Goal: Task Accomplishment & Management: Use online tool/utility

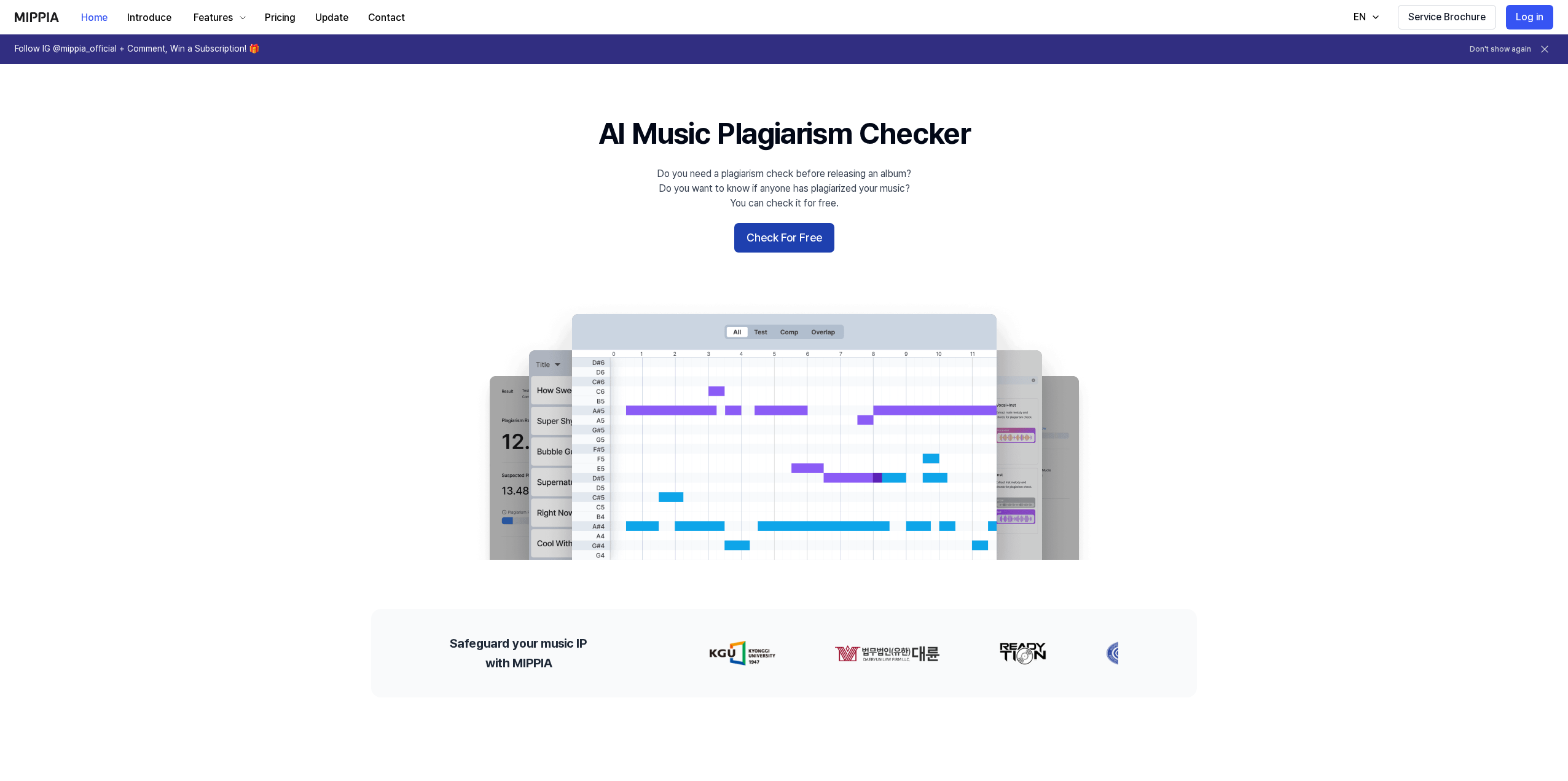
click at [779, 245] on button "Check For Free" at bounding box center [785, 238] width 100 height 29
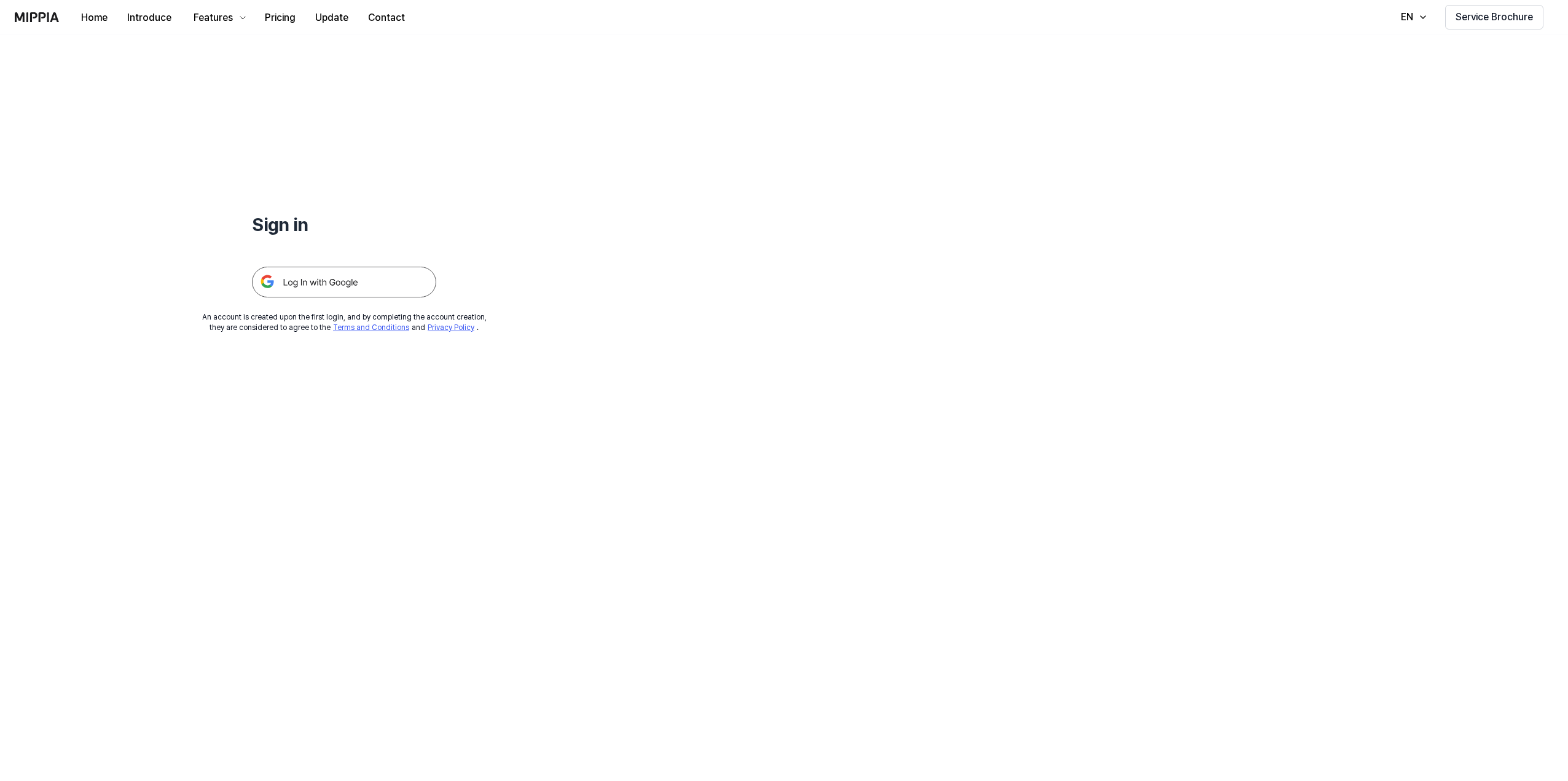
click at [361, 271] on img at bounding box center [344, 282] width 184 height 31
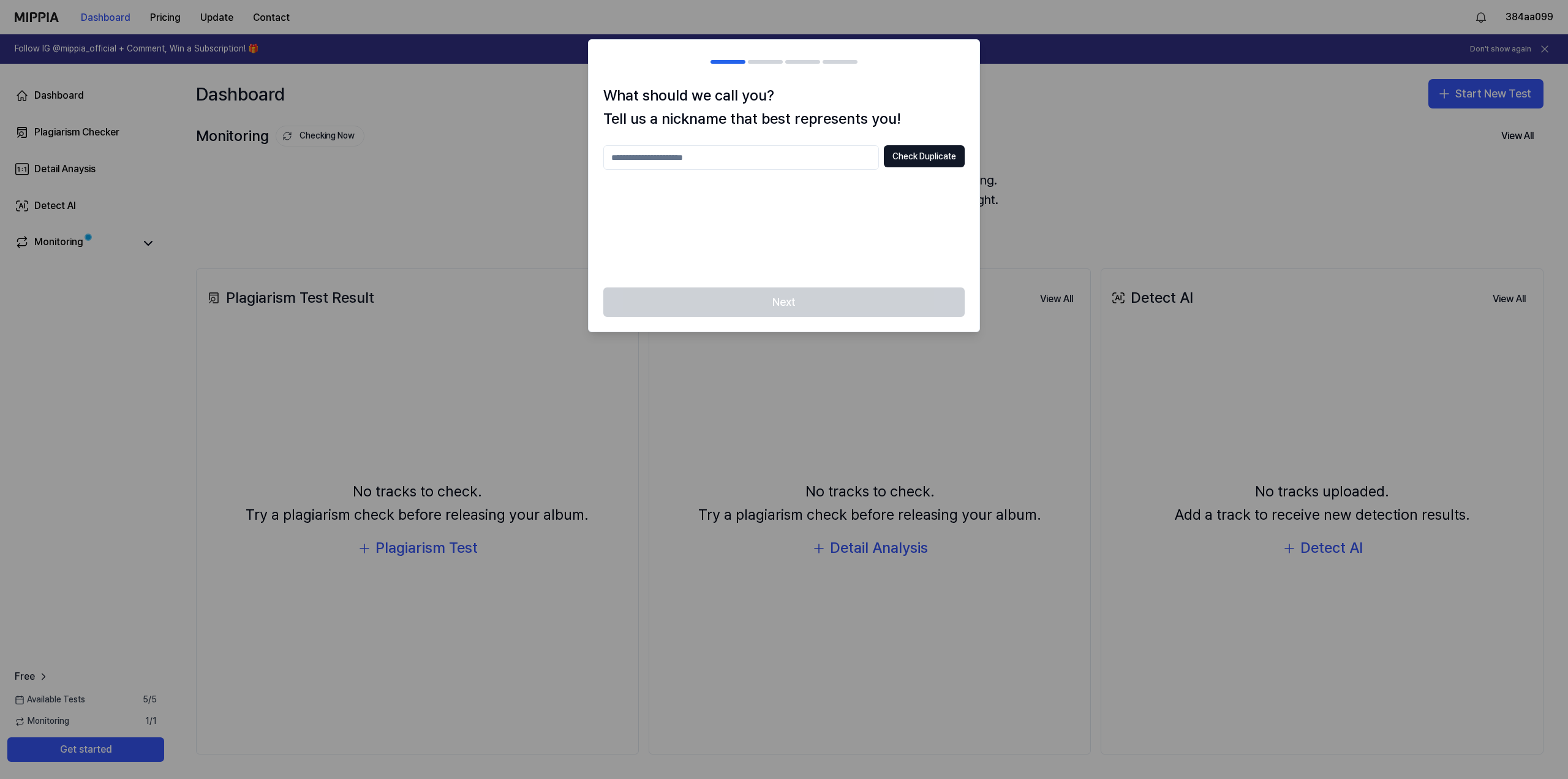
click at [697, 145] on input "text" at bounding box center [741, 157] width 275 height 24
type input "**********"
click at [936, 160] on button "Check Duplicate" at bounding box center [924, 156] width 81 height 22
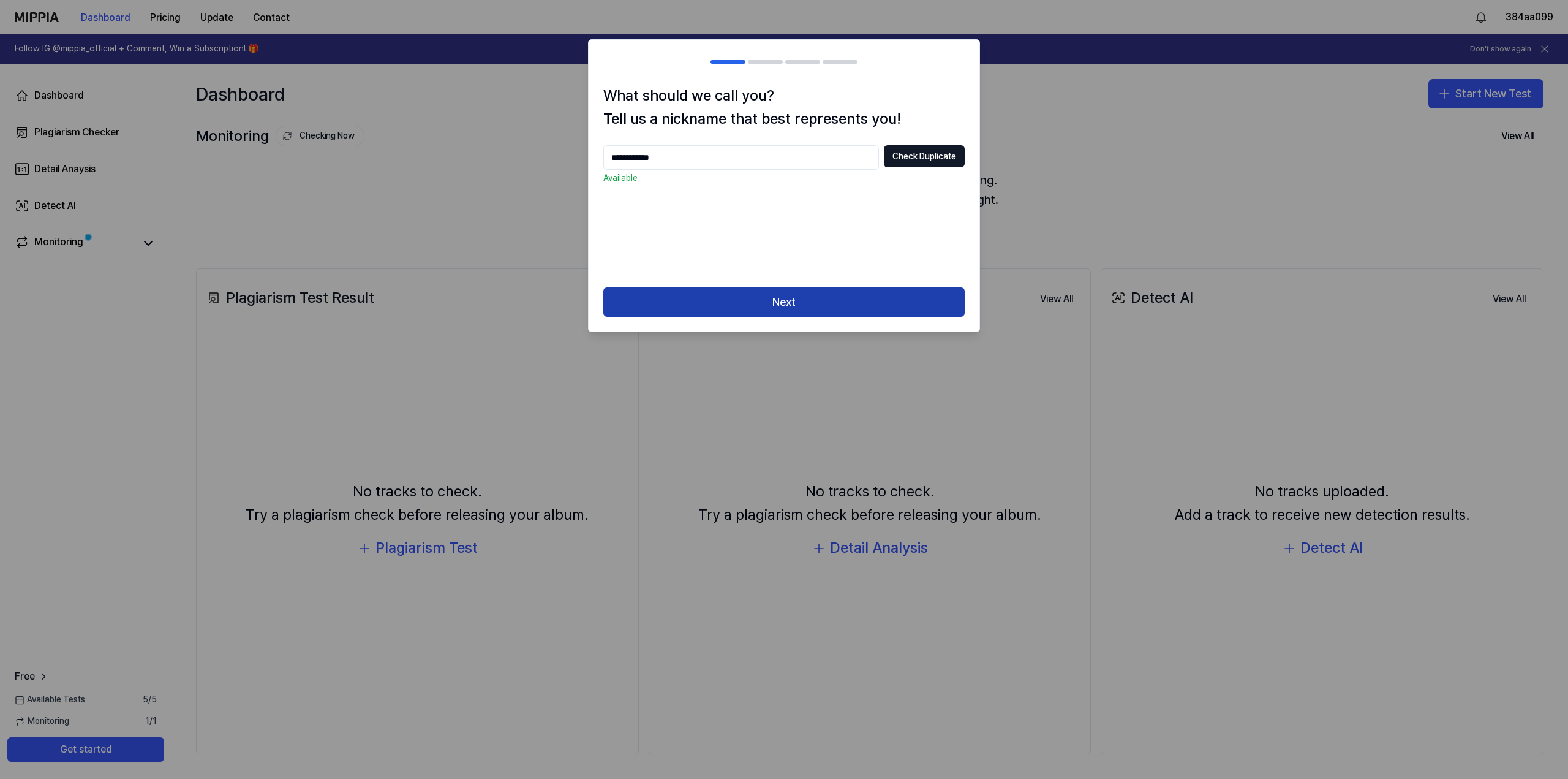
click at [799, 302] on button "Next" at bounding box center [784, 302] width 361 height 29
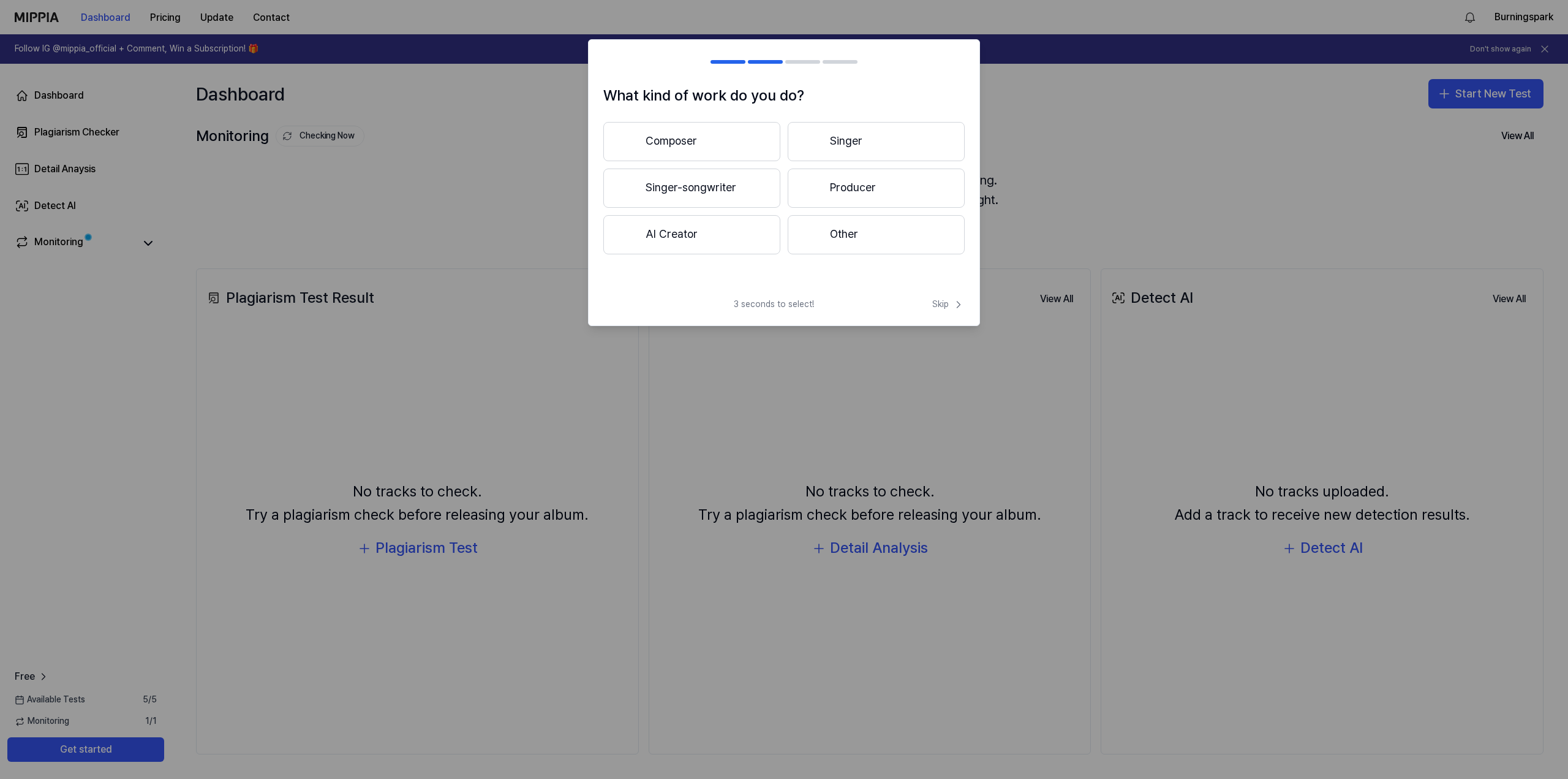
drag, startPoint x: 703, startPoint y: 311, endPoint x: 617, endPoint y: 277, distance: 92.5
click at [617, 277] on div "What kind of work do you do? Composer Singer Singer-songwriter Producer AI Crea…" at bounding box center [784, 186] width 391 height 205
click at [691, 233] on button "AI Creator" at bounding box center [691, 234] width 177 height 40
click at [726, 192] on button "Less than 3 years" at bounding box center [691, 189] width 177 height 40
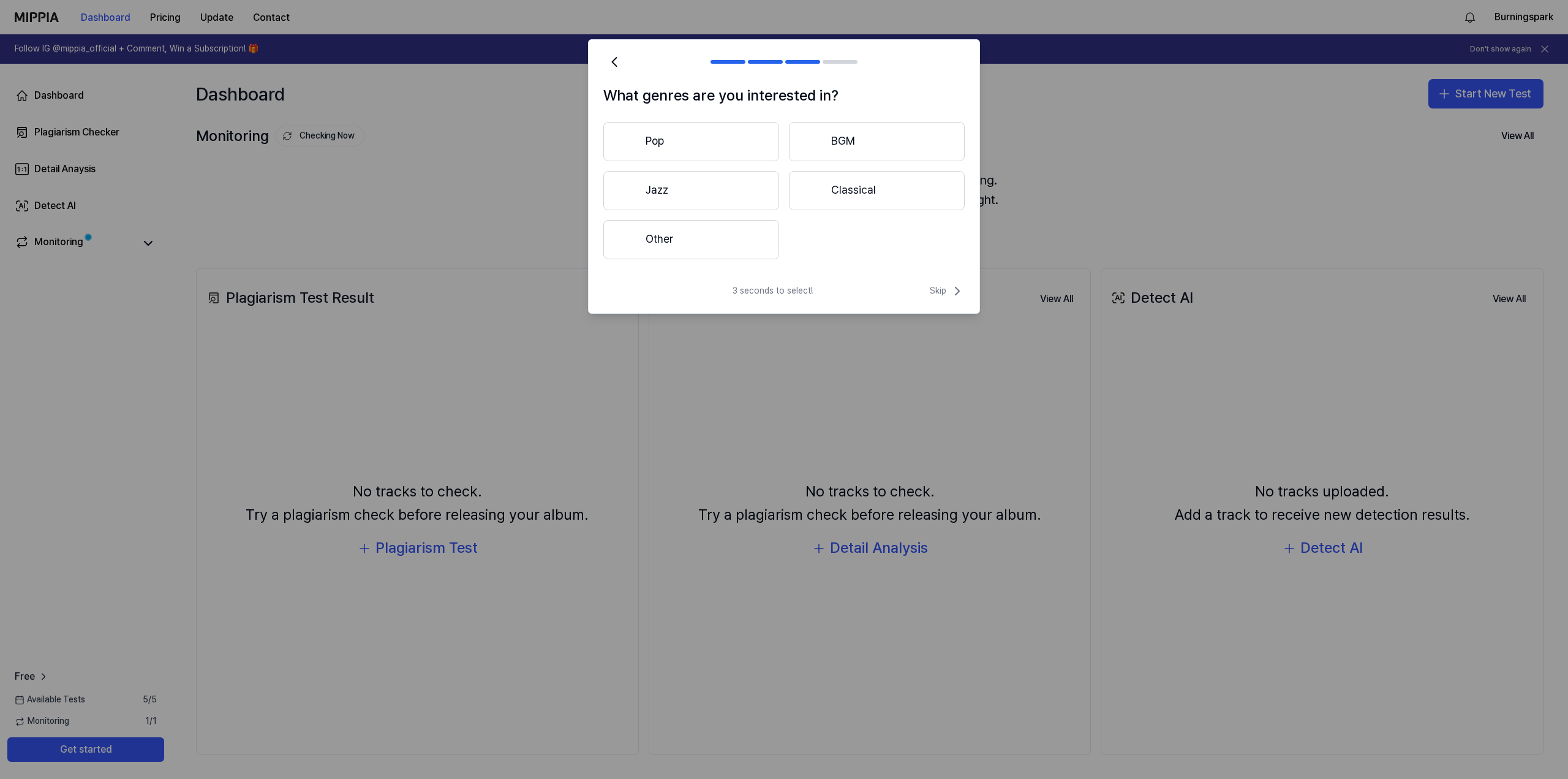
drag, startPoint x: 850, startPoint y: 239, endPoint x: 841, endPoint y: 243, distance: 9.8
click at [841, 243] on div "Pop BGM Jazz Classical Other" at bounding box center [784, 191] width 361 height 137
click at [840, 243] on div "Pop BGM Jazz Classical Other" at bounding box center [784, 191] width 361 height 137
click at [707, 245] on button "Other" at bounding box center [691, 239] width 176 height 40
click at [868, 244] on input "text" at bounding box center [766, 239] width 263 height 19
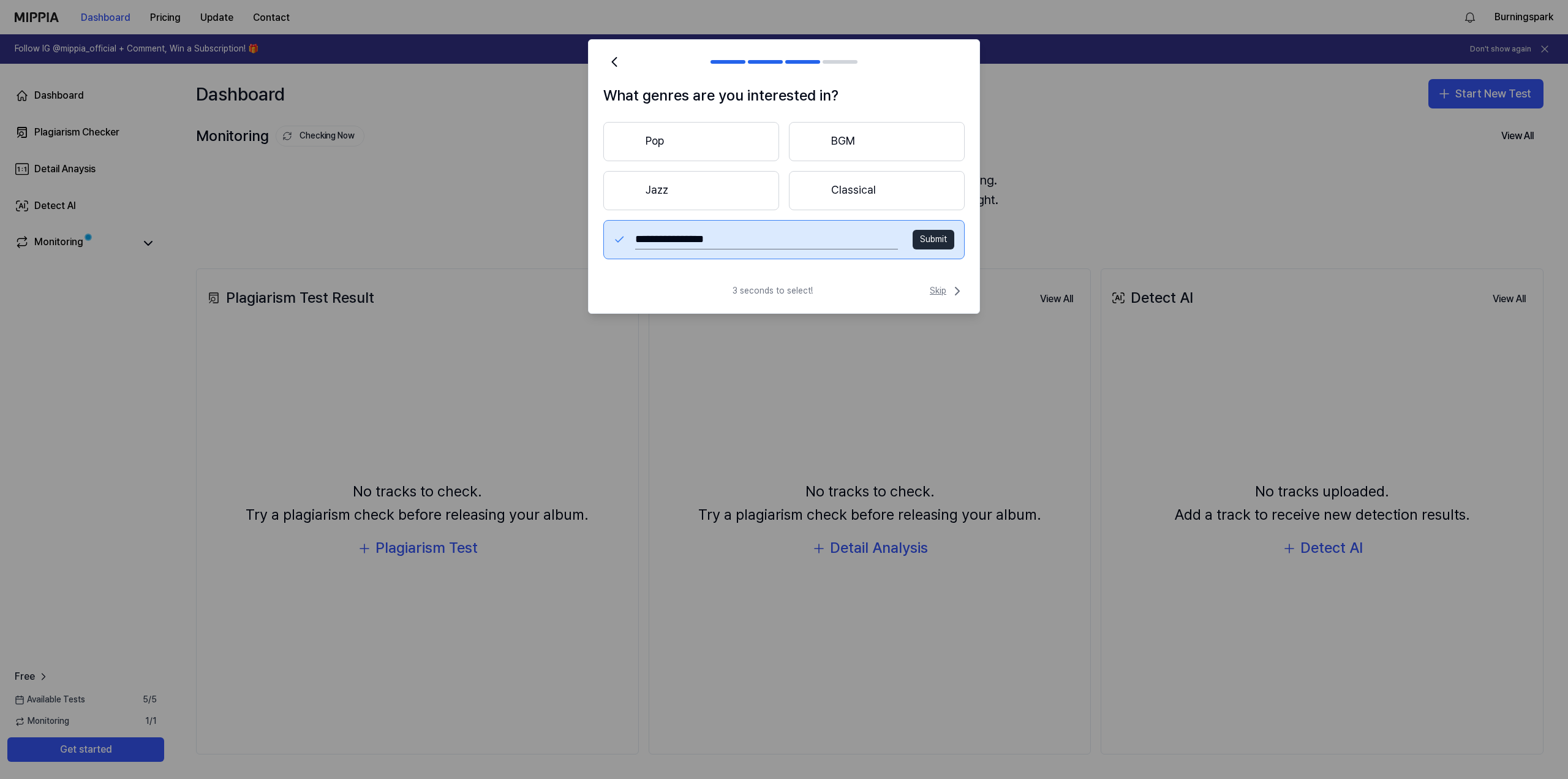
type input "**********"
click at [942, 291] on span "Skip" at bounding box center [947, 291] width 35 height 15
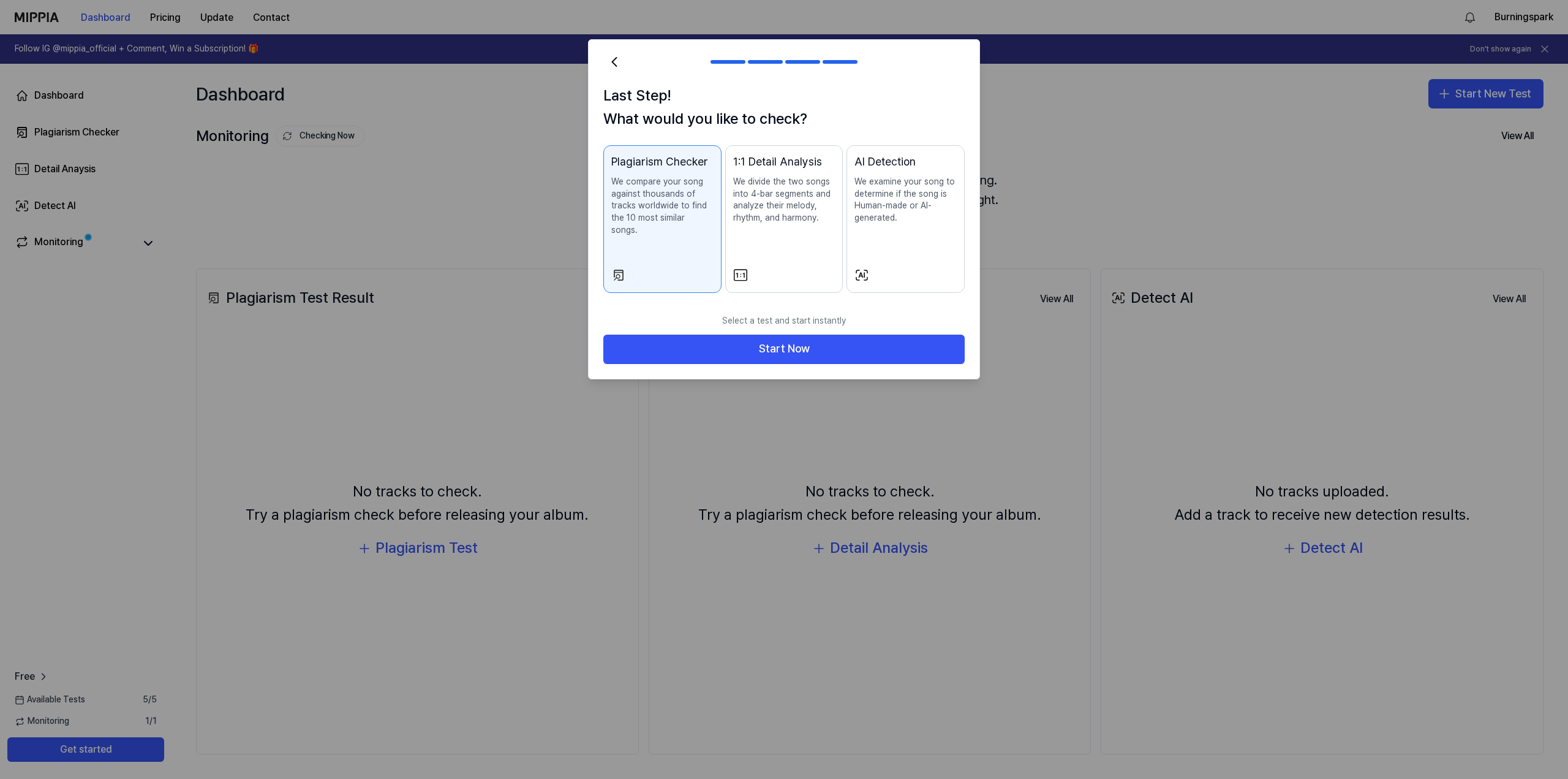
click at [842, 106] on h1 "Last Step! What would you like to check?" at bounding box center [784, 108] width 361 height 47
drag, startPoint x: 842, startPoint y: 106, endPoint x: 818, endPoint y: 108, distance: 24.1
click at [814, 105] on h1 "Last Step! What would you like to check?" at bounding box center [784, 108] width 361 height 47
drag, startPoint x: 804, startPoint y: 112, endPoint x: 783, endPoint y: 166, distance: 57.9
click at [796, 113] on h1 "Last Step! What would you like to check?" at bounding box center [784, 108] width 361 height 47
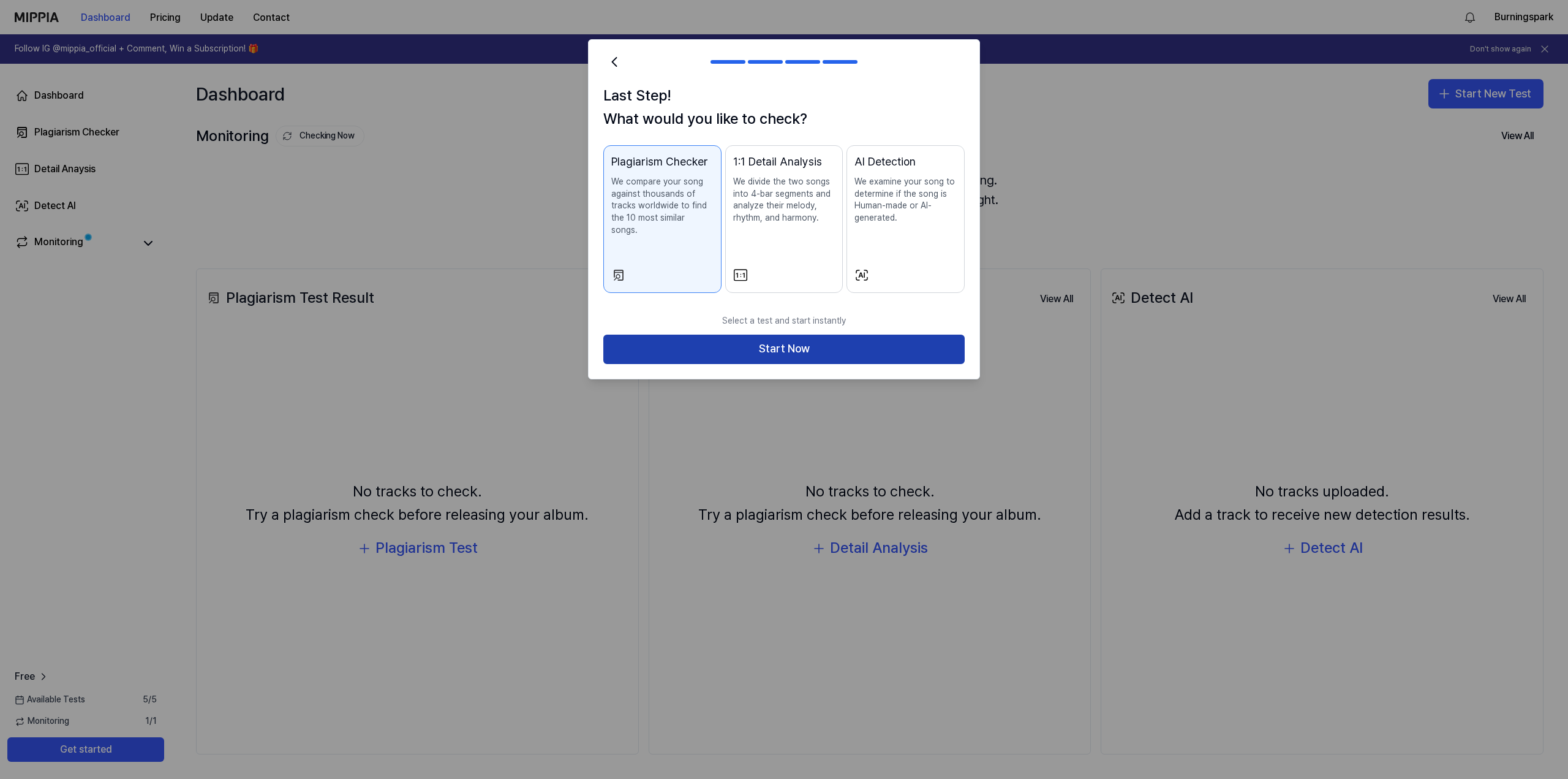
click at [769, 339] on button "Start Now" at bounding box center [784, 349] width 361 height 29
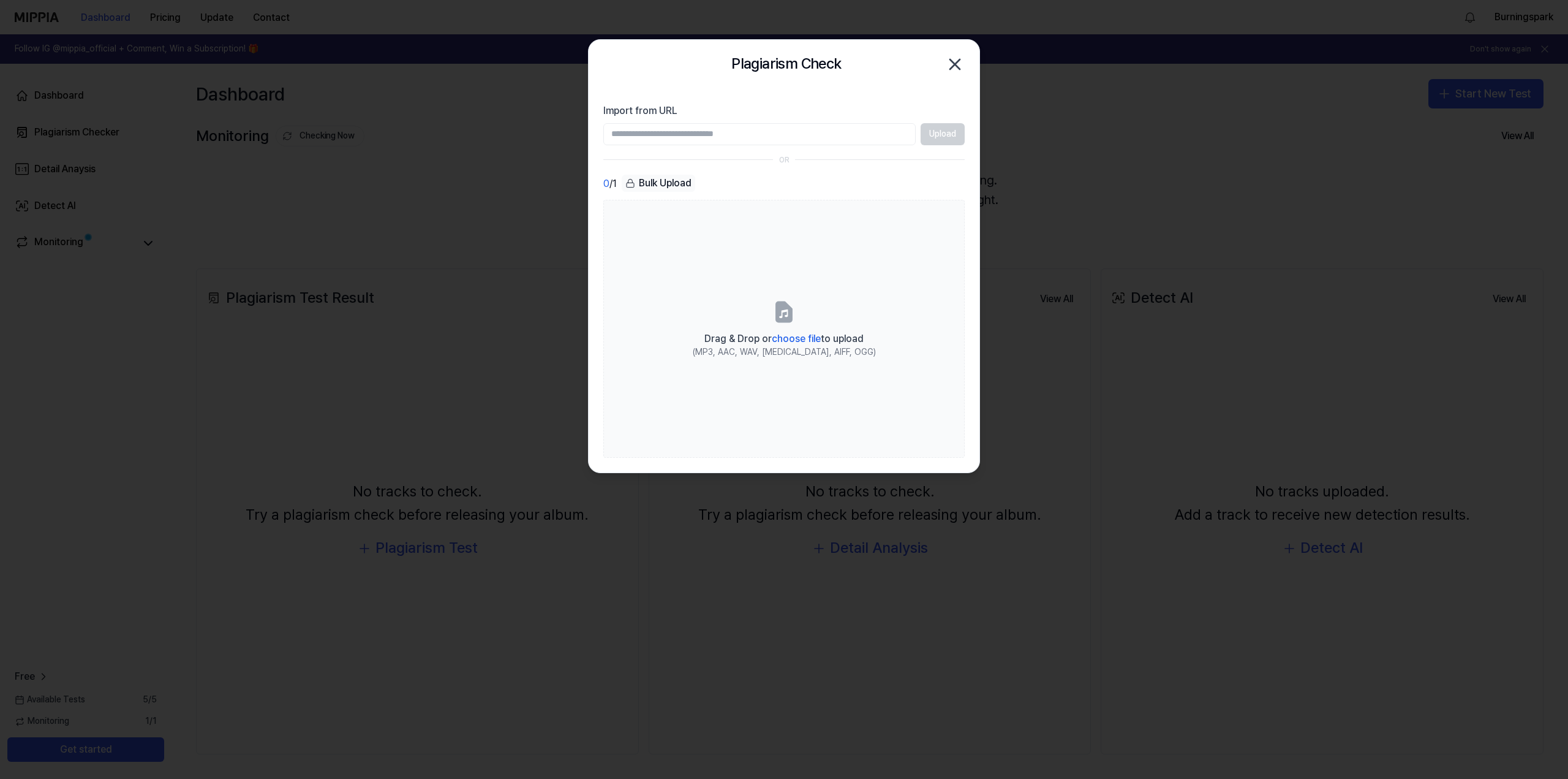
click at [956, 60] on icon "button" at bounding box center [955, 65] width 19 height 19
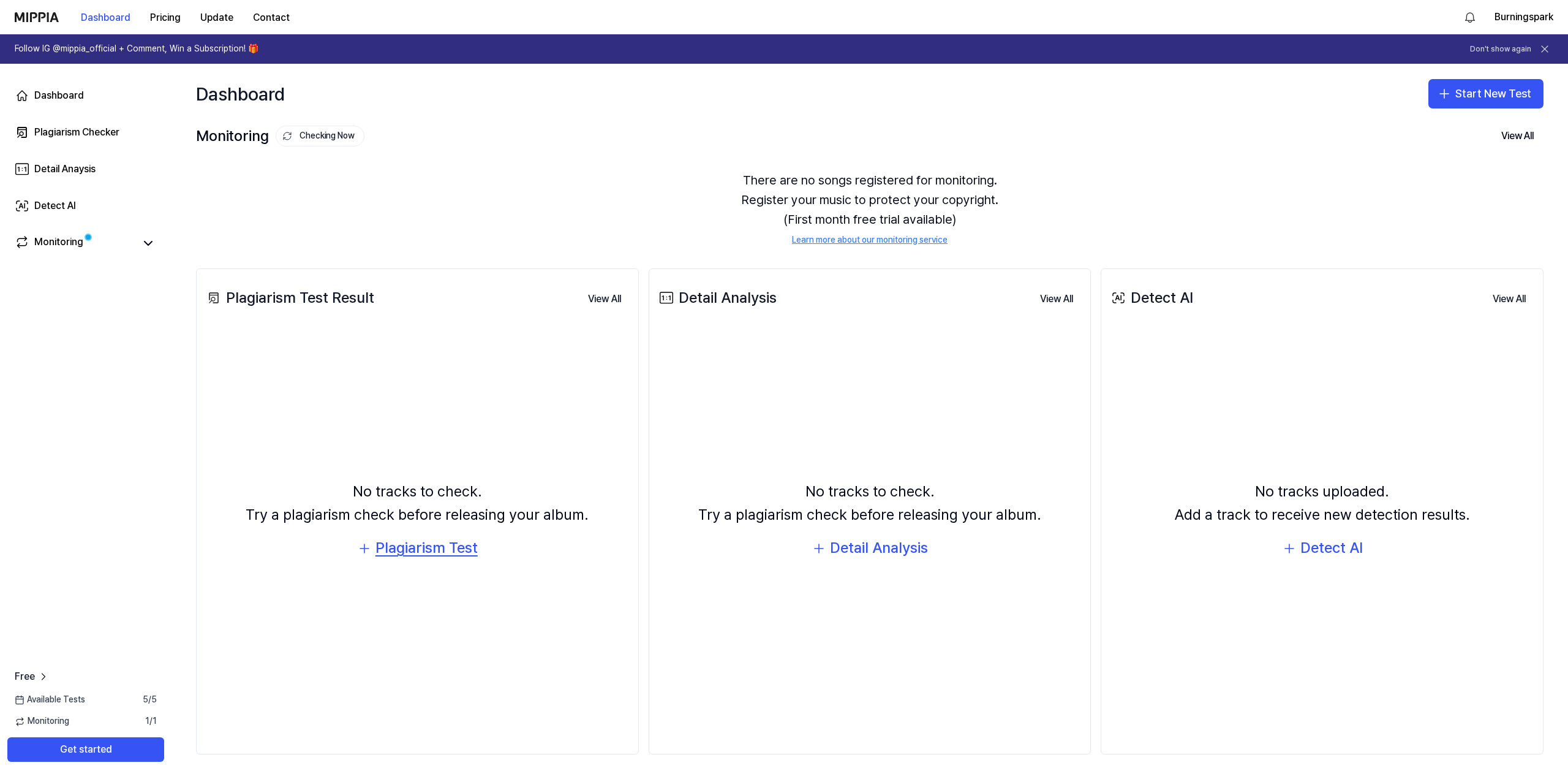
click at [438, 540] on div "Plagiarism Test" at bounding box center [427, 548] width 103 height 24
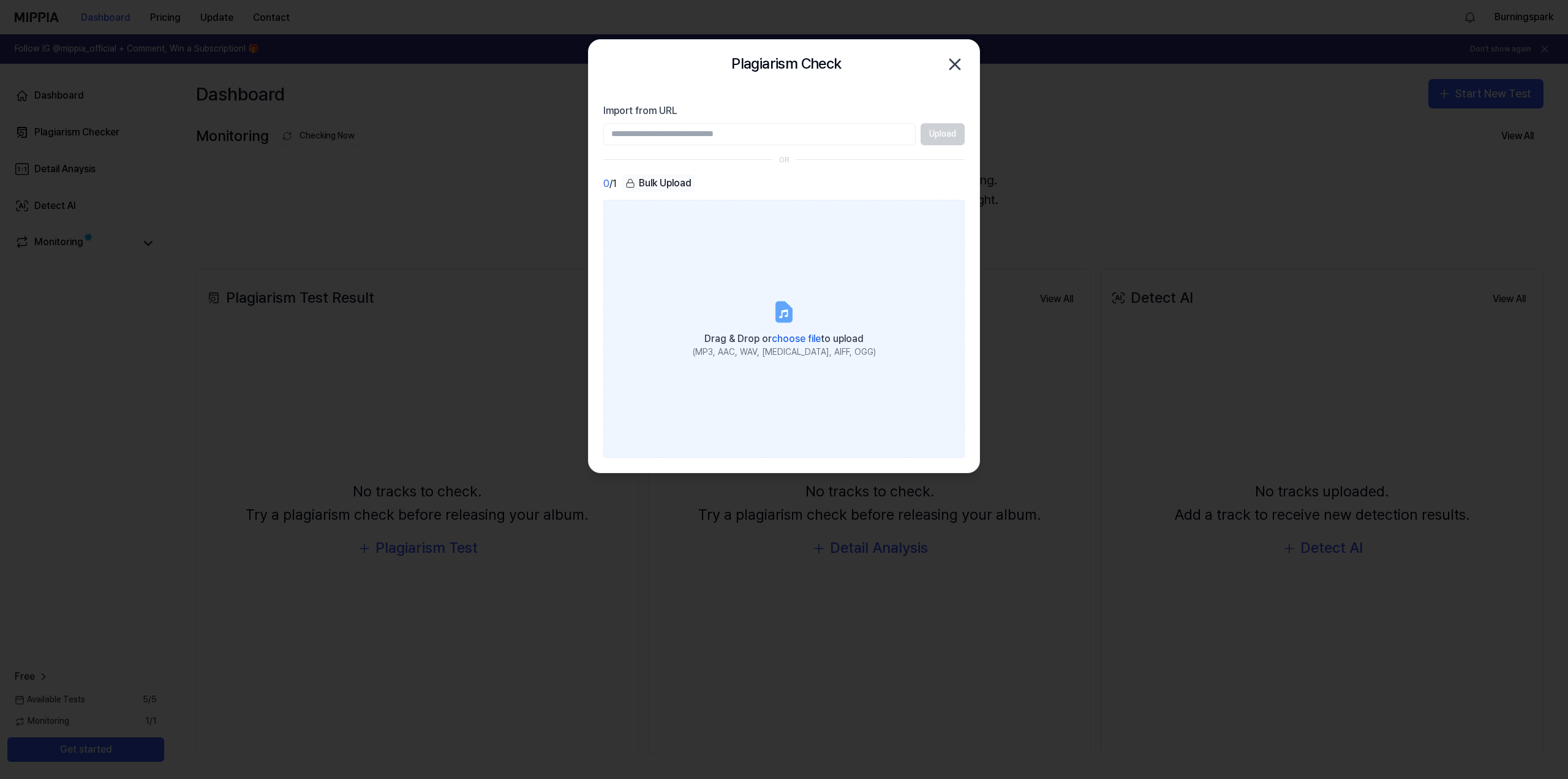
click at [779, 339] on span "choose file" at bounding box center [796, 339] width 49 height 12
click at [0, 0] on input "Drag & Drop or choose file to upload (MP3, AAC, WAV, FLAC, AIFF, OGG)" at bounding box center [0, 0] width 0 height 0
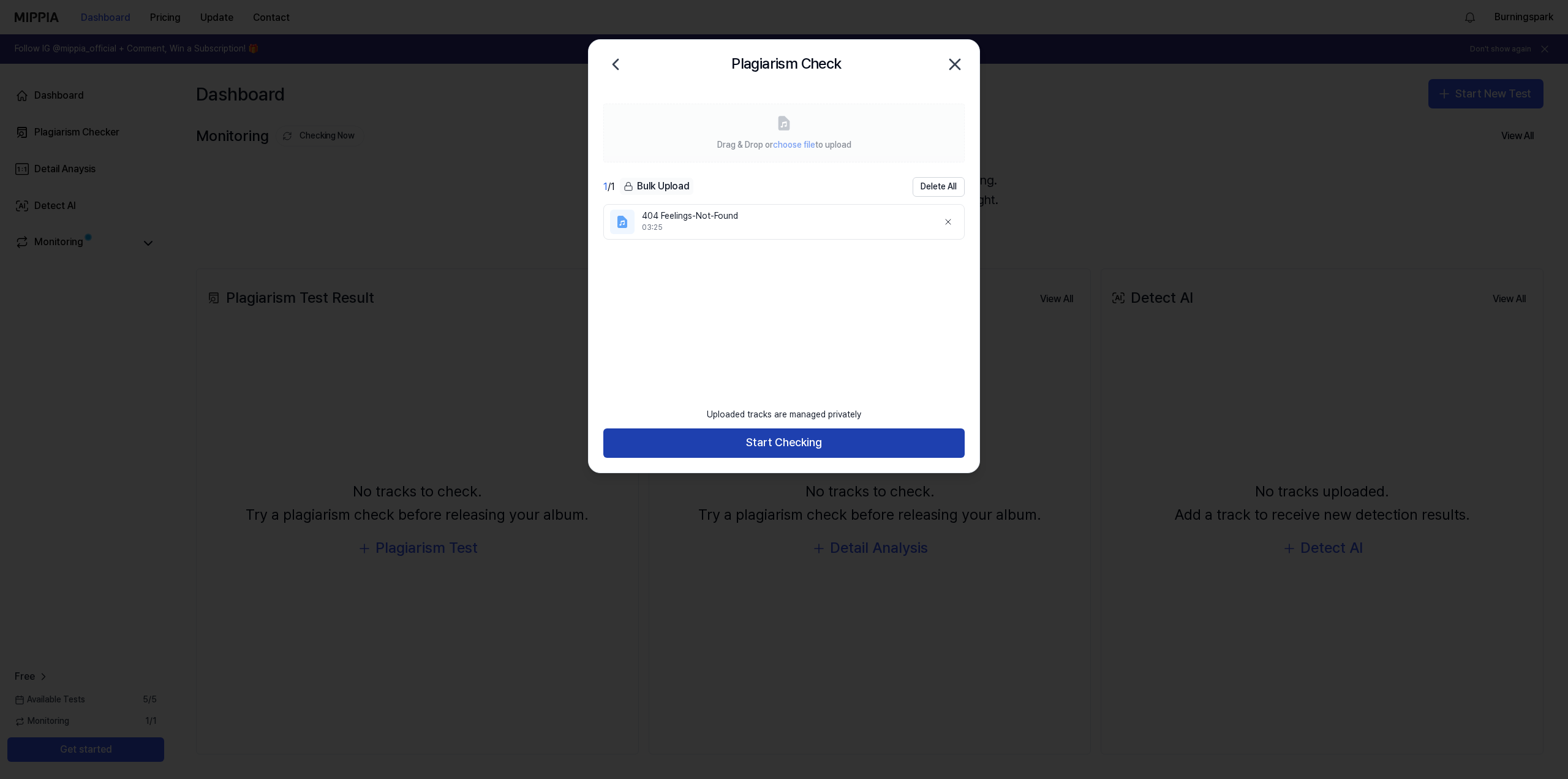
click at [806, 446] on button "Start Checking" at bounding box center [784, 443] width 361 height 29
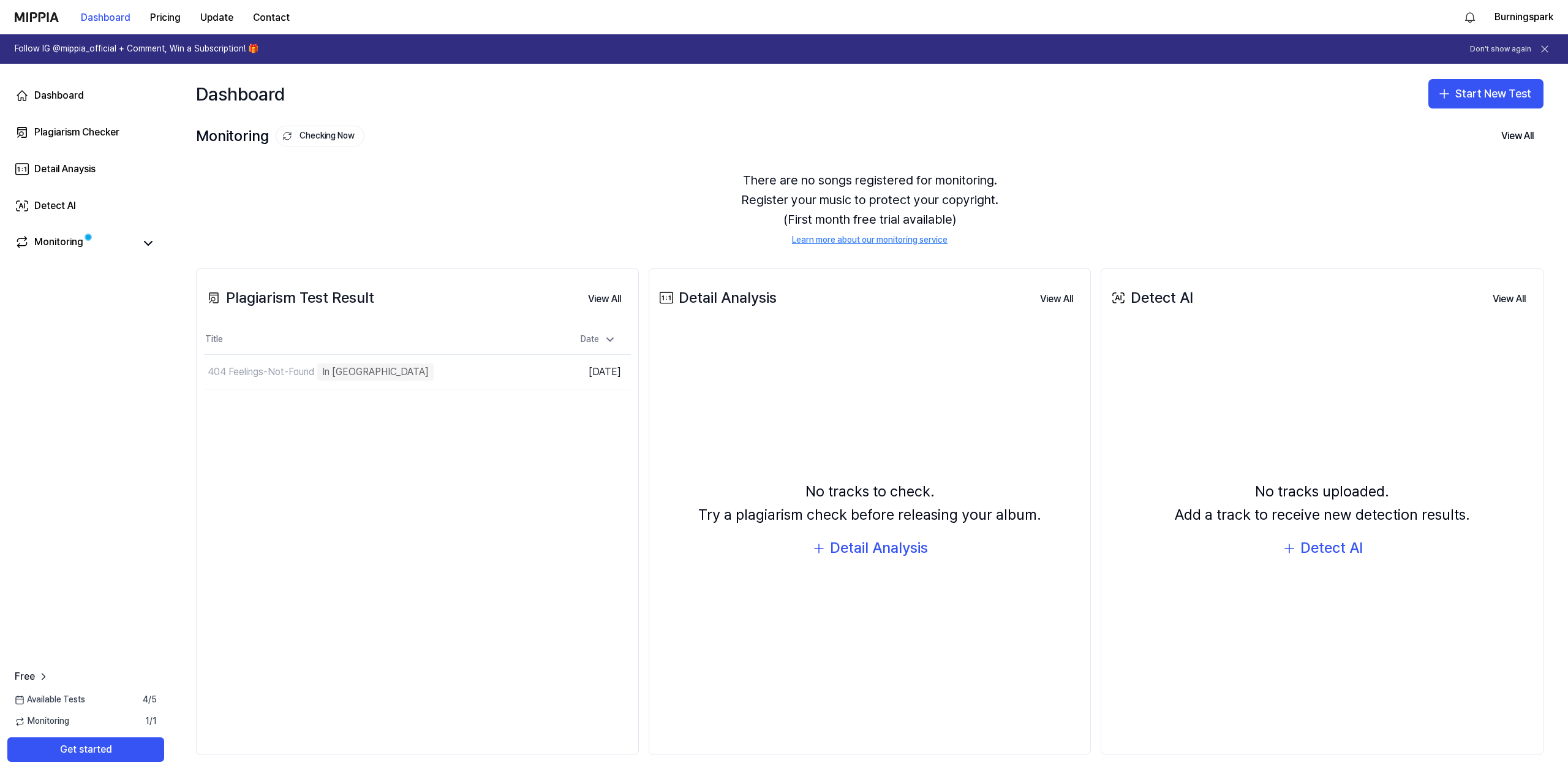
drag, startPoint x: 550, startPoint y: 192, endPoint x: 485, endPoint y: 177, distance: 66.7
drag, startPoint x: 485, startPoint y: 177, endPoint x: 438, endPoint y: 176, distance: 47.0
click at [438, 176] on div "There are no songs registered for monitoring. Register your music to protect yo…" at bounding box center [870, 208] width 1347 height 105
click at [401, 195] on div "There are no songs registered for monitoring. Register your music to protect yo…" at bounding box center [870, 208] width 1347 height 105
drag, startPoint x: 401, startPoint y: 195, endPoint x: 331, endPoint y: 192, distance: 70.1
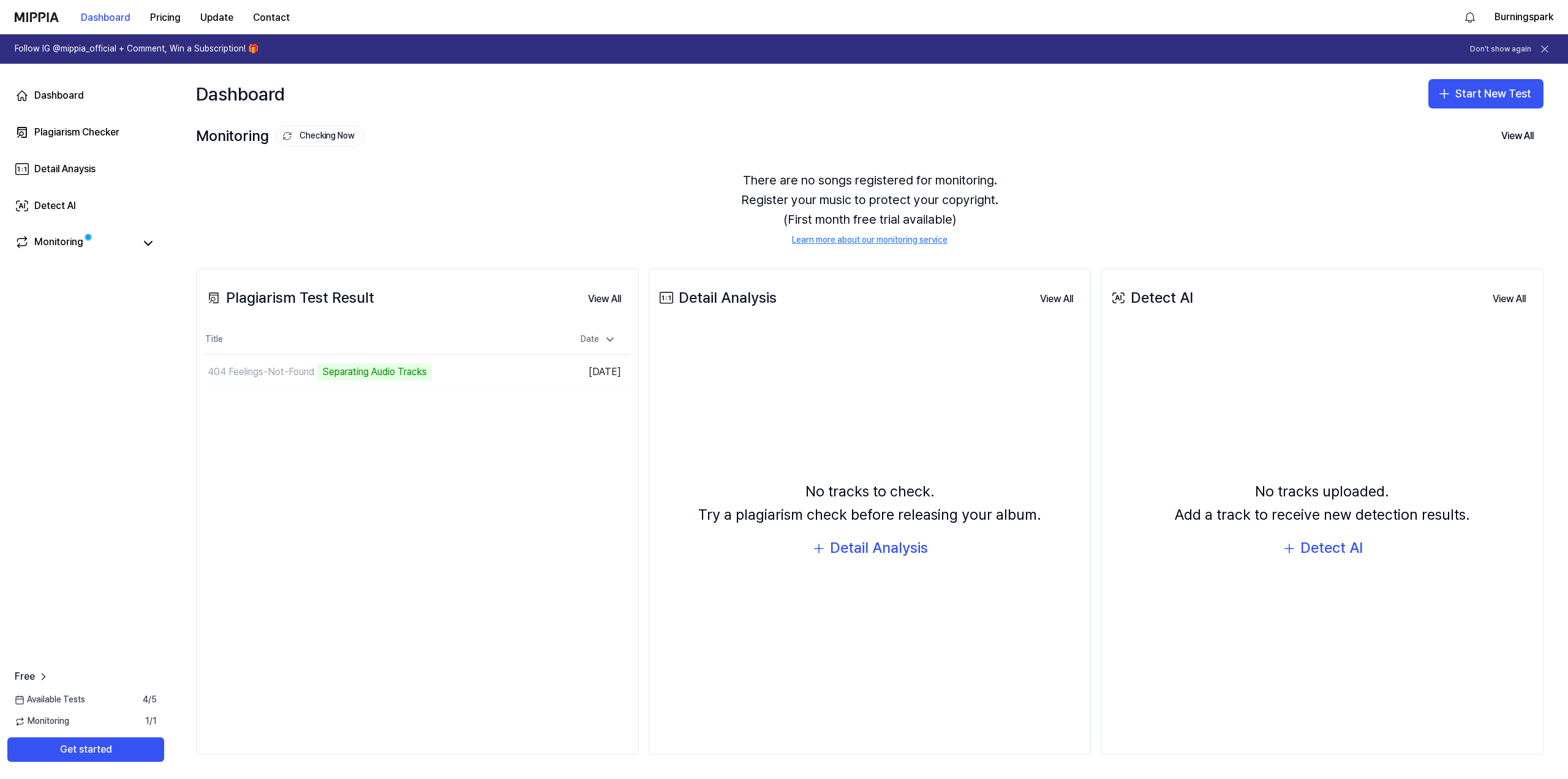
drag, startPoint x: 331, startPoint y: 192, endPoint x: 309, endPoint y: 194, distance: 22.1
click at [309, 194] on div "There are no songs registered for monitoring. Register your music to protect yo…" at bounding box center [870, 208] width 1347 height 105
click at [456, 191] on div "There are no songs registered for monitoring. Register your music to protect yo…" at bounding box center [870, 208] width 1347 height 105
click at [514, 185] on div "There are no songs registered for monitoring. Register your music to protect yo…" at bounding box center [870, 208] width 1347 height 105
drag, startPoint x: 514, startPoint y: 185, endPoint x: 483, endPoint y: 176, distance: 32.3
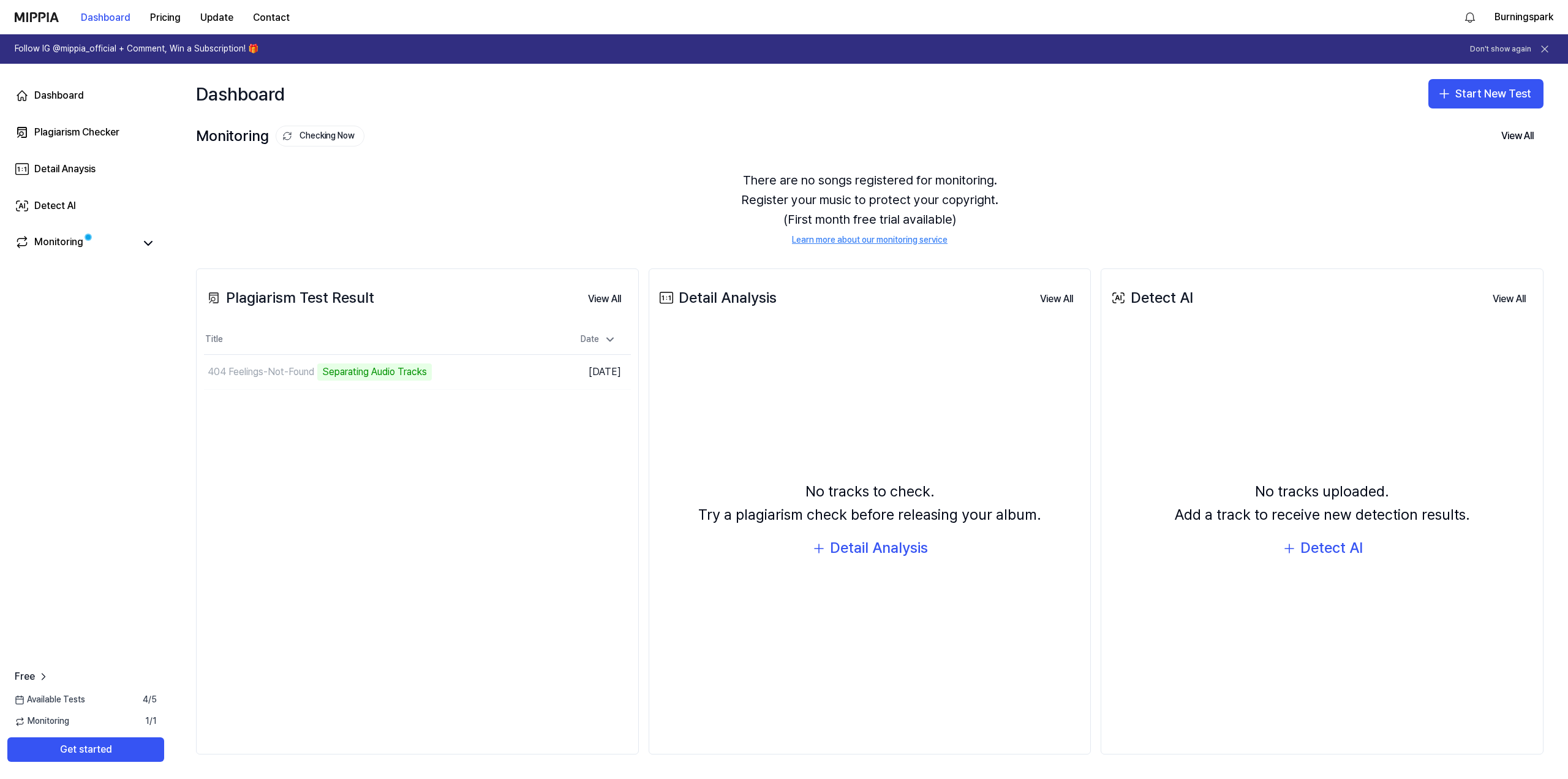
drag, startPoint x: 483, startPoint y: 176, endPoint x: 472, endPoint y: 175, distance: 11.0
click at [472, 175] on div "There are no songs registered for monitoring. Register your music to protect yo…" at bounding box center [870, 208] width 1347 height 105
click at [518, 155] on div "Monitoring Checking Now View All Monitoring There are no songs registered for m…" at bounding box center [870, 183] width 1397 height 120
drag, startPoint x: 517, startPoint y: 155, endPoint x: 487, endPoint y: 153, distance: 30.1
drag, startPoint x: 487, startPoint y: 153, endPoint x: 484, endPoint y: 146, distance: 7.6
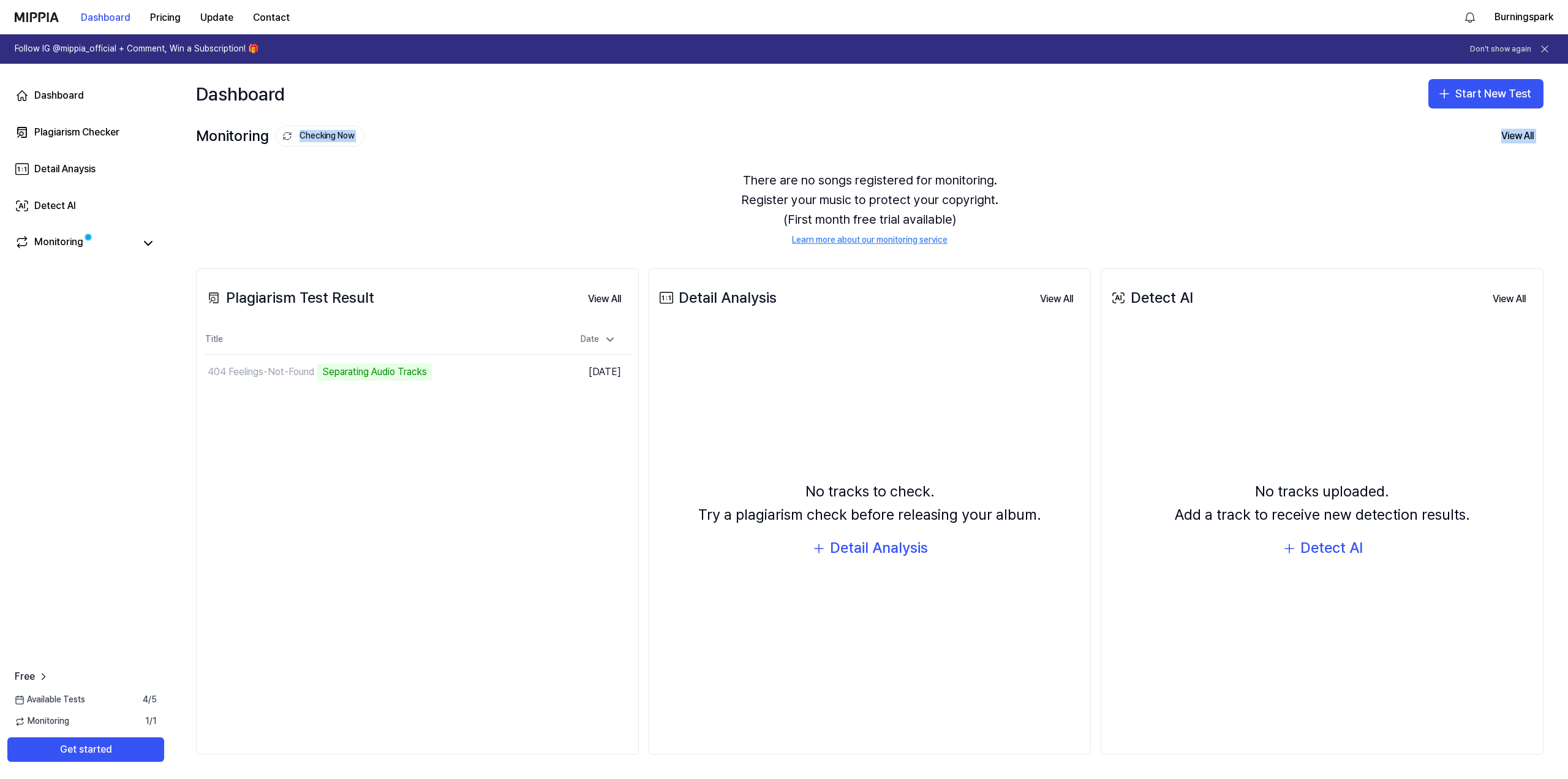
click at [484, 146] on div "Monitoring Checking Now View All Monitoring There are no songs registered for m…" at bounding box center [870, 183] width 1397 height 120
click at [563, 162] on div "There are no songs registered for monitoring. Register your music to protect yo…" at bounding box center [870, 208] width 1347 height 105
drag, startPoint x: 581, startPoint y: 193, endPoint x: 544, endPoint y: 185, distance: 37.9
click at [544, 185] on div "There are no songs registered for monitoring. Register your music to protect yo…" at bounding box center [870, 208] width 1347 height 105
click at [148, 245] on icon at bounding box center [148, 243] width 8 height 3
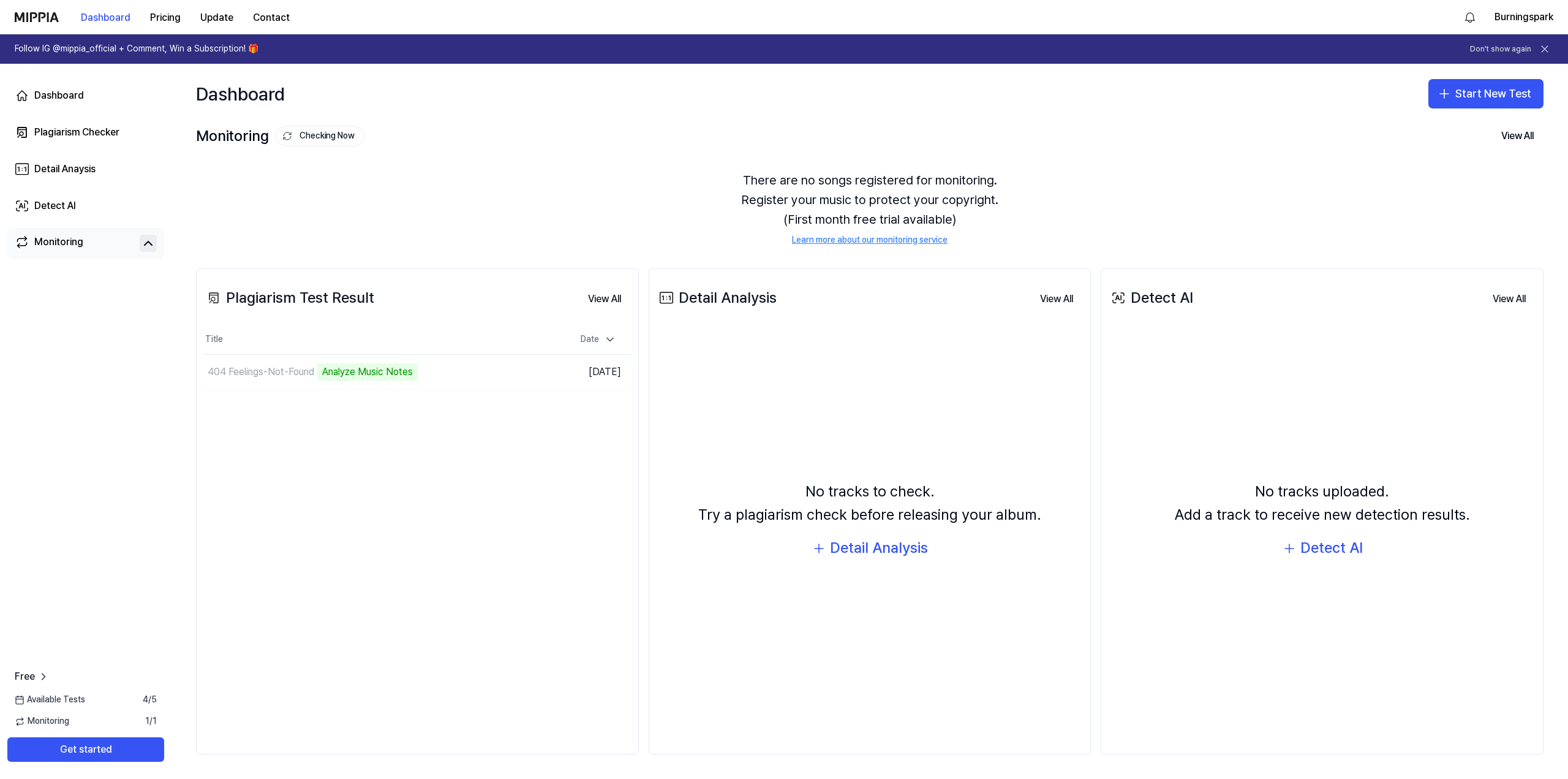
drag, startPoint x: 492, startPoint y: 196, endPoint x: 485, endPoint y: 196, distance: 7.0
drag, startPoint x: 485, startPoint y: 196, endPoint x: 429, endPoint y: 191, distance: 56.2
click at [429, 191] on div "There are no songs registered for monitoring. Register your music to protect yo…" at bounding box center [870, 208] width 1347 height 105
click at [551, 200] on div "There are no songs registered for monitoring. Register your music to protect yo…" at bounding box center [870, 208] width 1347 height 105
drag, startPoint x: 551, startPoint y: 200, endPoint x: 517, endPoint y: 202, distance: 34.1
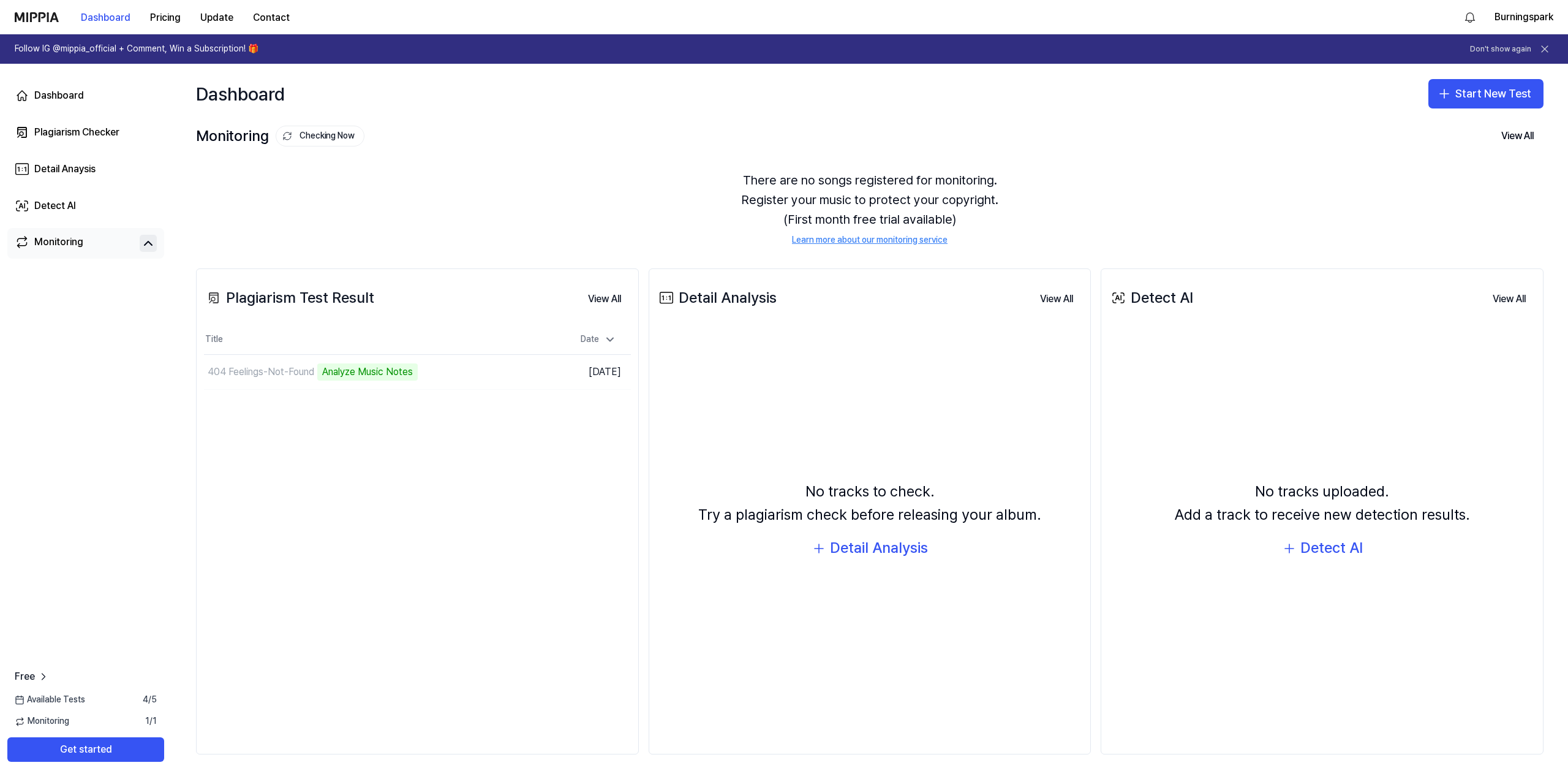
drag, startPoint x: 517, startPoint y: 202, endPoint x: 488, endPoint y: 202, distance: 29.0
click at [488, 202] on div "There are no songs registered for monitoring. Register your music to protect yo…" at bounding box center [870, 208] width 1347 height 105
drag, startPoint x: 638, startPoint y: 167, endPoint x: 648, endPoint y: 126, distance: 42.2
drag, startPoint x: 648, startPoint y: 126, endPoint x: 705, endPoint y: 92, distance: 66.4
click at [662, 104] on div "Dashboard Start New Test" at bounding box center [870, 94] width 1397 height 60
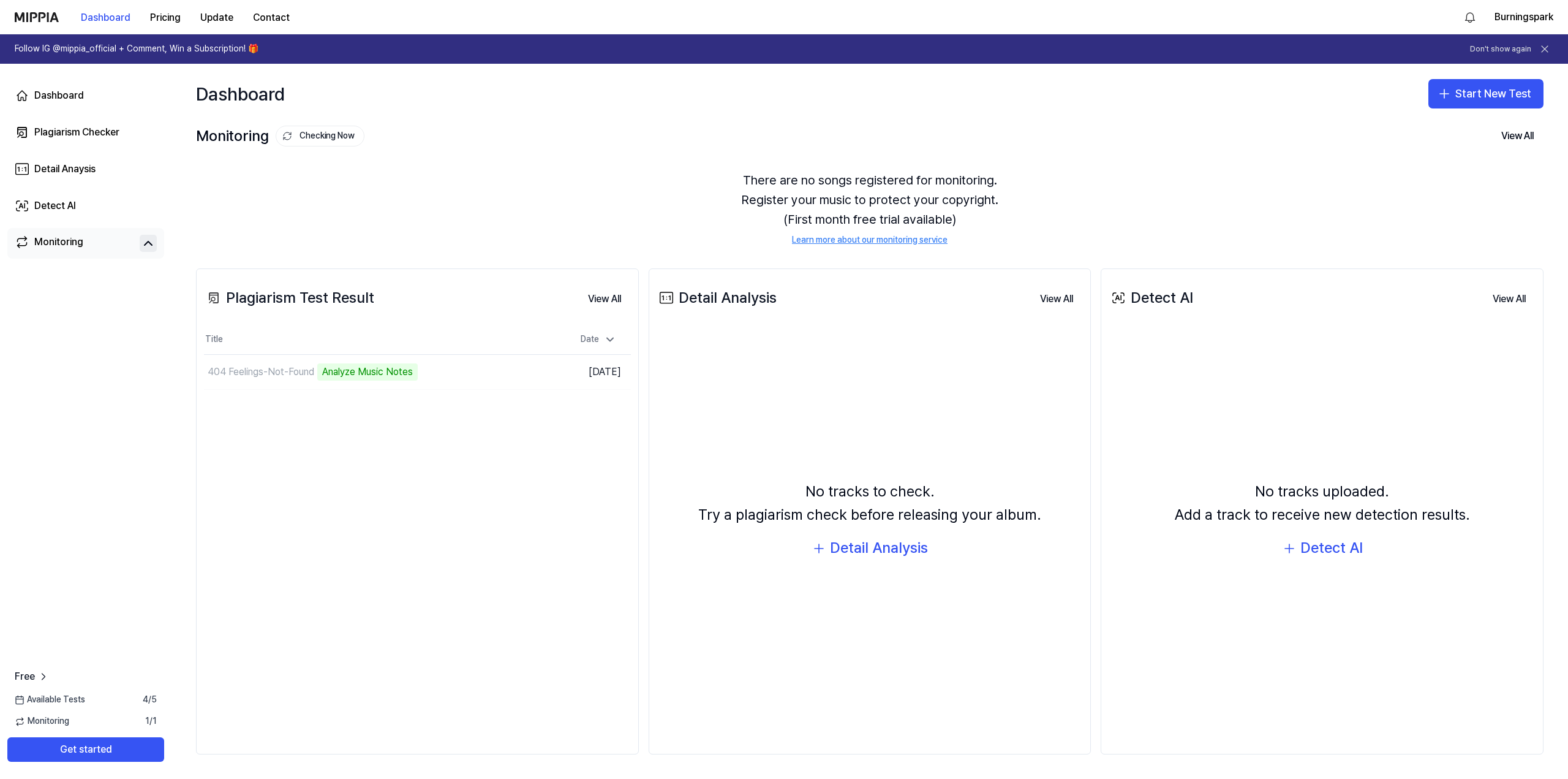
drag, startPoint x: 1216, startPoint y: 118, endPoint x: 1334, endPoint y: 75, distance: 125.6
click at [1242, 97] on div "Dashboard Start New Test" at bounding box center [870, 94] width 1397 height 60
click at [1485, 101] on button "Start New Test" at bounding box center [1486, 94] width 115 height 29
click at [1501, 134] on button "Plagiarism test" at bounding box center [1470, 128] width 136 height 22
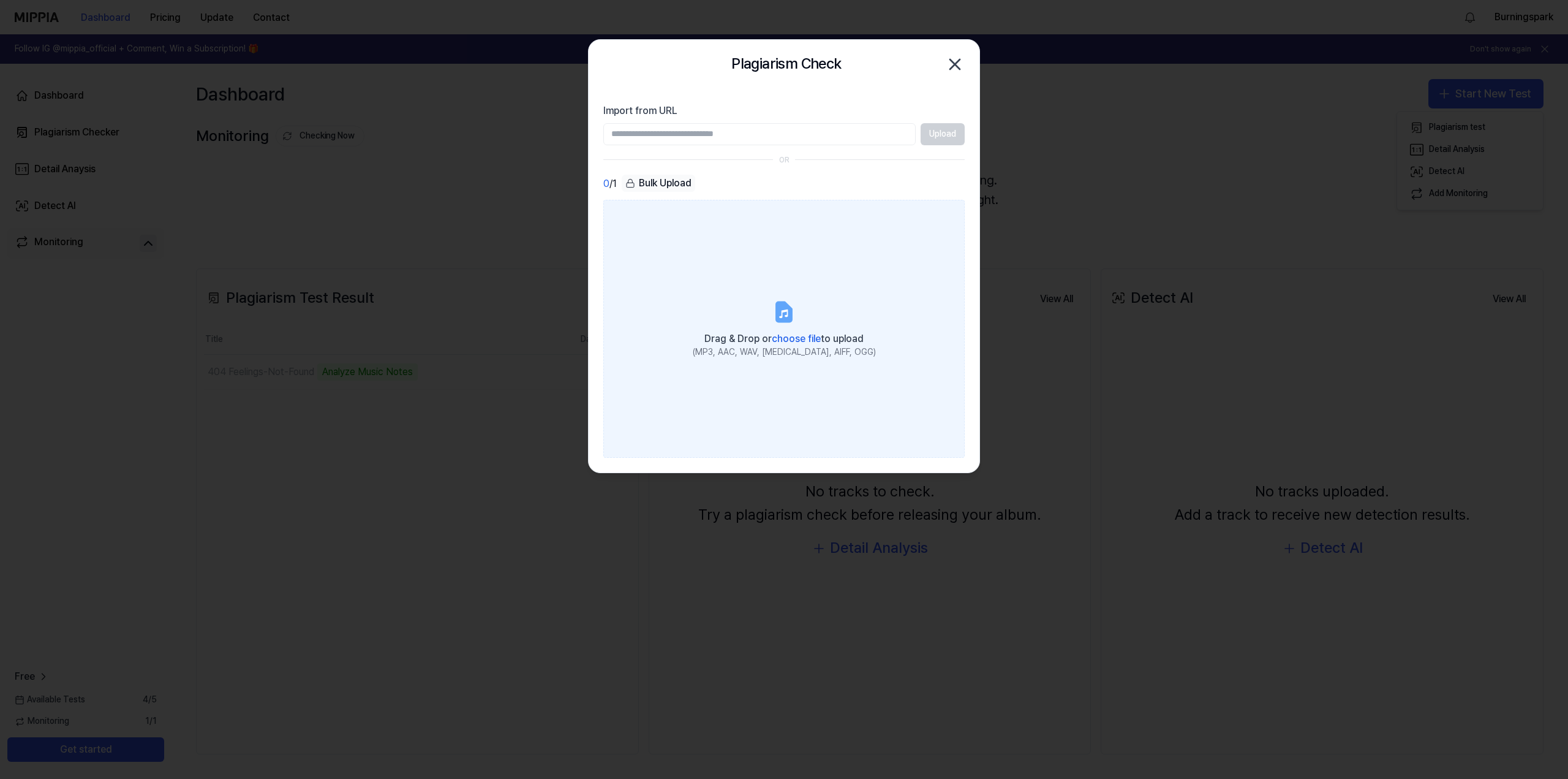
click at [770, 311] on label "Drag & Drop or choose file to upload (MP3, AAC, WAV, FLAC, AIFF, OGG)" at bounding box center [784, 328] width 361 height 257
click at [0, 0] on input "Drag & Drop or choose file to upload (MP3, AAC, WAV, FLAC, AIFF, OGG)" at bounding box center [0, 0] width 0 height 0
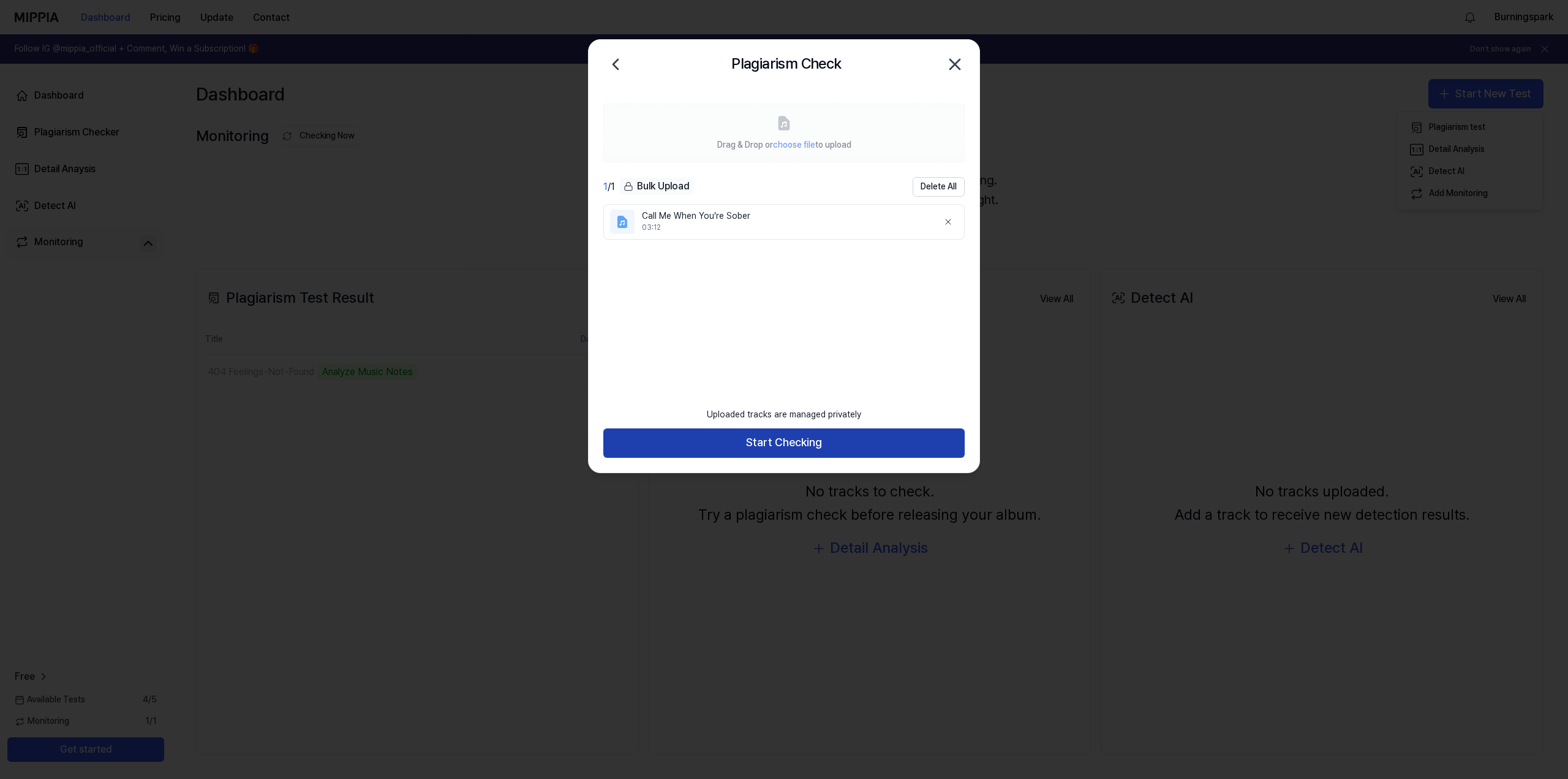
click at [783, 438] on button "Start Checking" at bounding box center [784, 443] width 361 height 29
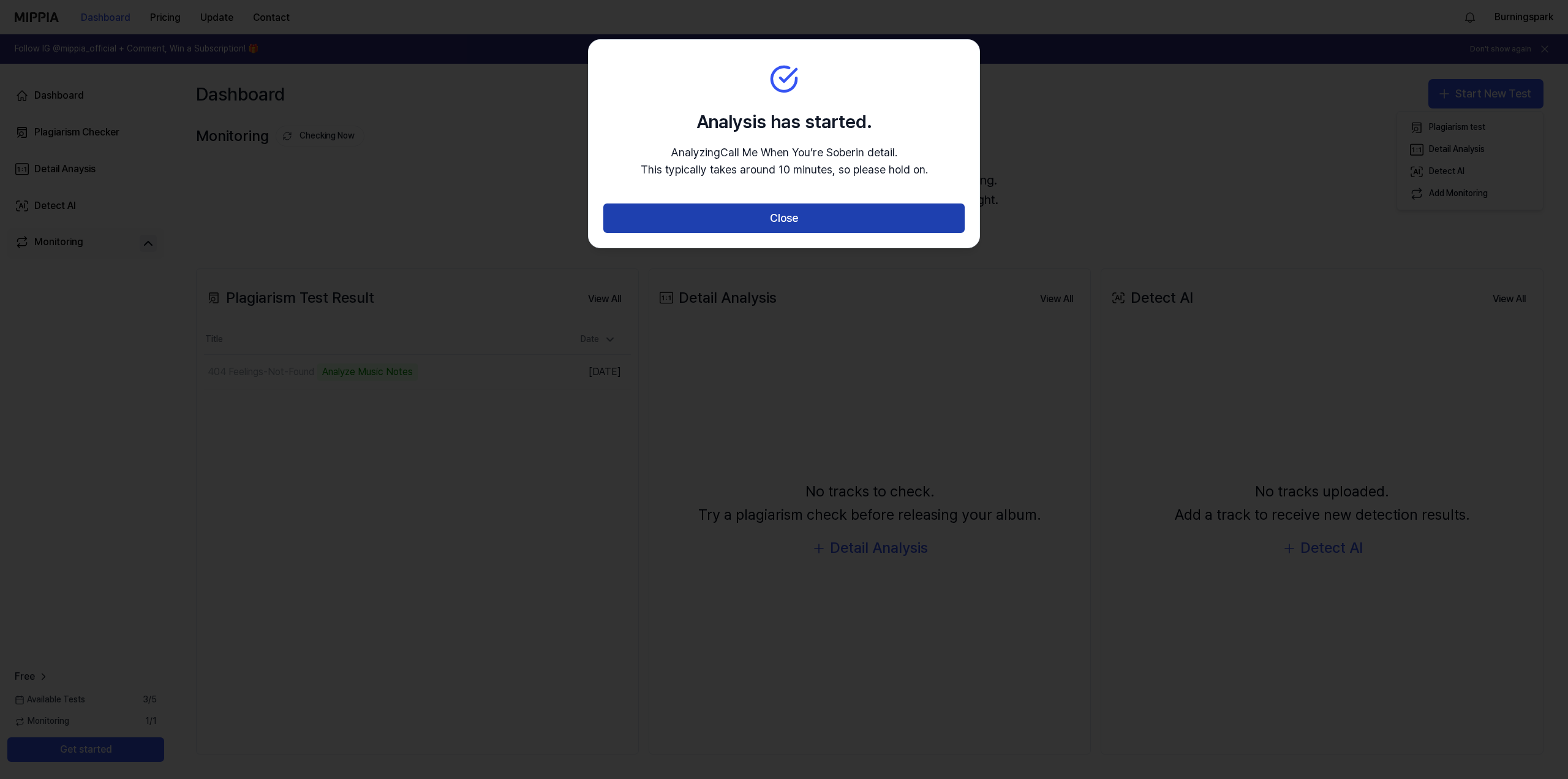
click at [803, 218] on button "Close" at bounding box center [784, 218] width 361 height 29
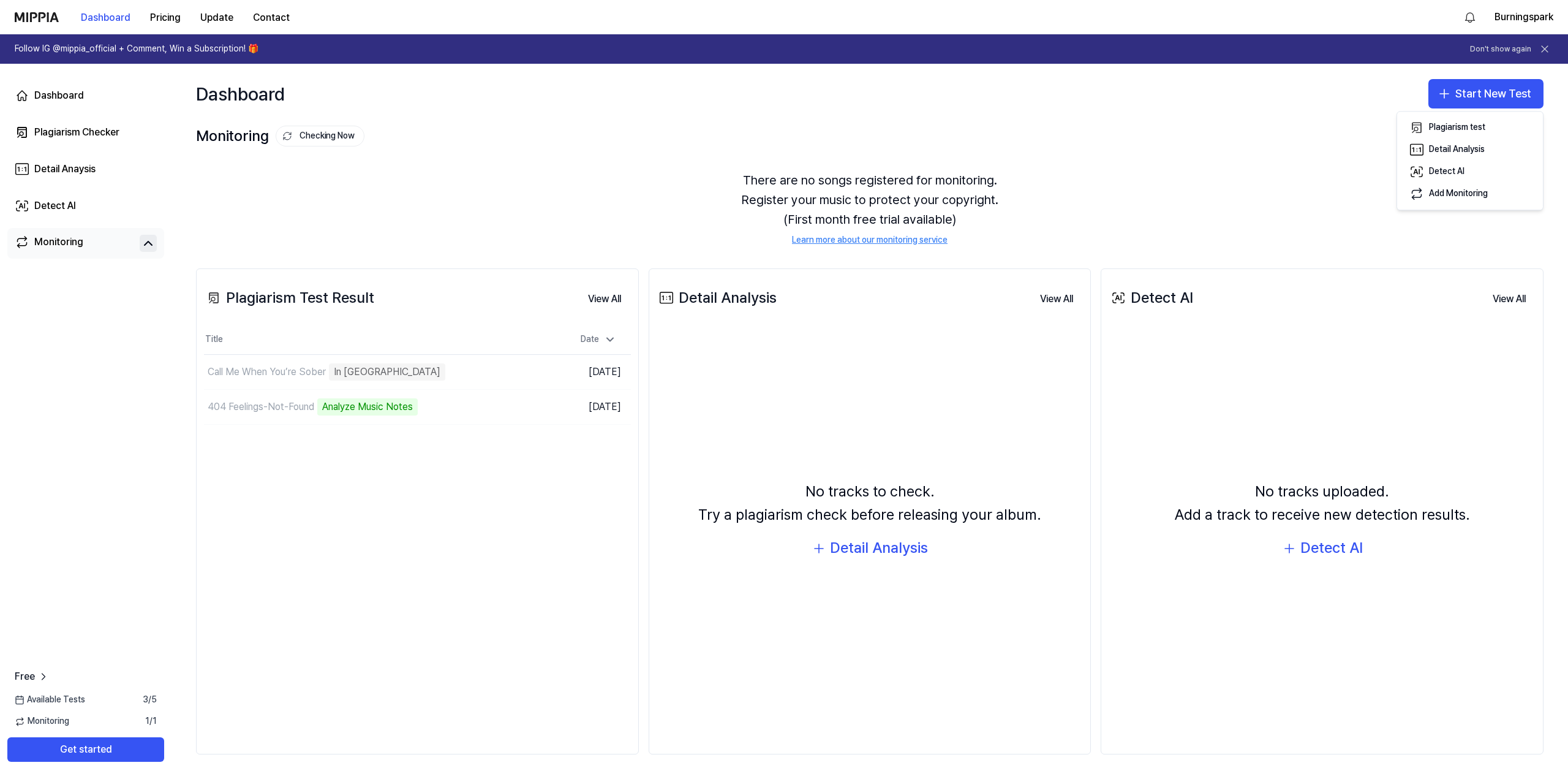
click at [513, 183] on div "There are no songs registered for monitoring. Register your music to protect yo…" at bounding box center [870, 208] width 1347 height 105
drag, startPoint x: 513, startPoint y: 183, endPoint x: 475, endPoint y: 176, distance: 38.6
click at [469, 176] on div "There are no songs registered for monitoring. Register your music to protect yo…" at bounding box center [870, 208] width 1347 height 105
click at [1480, 97] on button "Start New Test" at bounding box center [1486, 94] width 115 height 29
click at [1488, 132] on button "Plagiarism test" at bounding box center [1470, 128] width 136 height 22
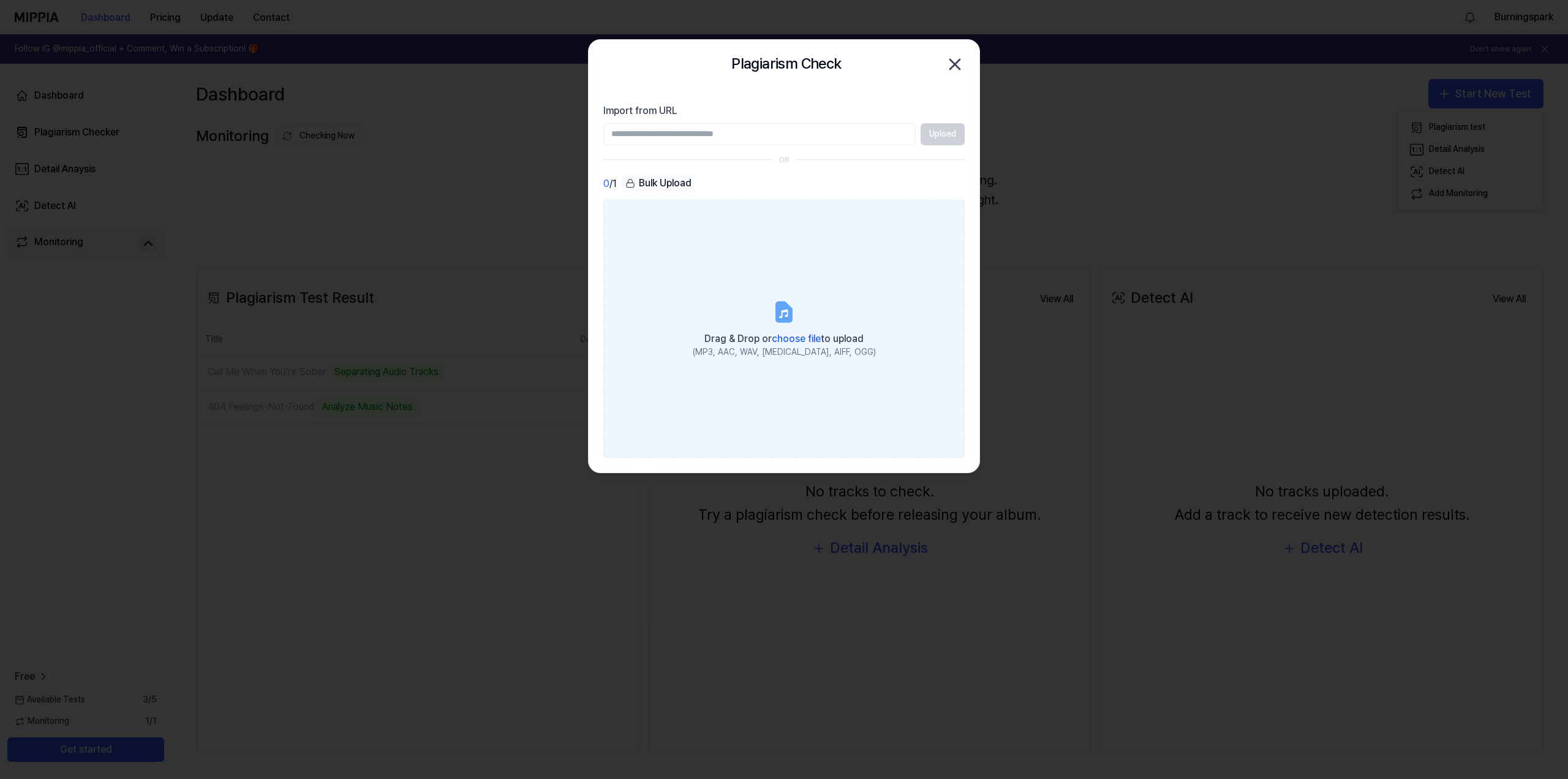
click at [783, 344] on span "choose file" at bounding box center [796, 339] width 49 height 12
click at [0, 0] on input "Drag & Drop or choose file to upload (MP3, AAC, WAV, FLAC, AIFF, OGG)" at bounding box center [0, 0] width 0 height 0
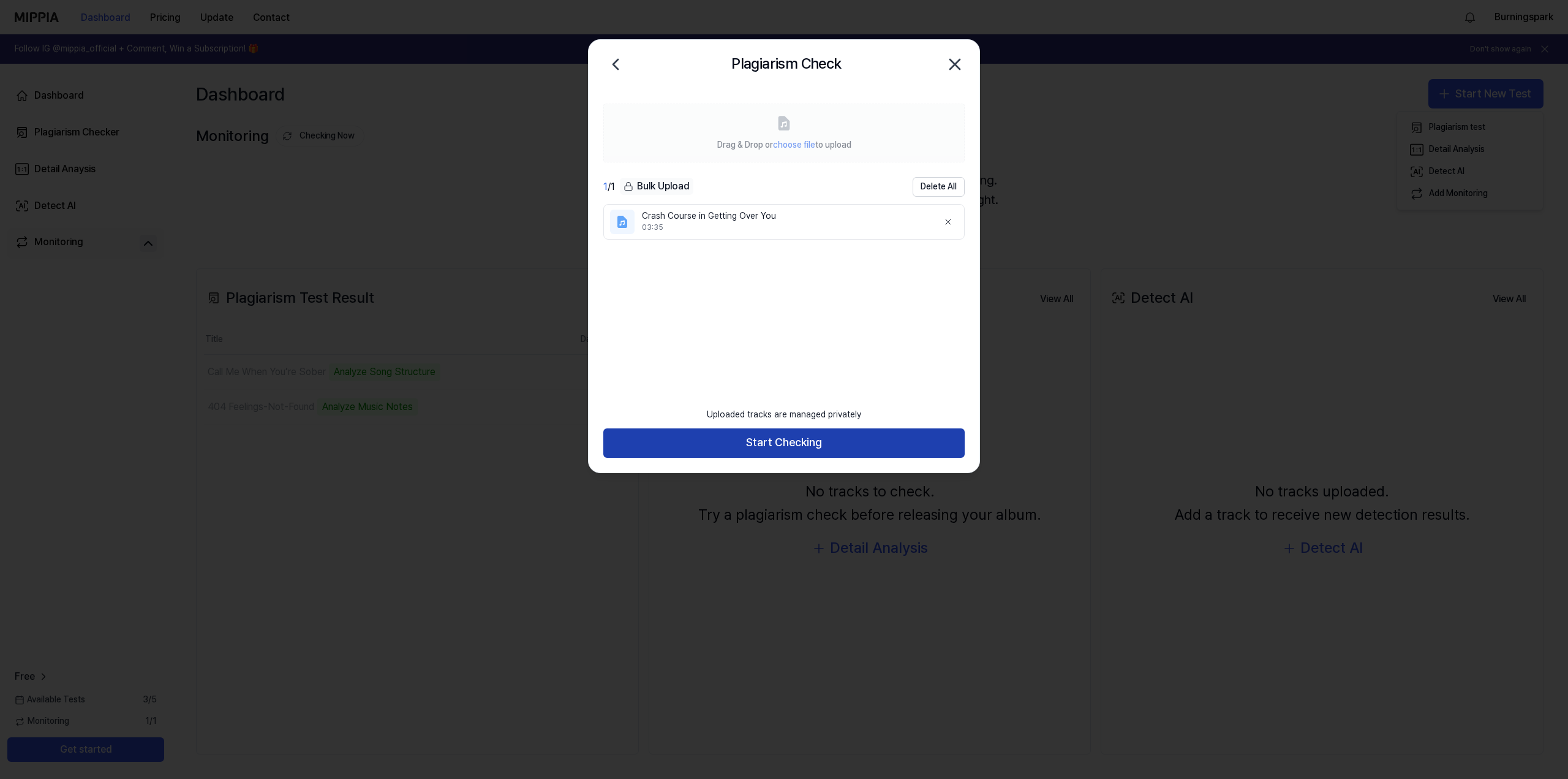
click at [765, 438] on button "Start Checking" at bounding box center [784, 443] width 361 height 29
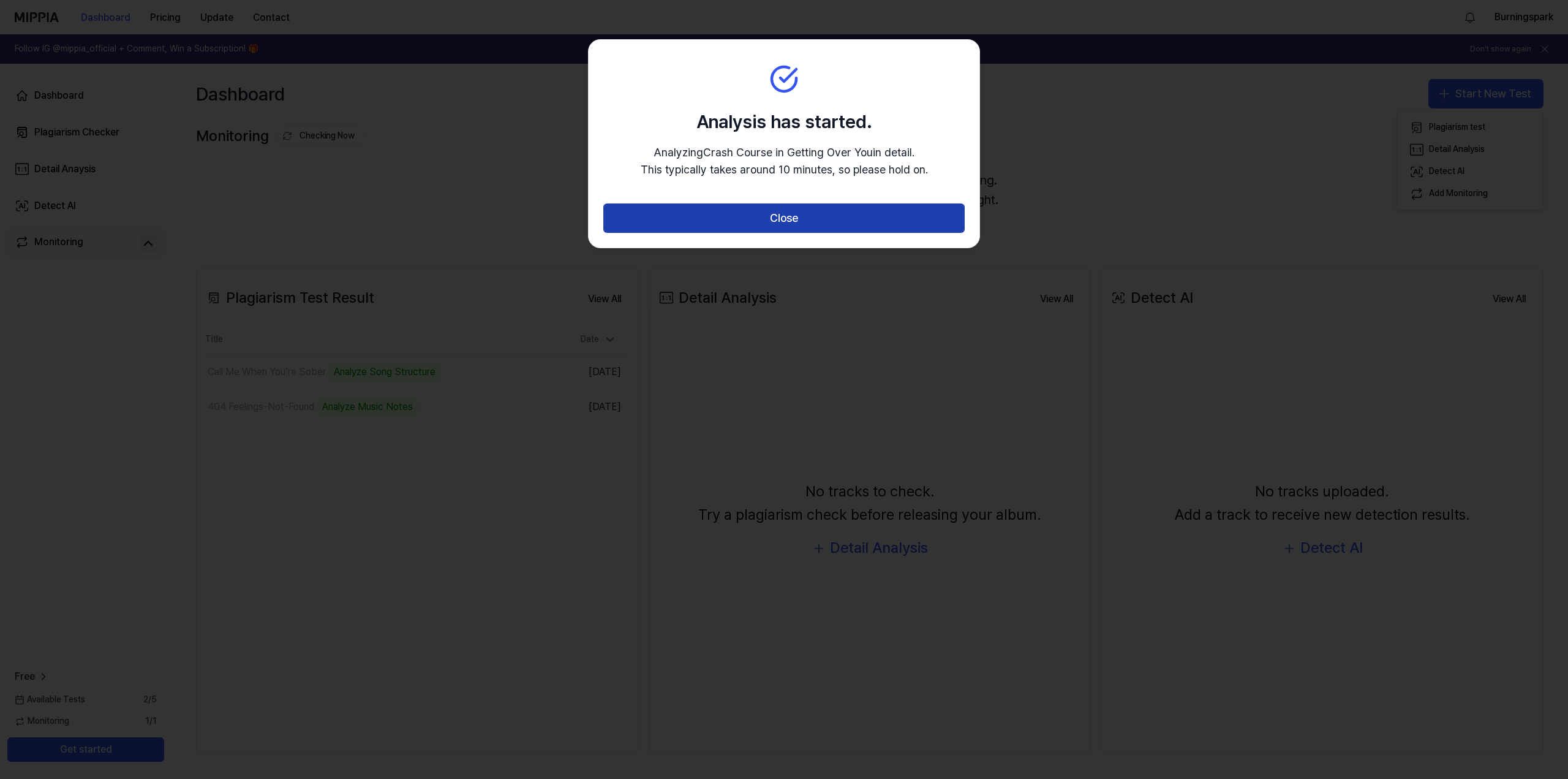
click at [735, 215] on button "Close" at bounding box center [784, 218] width 361 height 29
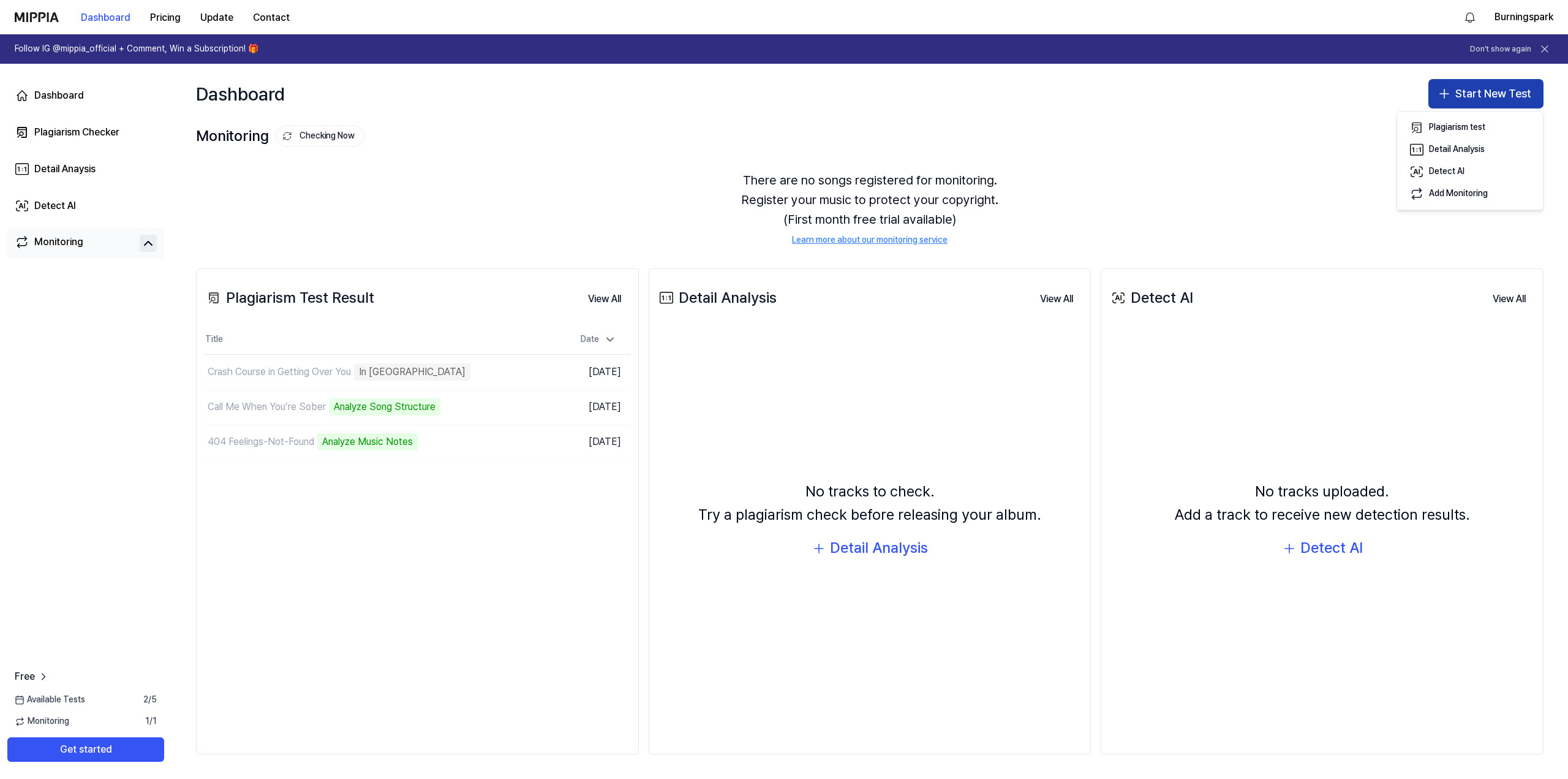
click at [1475, 92] on button "Start New Test" at bounding box center [1486, 94] width 115 height 29
click at [1452, 130] on div "Plagiarism test" at bounding box center [1457, 128] width 56 height 12
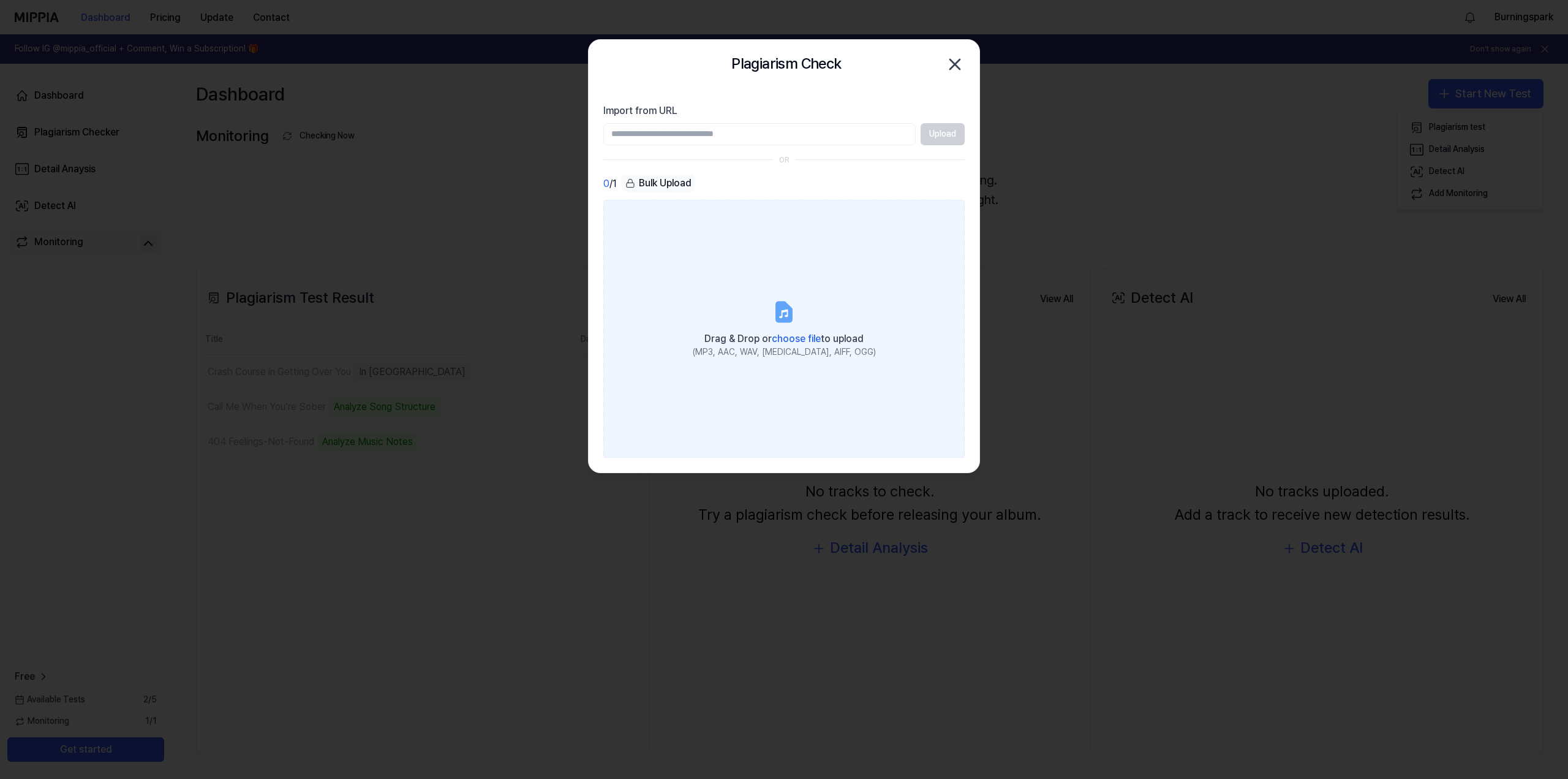
click at [766, 333] on span "Drag & Drop or choose file to upload" at bounding box center [784, 339] width 160 height 12
click at [0, 0] on input "Drag & Drop or choose file to upload (MP3, AAC, WAV, FLAC, AIFF, OGG)" at bounding box center [0, 0] width 0 height 0
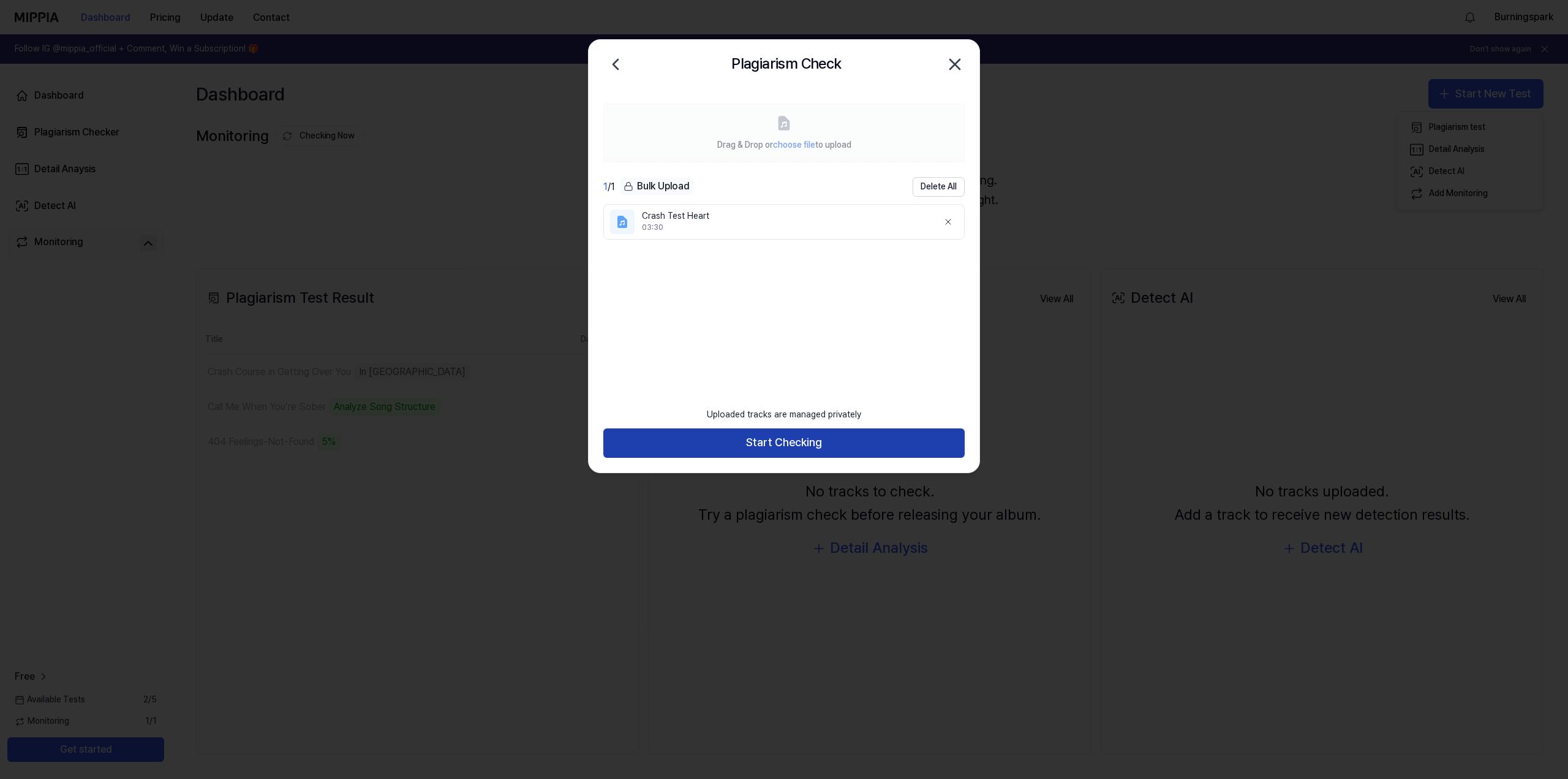
click at [766, 444] on button "Start Checking" at bounding box center [784, 443] width 361 height 29
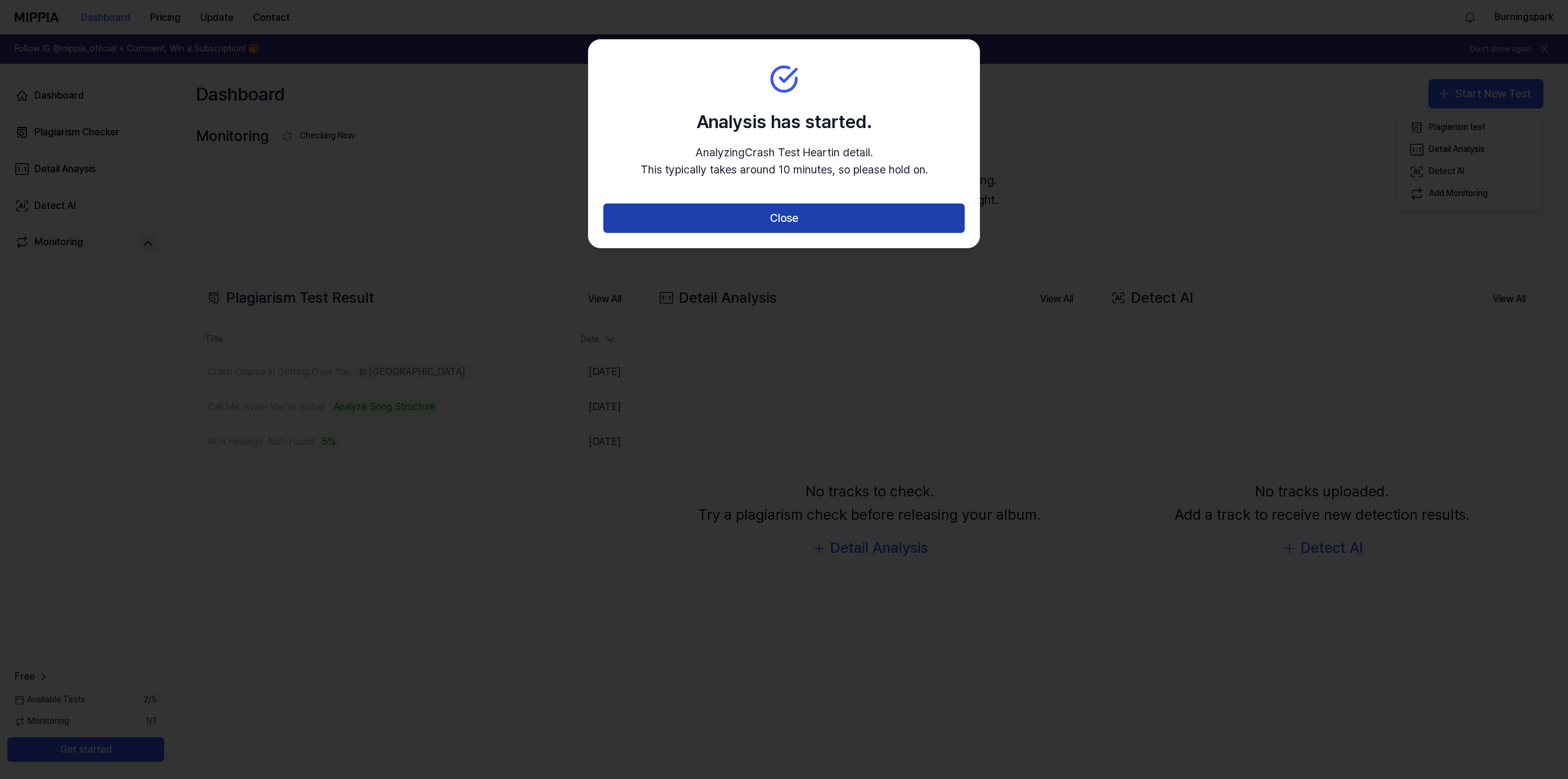
click at [787, 219] on button "Close" at bounding box center [784, 218] width 361 height 29
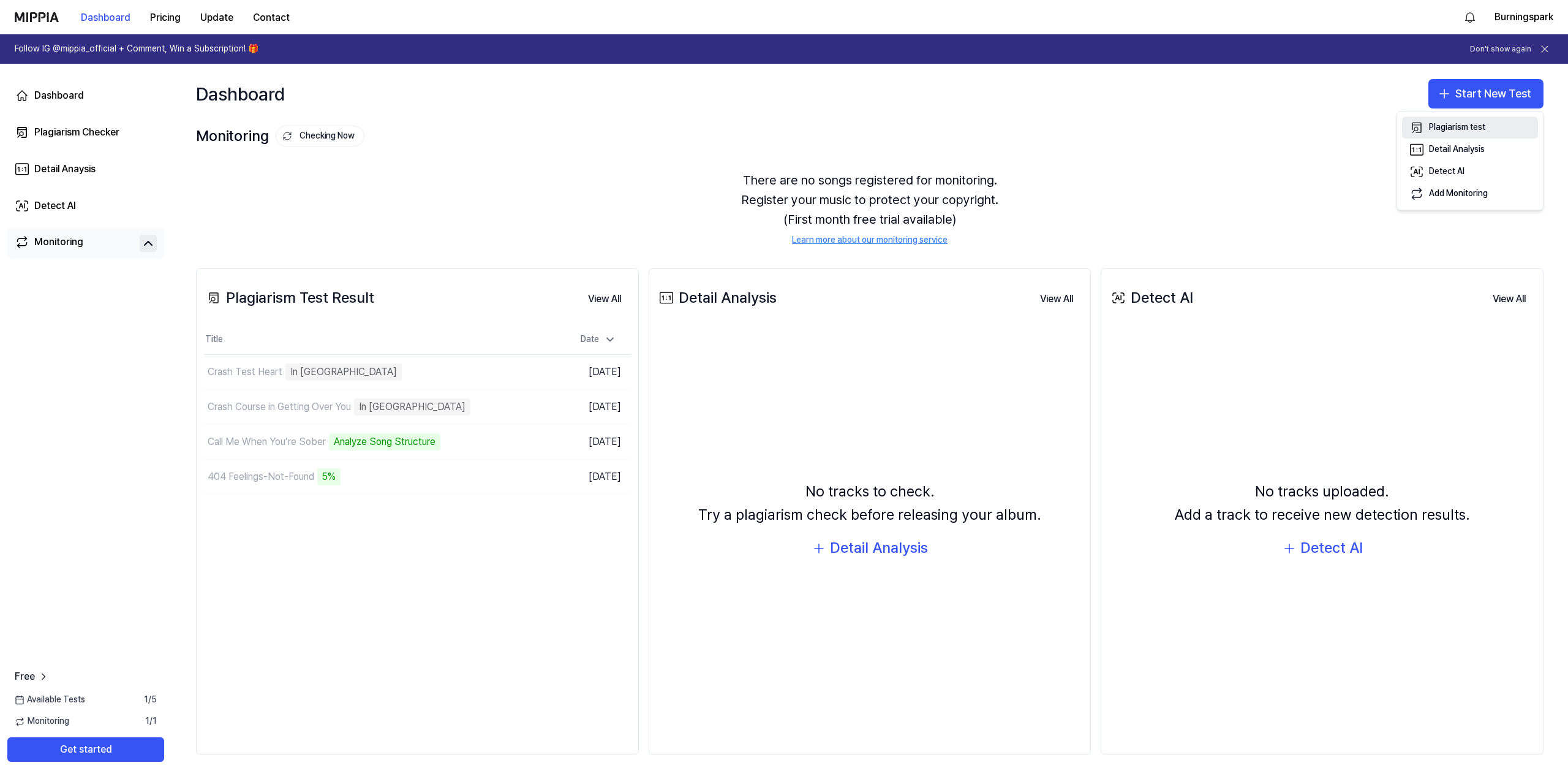
click at [1454, 128] on div "Plagiarism test" at bounding box center [1457, 128] width 56 height 12
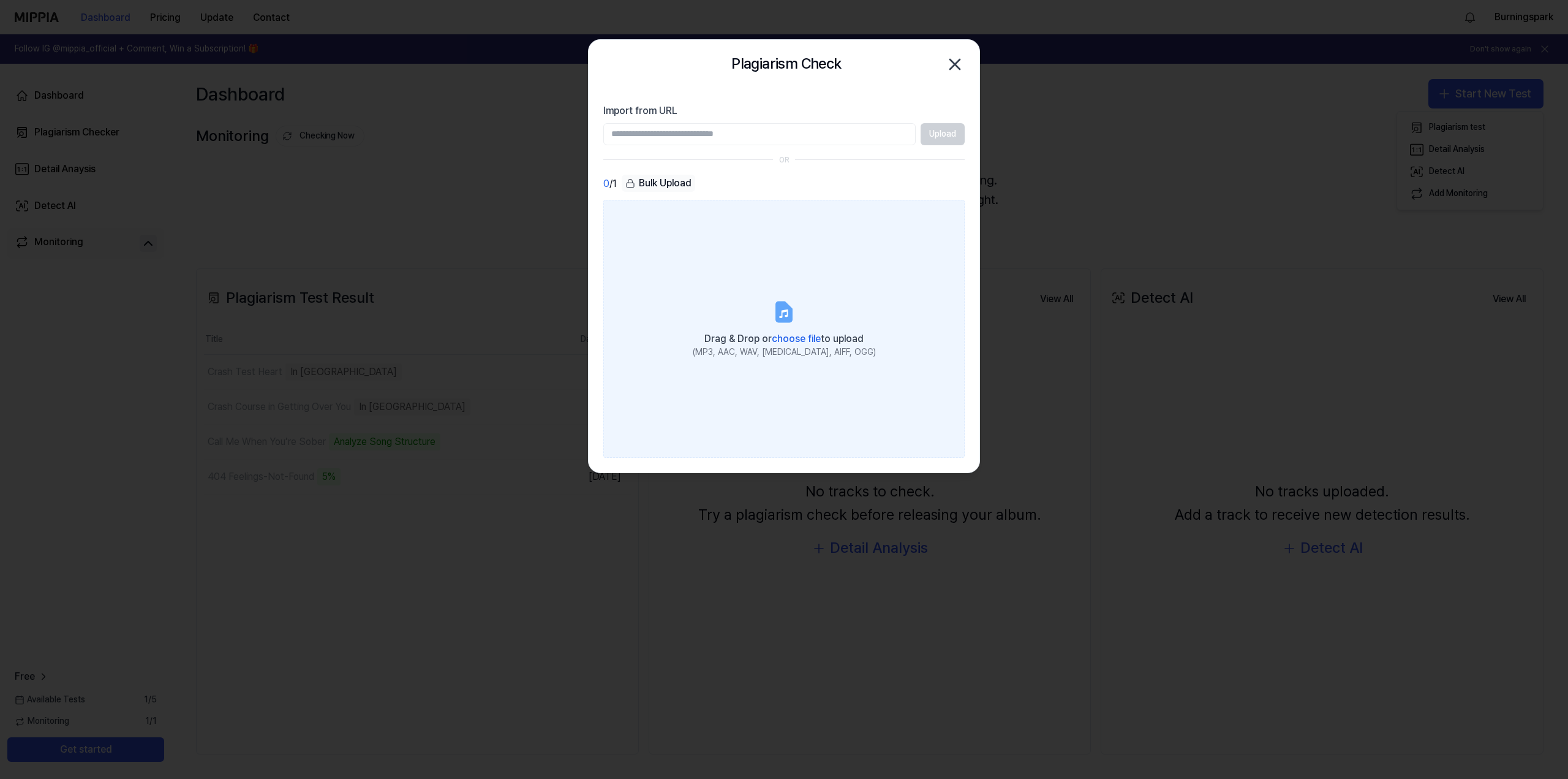
click at [823, 341] on span "Drag & Drop or choose file to upload" at bounding box center [784, 339] width 160 height 12
click at [0, 0] on input "Drag & Drop or choose file to upload (MP3, AAC, WAV, FLAC, AIFF, OGG)" at bounding box center [0, 0] width 0 height 0
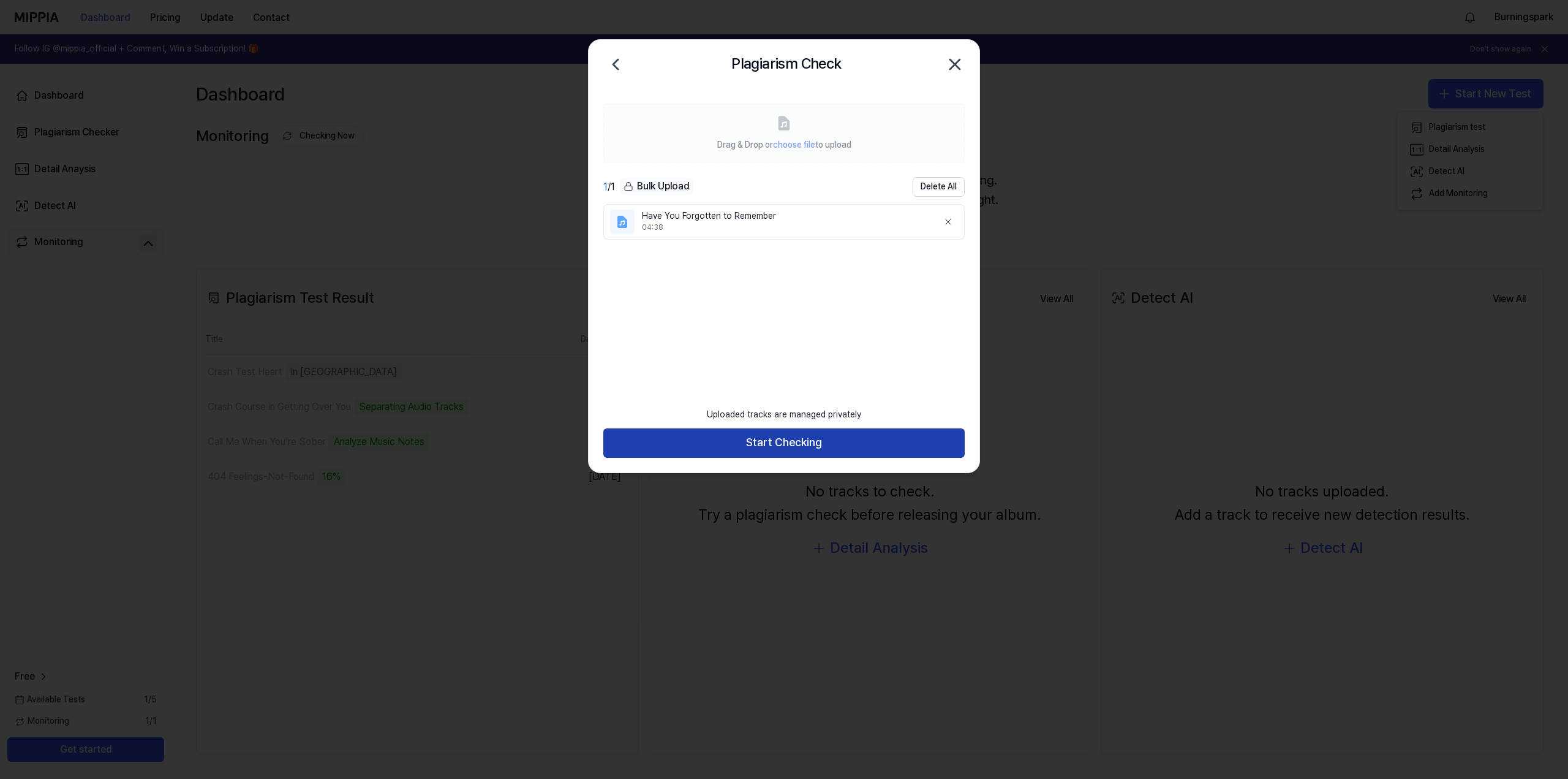
click at [793, 450] on button "Start Checking" at bounding box center [784, 443] width 361 height 29
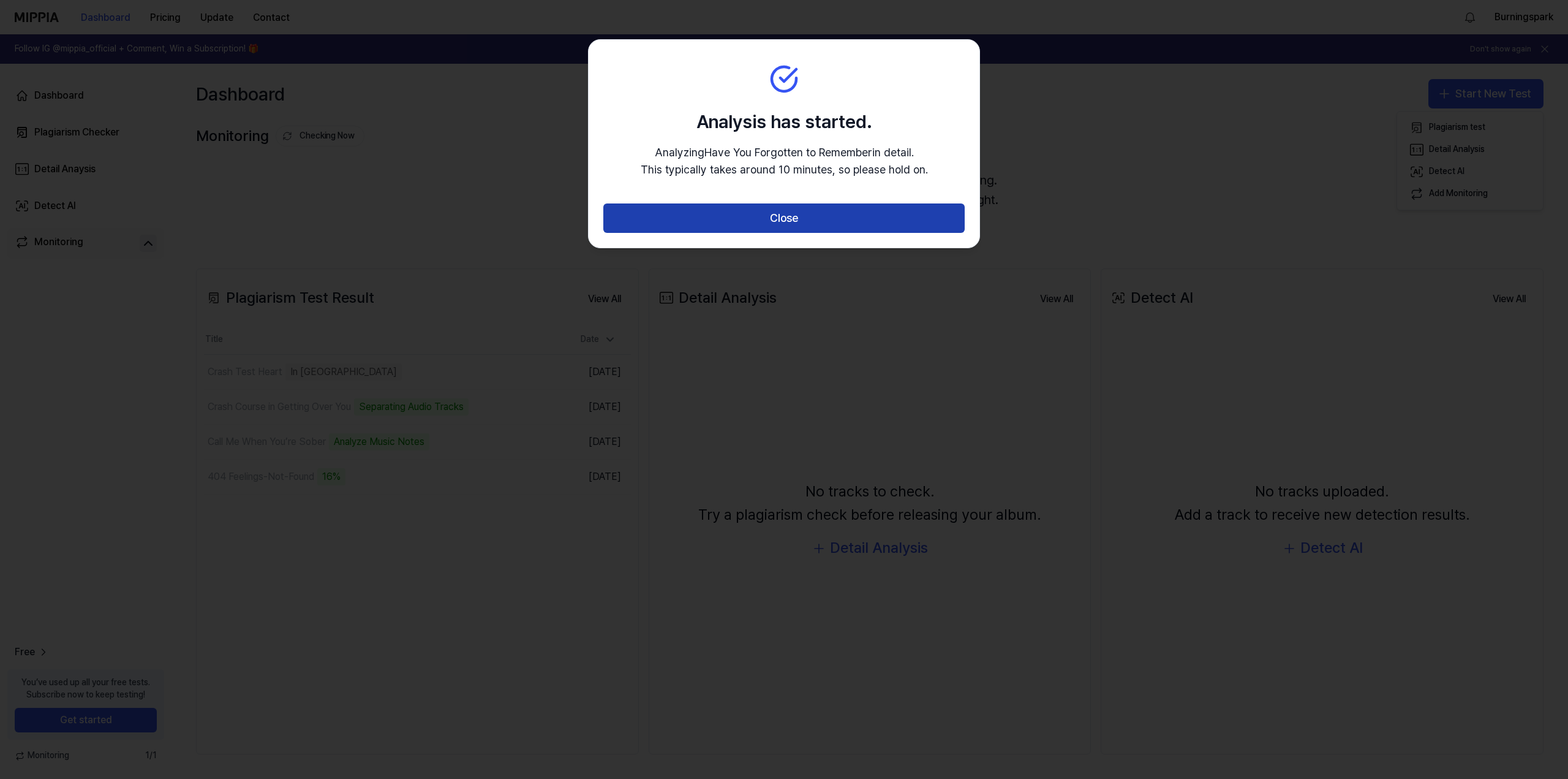
click at [821, 223] on button "Close" at bounding box center [784, 218] width 361 height 29
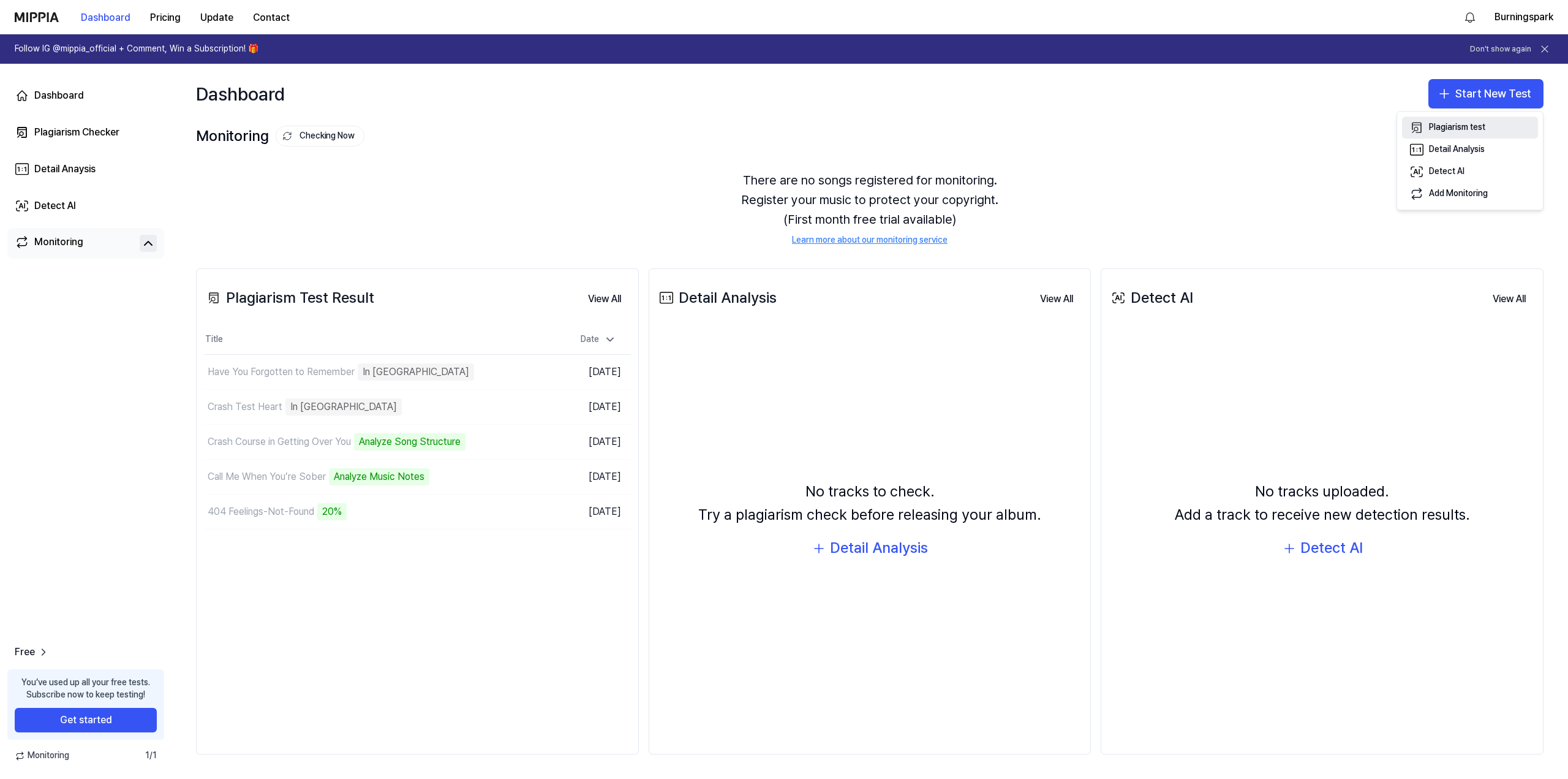
click at [1459, 122] on div "Plagiarism test" at bounding box center [1457, 128] width 56 height 12
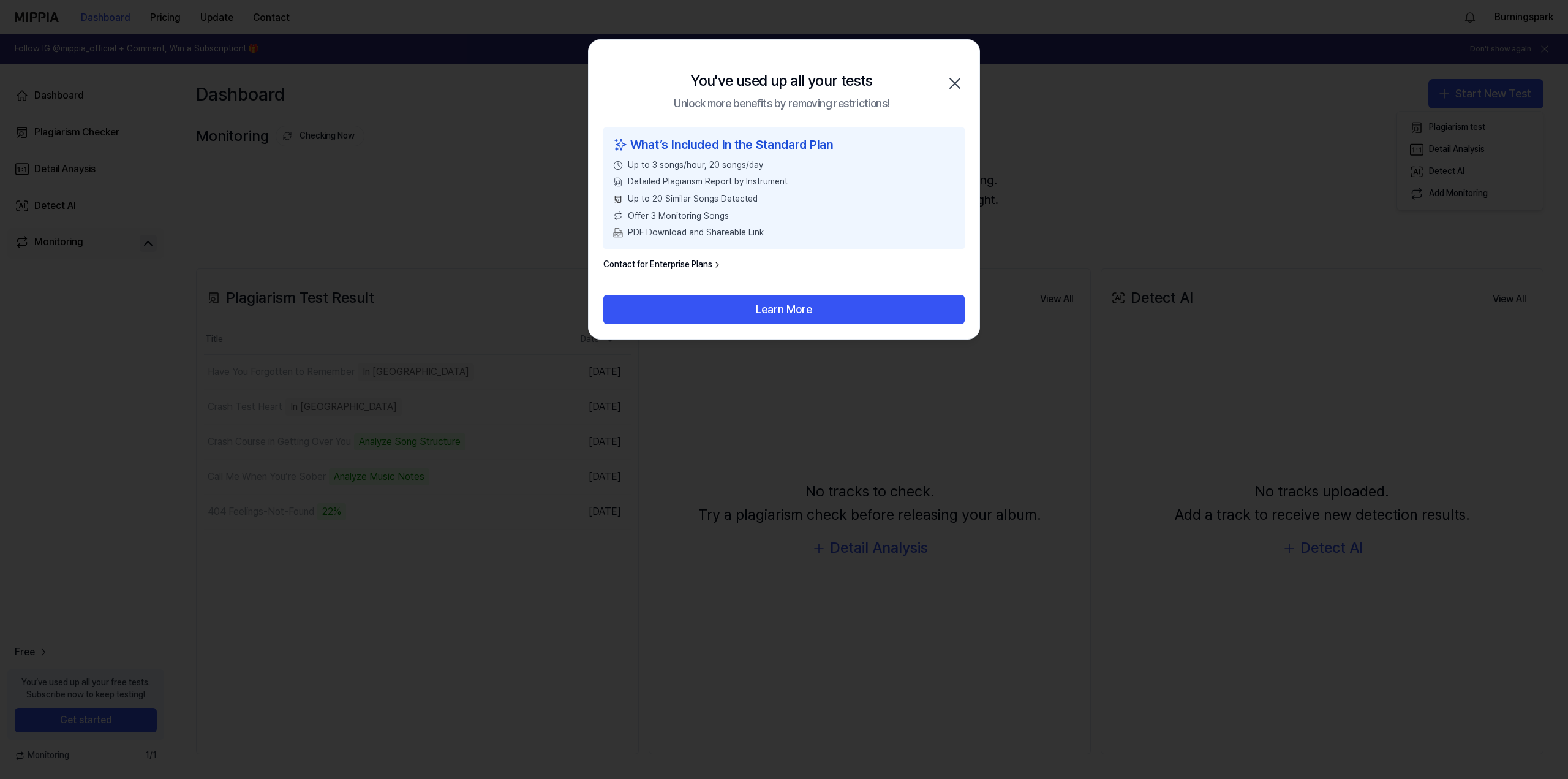
click at [959, 81] on icon "button" at bounding box center [955, 83] width 19 height 19
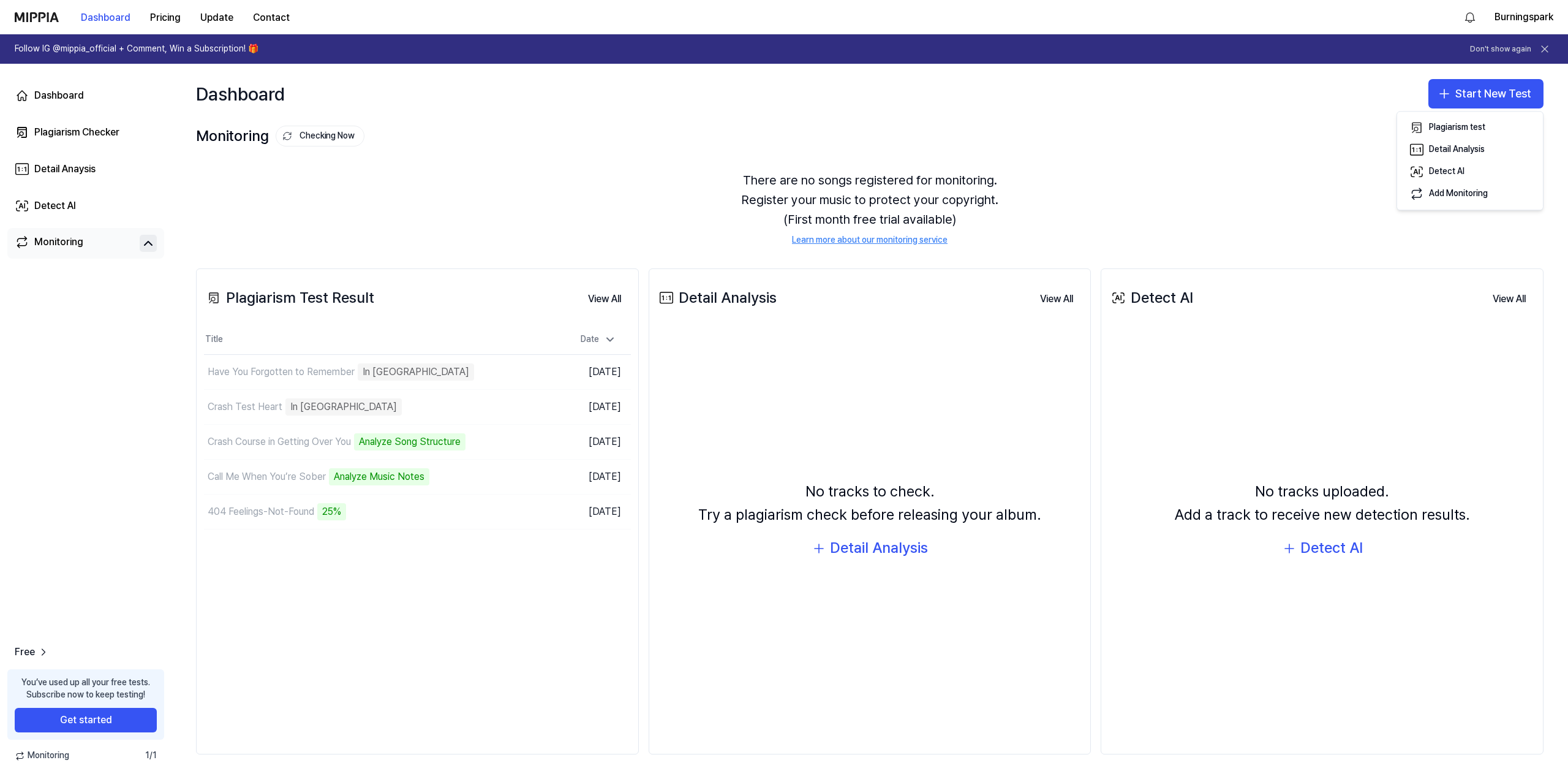
click at [628, 202] on div "There are no songs registered for monitoring. Register your music to protect yo…" at bounding box center [870, 208] width 1347 height 105
drag, startPoint x: 626, startPoint y: 202, endPoint x: 600, endPoint y: 175, distance: 37.5
click at [600, 175] on div "There are no songs registered for monitoring. Register your music to protect yo…" at bounding box center [870, 208] width 1347 height 105
drag, startPoint x: 583, startPoint y: 161, endPoint x: 565, endPoint y: 153, distance: 19.7
click at [565, 153] on div "Monitoring Checking Now View All Monitoring There are no songs registered for m…" at bounding box center [870, 183] width 1397 height 120
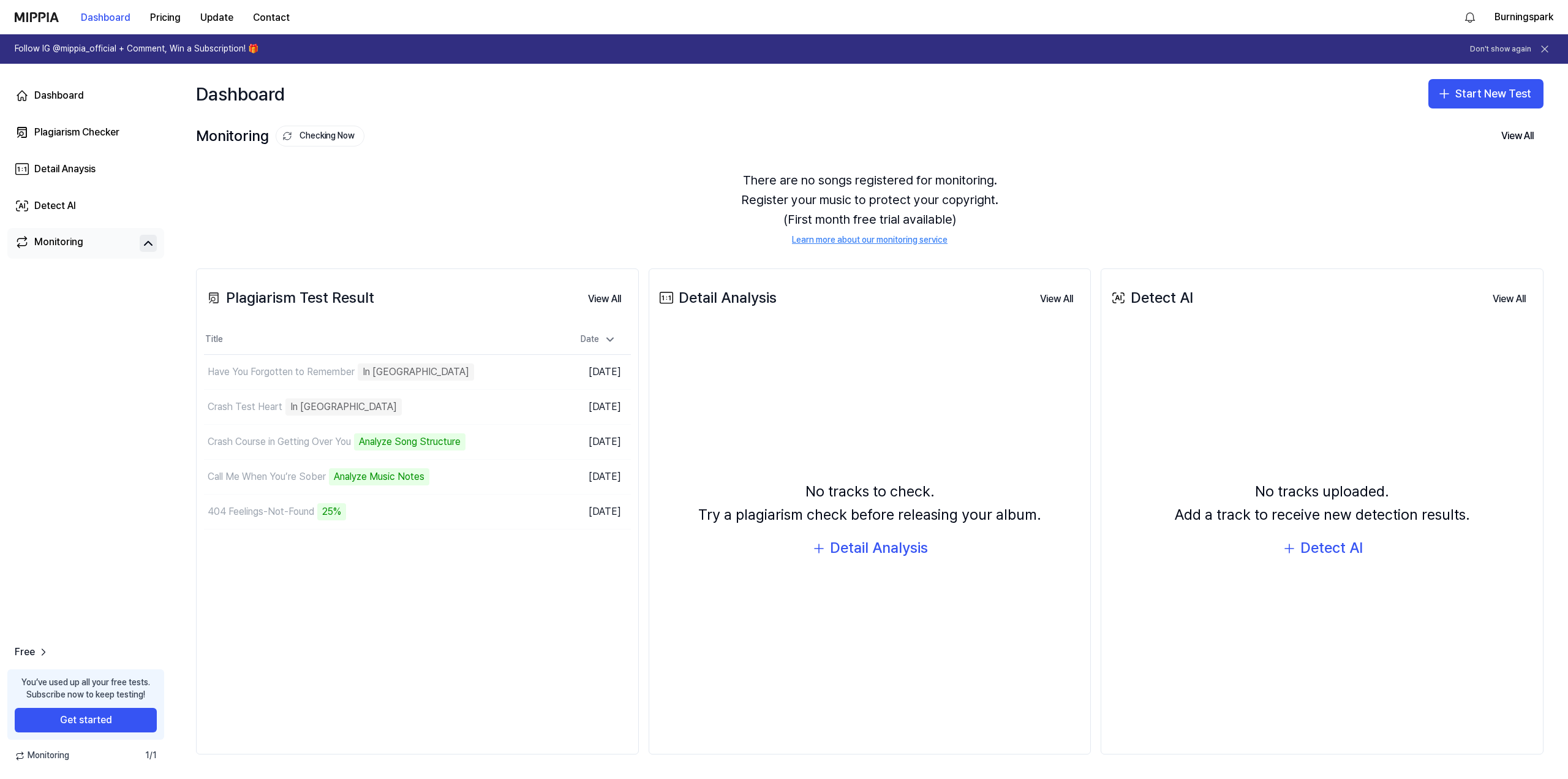
drag, startPoint x: 592, startPoint y: 149, endPoint x: 568, endPoint y: 145, distance: 24.3
click at [568, 145] on div "Monitoring Checking Now View All" at bounding box center [870, 136] width 1347 height 19
click at [1119, 169] on div "There are no songs registered for monitoring. Register your music to protect yo…" at bounding box center [870, 208] width 1347 height 105
click at [1099, 162] on div "There are no songs registered for monitoring. Register your music to protect yo…" at bounding box center [870, 208] width 1347 height 105
click at [711, 133] on div "Monitoring Checking Now View All" at bounding box center [870, 136] width 1347 height 19
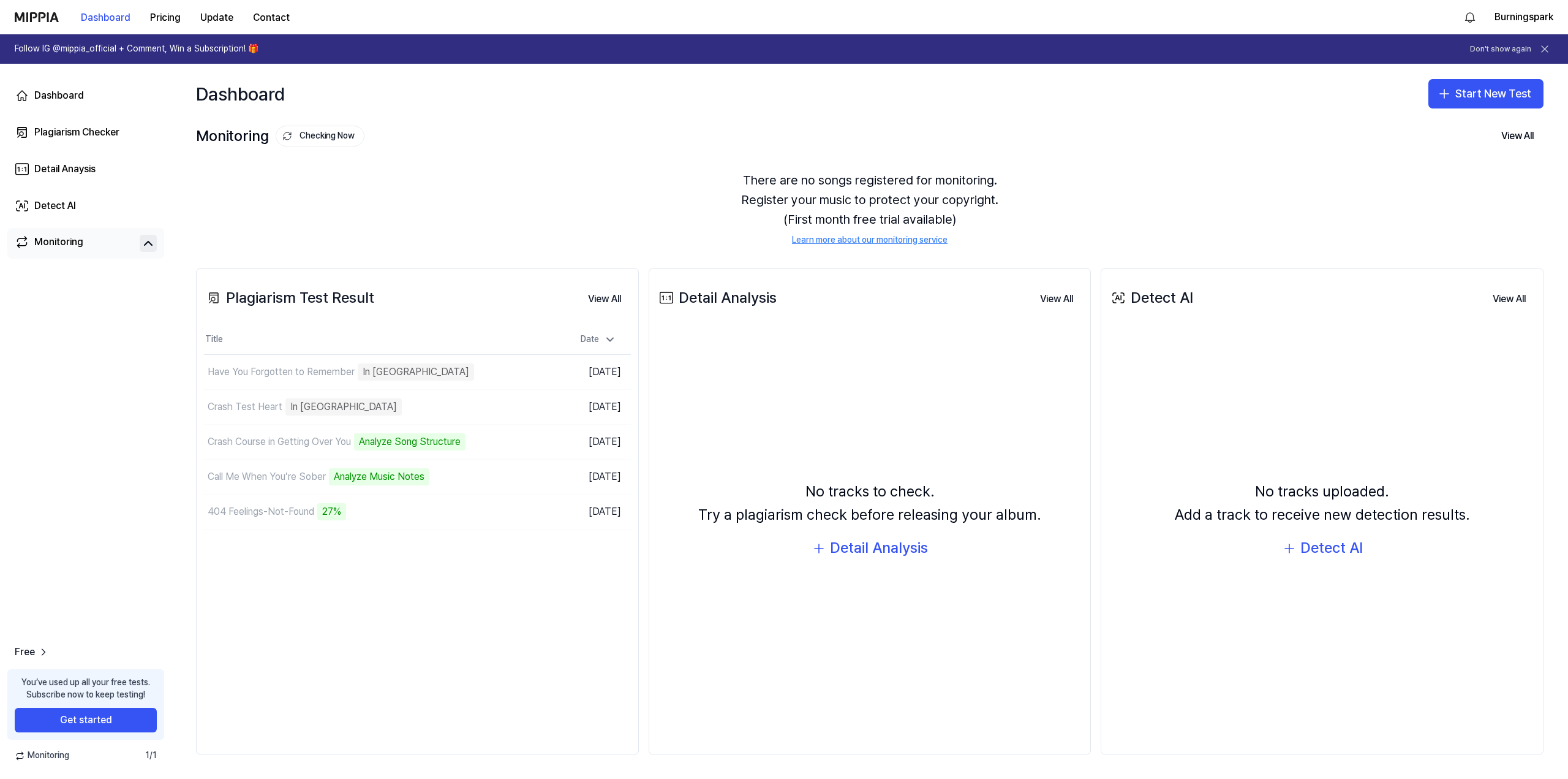
drag, startPoint x: 703, startPoint y: 133, endPoint x: 628, endPoint y: 135, distance: 75.0
click at [632, 135] on div "Monitoring Checking Now View All" at bounding box center [870, 136] width 1347 height 19
click at [592, 137] on div "Monitoring Checking Now View All" at bounding box center [870, 136] width 1347 height 19
drag, startPoint x: 592, startPoint y: 137, endPoint x: 549, endPoint y: 139, distance: 43.0
click at [549, 139] on div "Monitoring Checking Now View All" at bounding box center [870, 136] width 1347 height 19
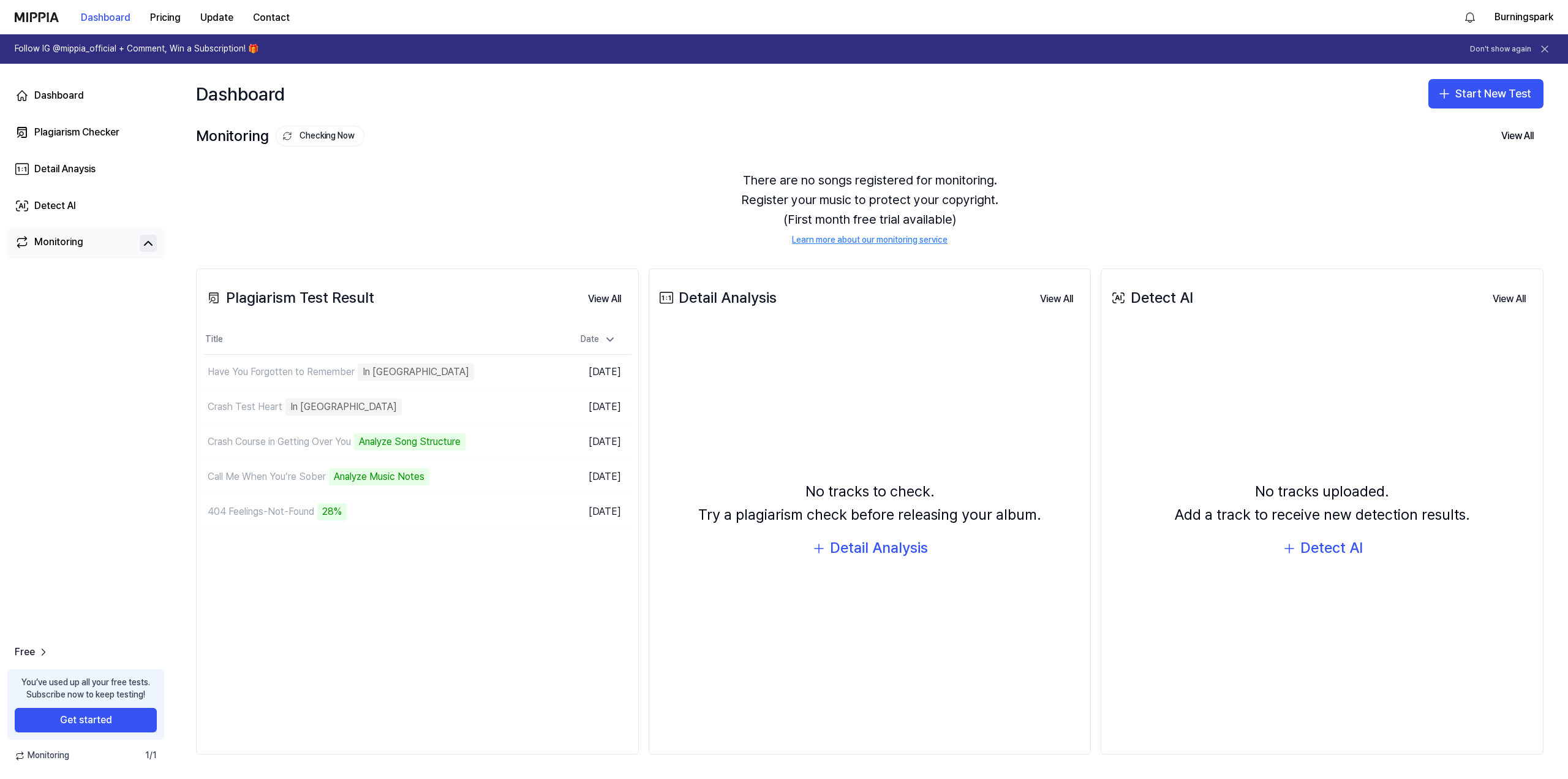
click at [686, 124] on div "Monitoring Checking Now View All Monitoring There are no songs registered for m…" at bounding box center [870, 183] width 1397 height 120
drag, startPoint x: 685, startPoint y: 124, endPoint x: 654, endPoint y: 130, distance: 31.6
drag, startPoint x: 654, startPoint y: 130, endPoint x: 632, endPoint y: 130, distance: 22.0
click at [632, 130] on div "Monitoring Checking Now View All" at bounding box center [870, 136] width 1347 height 19
click at [635, 142] on div "Monitoring Checking Now View All" at bounding box center [870, 136] width 1347 height 19
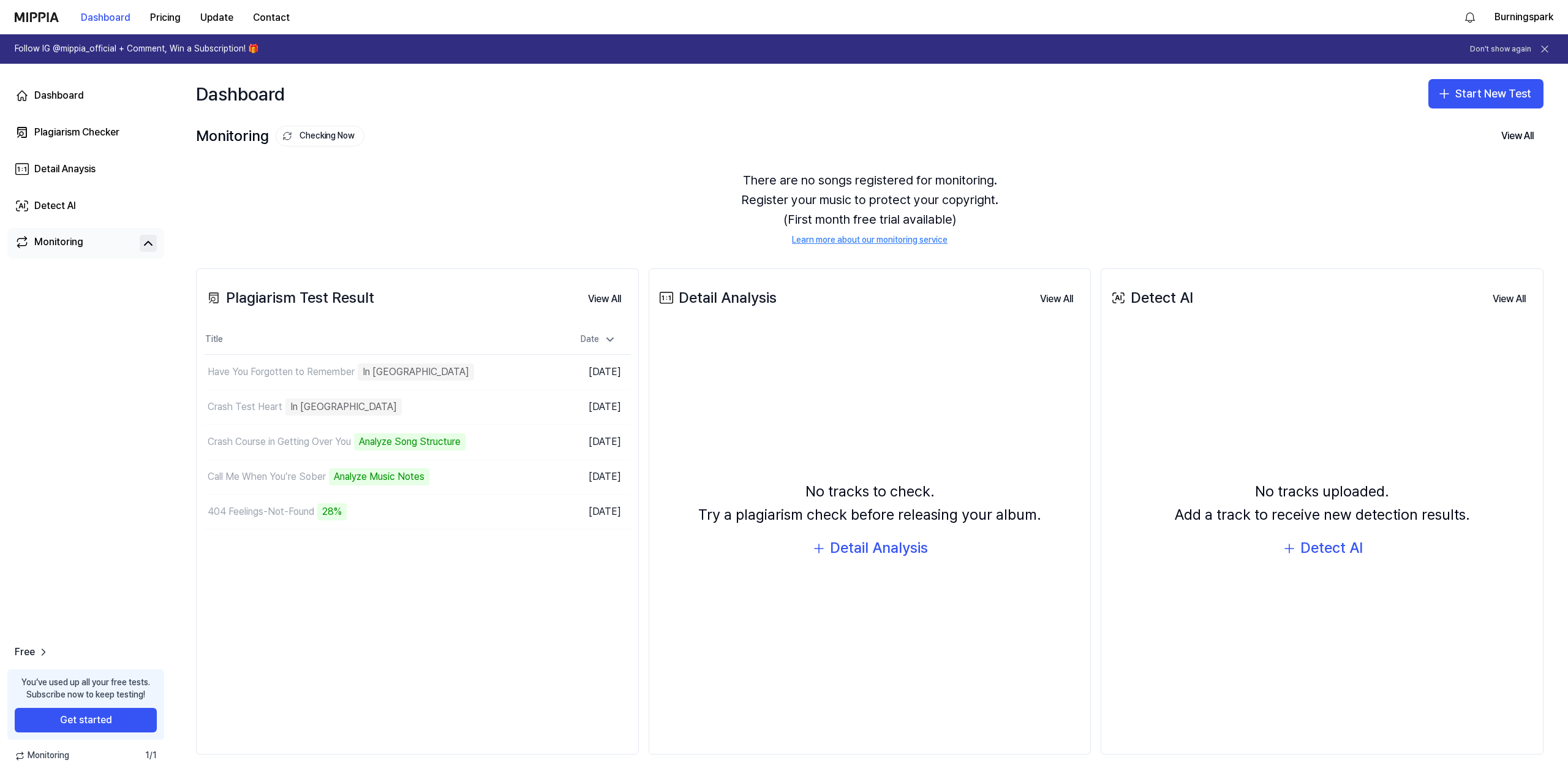
drag, startPoint x: 635, startPoint y: 142, endPoint x: 592, endPoint y: 139, distance: 43.1
click at [592, 139] on div "Monitoring Checking Now View All" at bounding box center [870, 136] width 1347 height 19
click at [592, 138] on div "Monitoring Checking Now View All" at bounding box center [870, 136] width 1347 height 19
drag, startPoint x: 592, startPoint y: 138, endPoint x: 585, endPoint y: 137, distance: 7.1
click at [585, 137] on div "Monitoring Checking Now View All" at bounding box center [870, 136] width 1347 height 19
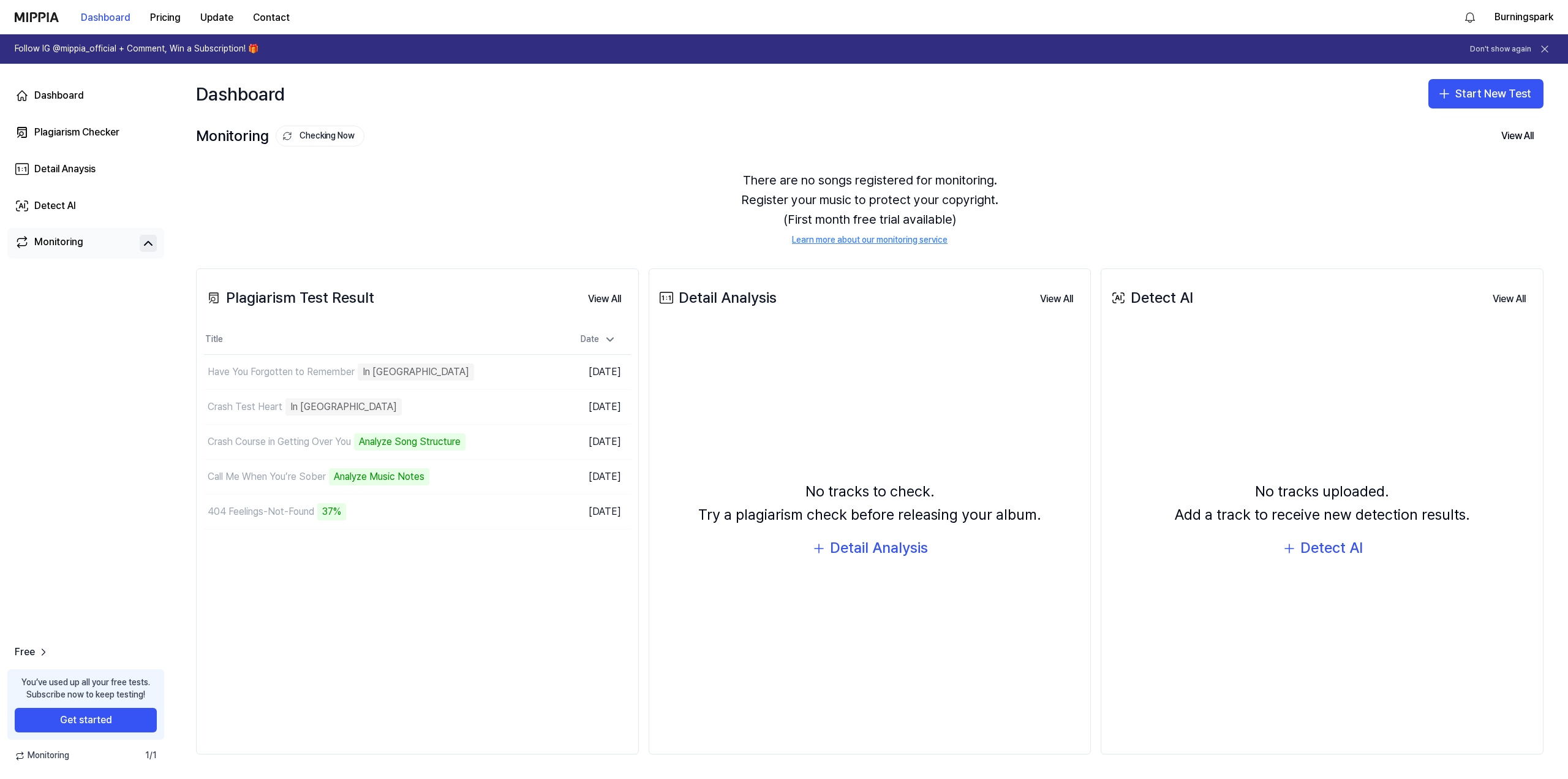
click at [504, 202] on div "There are no songs registered for monitoring. Register your music to protect yo…" at bounding box center [870, 208] width 1347 height 105
drag, startPoint x: 504, startPoint y: 202, endPoint x: 517, endPoint y: 162, distance: 42.1
click at [517, 162] on div "There are no songs registered for monitoring. Register your music to protect yo…" at bounding box center [870, 208] width 1347 height 105
drag, startPoint x: 517, startPoint y: 162, endPoint x: 516, endPoint y: 148, distance: 14.0
click at [516, 148] on div "Monitoring Checking Now View All Monitoring There are no songs registered for m…" at bounding box center [870, 183] width 1397 height 120
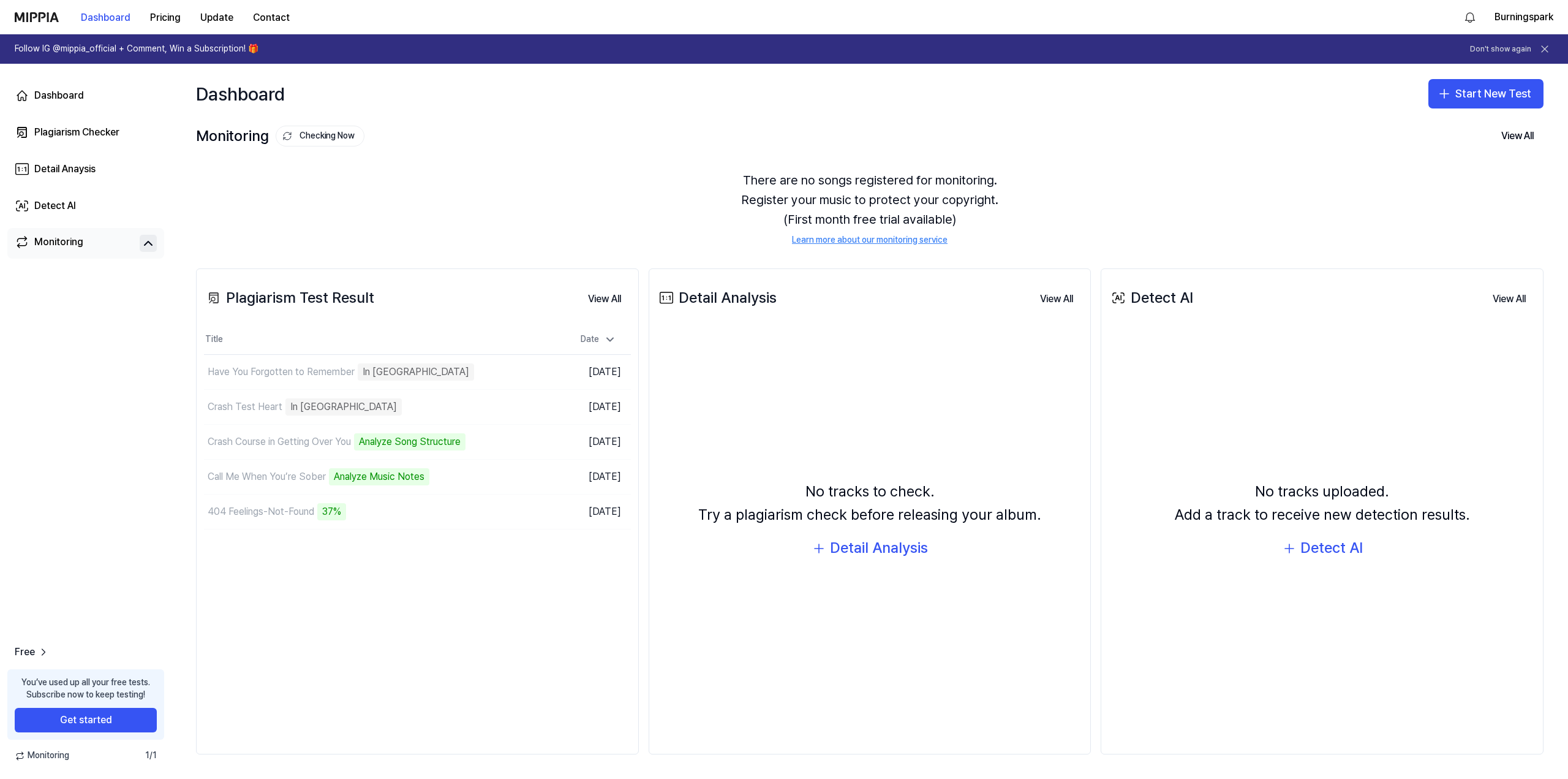
click at [572, 162] on div "There are no songs registered for monitoring. Register your music to protect yo…" at bounding box center [870, 208] width 1347 height 105
drag, startPoint x: 571, startPoint y: 162, endPoint x: 540, endPoint y: 151, distance: 32.9
click at [534, 149] on div "Monitoring Checking Now View All Monitoring There are no songs registered for m…" at bounding box center [870, 183] width 1397 height 120
drag, startPoint x: 534, startPoint y: 149, endPoint x: 519, endPoint y: 144, distance: 15.8
drag, startPoint x: 519, startPoint y: 144, endPoint x: 512, endPoint y: 143, distance: 7.1
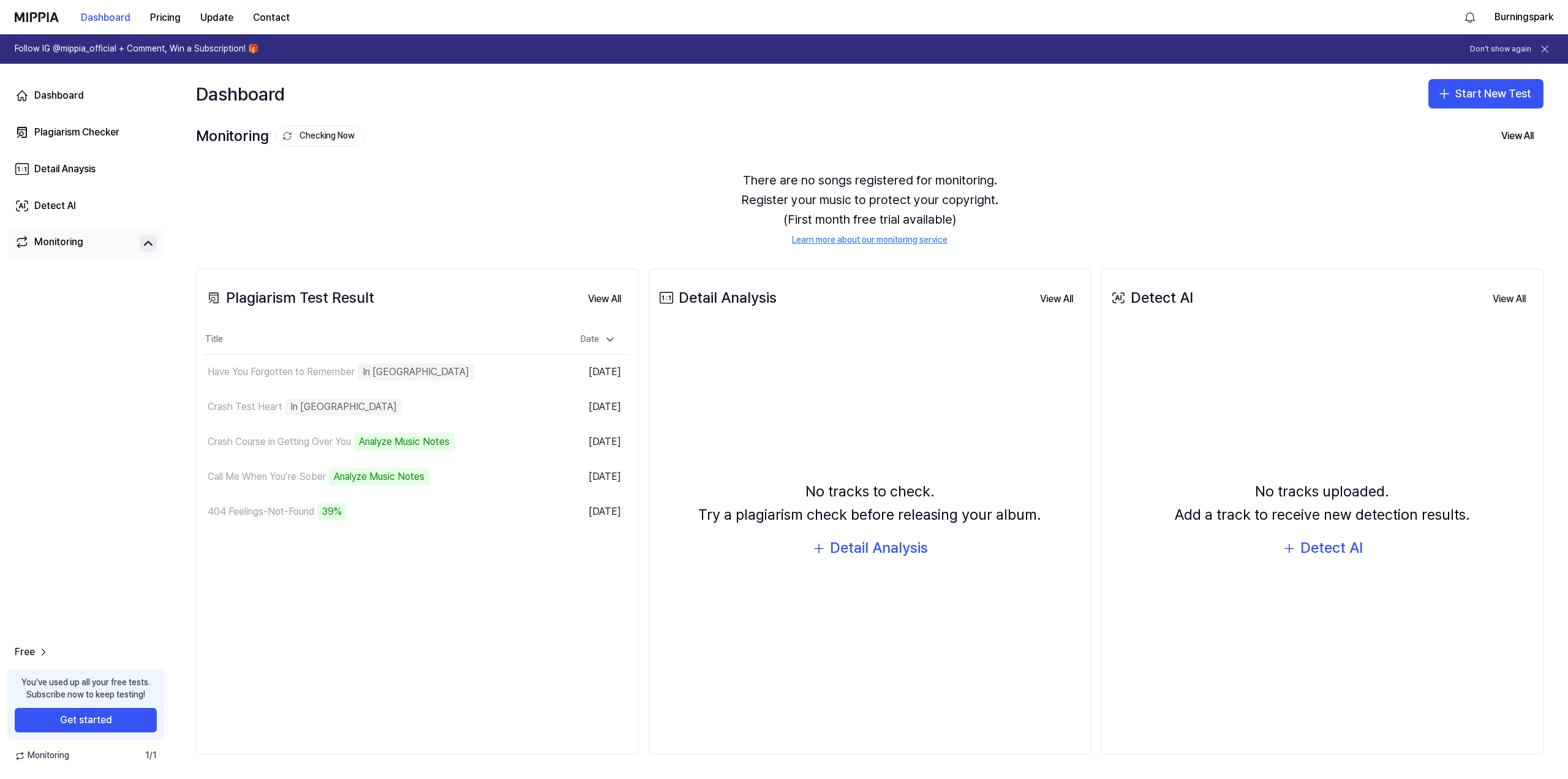
click at [512, 143] on div "Monitoring Checking Now View All" at bounding box center [870, 136] width 1347 height 19
click at [540, 155] on div "Monitoring Checking Now View All Monitoring There are no songs registered for m…" at bounding box center [870, 183] width 1397 height 120
drag, startPoint x: 540, startPoint y: 155, endPoint x: 526, endPoint y: 147, distance: 16.1
click at [526, 147] on div "Monitoring Checking Now View All Monitoring There are no songs registered for m…" at bounding box center [870, 183] width 1397 height 120
click at [585, 213] on div "There are no songs registered for monitoring. Register your music to protect yo…" at bounding box center [870, 208] width 1347 height 105
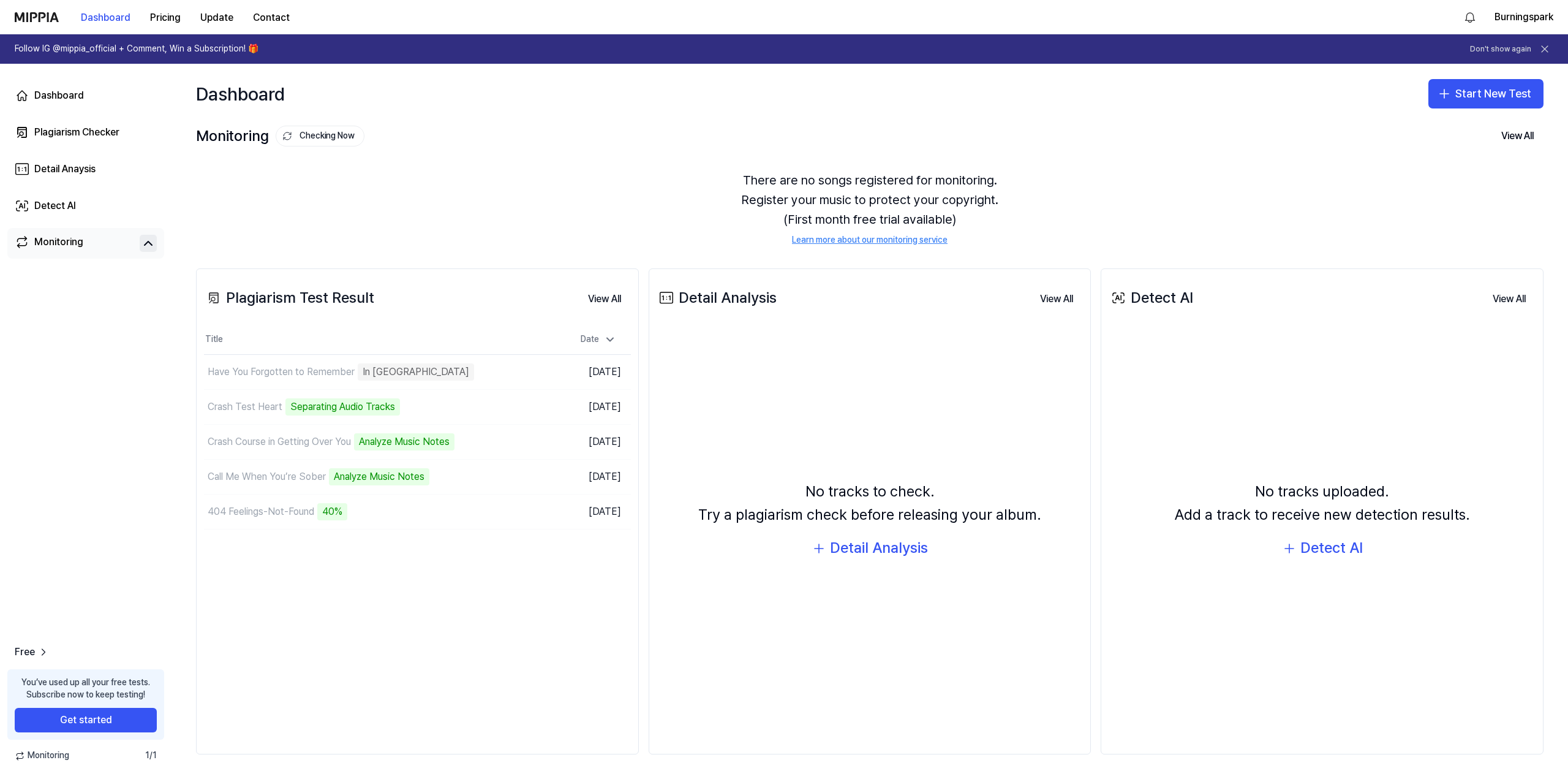
drag, startPoint x: 585, startPoint y: 213, endPoint x: 564, endPoint y: 191, distance: 30.4
click at [564, 191] on div "There are no songs registered for monitoring. Register your music to protect yo…" at bounding box center [870, 208] width 1347 height 105
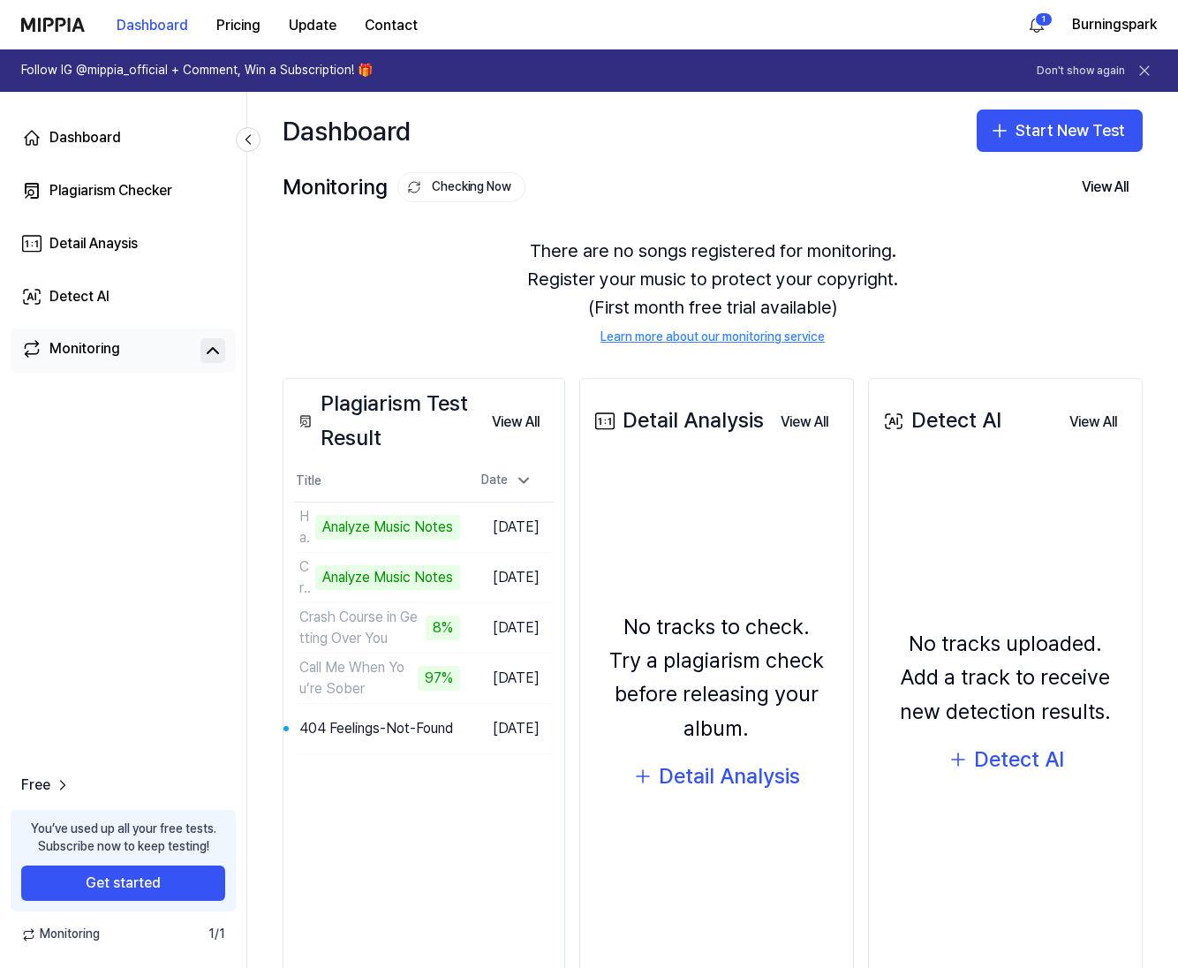
click at [693, 543] on div "No tracks to check. Try a plagiarism check before releasing your album. Detail …" at bounding box center [717, 702] width 252 height 456
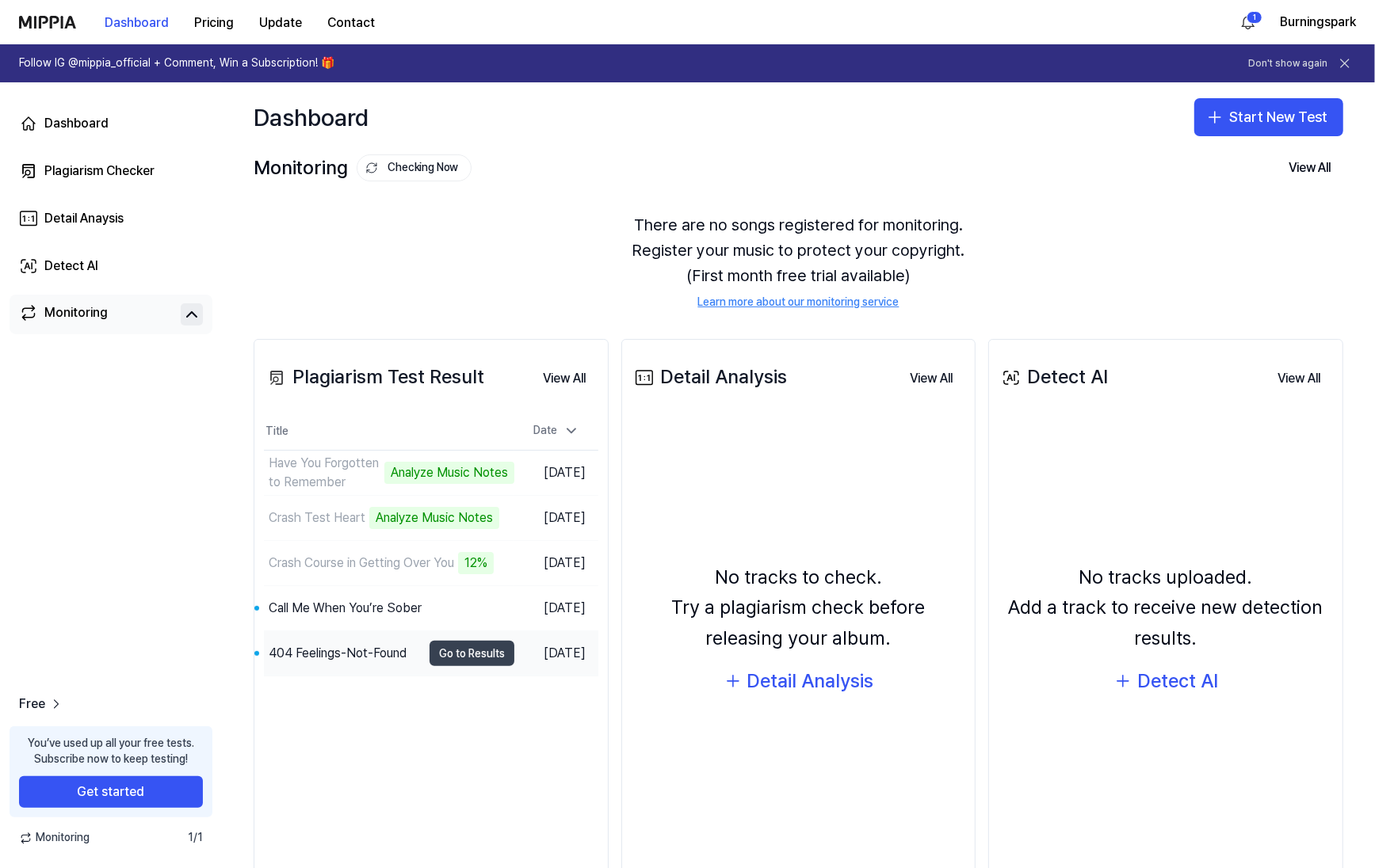
click at [475, 660] on button "Go to Results" at bounding box center [472, 654] width 85 height 25
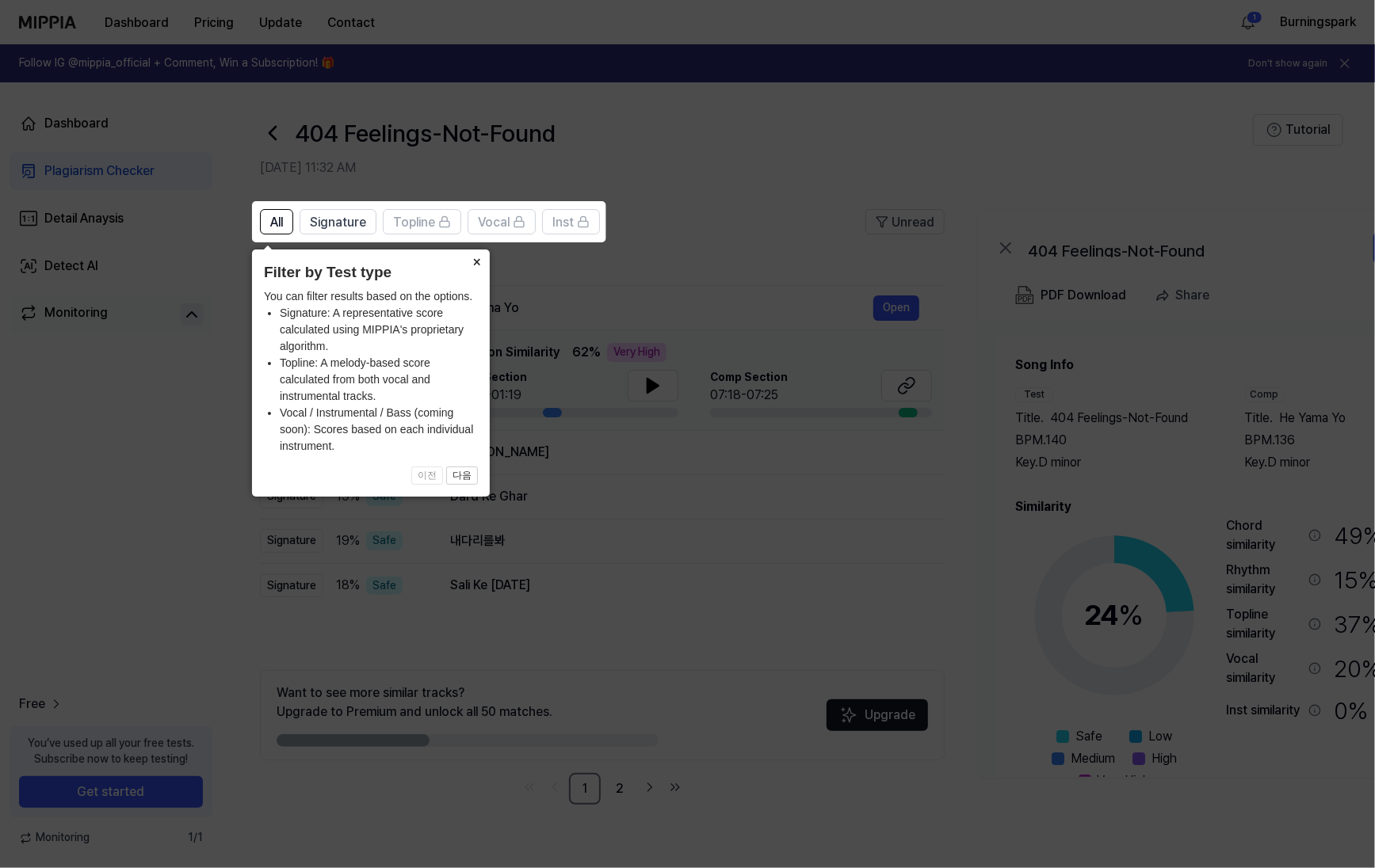
click at [475, 266] on button "×" at bounding box center [477, 260] width 25 height 22
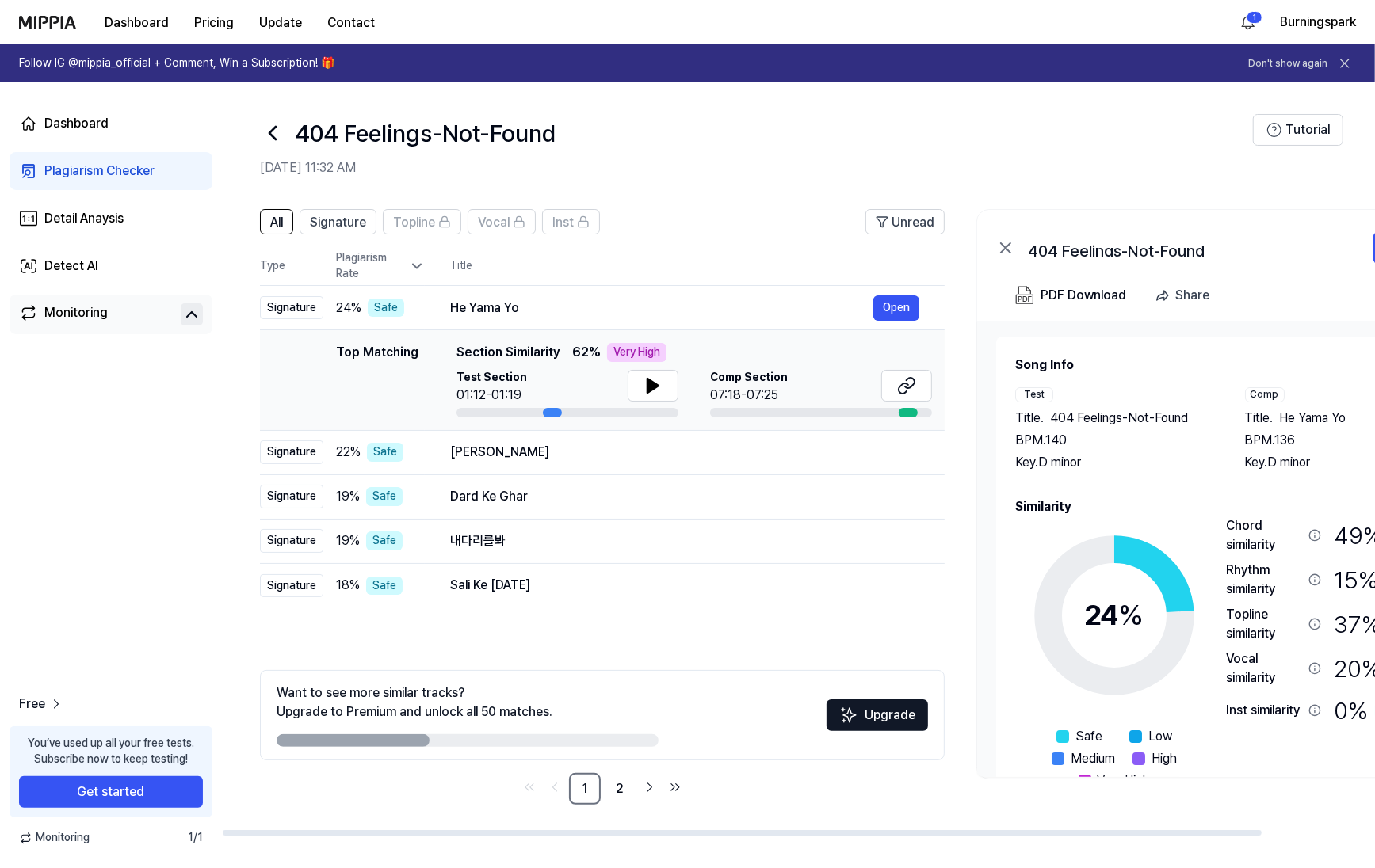
click at [736, 221] on header "All Signature Topline Vocal Inst Unread" at bounding box center [602, 228] width 684 height 38
drag, startPoint x: 744, startPoint y: 187, endPoint x: 734, endPoint y: 183, distance: 10.8
click at [743, 178] on header "404 Feelings-Not-Found Oct 1, 2025, 11:32 AM Tutorial" at bounding box center [797, 138] width 1153 height 111
click at [651, 385] on icon at bounding box center [653, 386] width 11 height 14
click at [651, 385] on icon at bounding box center [652, 386] width 19 height 19
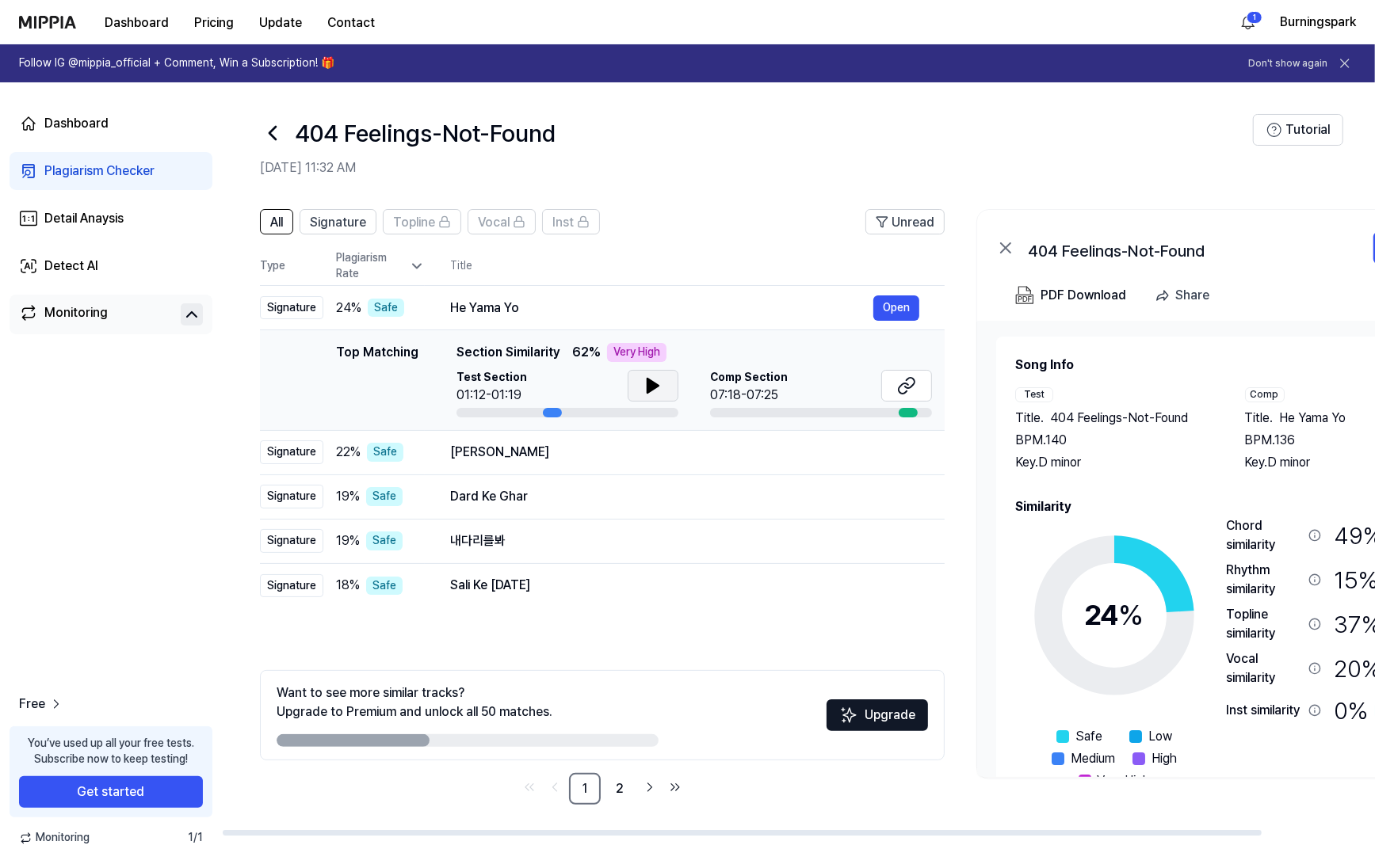
drag, startPoint x: 729, startPoint y: 242, endPoint x: 721, endPoint y: 203, distance: 39.8
click at [721, 203] on div "All Signature Topline Vocal Inst Unread All Signature Topline Vocal Inst Type P…" at bounding box center [860, 515] width 1277 height 643
drag, startPoint x: 837, startPoint y: 133, endPoint x: 961, endPoint y: 134, distance: 124.0
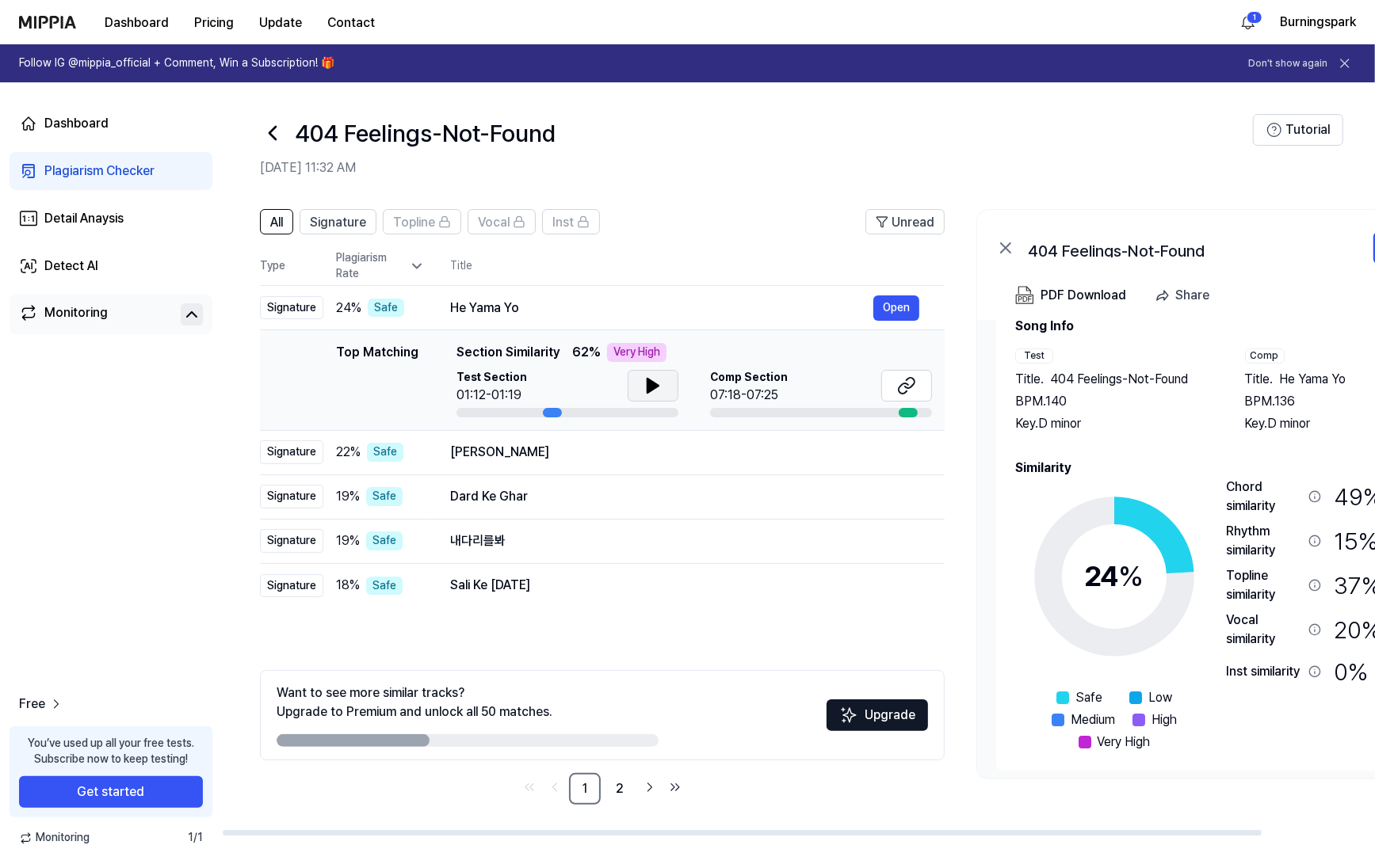
scroll to position [48, 0]
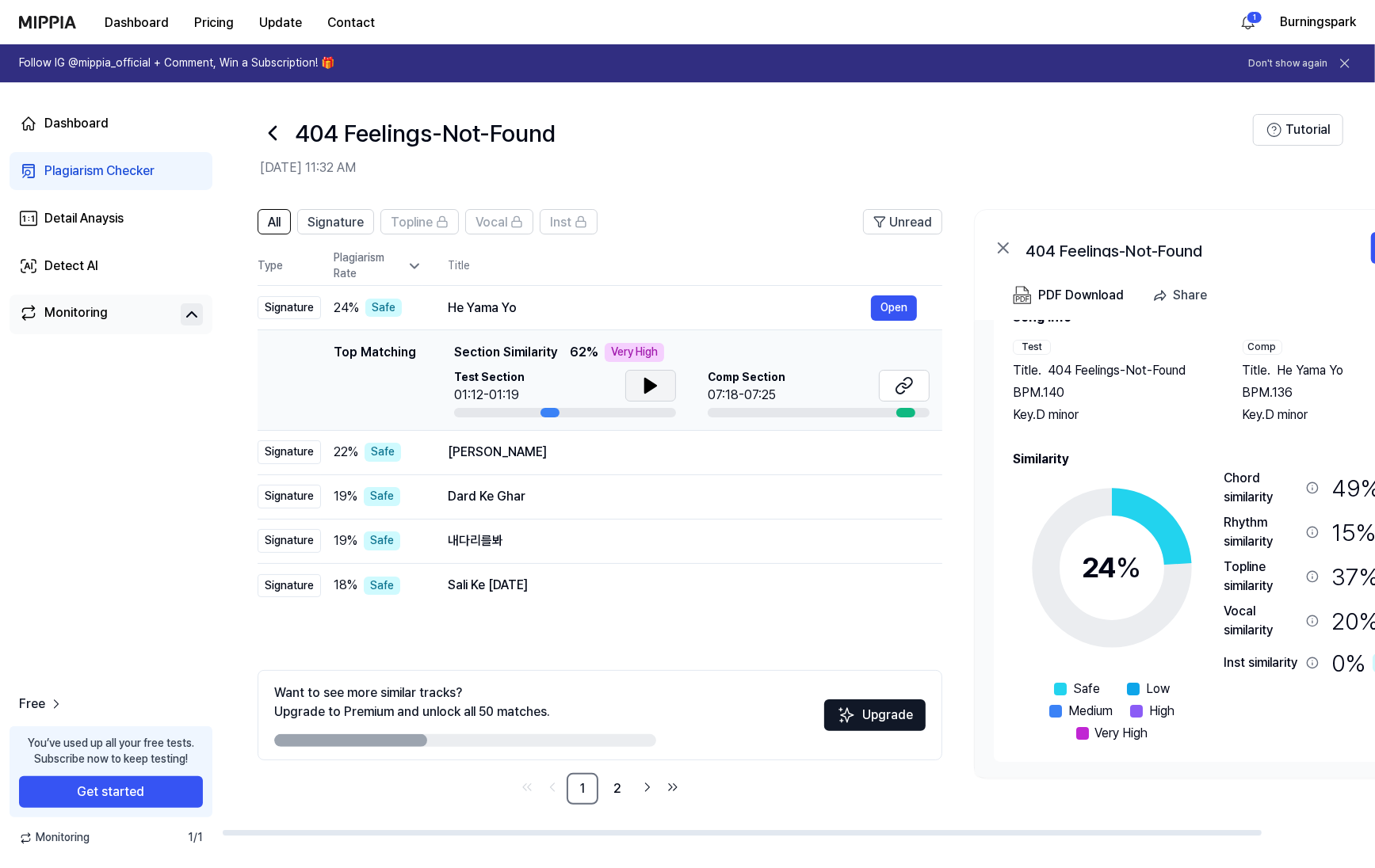
click at [1043, 810] on div "All Signature Topline Vocal Inst Unread All Signature Topline Vocal Inst Type P…" at bounding box center [858, 515] width 1277 height 643
click at [1000, 801] on div "All Signature Topline Vocal Inst Unread All Signature Topline Vocal Inst Type P…" at bounding box center [857, 515] width 1277 height 643
drag, startPoint x: 1000, startPoint y: 801, endPoint x: 953, endPoint y: 794, distance: 47.5
click at [953, 794] on div "All Signature Topline Vocal Inst Unread All Signature Topline Vocal Inst Type P…" at bounding box center [857, 515] width 1277 height 643
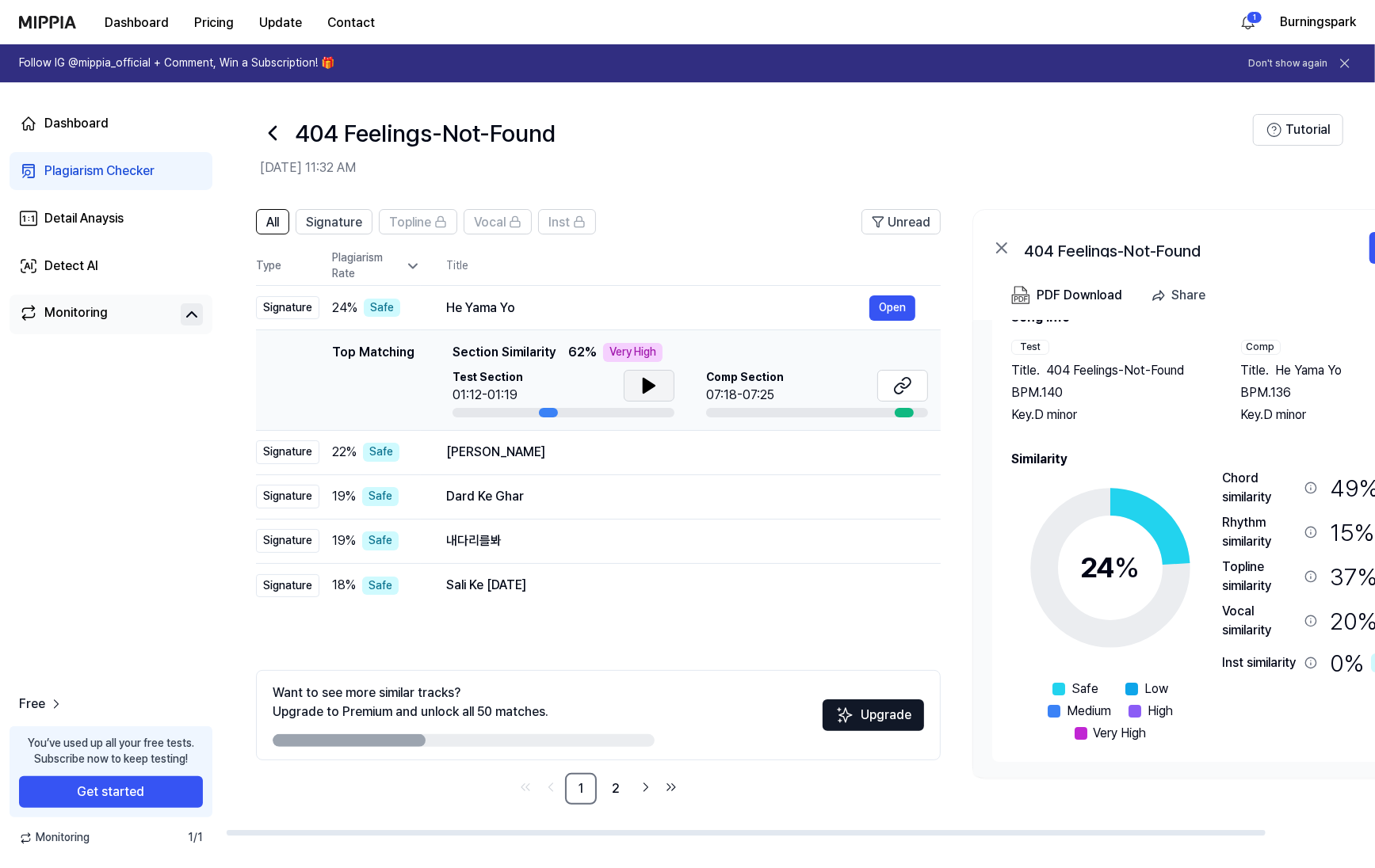
click at [904, 118] on div "404 Feelings-Not-Found" at bounding box center [756, 133] width 993 height 38
drag, startPoint x: 827, startPoint y: 110, endPoint x: 791, endPoint y: 108, distance: 36.1
click at [791, 108] on header "404 Feelings-Not-Found Oct 1, 2025, 11:32 AM Tutorial" at bounding box center [797, 138] width 1153 height 111
click at [779, 130] on div "404 Feelings-Not-Found" at bounding box center [756, 133] width 993 height 38
drag, startPoint x: 778, startPoint y: 131, endPoint x: 746, endPoint y: 130, distance: 32.0
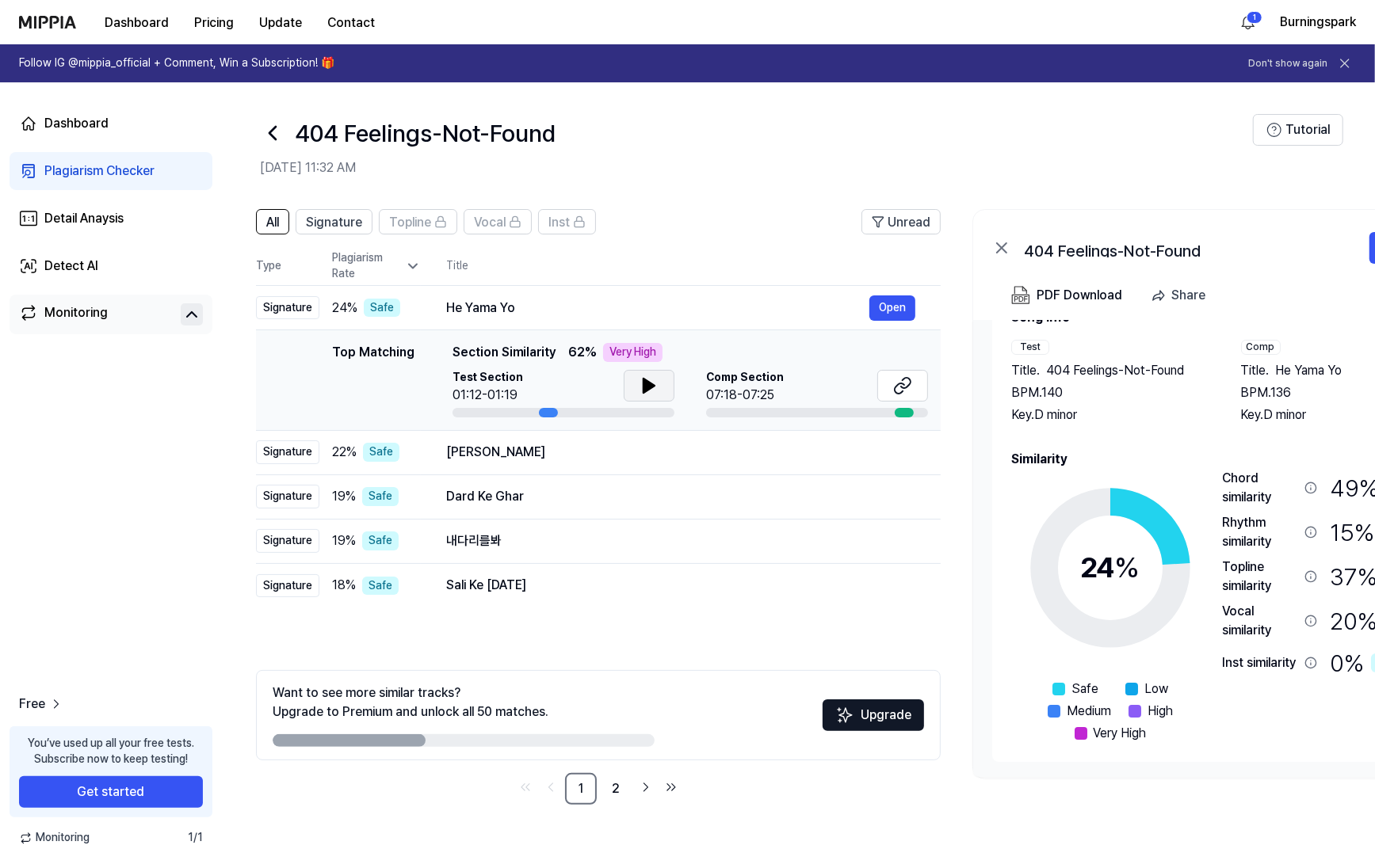
click at [746, 130] on div "404 Feelings-Not-Found" at bounding box center [756, 133] width 993 height 38
click at [622, 791] on link "2" at bounding box center [615, 788] width 31 height 31
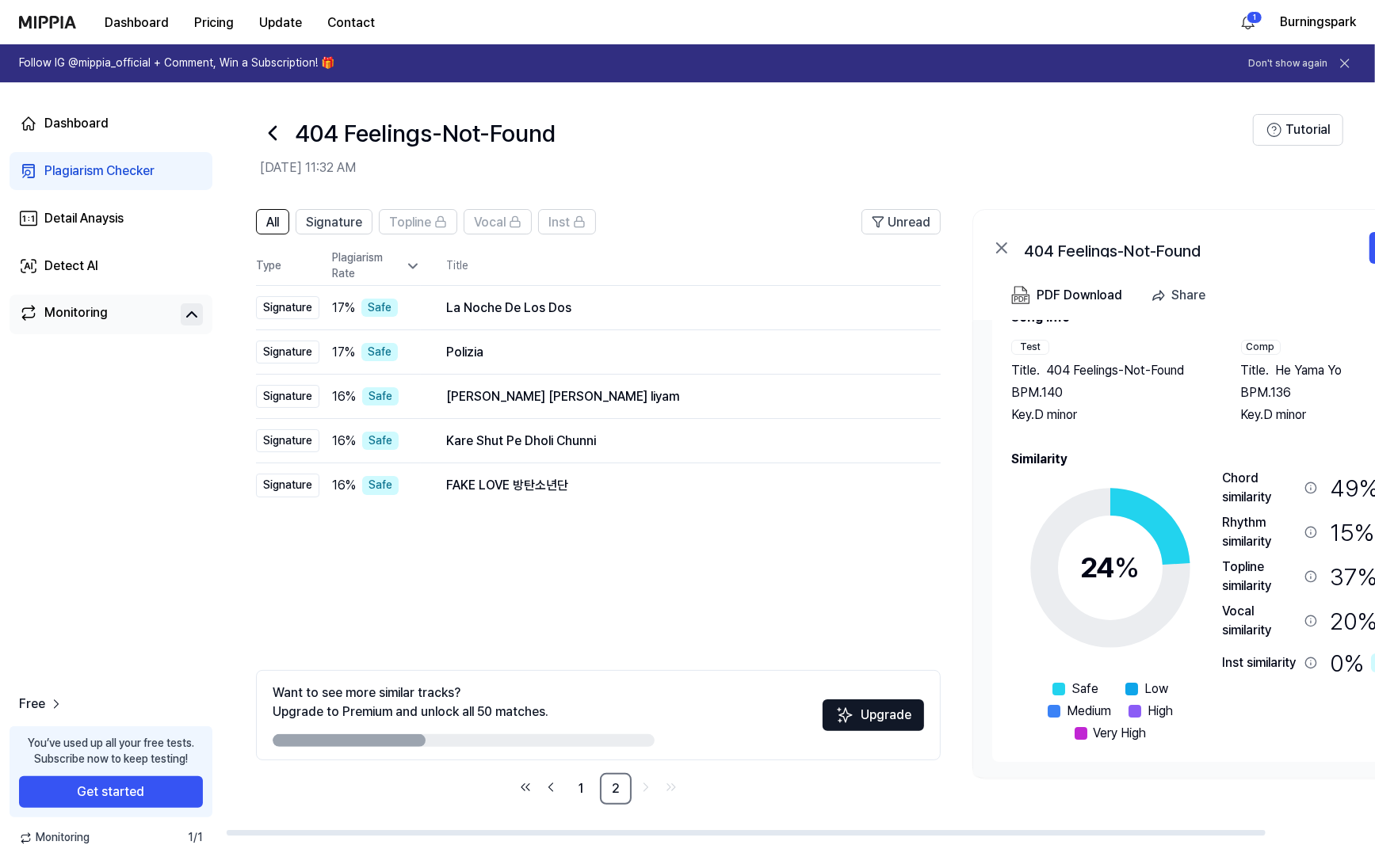
click at [526, 580] on div "All Signature Topline Vocal Inst Unread All Signature Topline Vocal Inst Type P…" at bounding box center [597, 507] width 684 height 595
drag, startPoint x: 526, startPoint y: 580, endPoint x: 447, endPoint y: 571, distance: 79.5
drag, startPoint x: 447, startPoint y: 571, endPoint x: 413, endPoint y: 576, distance: 34.4
click at [411, 571] on div "All Signature Topline Vocal Inst Unread All Signature Topline Vocal Inst Type P…" at bounding box center [597, 507] width 684 height 595
click at [571, 796] on link "1" at bounding box center [580, 788] width 31 height 31
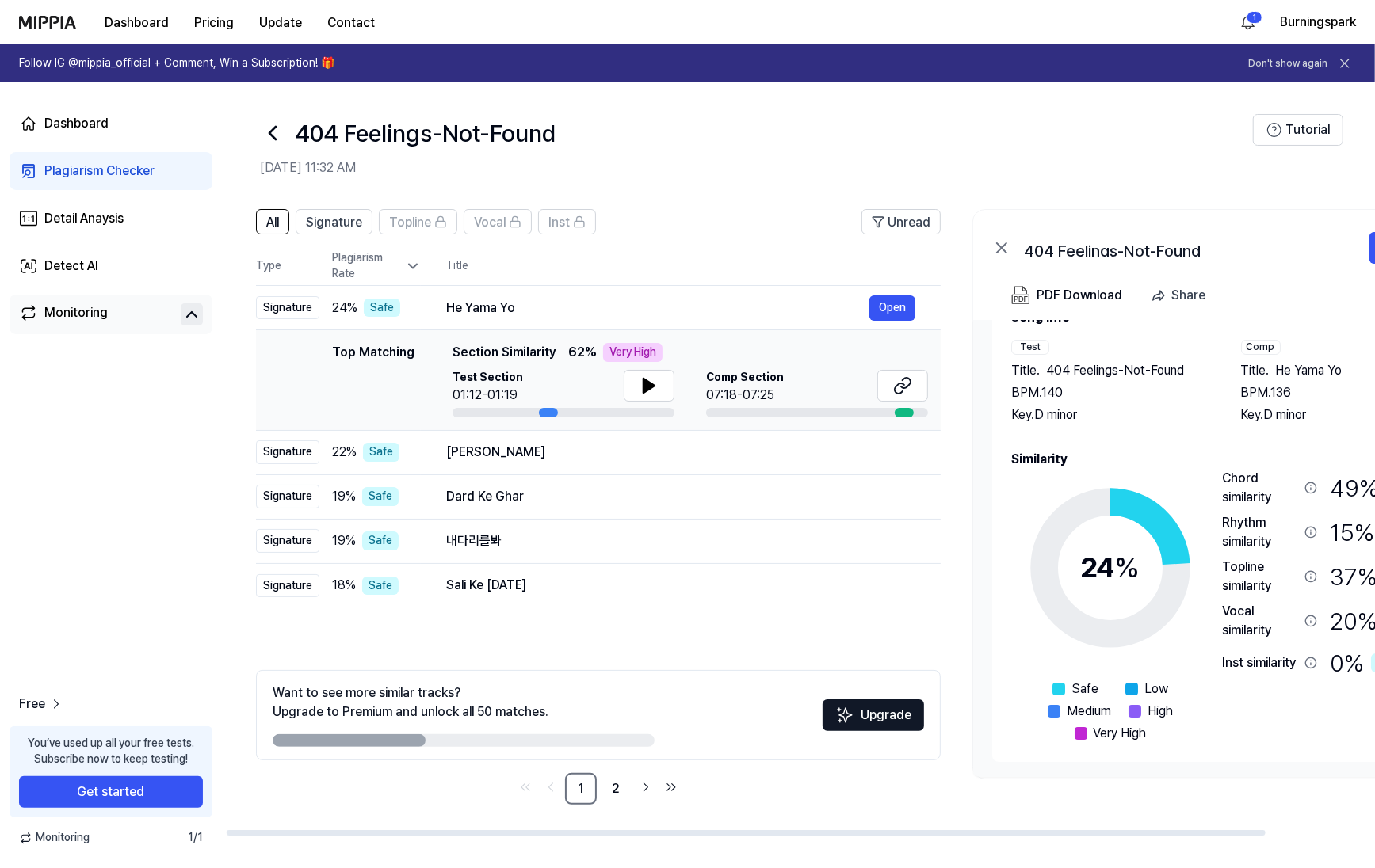
click at [723, 221] on header "All Signature Topline Vocal Inst Unread" at bounding box center [597, 228] width 684 height 38
drag, startPoint x: 716, startPoint y: 187, endPoint x: 715, endPoint y: 175, distance: 12.0
click at [715, 175] on h2 "Oct 1, 2025, 11:32 AM" at bounding box center [756, 168] width 993 height 19
click at [894, 305] on button "Open" at bounding box center [892, 308] width 46 height 25
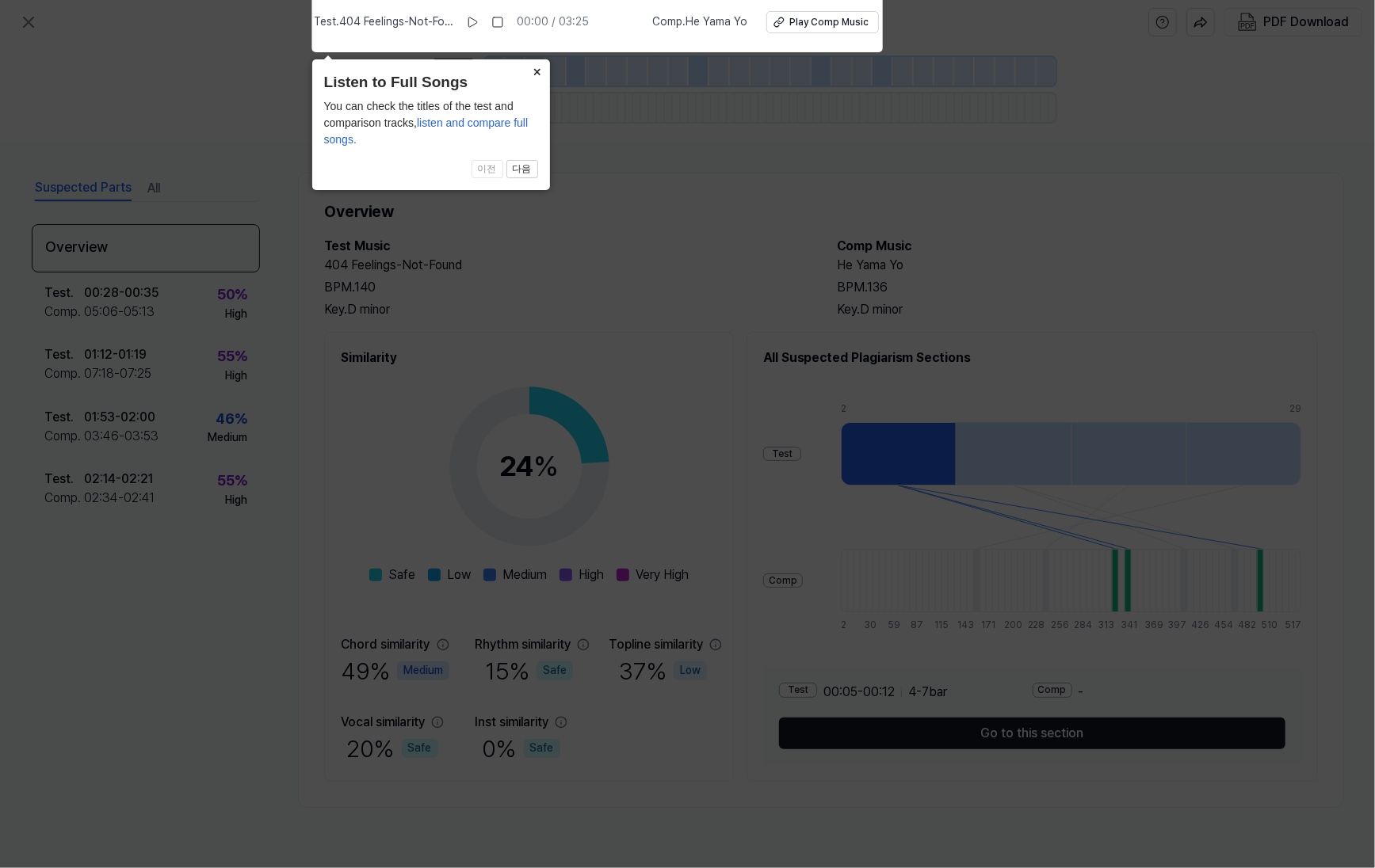
click at [535, 71] on button "×" at bounding box center [537, 70] width 25 height 22
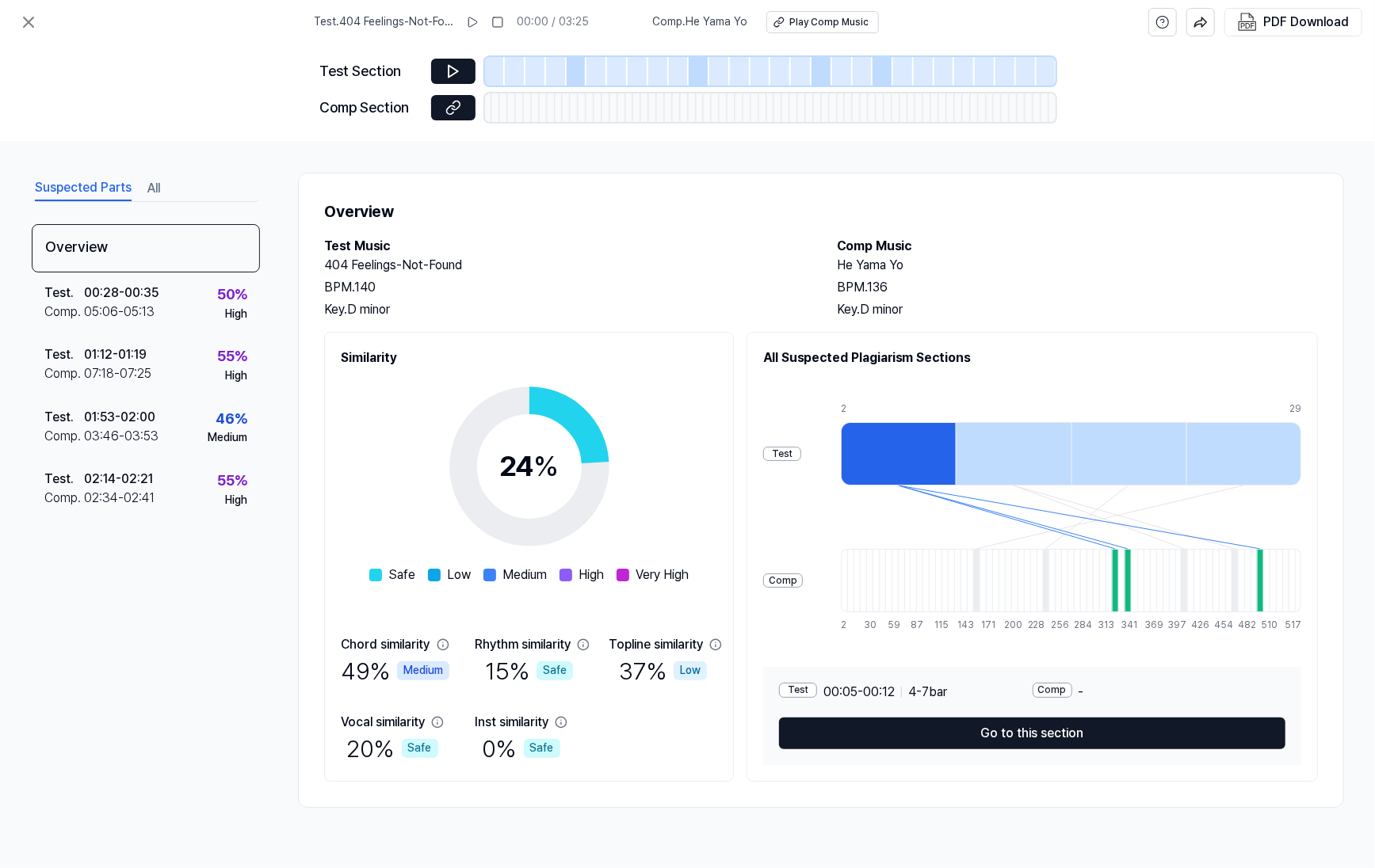
click at [619, 239] on h2 "Test Music" at bounding box center [564, 246] width 481 height 19
drag, startPoint x: 537, startPoint y: 224, endPoint x: 506, endPoint y: 216, distance: 32.0
click at [506, 216] on h1 "Overview" at bounding box center [821, 212] width 994 height 25
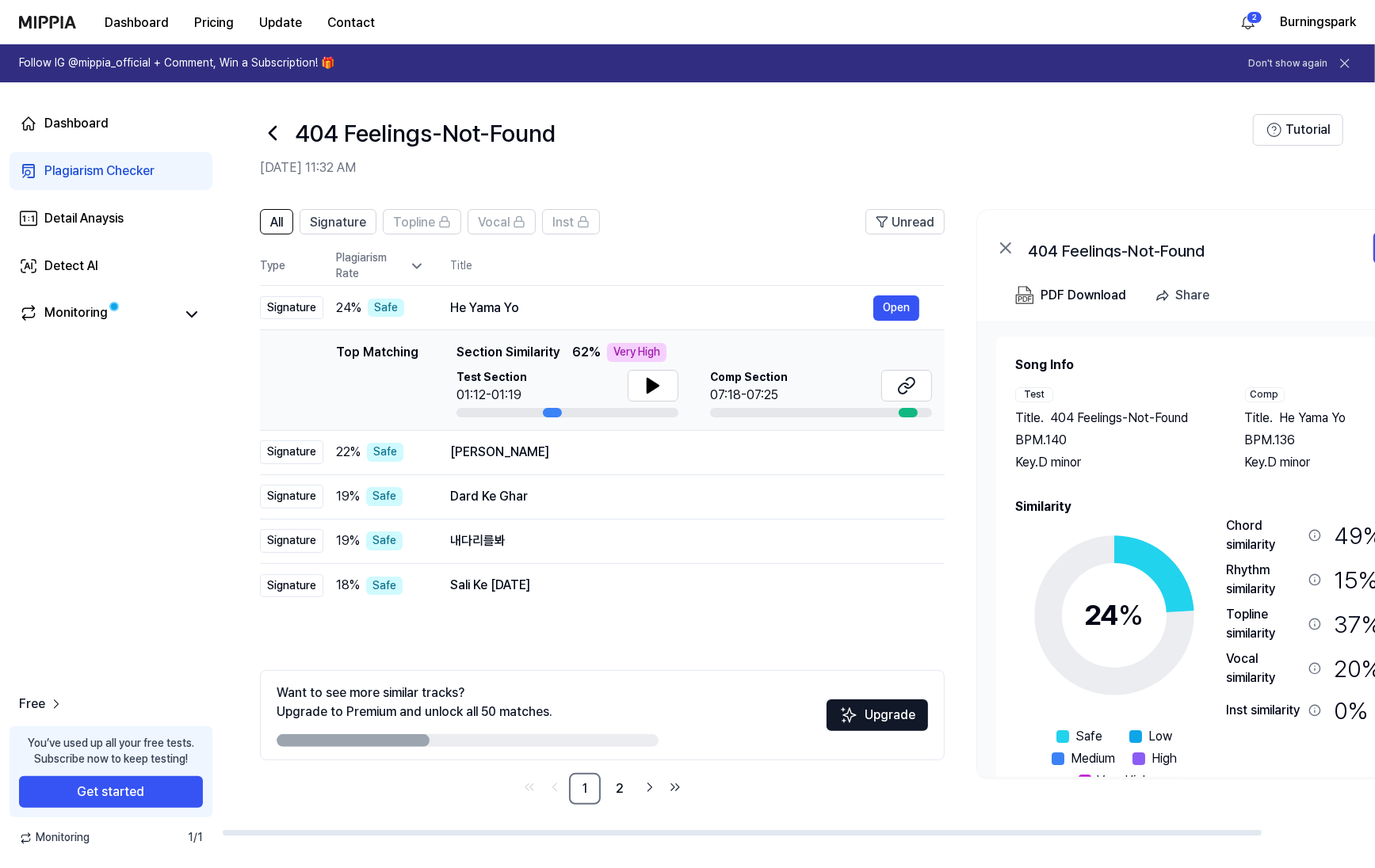
drag, startPoint x: 587, startPoint y: 266, endPoint x: 596, endPoint y: 262, distance: 9.8
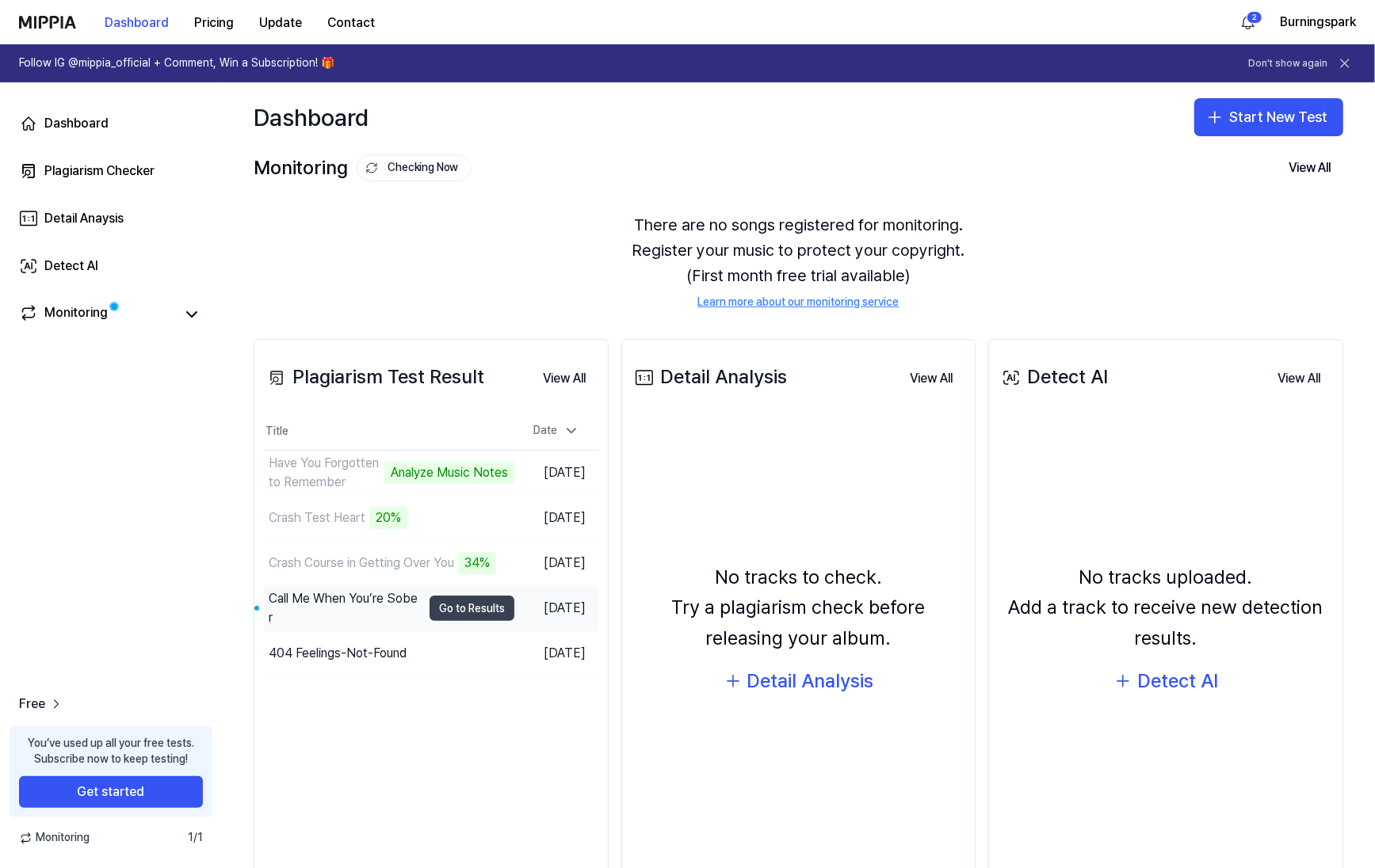
click at [471, 605] on button "Go to Results" at bounding box center [472, 608] width 85 height 25
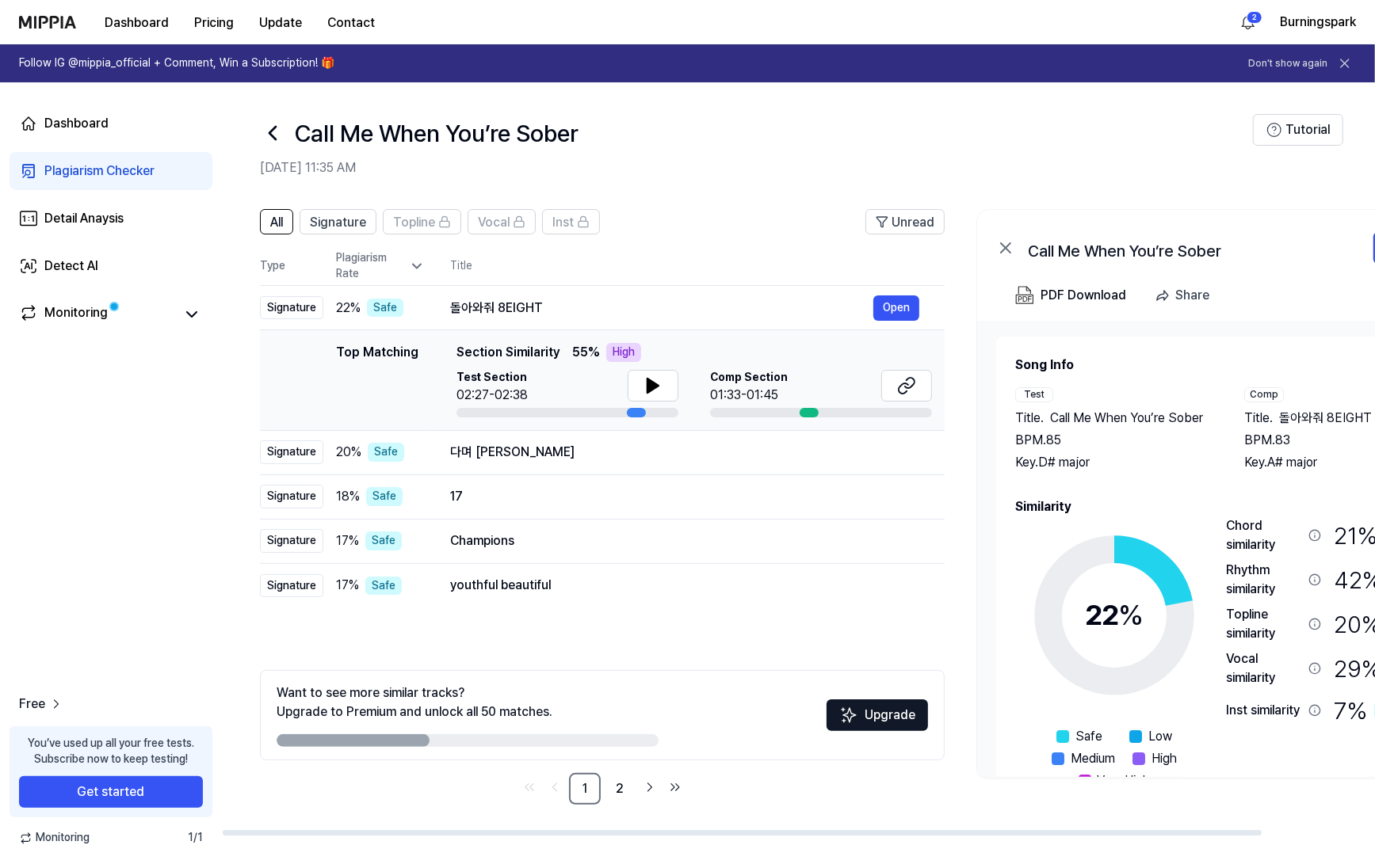
click at [744, 200] on div "All Signature Topline Vocal Inst Unread All Signature Topline Vocal Inst Type P…" at bounding box center [860, 515] width 1277 height 643
drag, startPoint x: 744, startPoint y: 200, endPoint x: 724, endPoint y: 181, distance: 27.6
drag, startPoint x: 724, startPoint y: 181, endPoint x: 706, endPoint y: 172, distance: 20.1
click at [706, 172] on h2 "Oct 1, 2025, 11:35 AM" at bounding box center [756, 168] width 993 height 19
click at [740, 207] on div "All Signature Topline Vocal Inst Unread All Signature Topline Vocal Inst Type P…" at bounding box center [860, 515] width 1277 height 643
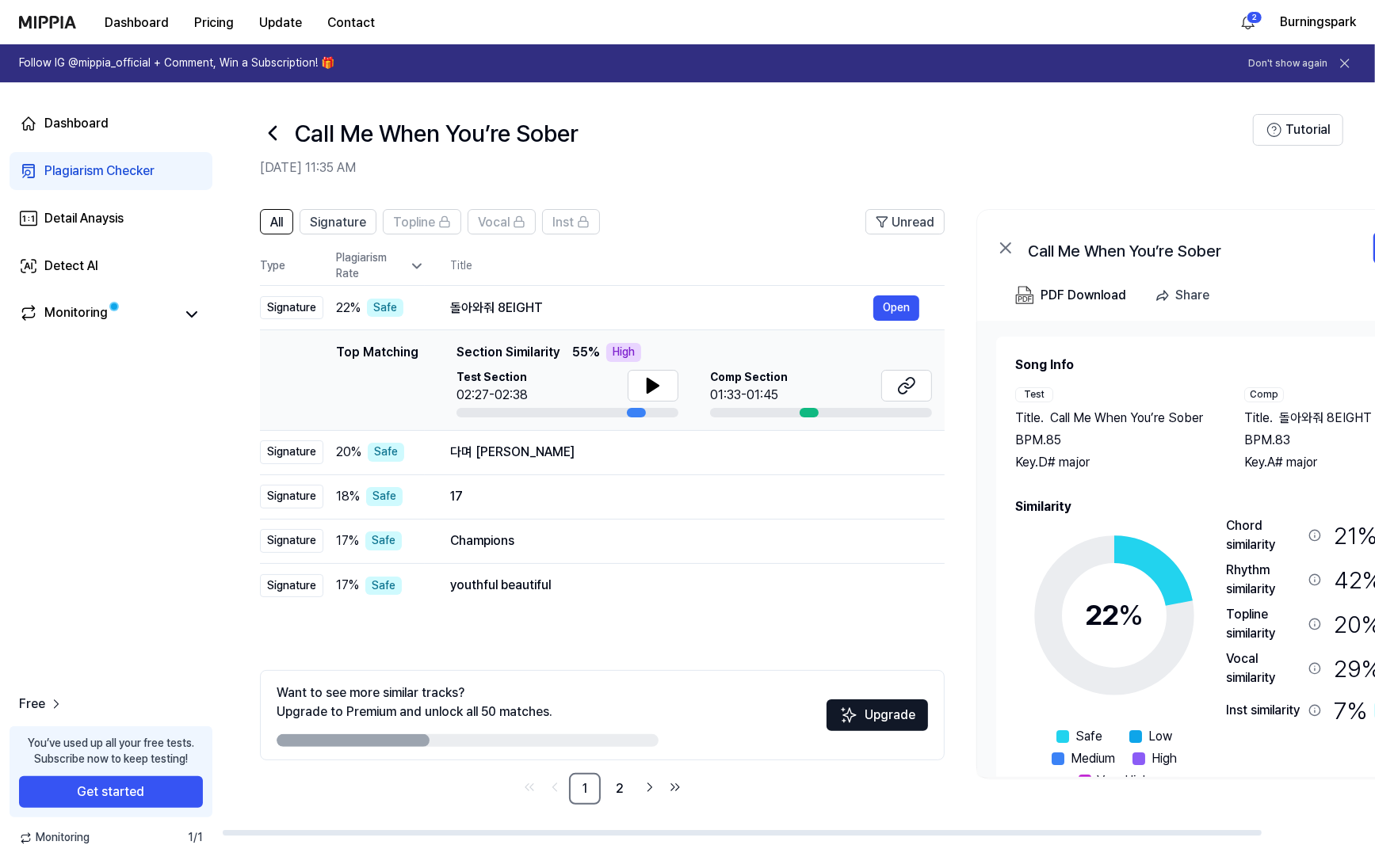
drag, startPoint x: 740, startPoint y: 207, endPoint x: 730, endPoint y: 189, distance: 20.6
click at [730, 189] on header "Call Me When You’re Sober Oct 1, 2025, 11:35 AM Tutorial" at bounding box center [797, 138] width 1153 height 111
drag, startPoint x: 730, startPoint y: 189, endPoint x: 725, endPoint y: 175, distance: 14.9
click at [725, 175] on h2 "Oct 1, 2025, 11:35 AM" at bounding box center [756, 168] width 993 height 19
drag, startPoint x: 725, startPoint y: 175, endPoint x: 718, endPoint y: 168, distance: 9.9
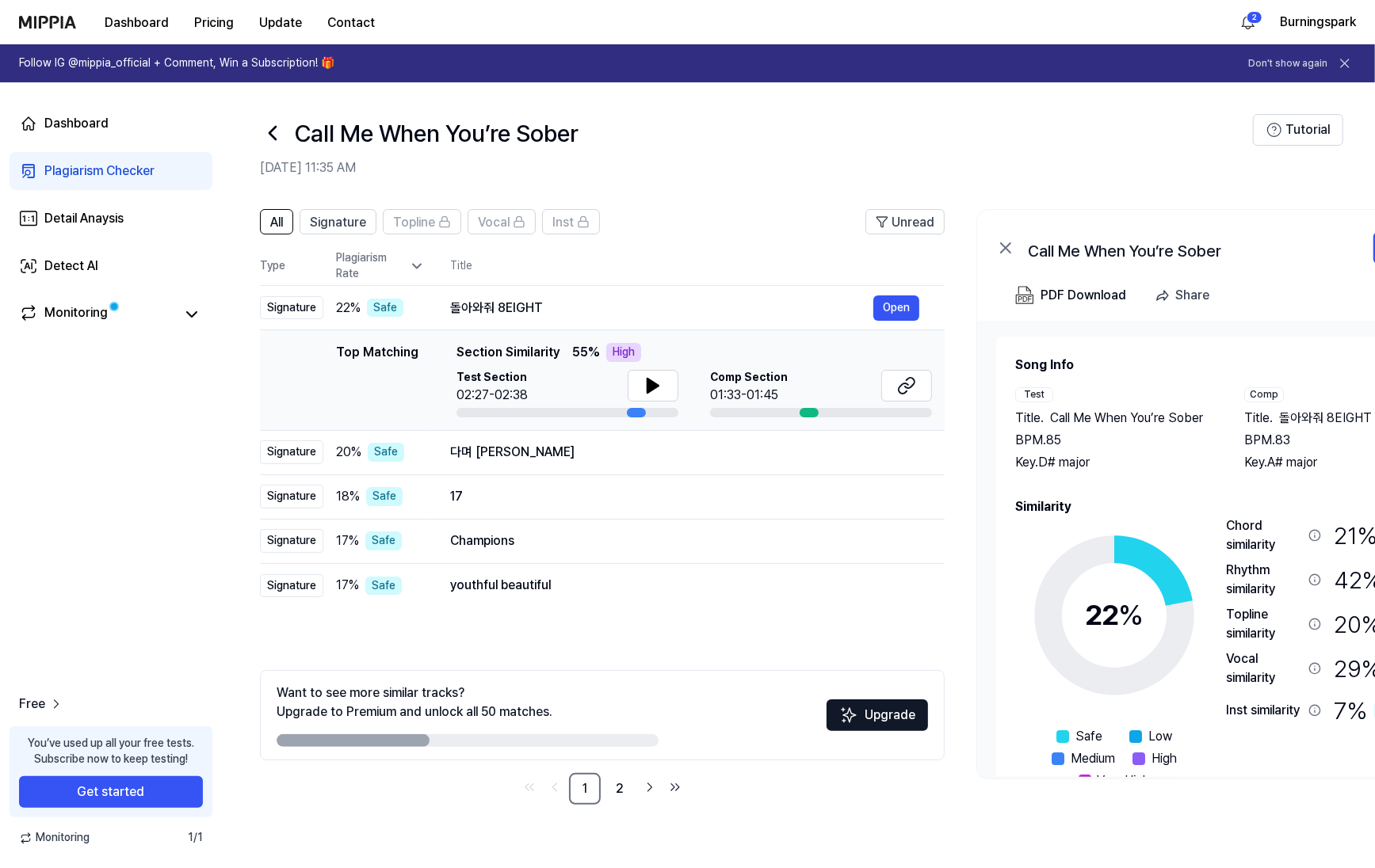
click at [718, 168] on h2 "Oct 1, 2025, 11:35 AM" at bounding box center [756, 168] width 993 height 19
drag, startPoint x: 718, startPoint y: 168, endPoint x: 709, endPoint y: 162, distance: 10.8
click at [709, 162] on h2 "Oct 1, 2025, 11:35 AM" at bounding box center [756, 168] width 993 height 19
drag, startPoint x: 709, startPoint y: 162, endPoint x: 697, endPoint y: 151, distance: 16.3
click at [697, 151] on div "Call Me When You’re Sober" at bounding box center [756, 133] width 993 height 38
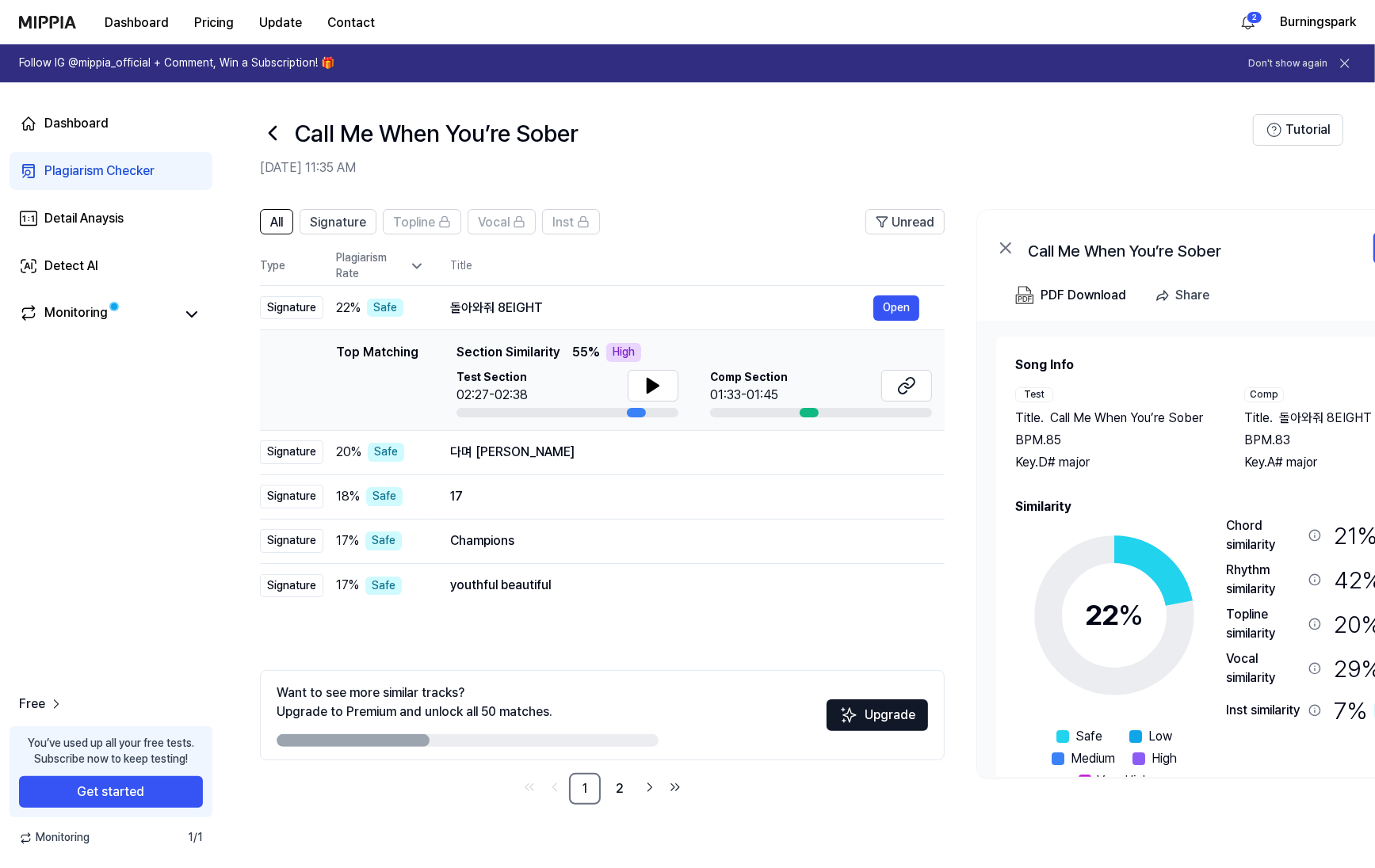
drag, startPoint x: 697, startPoint y: 151, endPoint x: 682, endPoint y: 142, distance: 17.5
click at [682, 142] on div "Call Me When You’re Sober" at bounding box center [756, 133] width 993 height 38
click at [734, 159] on h2 "Oct 1, 2025, 11:35 AM" at bounding box center [756, 168] width 993 height 19
click at [722, 133] on div "Call Me When You’re Sober" at bounding box center [756, 133] width 993 height 38
drag, startPoint x: 722, startPoint y: 133, endPoint x: 722, endPoint y: 118, distance: 15.0
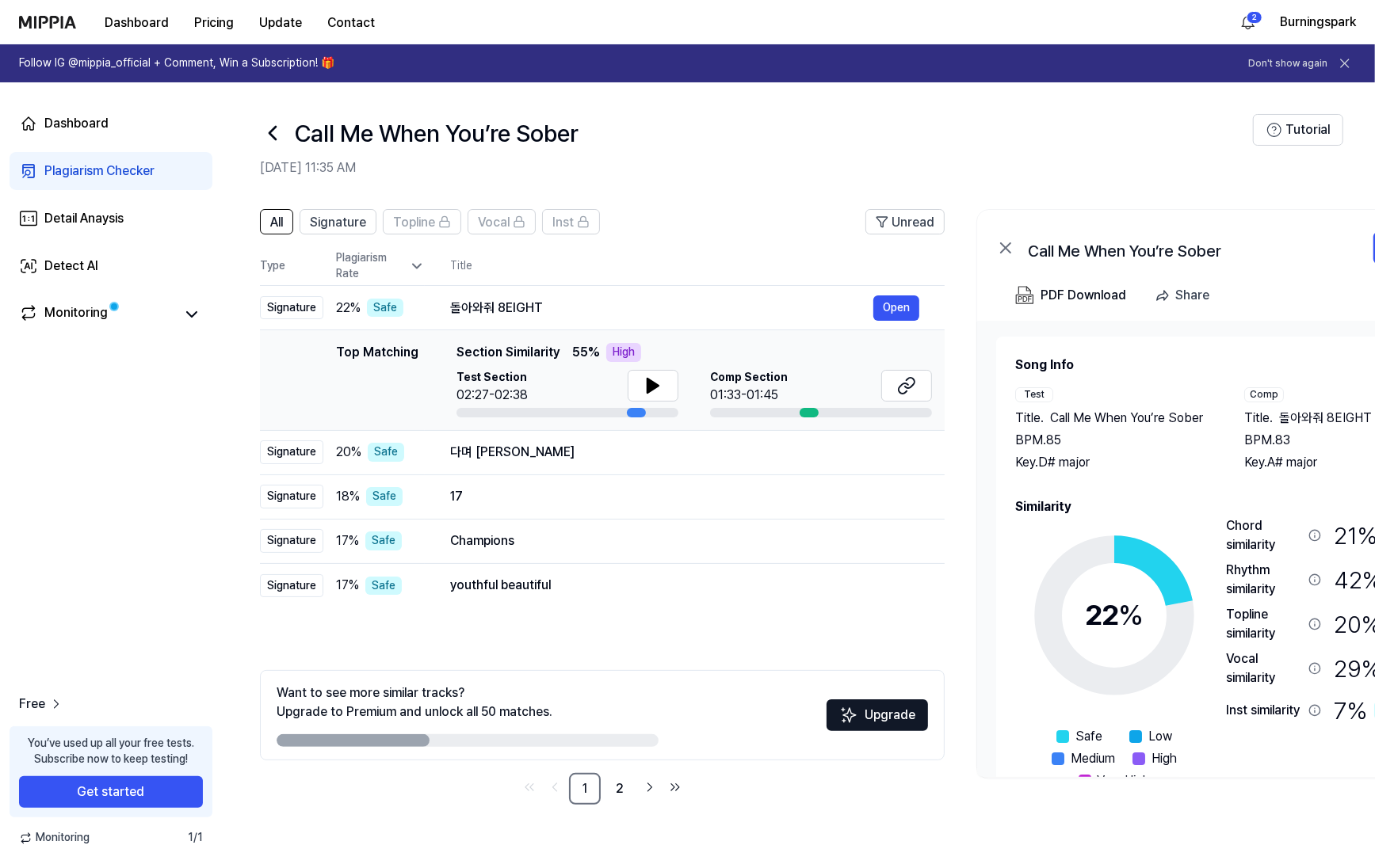
click at [722, 118] on div "Call Me When You’re Sober" at bounding box center [756, 133] width 993 height 38
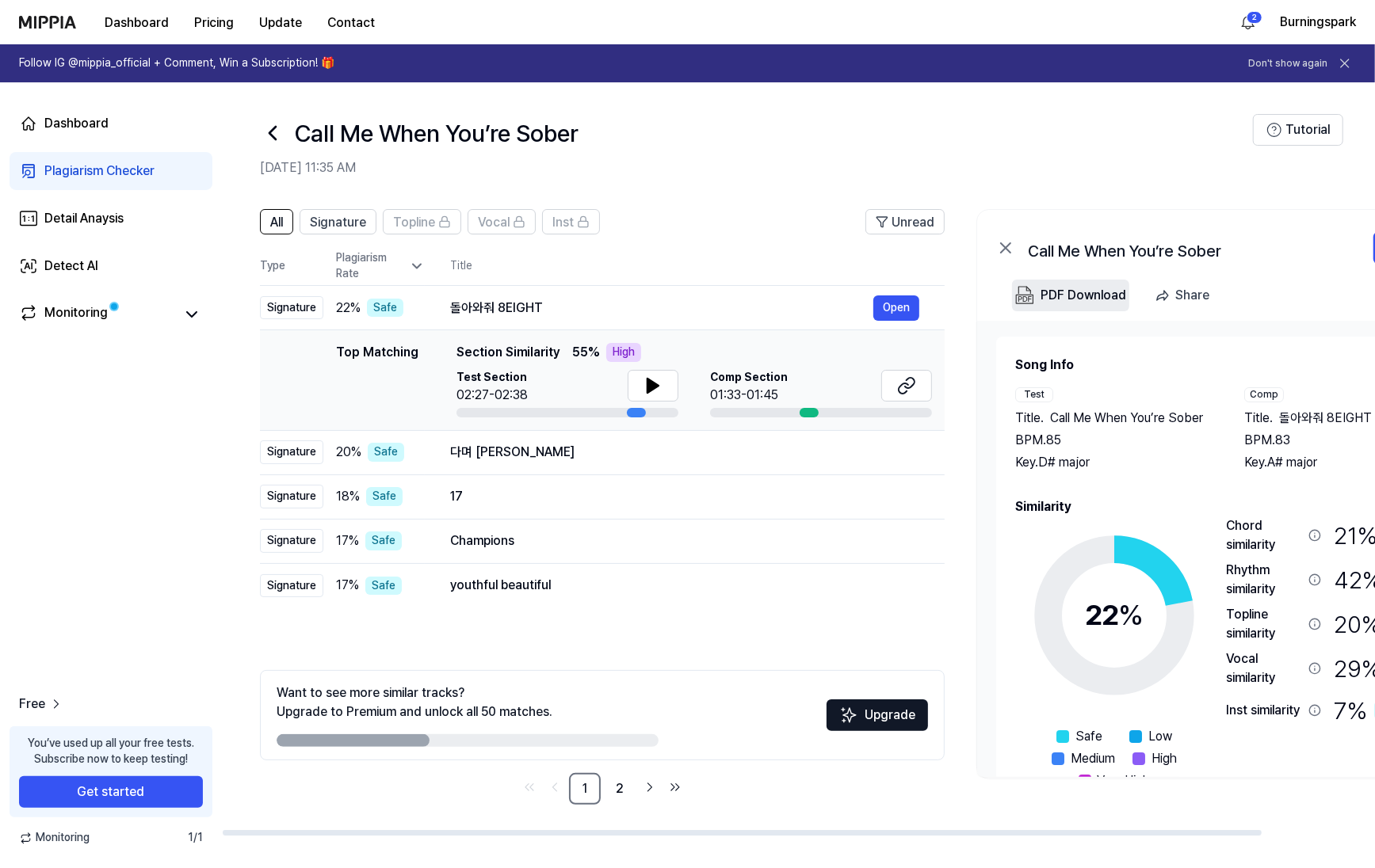
click at [1073, 289] on div "PDF Download" at bounding box center [1083, 295] width 85 height 21
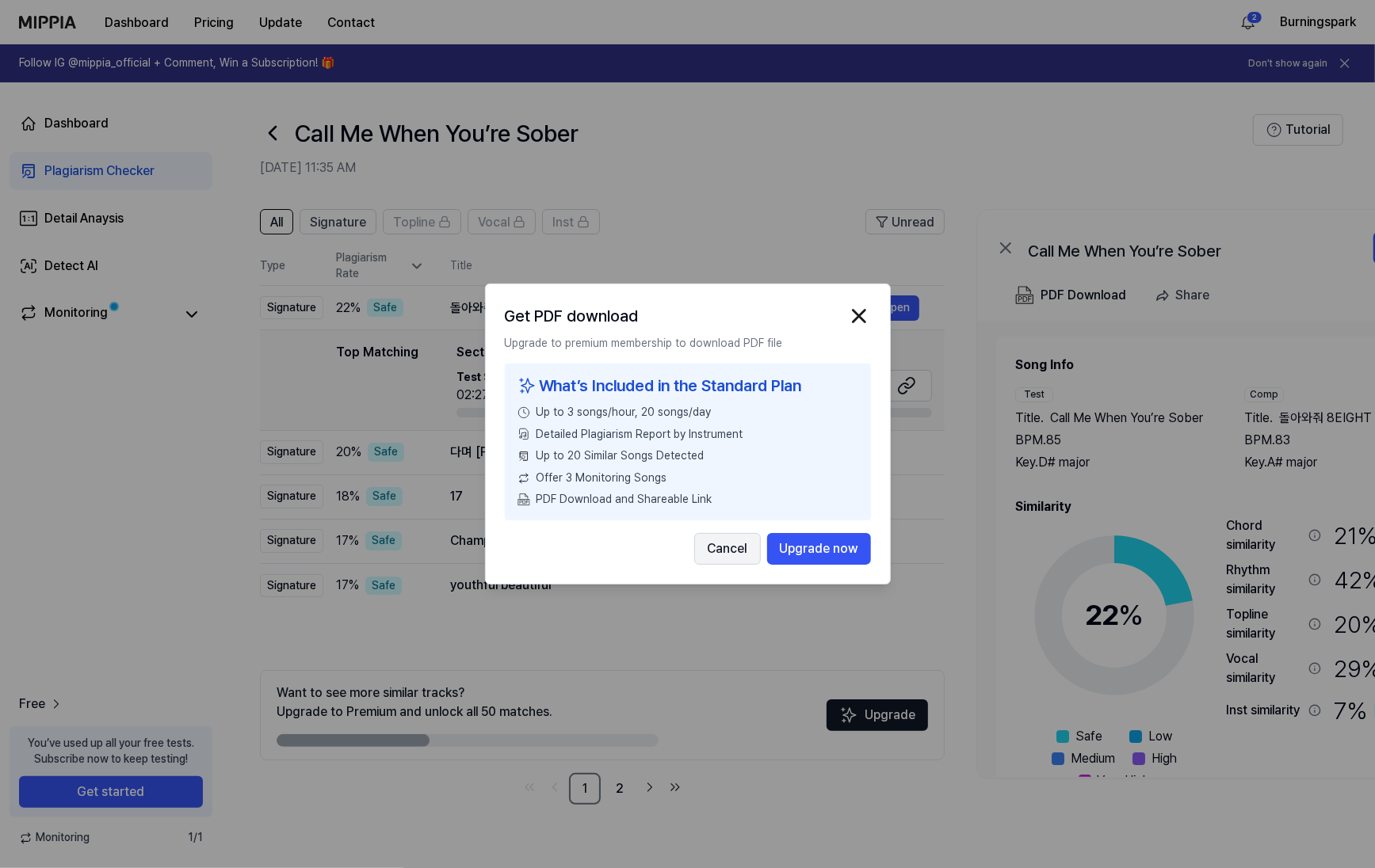
click at [736, 547] on button "Cancel" at bounding box center [727, 548] width 66 height 31
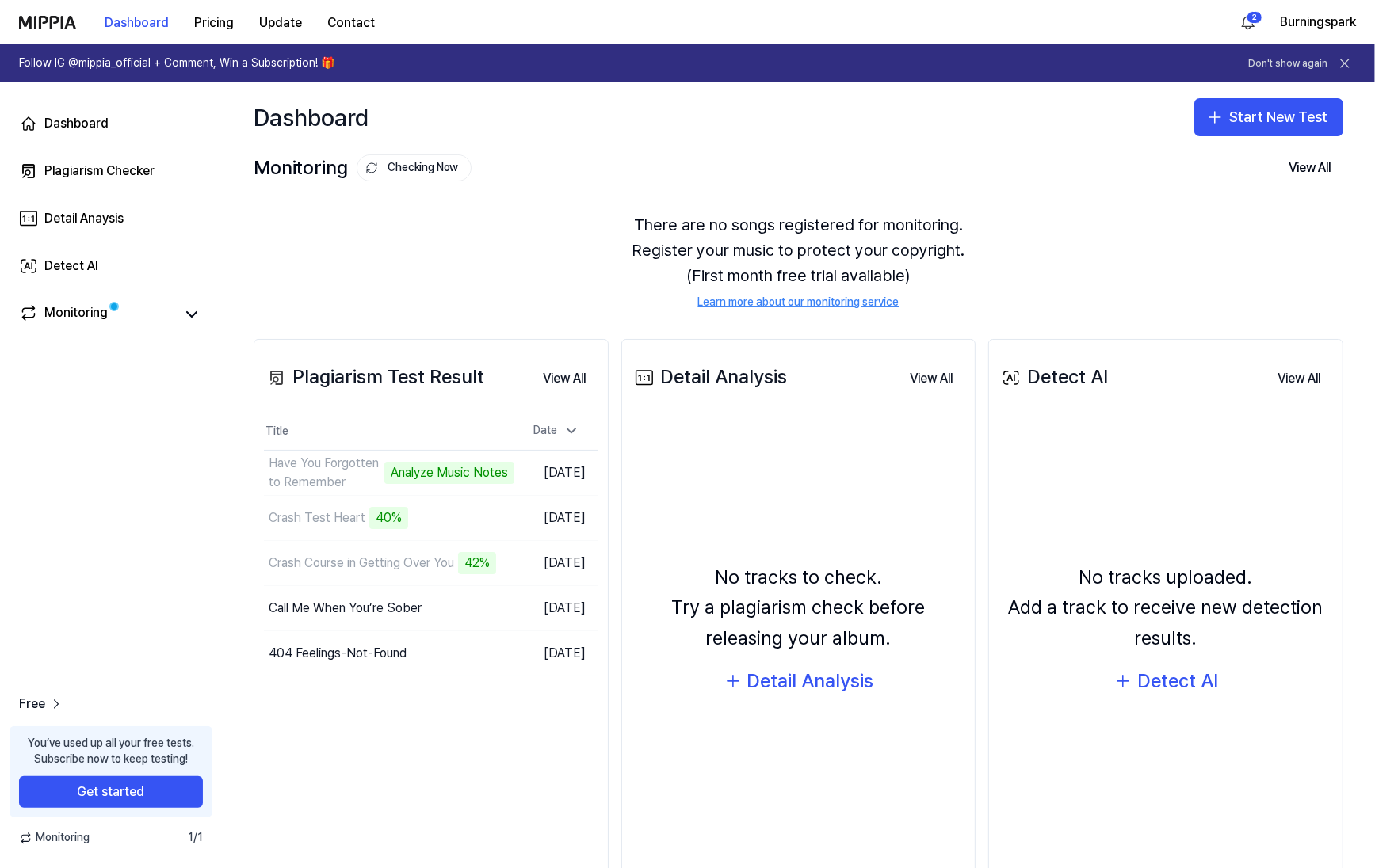
click at [1025, 143] on div "Dashboard Start New Test" at bounding box center [797, 117] width 1153 height 70
click at [967, 145] on div "Dashboard Start New Test" at bounding box center [797, 117] width 1153 height 70
drag, startPoint x: 662, startPoint y: 144, endPoint x: 640, endPoint y: 142, distance: 22.1
click at [640, 142] on div "Dashboard Start New Test" at bounding box center [797, 117] width 1153 height 70
click at [458, 652] on button "Go to Results" at bounding box center [472, 654] width 85 height 25
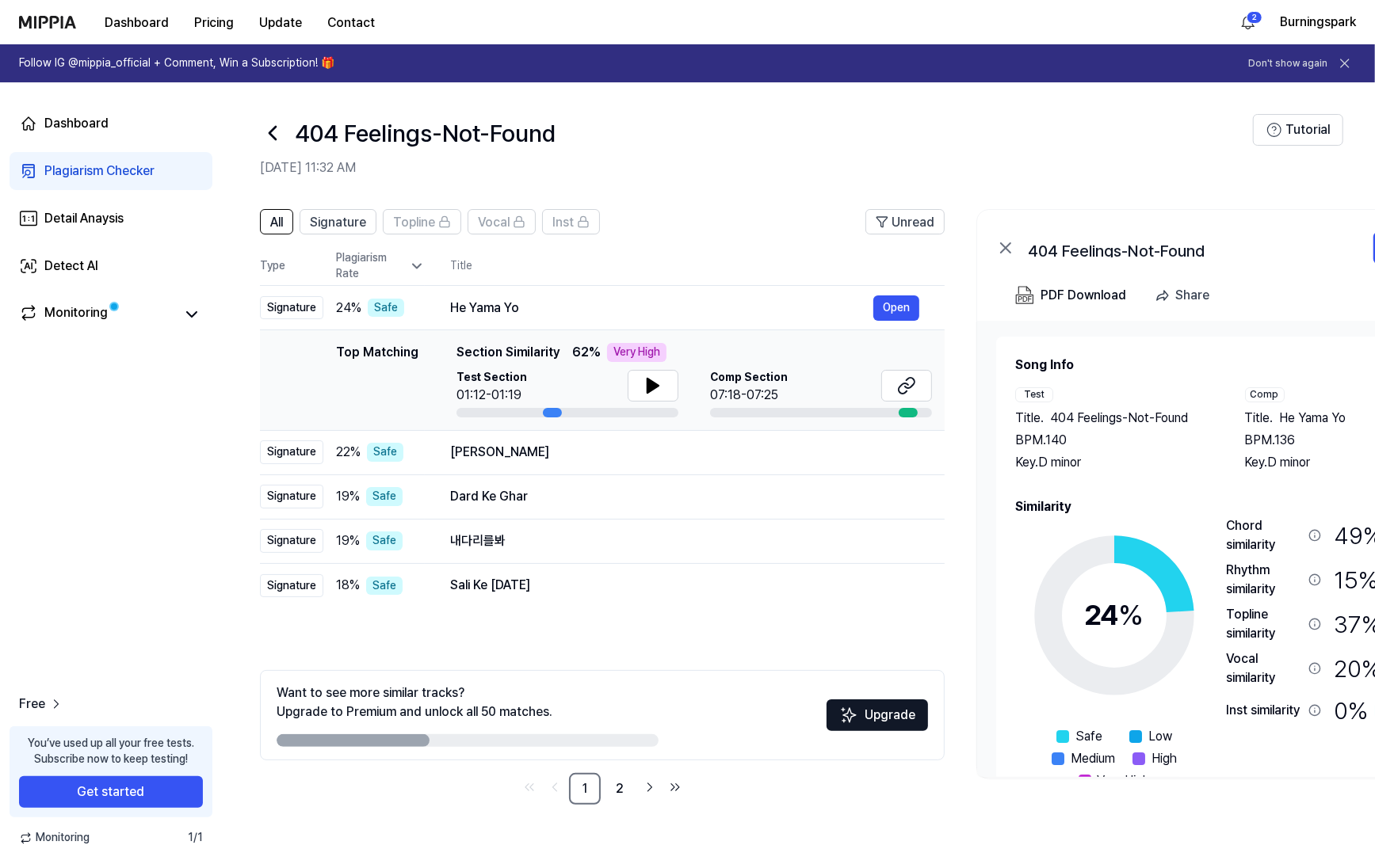
click at [159, 437] on div "Dashboard Plagiarism Checker Detail Anaysis Detect AI Monitoring Free You’ve us…" at bounding box center [110, 475] width 222 height 786
click at [131, 413] on div "Dashboard Plagiarism Checker Detail Anaysis Detect AI Monitoring Free You’ve us…" at bounding box center [110, 475] width 222 height 786
click at [689, 170] on h2 "Oct 1, 2025, 11:32 AM" at bounding box center [756, 168] width 993 height 19
drag, startPoint x: 683, startPoint y: 170, endPoint x: 628, endPoint y: 169, distance: 55.0
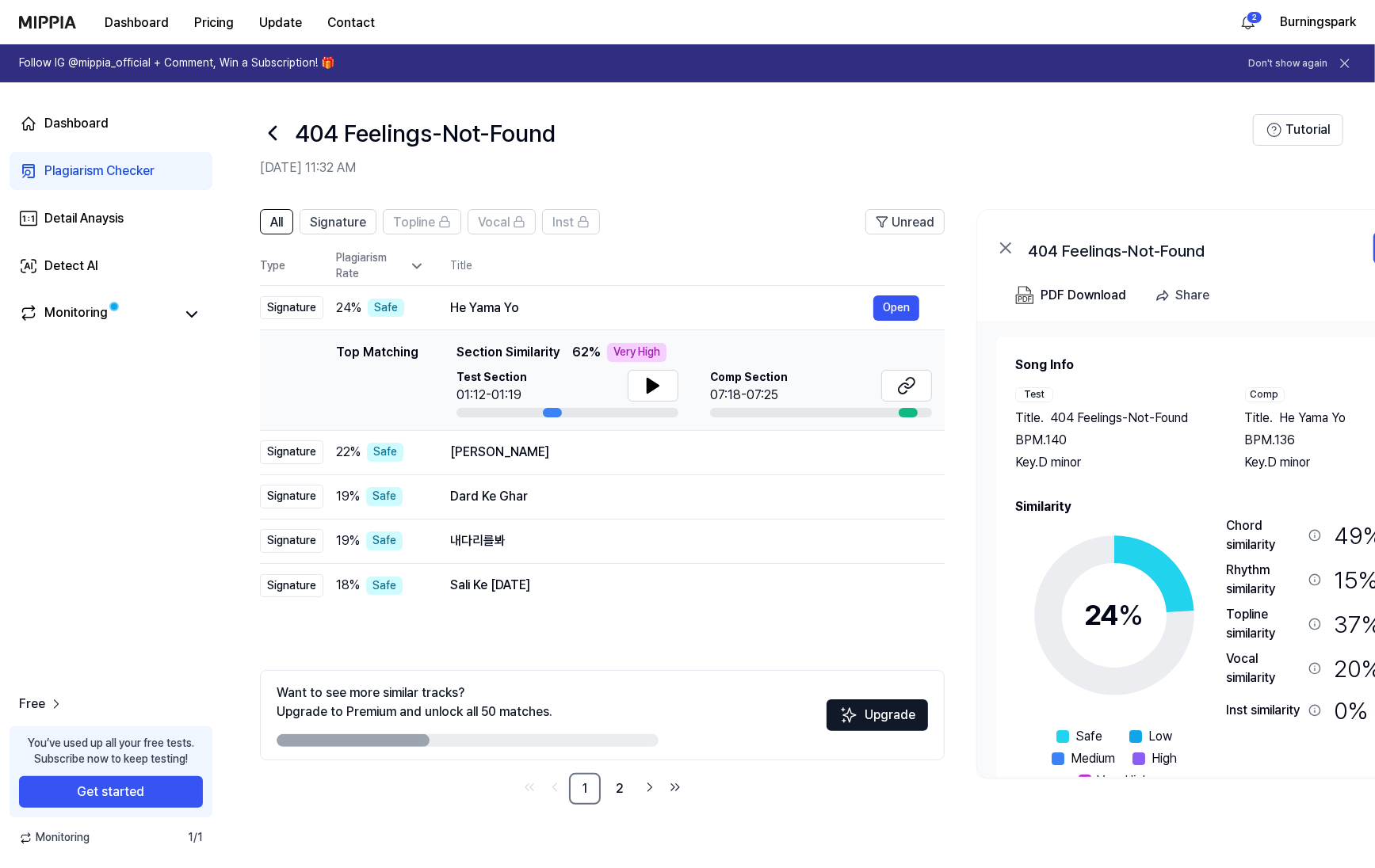
click at [674, 155] on div "404 Feelings-Not-Found Oct 1, 2025, 11:32 AM" at bounding box center [756, 145] width 993 height 64
click at [358, 224] on span "Signature" at bounding box center [337, 222] width 57 height 19
click at [265, 229] on button "All" at bounding box center [276, 221] width 33 height 25
click at [676, 153] on div "404 Feelings-Not-Found Oct 1, 2025, 11:32 AM" at bounding box center [756, 145] width 993 height 64
drag, startPoint x: 667, startPoint y: 142, endPoint x: 645, endPoint y: 135, distance: 23.1
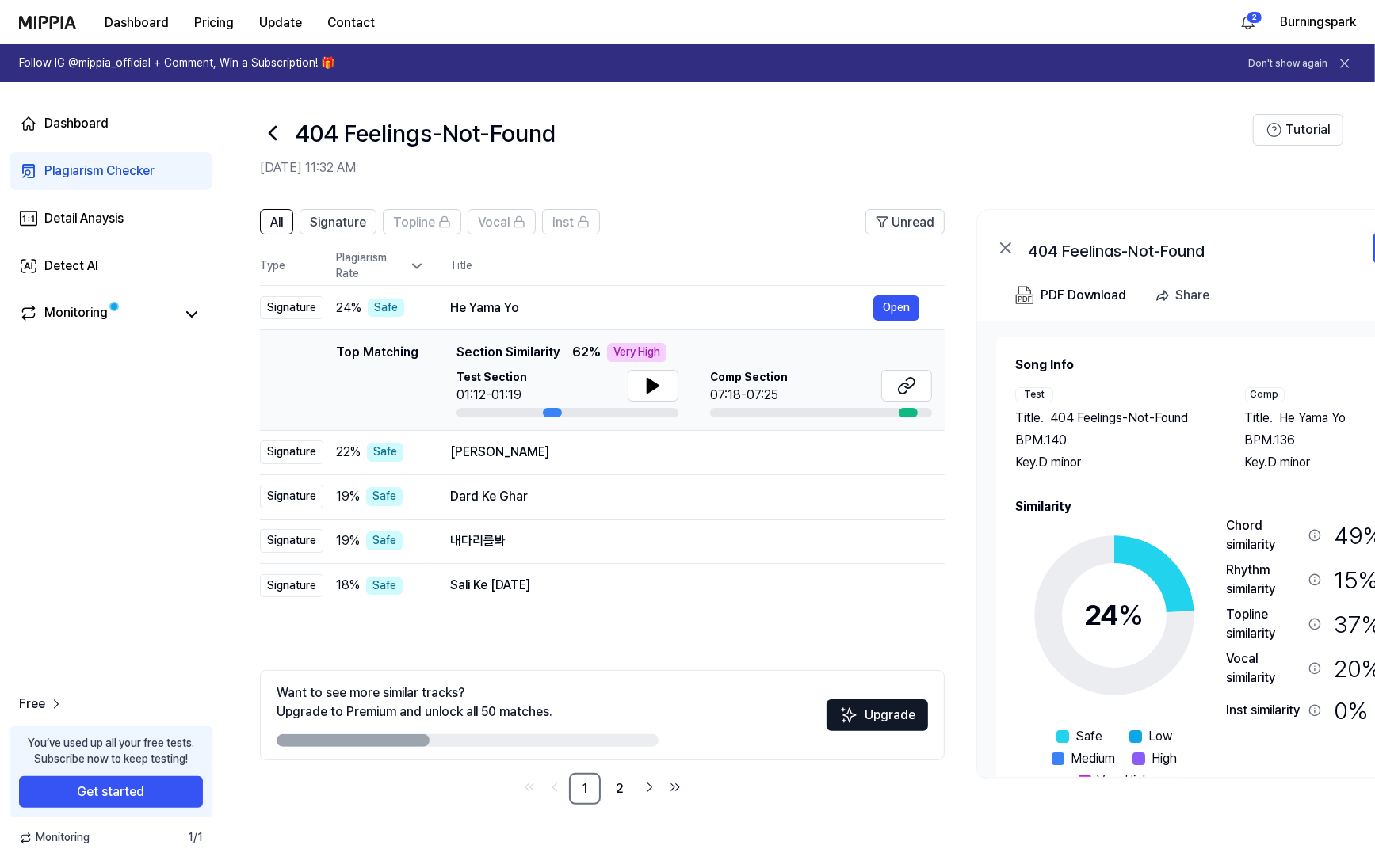
click at [666, 126] on div "404 Feelings-Not-Found" at bounding box center [756, 133] width 993 height 38
click at [117, 478] on div "Dashboard Plagiarism Checker Detail Anaysis Detect AI Monitoring Free You’ve us…" at bounding box center [110, 475] width 222 height 786
drag, startPoint x: 117, startPoint y: 441, endPoint x: 117, endPoint y: 430, distance: 11.0
click at [117, 430] on div "Dashboard Plagiarism Checker Detail Anaysis Detect AI Monitoring Free You’ve us…" at bounding box center [110, 475] width 222 height 786
drag, startPoint x: 450, startPoint y: 308, endPoint x: 521, endPoint y: 303, distance: 71.2
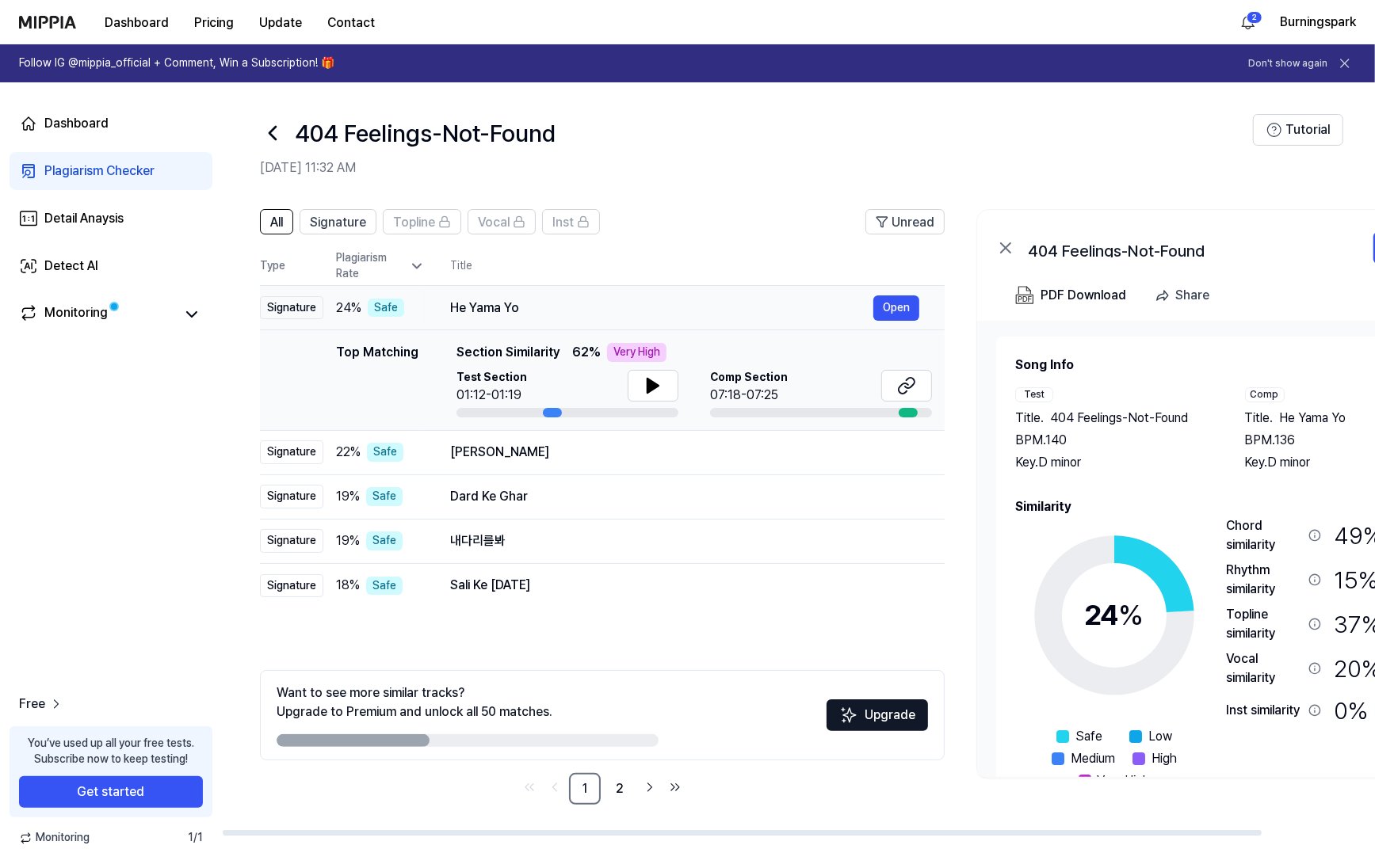
click at [521, 303] on div "He Yama Yo" at bounding box center [662, 308] width 423 height 19
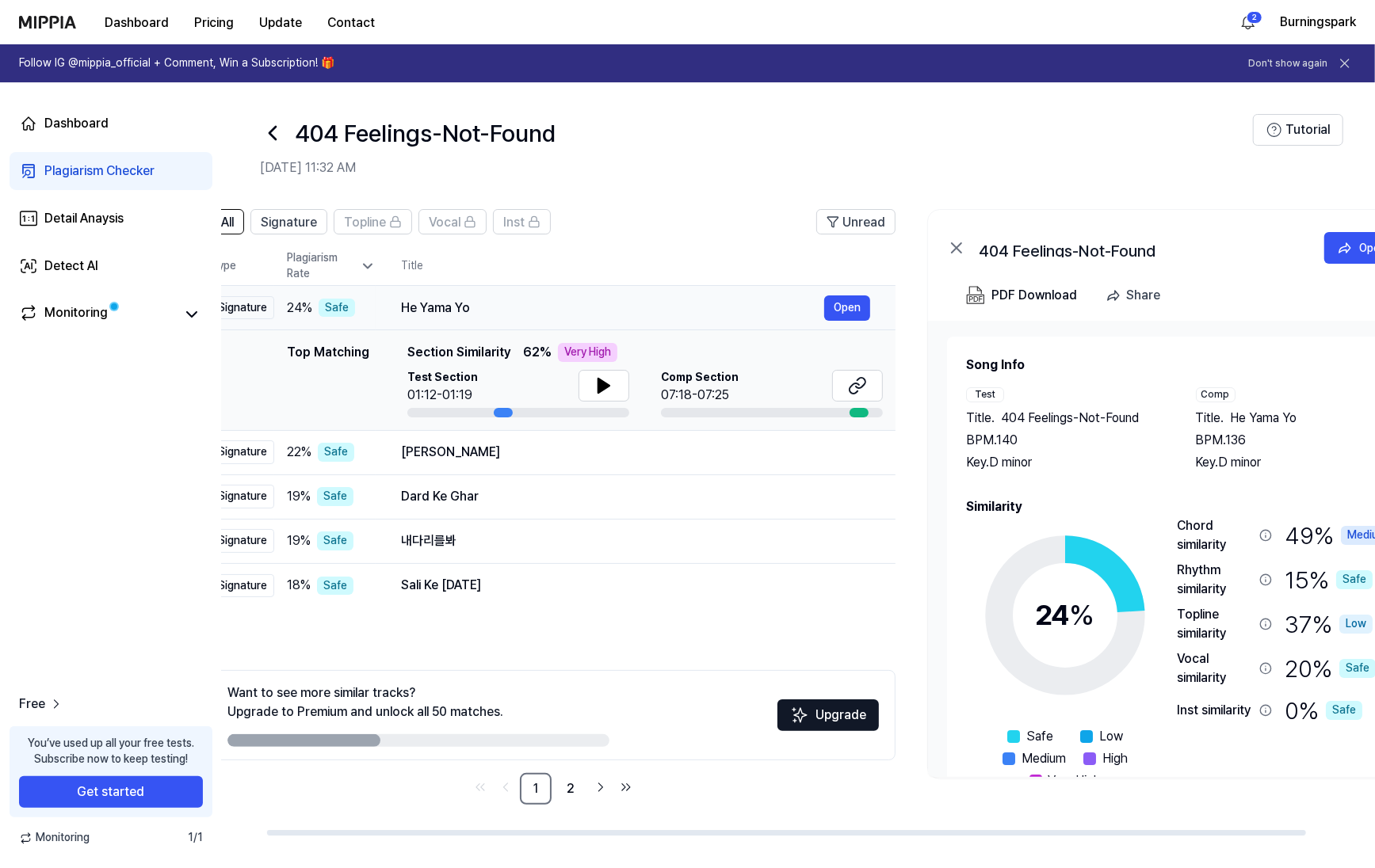
scroll to position [0, 56]
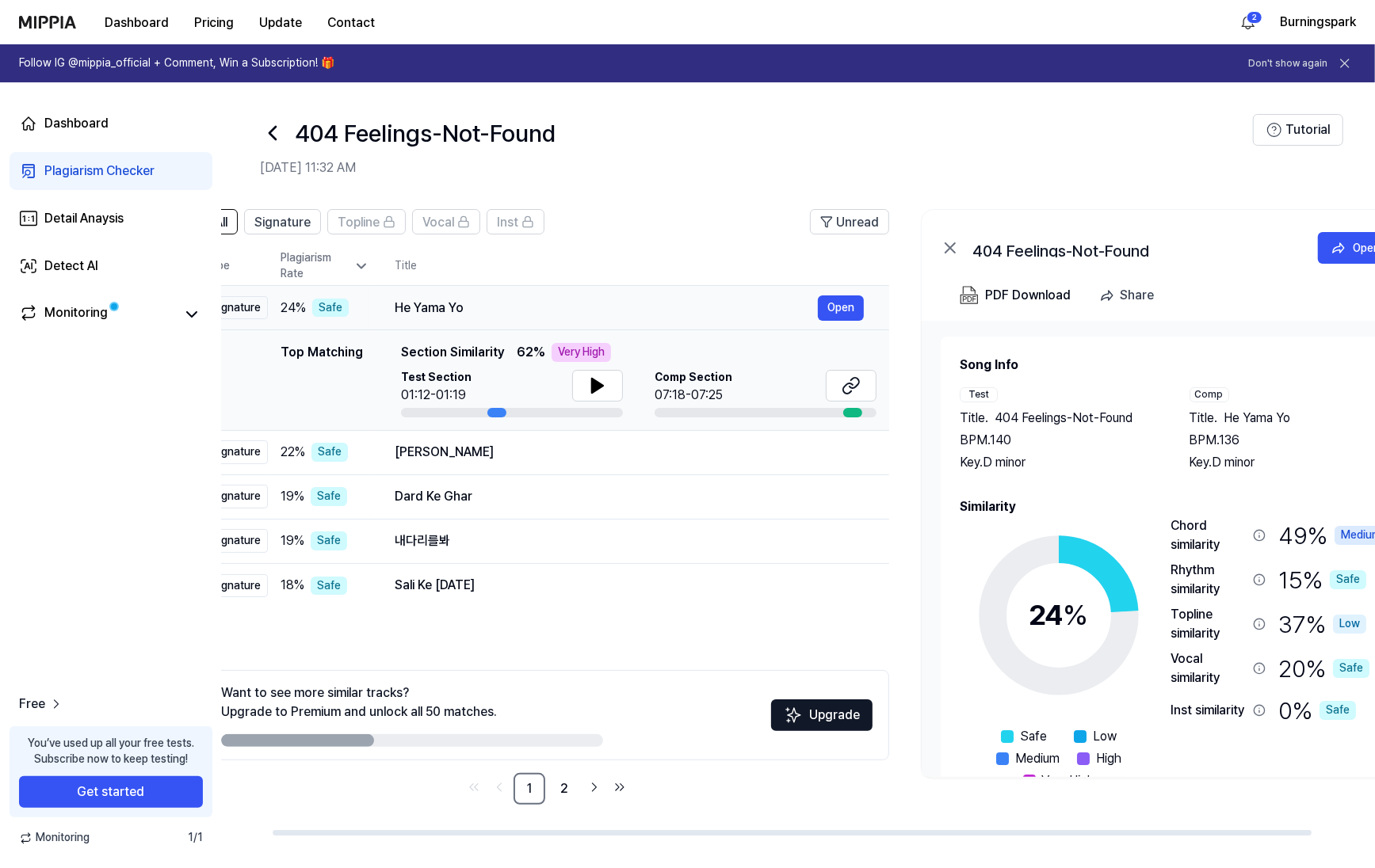
drag, startPoint x: 534, startPoint y: 305, endPoint x: 479, endPoint y: 309, distance: 55.1
click at [479, 309] on div "He Yama Yo" at bounding box center [606, 308] width 423 height 19
click at [491, 306] on div "He Yama Yo" at bounding box center [606, 308] width 423 height 19
click at [851, 315] on button "Open" at bounding box center [840, 308] width 46 height 25
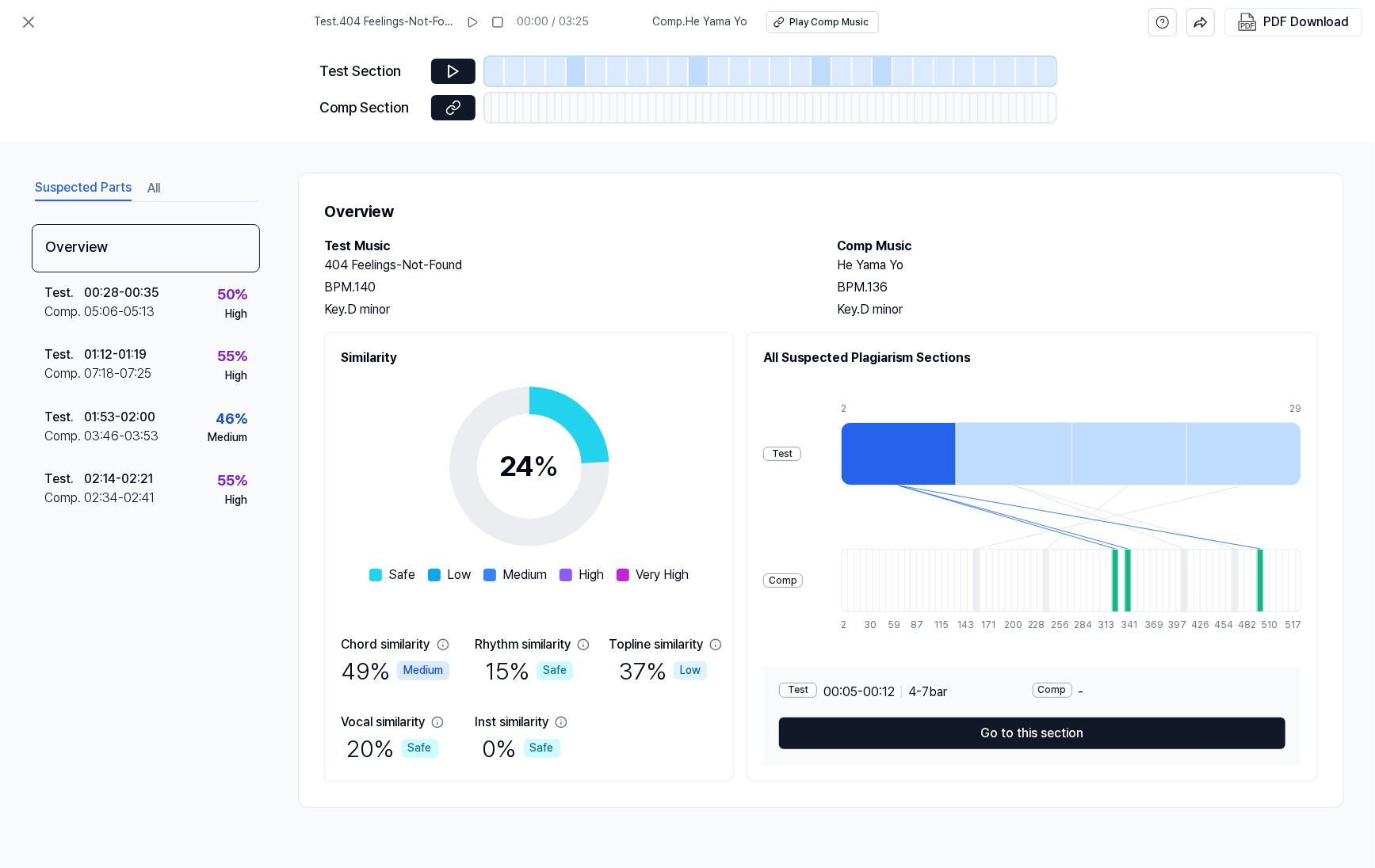
drag, startPoint x: 574, startPoint y: 270, endPoint x: 548, endPoint y: 251, distance: 32.2
click at [545, 253] on h2 "Test Music" at bounding box center [564, 246] width 481 height 19
drag, startPoint x: 839, startPoint y: 265, endPoint x: 911, endPoint y: 265, distance: 72.0
click at [911, 265] on h2 "He Yama Yo" at bounding box center [1077, 265] width 481 height 19
click at [1124, 591] on div at bounding box center [1120, 580] width 6 height 64
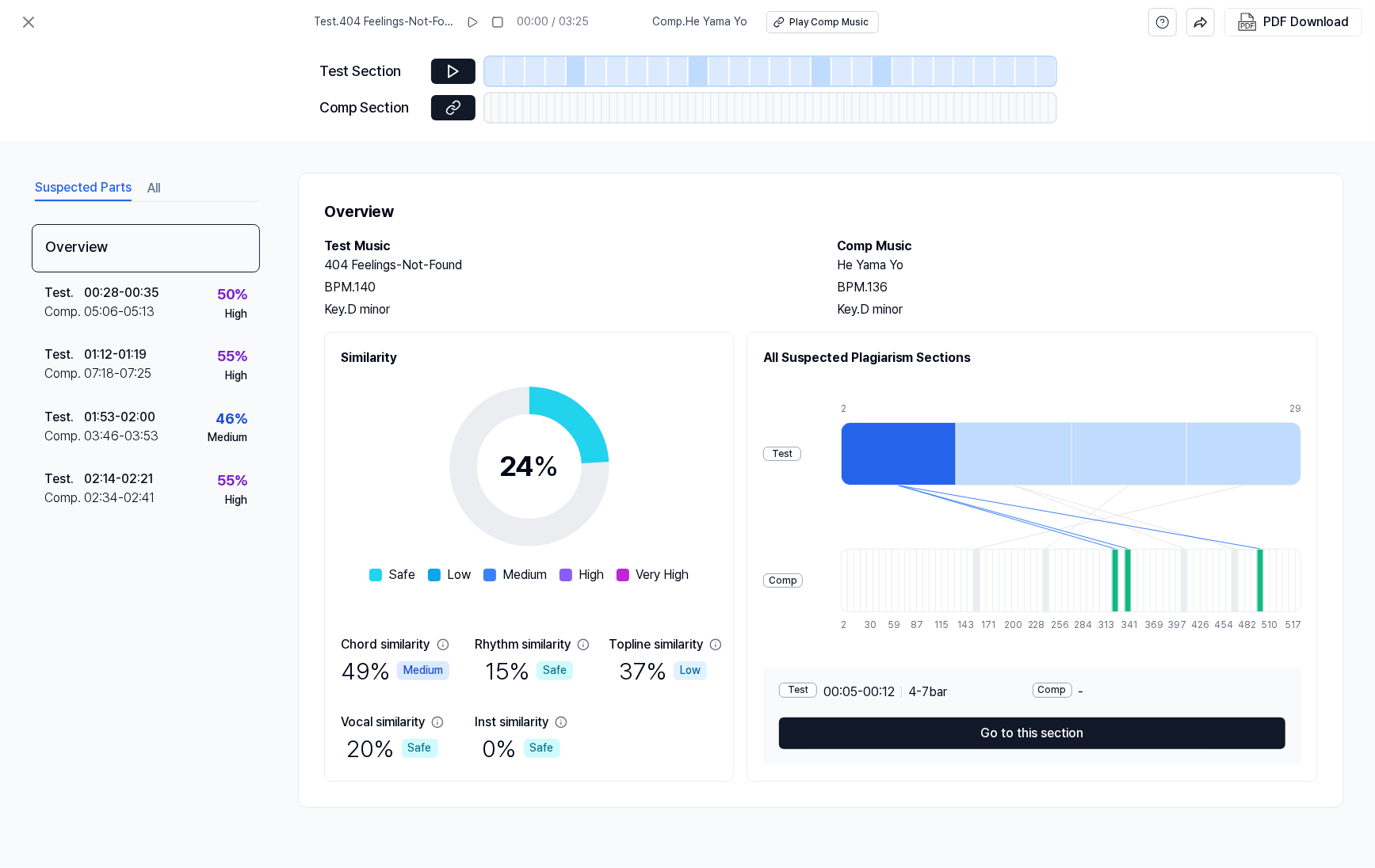
click at [1124, 595] on div at bounding box center [1120, 580] width 6 height 64
click at [1118, 595] on div at bounding box center [1114, 580] width 6 height 64
drag, startPoint x: 199, startPoint y: 584, endPoint x: 169, endPoint y: 560, distance: 38.4
click at [171, 586] on div "Overview Test . 00:28 - 00:35 Comp . 05:06 - 05:13 50 % High Test . 01:12 - 01:…" at bounding box center [145, 483] width 228 height 518
click at [228, 617] on div "Overview Test . 00:28 - 00:35 Comp . 05:06 - 05:13 50 % High Test . 01:12 - 01:…" at bounding box center [145, 483] width 228 height 518
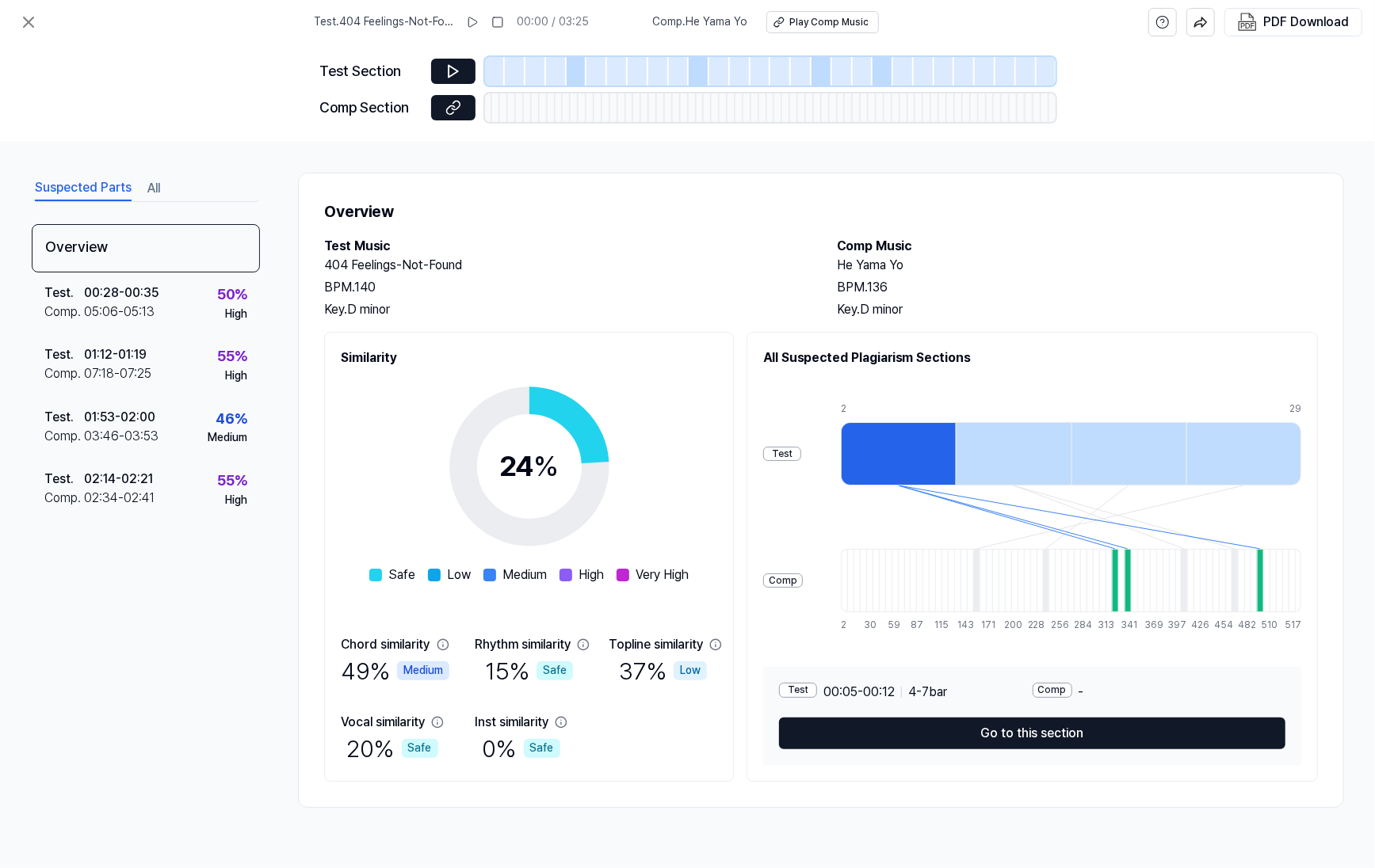
drag, startPoint x: 228, startPoint y: 617, endPoint x: 165, endPoint y: 622, distance: 63.2
click at [165, 622] on div "Overview Test . 00:28 - 00:35 Comp . 05:06 - 05:13 50 % High Test . 01:12 - 01:…" at bounding box center [145, 483] width 228 height 518
drag, startPoint x: 139, startPoint y: 624, endPoint x: 126, endPoint y: 624, distance: 13.0
click at [126, 624] on div "Overview Test . 00:28 - 00:35 Comp . 05:06 - 05:13 50 % High Test . 01:12 - 01:…" at bounding box center [145, 483] width 228 height 518
click at [620, 253] on h2 "Test Music" at bounding box center [564, 246] width 481 height 19
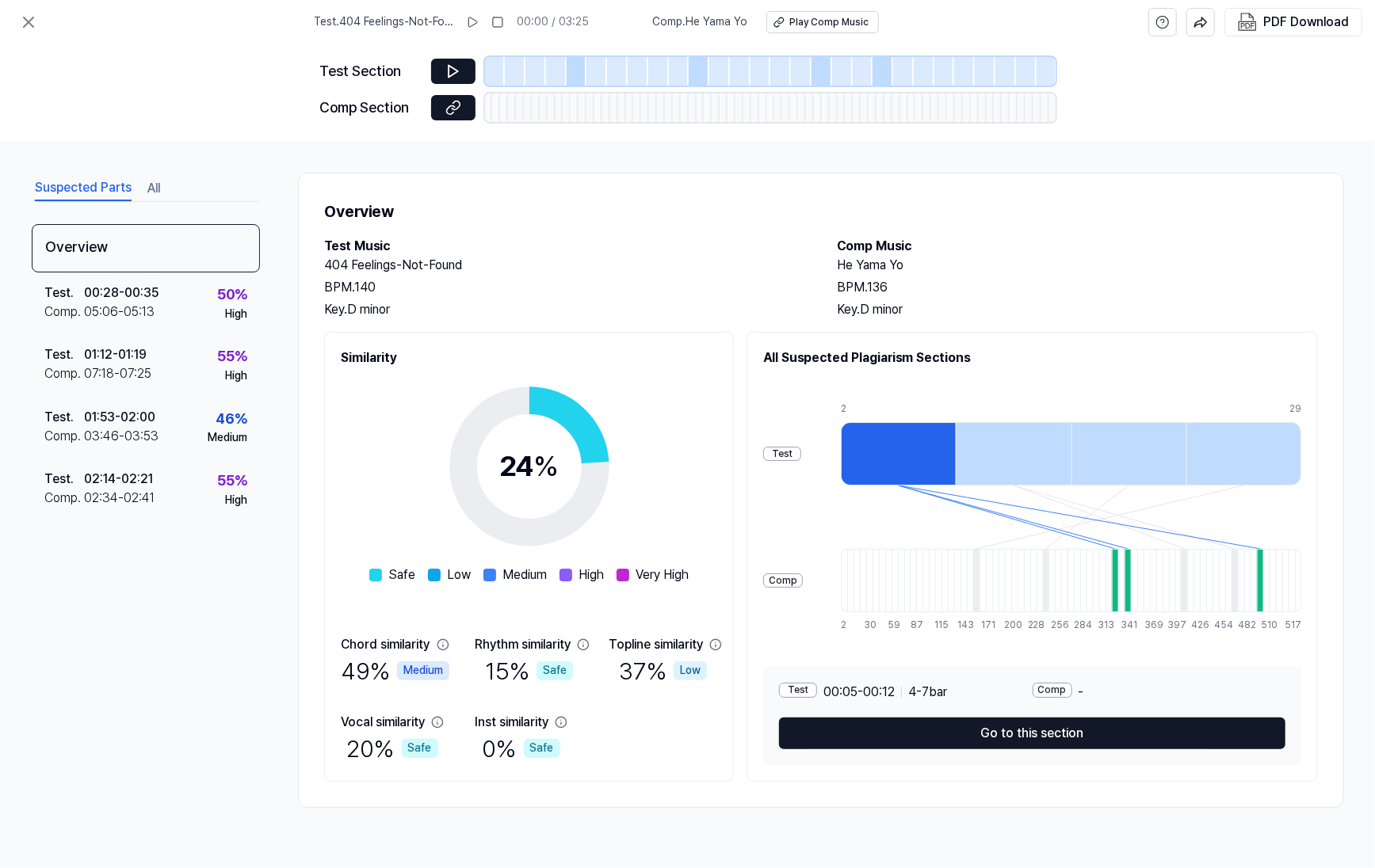
click at [558, 255] on h2 "Test Music" at bounding box center [564, 246] width 481 height 19
click at [542, 247] on h2 "Test Music" at bounding box center [564, 246] width 481 height 19
click at [513, 244] on h2 "Test Music" at bounding box center [564, 246] width 481 height 19
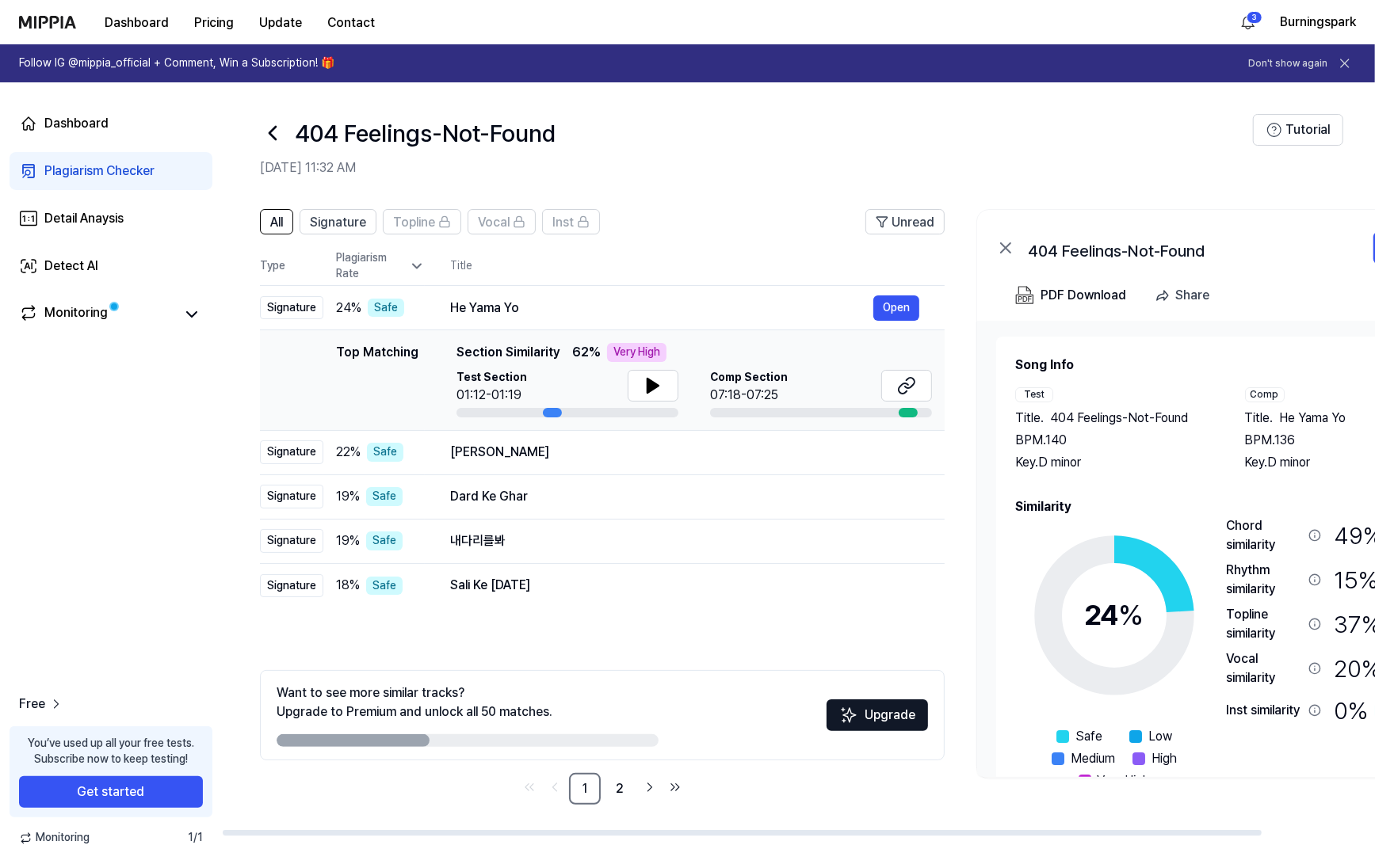
click at [196, 442] on div "Dashboard Plagiarism Checker Detail Anaysis Detect AI Monitoring Free You’ve us…" at bounding box center [110, 475] width 222 height 786
drag, startPoint x: 196, startPoint y: 442, endPoint x: 168, endPoint y: 431, distance: 30.1
click at [168, 431] on div "Dashboard Plagiarism Checker Detail Anaysis Detect AI Monitoring Free You’ve us…" at bounding box center [110, 475] width 222 height 786
click at [85, 308] on div "Monitoring" at bounding box center [75, 314] width 64 height 22
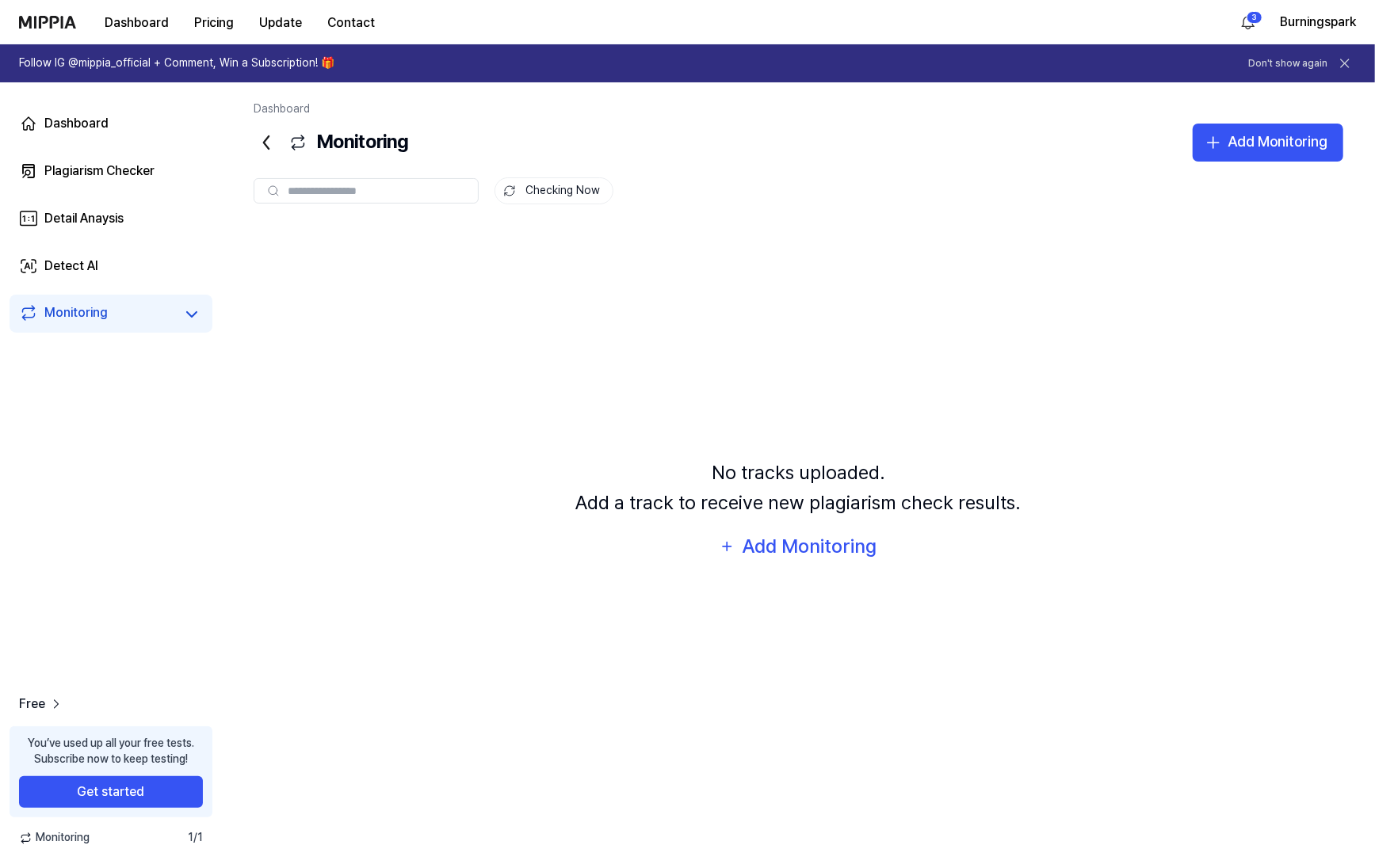
click at [206, 322] on div "Monitoring" at bounding box center [111, 314] width 203 height 38
click at [195, 316] on icon at bounding box center [191, 314] width 19 height 19
click at [109, 133] on link "Dashboard" at bounding box center [111, 124] width 203 height 38
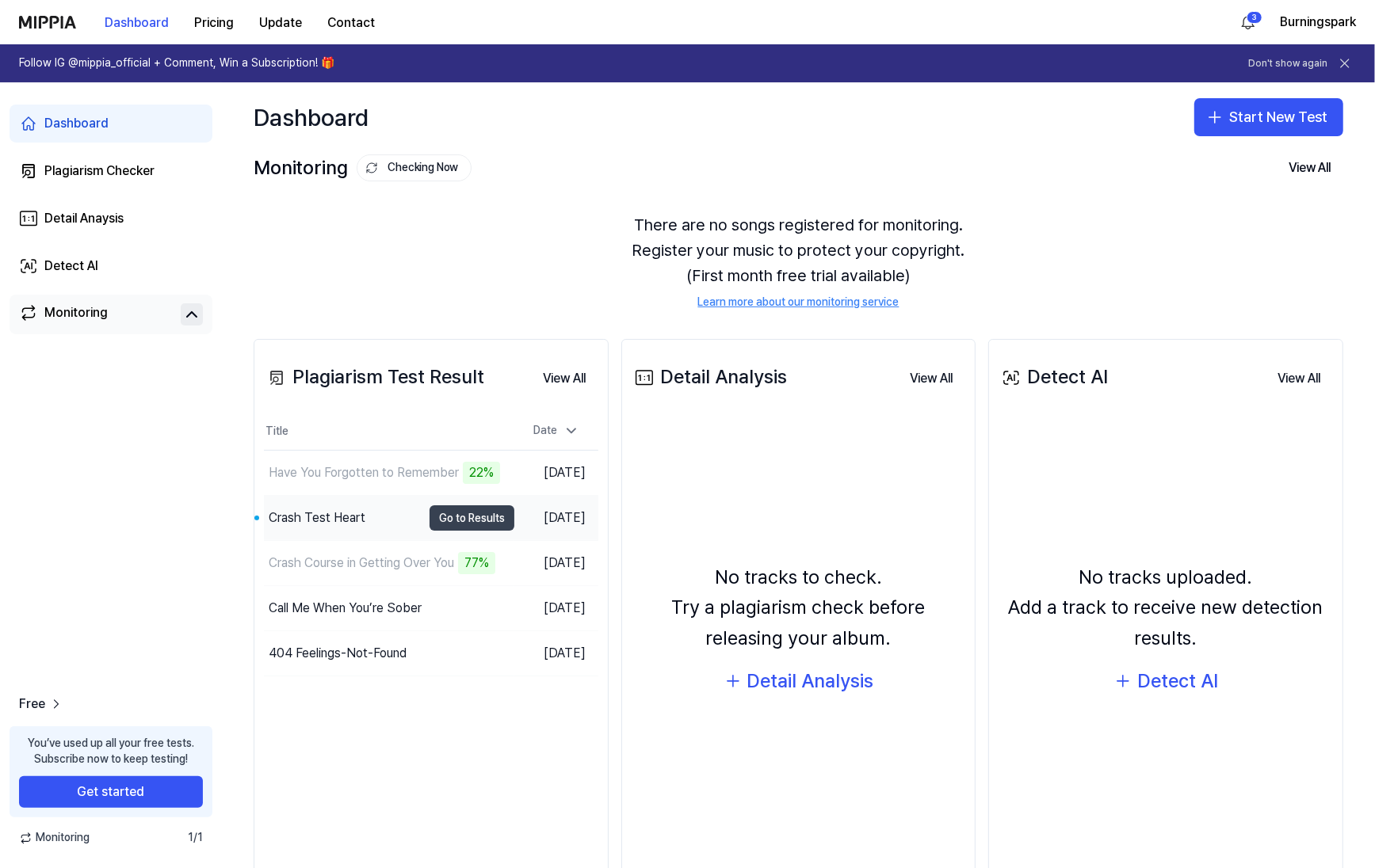
click at [472, 515] on button "Go to Results" at bounding box center [472, 518] width 85 height 25
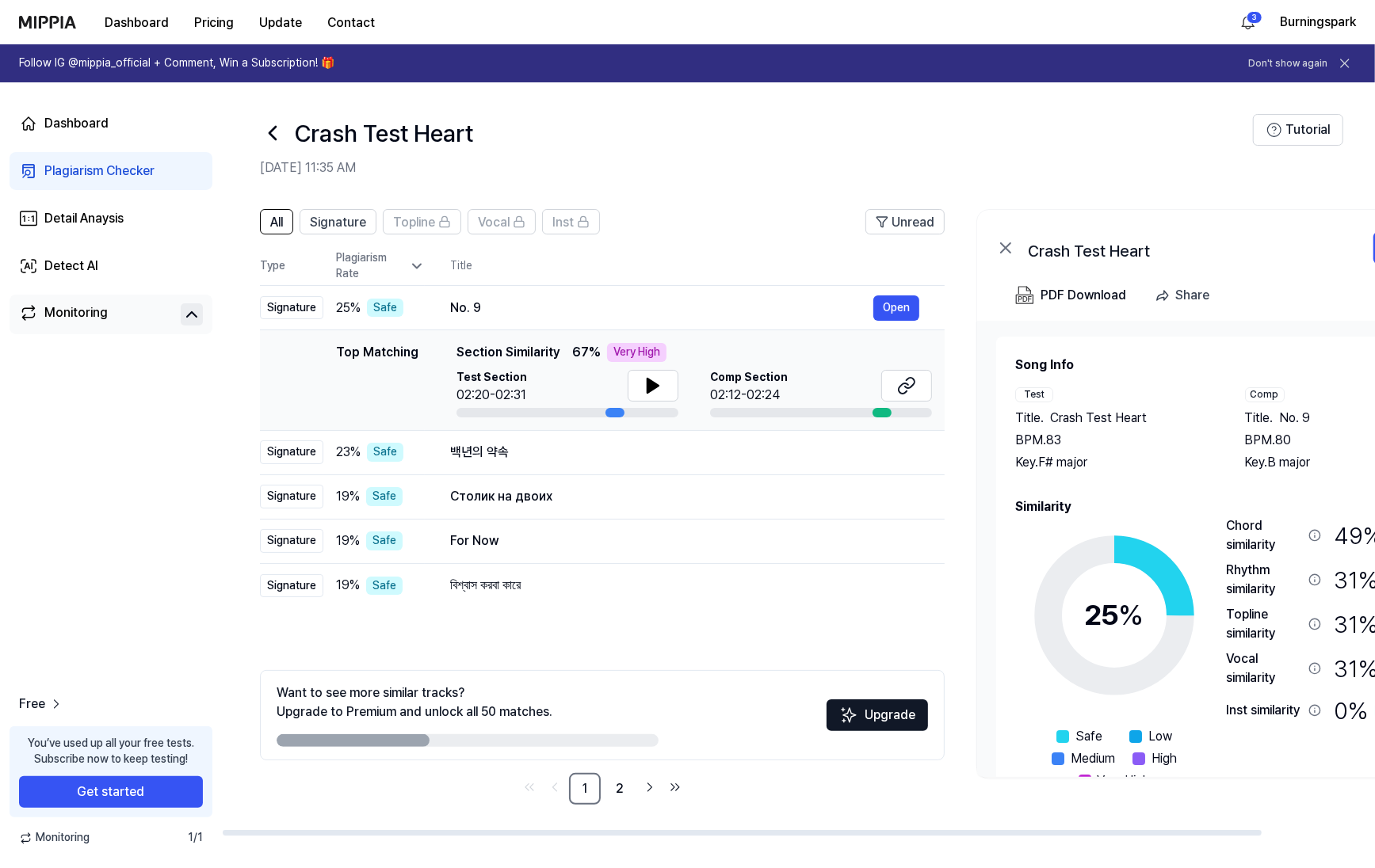
click at [135, 425] on div "Dashboard Plagiarism Checker Detail Anaysis Detect AI Monitoring Free You’ve us…" at bounding box center [110, 475] width 222 height 786
drag, startPoint x: 135, startPoint y: 424, endPoint x: 130, endPoint y: 373, distance: 51.2
click at [128, 375] on div "Dashboard Plagiarism Checker Detail Anaysis Detect AI Monitoring Free You’ve us…" at bounding box center [110, 475] width 222 height 786
click at [895, 308] on button "Open" at bounding box center [895, 308] width 46 height 25
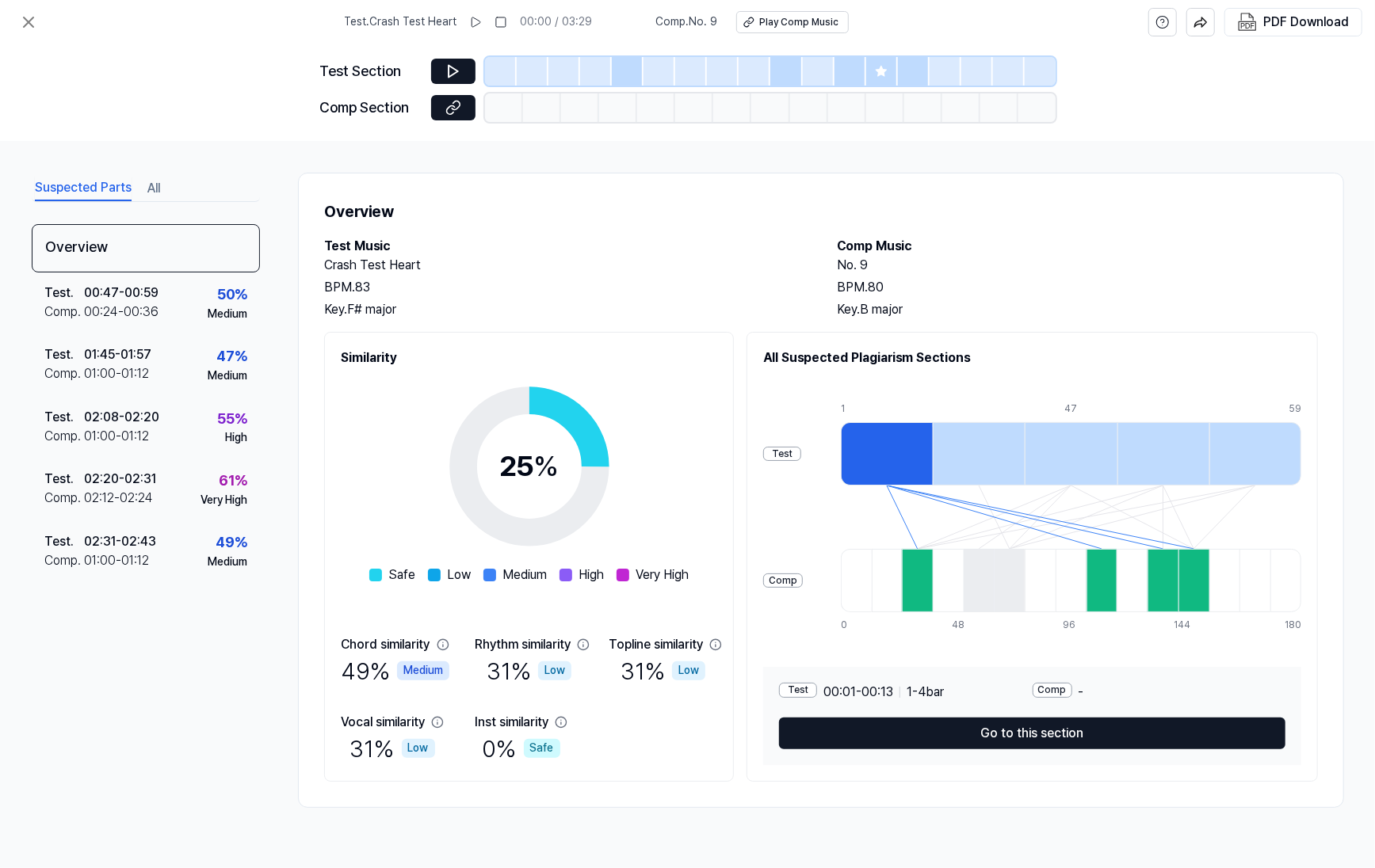
click at [933, 583] on div at bounding box center [917, 580] width 30 height 64
click at [1110, 576] on div at bounding box center [1101, 580] width 30 height 64
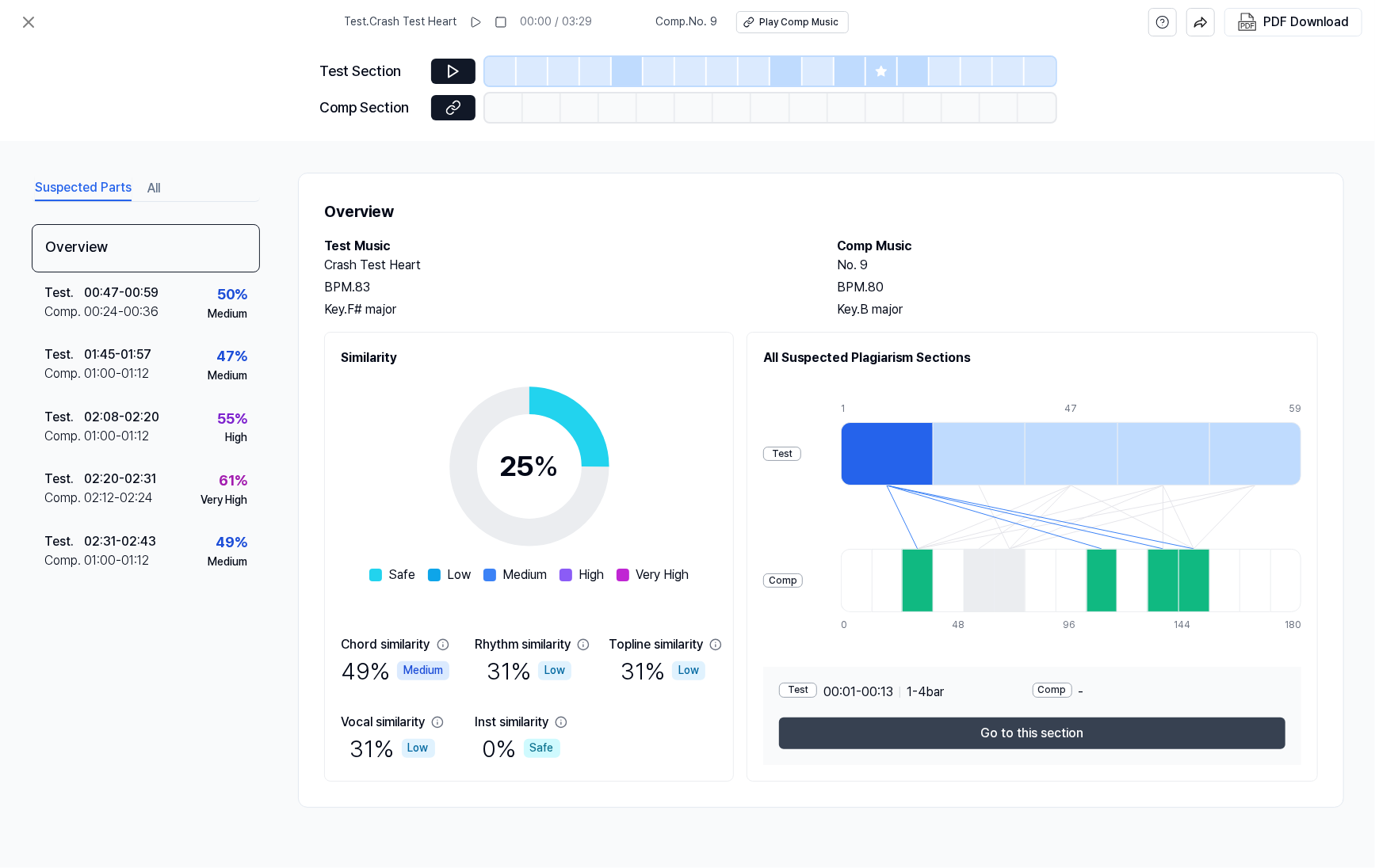
click at [1059, 732] on button "Go to this section" at bounding box center [1031, 733] width 506 height 31
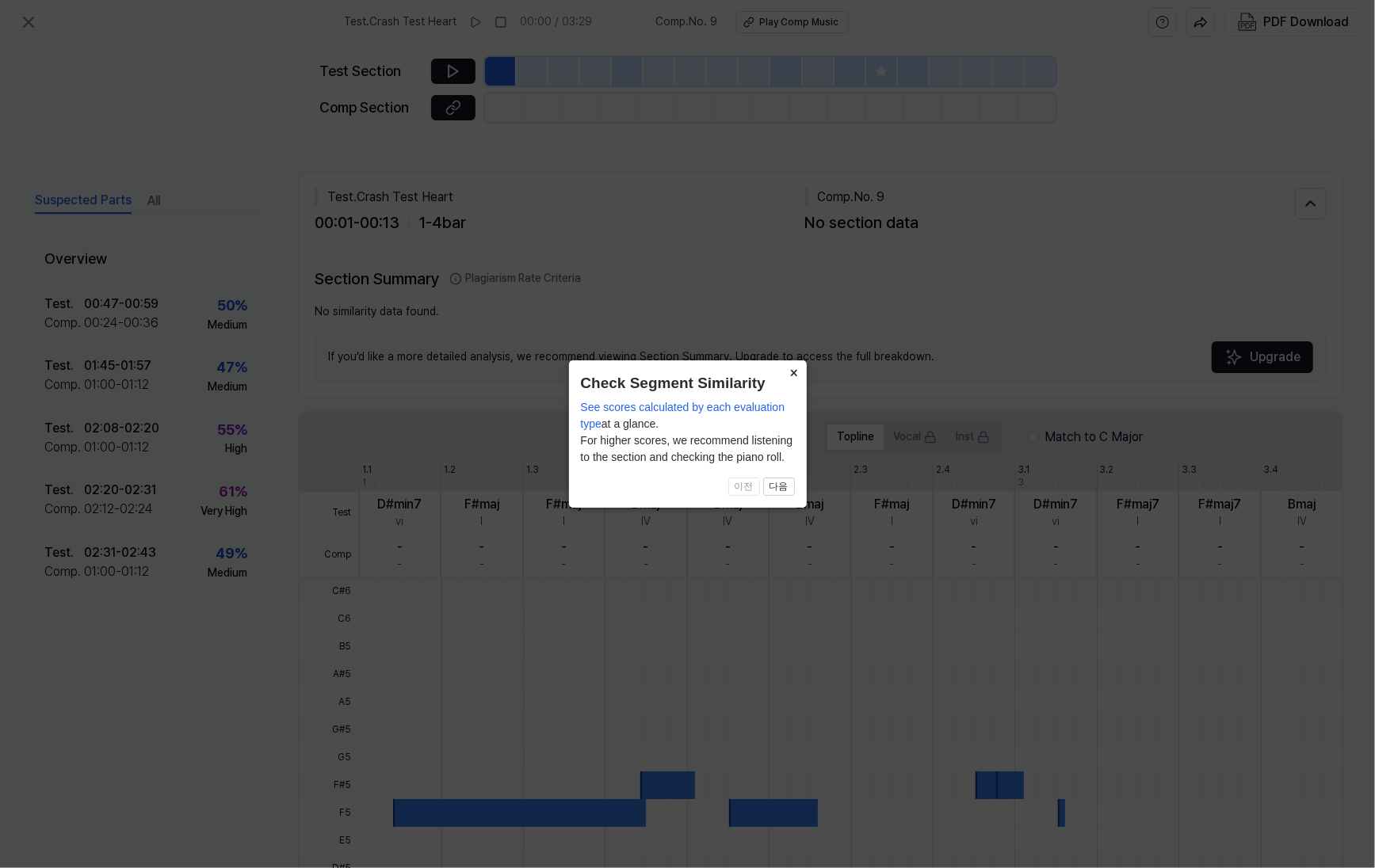
click at [791, 373] on button "×" at bounding box center [794, 371] width 25 height 22
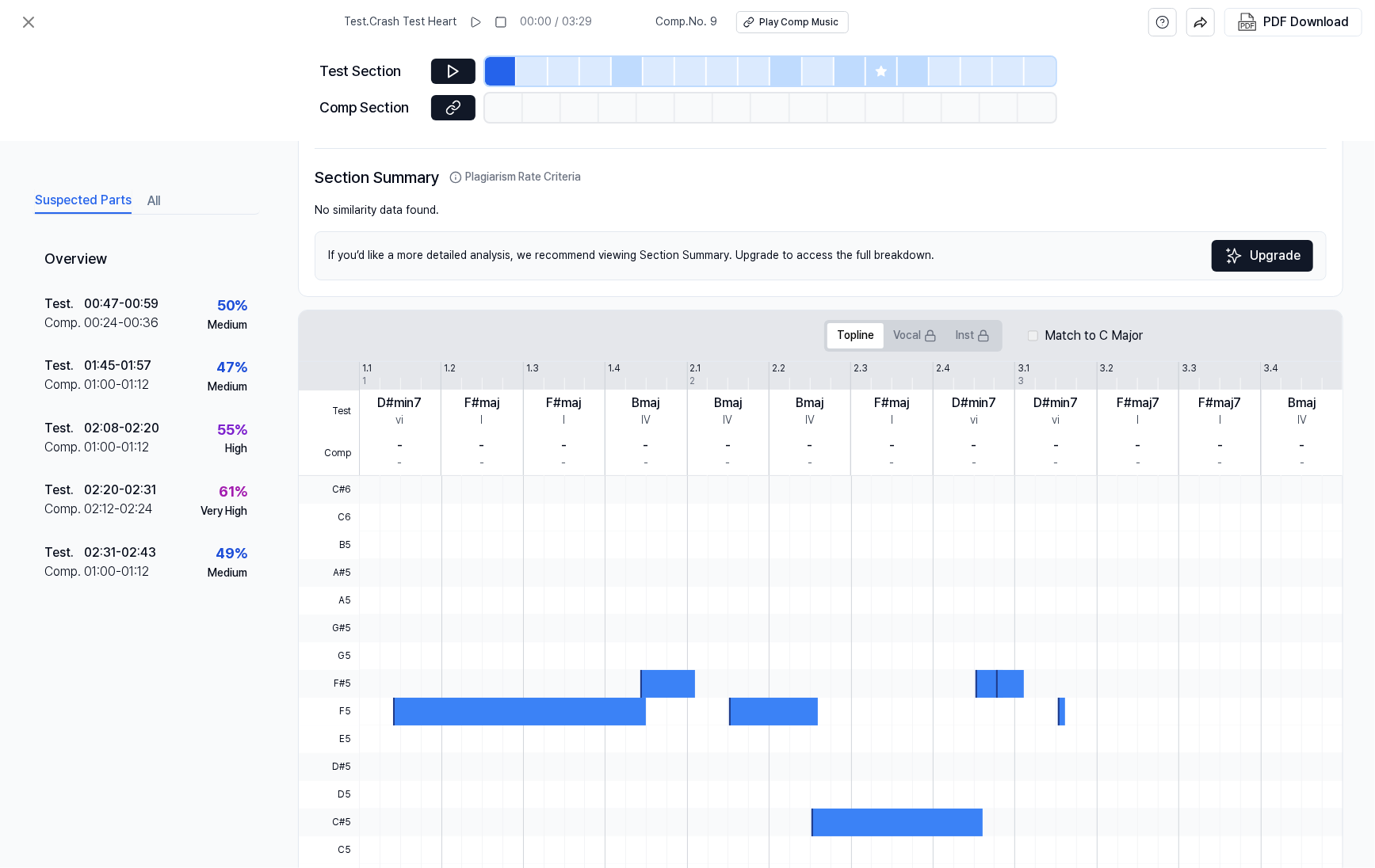
scroll to position [182, 0]
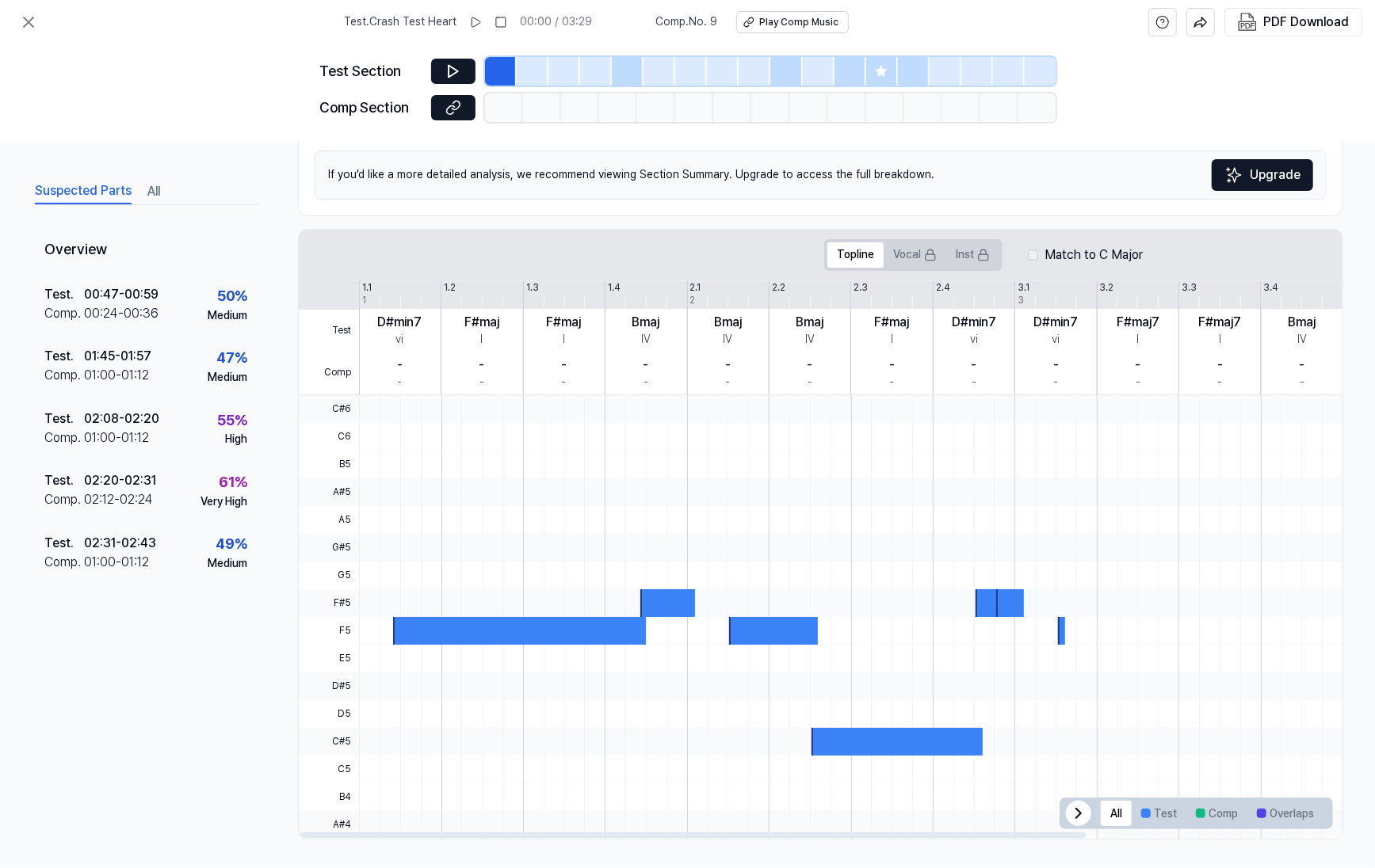
drag, startPoint x: 587, startPoint y: 604, endPoint x: 620, endPoint y: 587, distance: 37.1
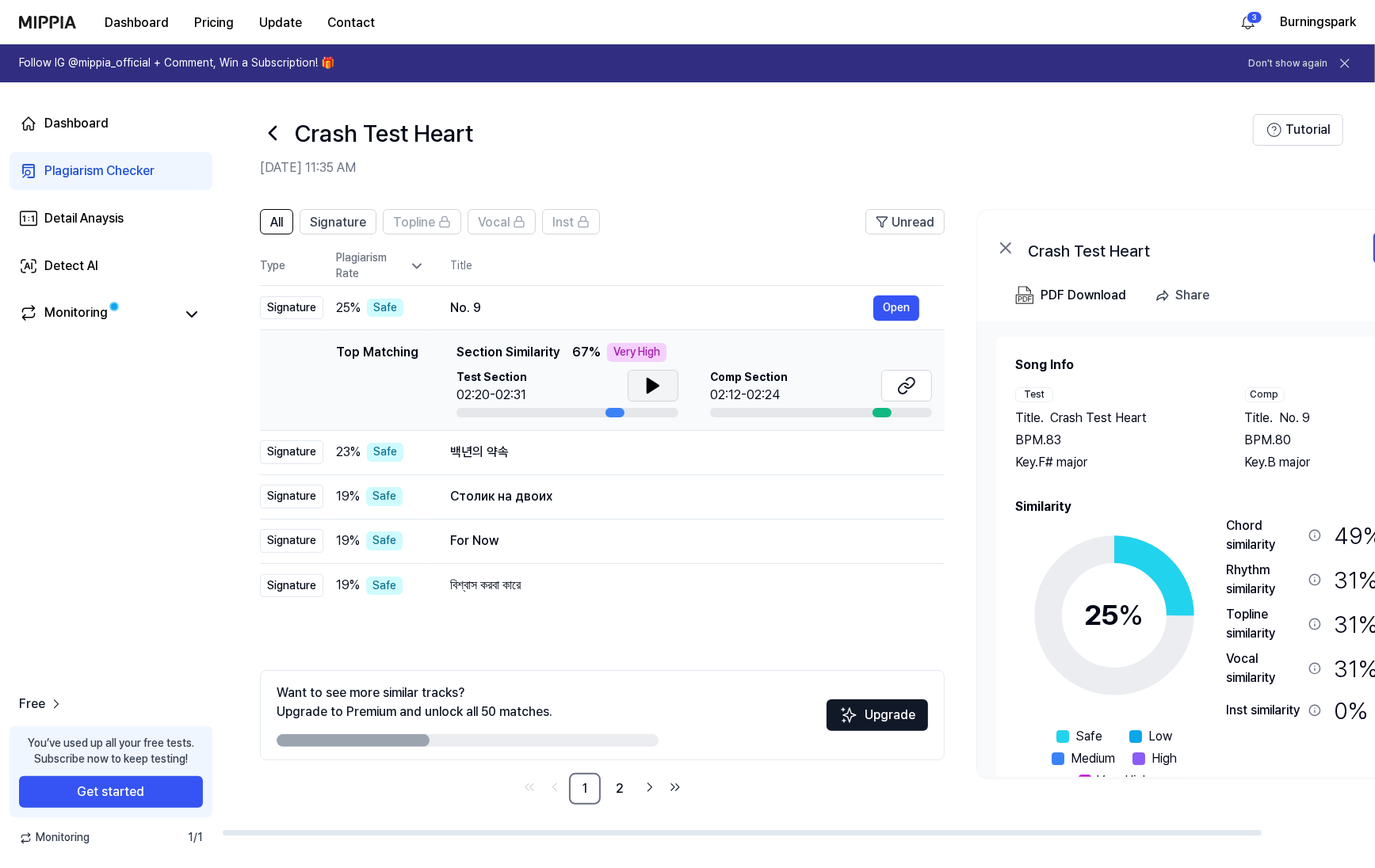
click at [659, 387] on icon at bounding box center [652, 386] width 19 height 19
click at [900, 316] on button "Open" at bounding box center [895, 308] width 46 height 25
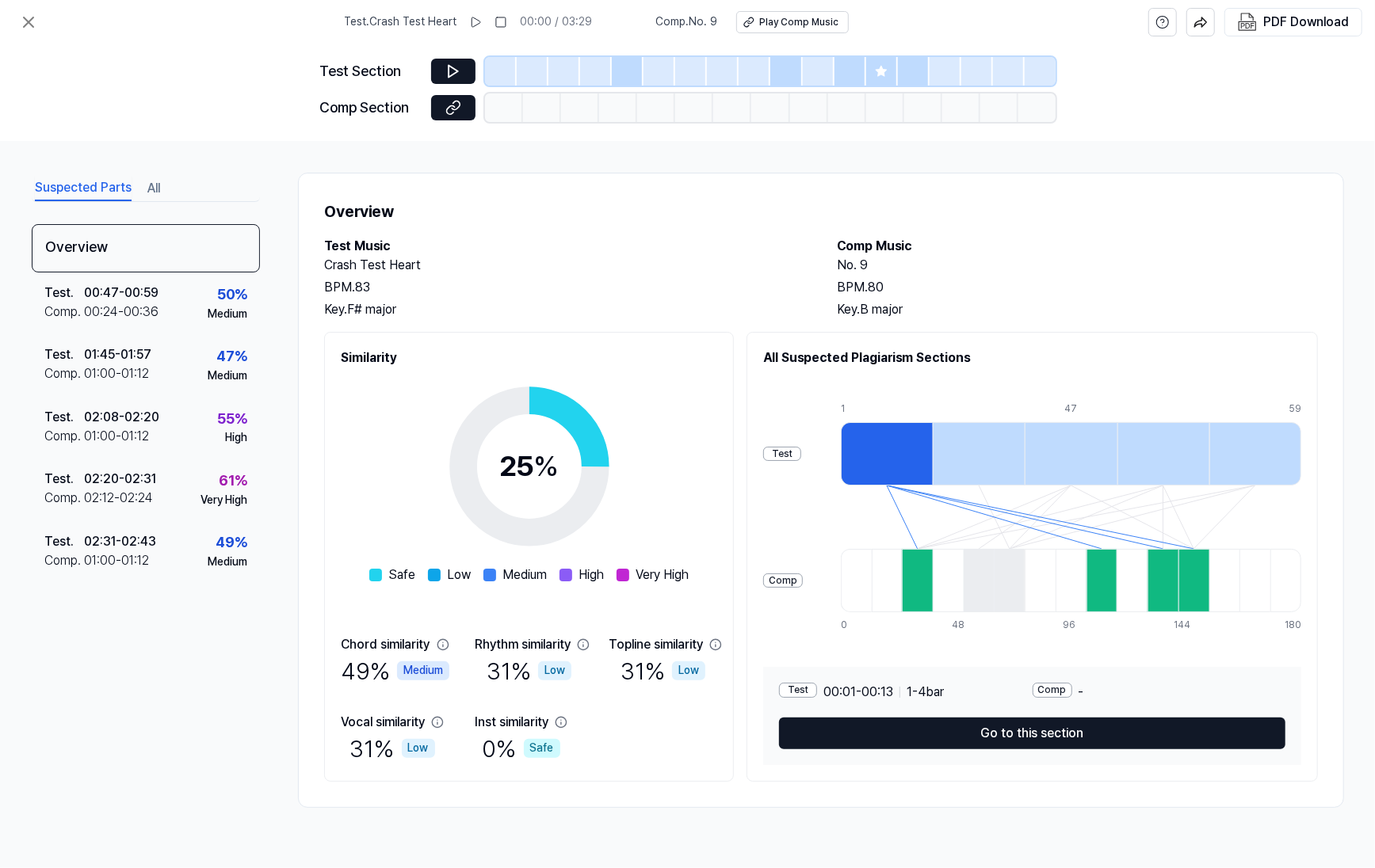
click at [701, 278] on div "BPM. 83" at bounding box center [564, 287] width 481 height 19
drag, startPoint x: 701, startPoint y: 278, endPoint x: 689, endPoint y: 200, distance: 78.9
click at [662, 244] on h2 "Test Music" at bounding box center [564, 246] width 481 height 19
drag, startPoint x: 304, startPoint y: 218, endPoint x: 424, endPoint y: 255, distance: 125.6
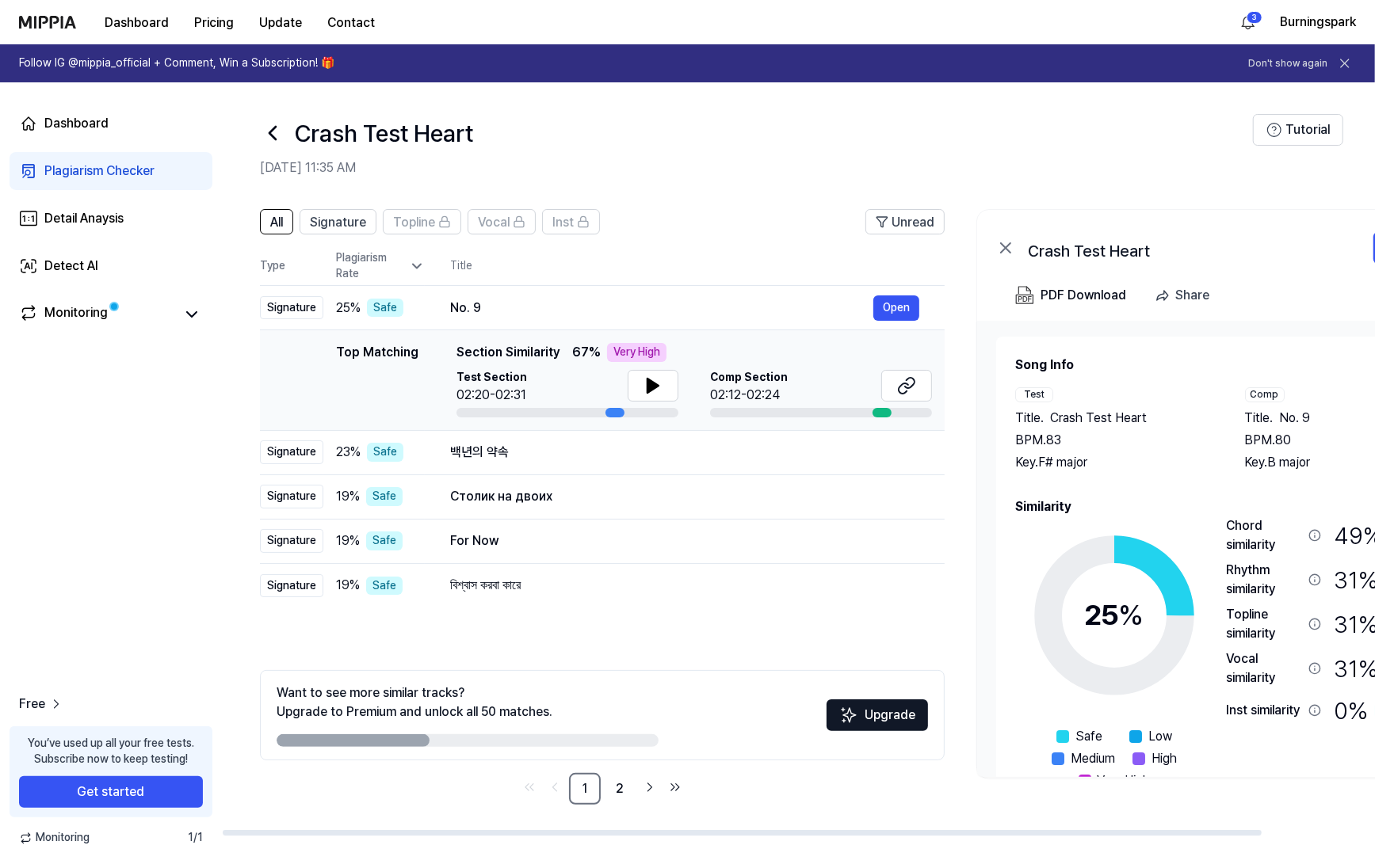
drag, startPoint x: 337, startPoint y: 335, endPoint x: 325, endPoint y: 343, distance: 14.4
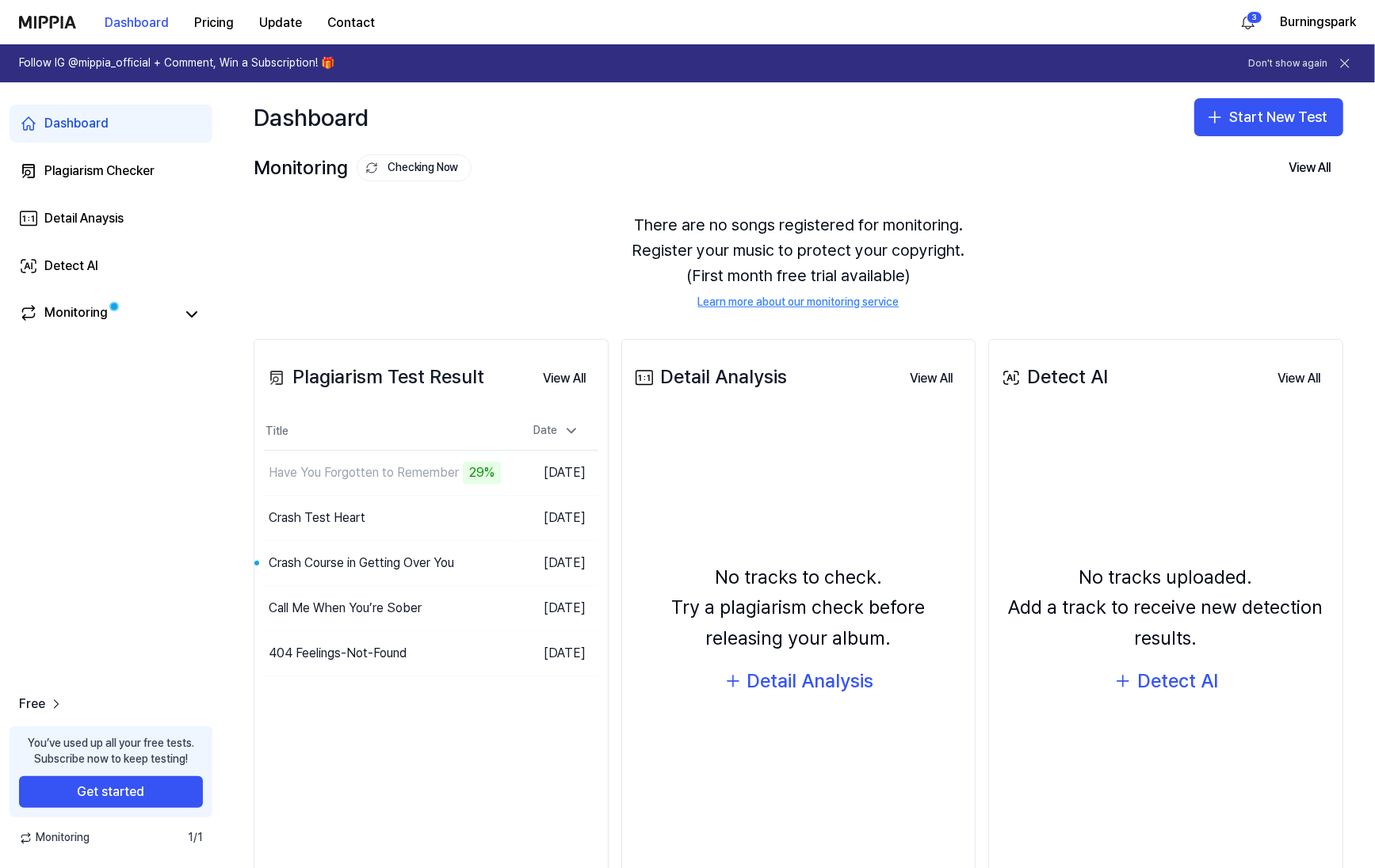
click at [102, 125] on div "Dashboard" at bounding box center [76, 123] width 65 height 19
click at [484, 568] on button "Go to Results" at bounding box center [472, 563] width 85 height 25
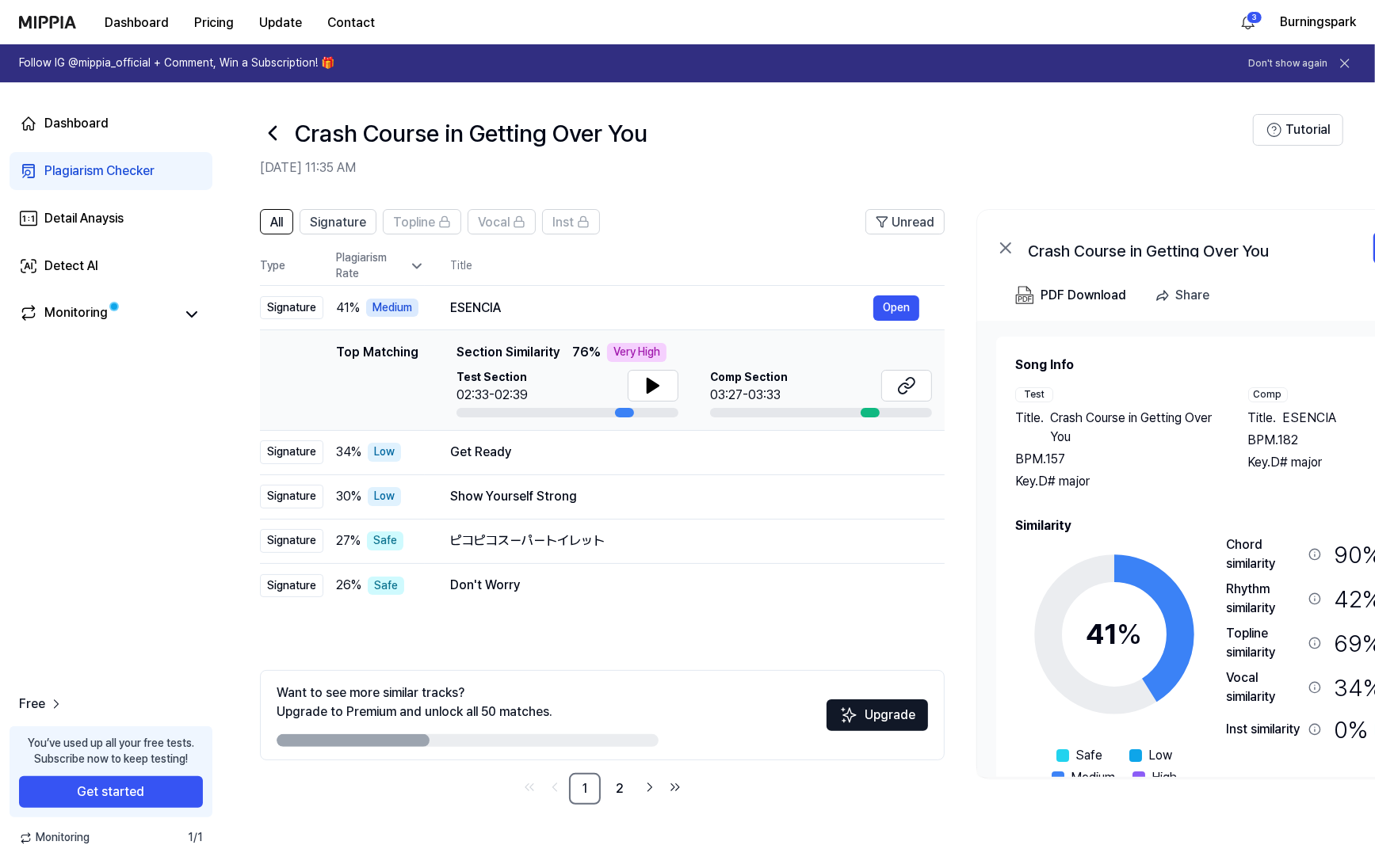
click at [159, 406] on div "Dashboard Plagiarism Checker Detail Anaysis Detect AI Monitoring Free You’ve us…" at bounding box center [110, 475] width 222 height 786
drag, startPoint x: 159, startPoint y: 406, endPoint x: 140, endPoint y: 370, distance: 40.7
click at [135, 370] on div "Dashboard Plagiarism Checker Detail Anaysis Detect AI Monitoring Free You’ve us…" at bounding box center [110, 475] width 222 height 786
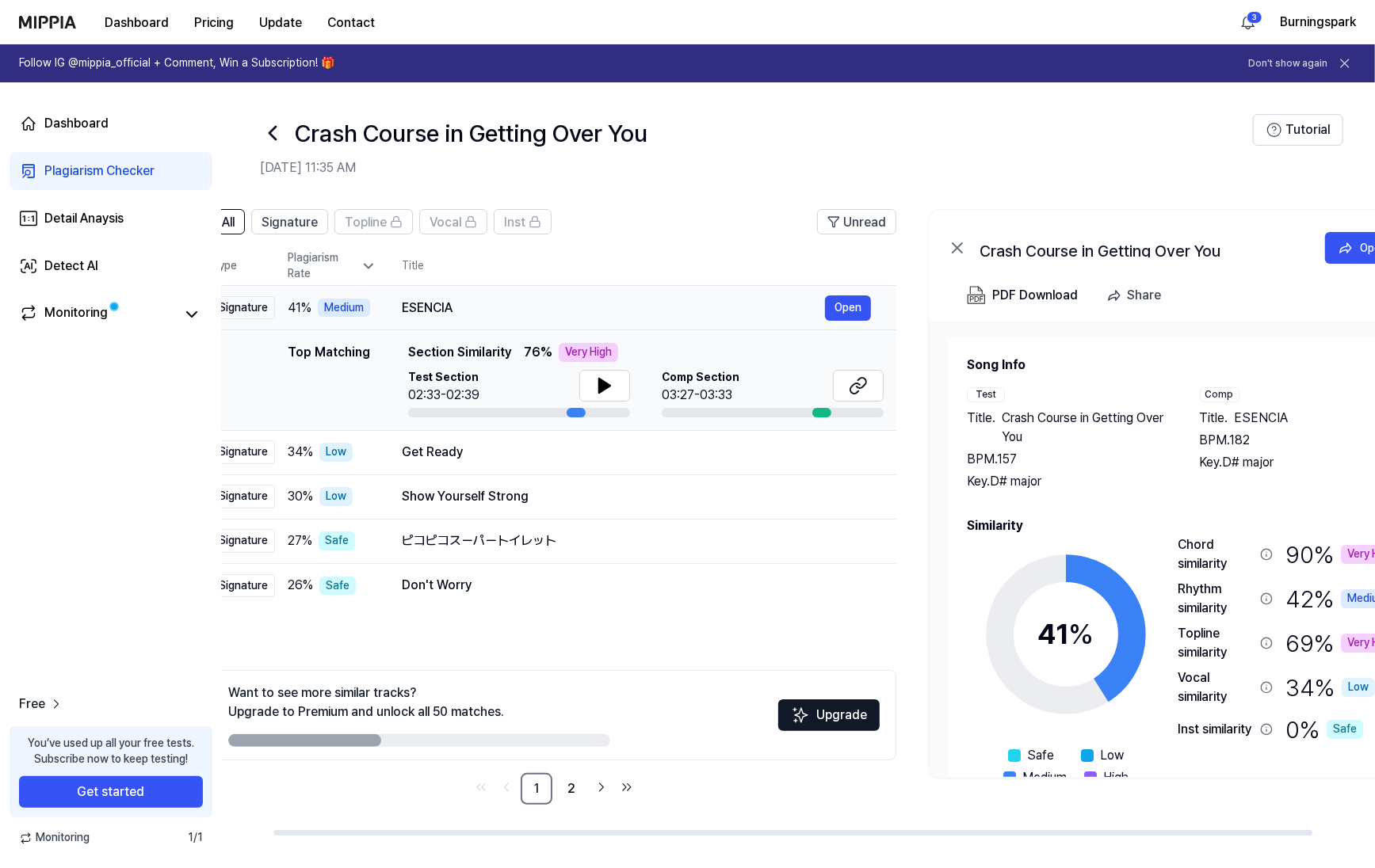
scroll to position [0, 57]
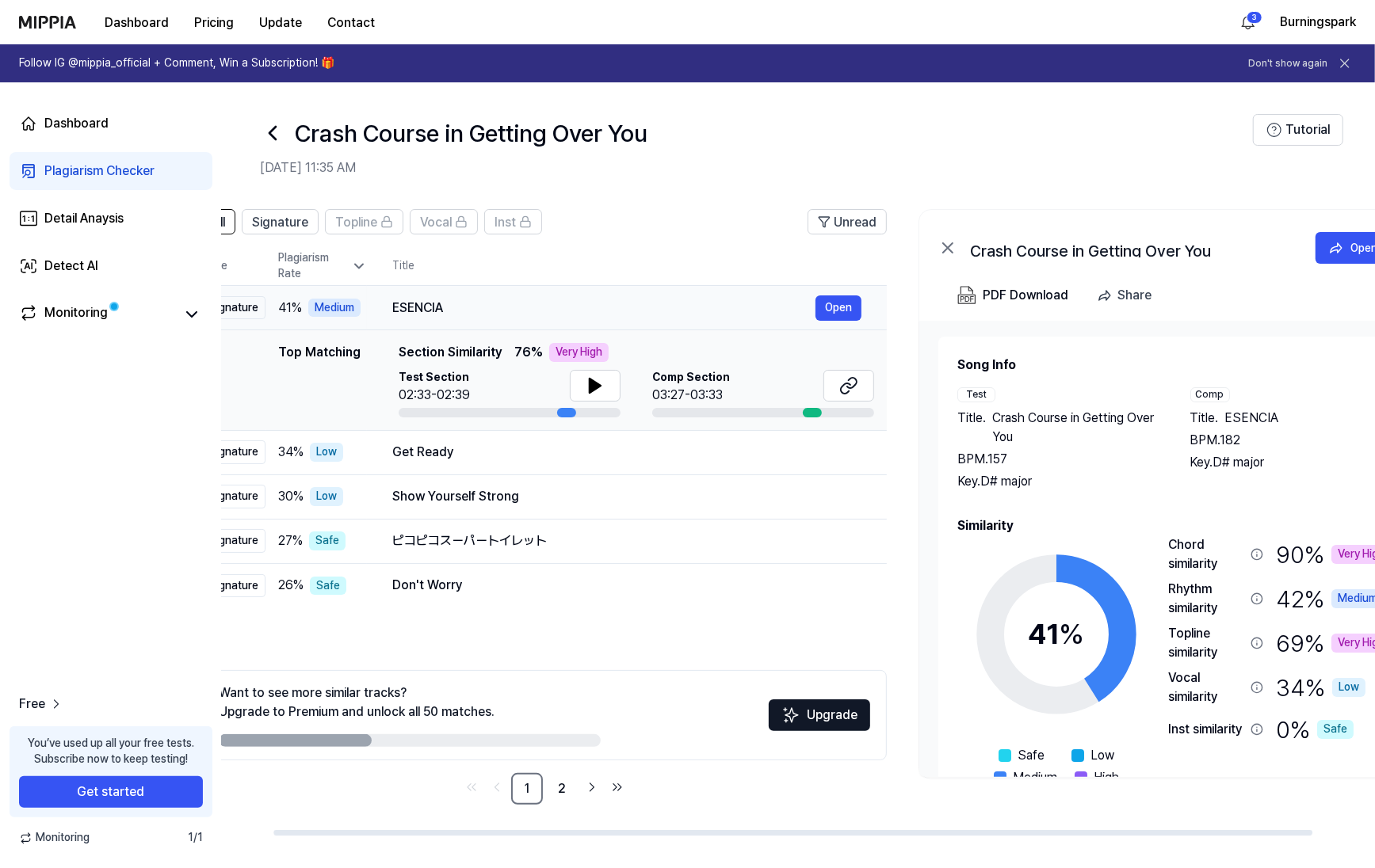
drag, startPoint x: 513, startPoint y: 304, endPoint x: 455, endPoint y: 308, distance: 58.1
click at [455, 308] on div "ESENCIA" at bounding box center [604, 308] width 423 height 19
click at [849, 303] on button "Open" at bounding box center [838, 308] width 46 height 25
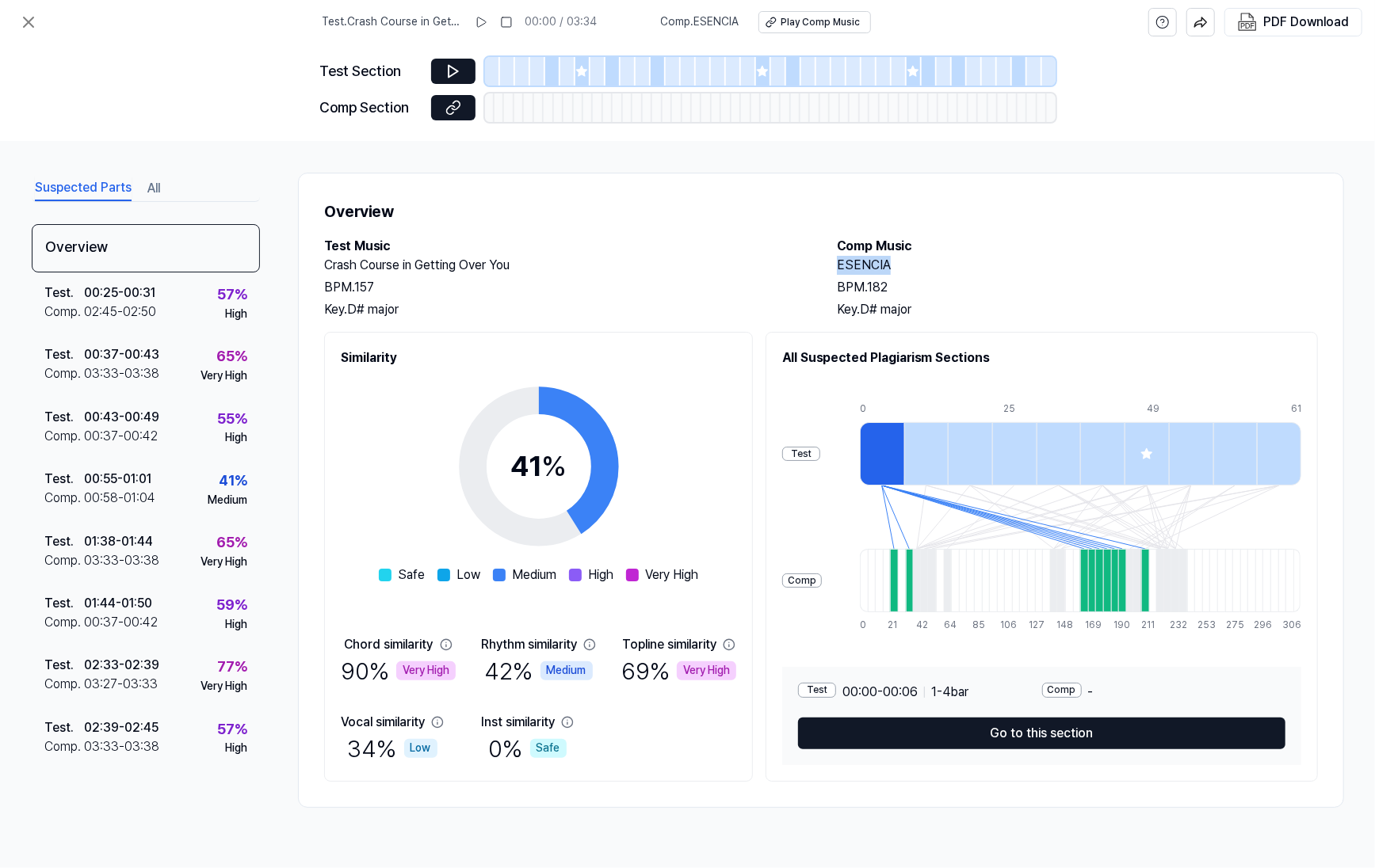
drag, startPoint x: 837, startPoint y: 260, endPoint x: 900, endPoint y: 262, distance: 63.0
click at [900, 262] on h2 "ESENCIA" at bounding box center [1077, 265] width 481 height 19
click at [647, 241] on h2 "Test Music" at bounding box center [564, 246] width 481 height 19
drag, startPoint x: 647, startPoint y: 241, endPoint x: 632, endPoint y: 229, distance: 19.2
click at [632, 229] on div "Overview Test Music Crash Course in Getting Over You BPM. 157 Key. D# major Com…" at bounding box center [821, 490] width 1046 height 635
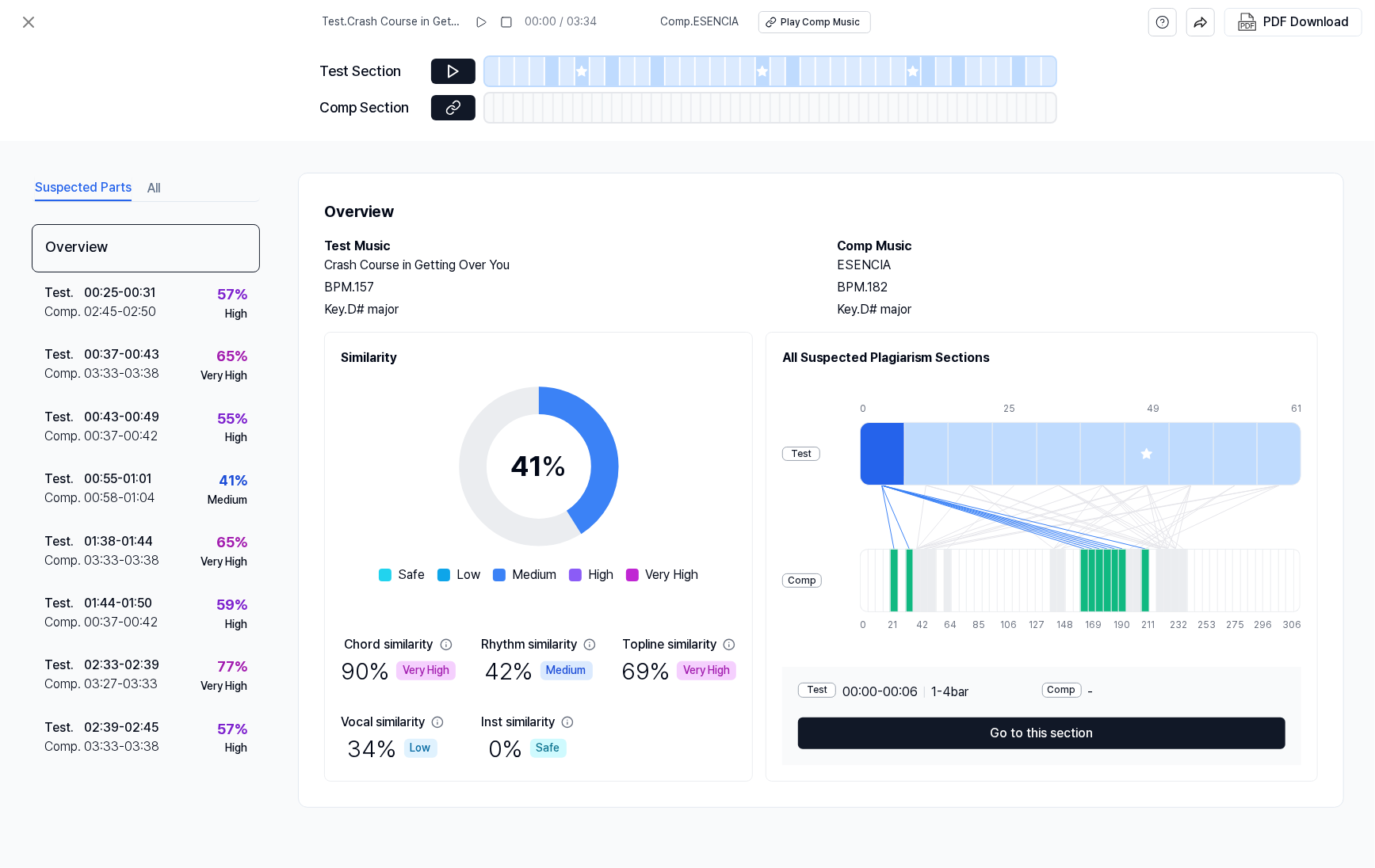
drag, startPoint x: 632, startPoint y: 229, endPoint x: 632, endPoint y: 214, distance: 15.0
click at [632, 214] on h1 "Overview" at bounding box center [821, 212] width 994 height 25
click at [570, 234] on div "Overview Test Music Crash Course in Getting Over You BPM. 157 Key. D# major Com…" at bounding box center [821, 490] width 1046 height 635
click at [534, 222] on h1 "Overview" at bounding box center [821, 212] width 994 height 25
drag, startPoint x: 540, startPoint y: 219, endPoint x: 533, endPoint y: 212, distance: 9.9
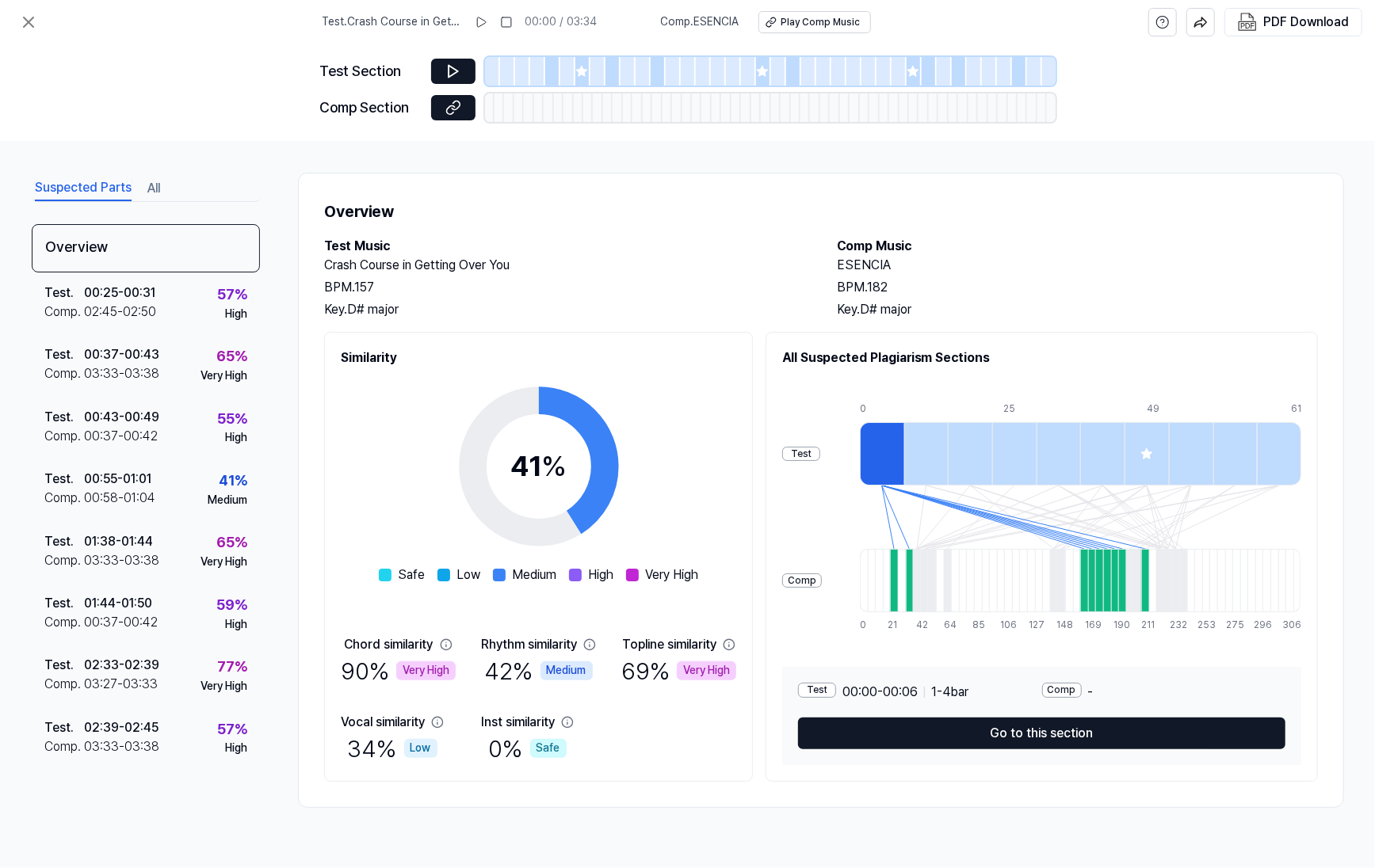
click at [533, 212] on h1 "Overview" at bounding box center [821, 212] width 994 height 25
click at [650, 230] on div "Overview Test Music Crash Course in Getting Over You BPM. 157 Key. D# major Com…" at bounding box center [821, 490] width 1046 height 635
drag, startPoint x: 650, startPoint y: 230, endPoint x: 605, endPoint y: 212, distance: 48.5
click at [605, 212] on h1 "Overview" at bounding box center [821, 212] width 994 height 25
drag, startPoint x: 605, startPoint y: 212, endPoint x: 573, endPoint y: 207, distance: 32.4
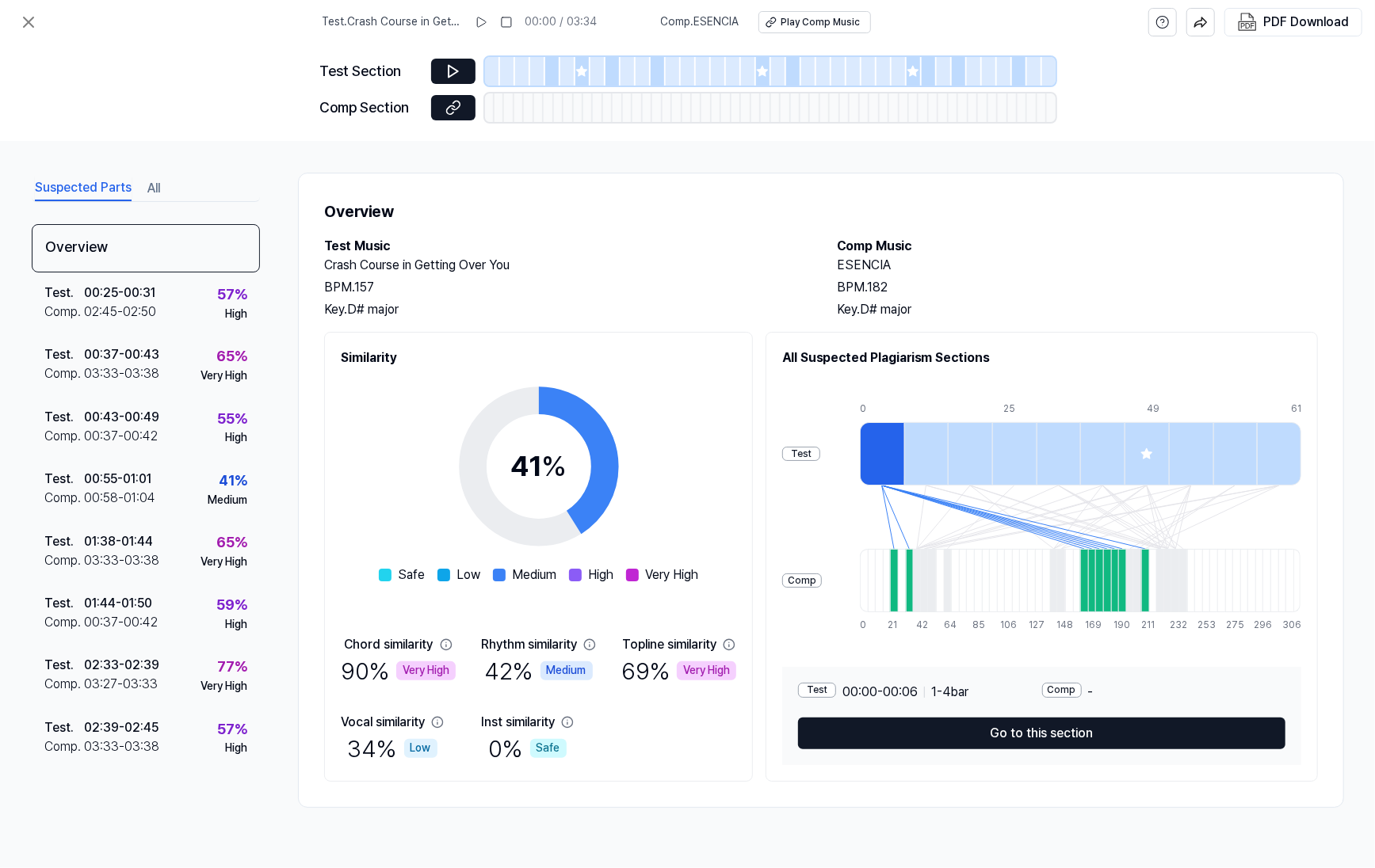
click at [573, 207] on h1 "Overview" at bounding box center [821, 212] width 994 height 25
drag, startPoint x: 573, startPoint y: 207, endPoint x: 550, endPoint y: 204, distance: 23.2
click at [548, 204] on h1 "Overview" at bounding box center [821, 212] width 994 height 25
click at [547, 204] on h1 "Overview" at bounding box center [821, 212] width 994 height 25
click at [517, 200] on h1 "Overview" at bounding box center [821, 212] width 994 height 25
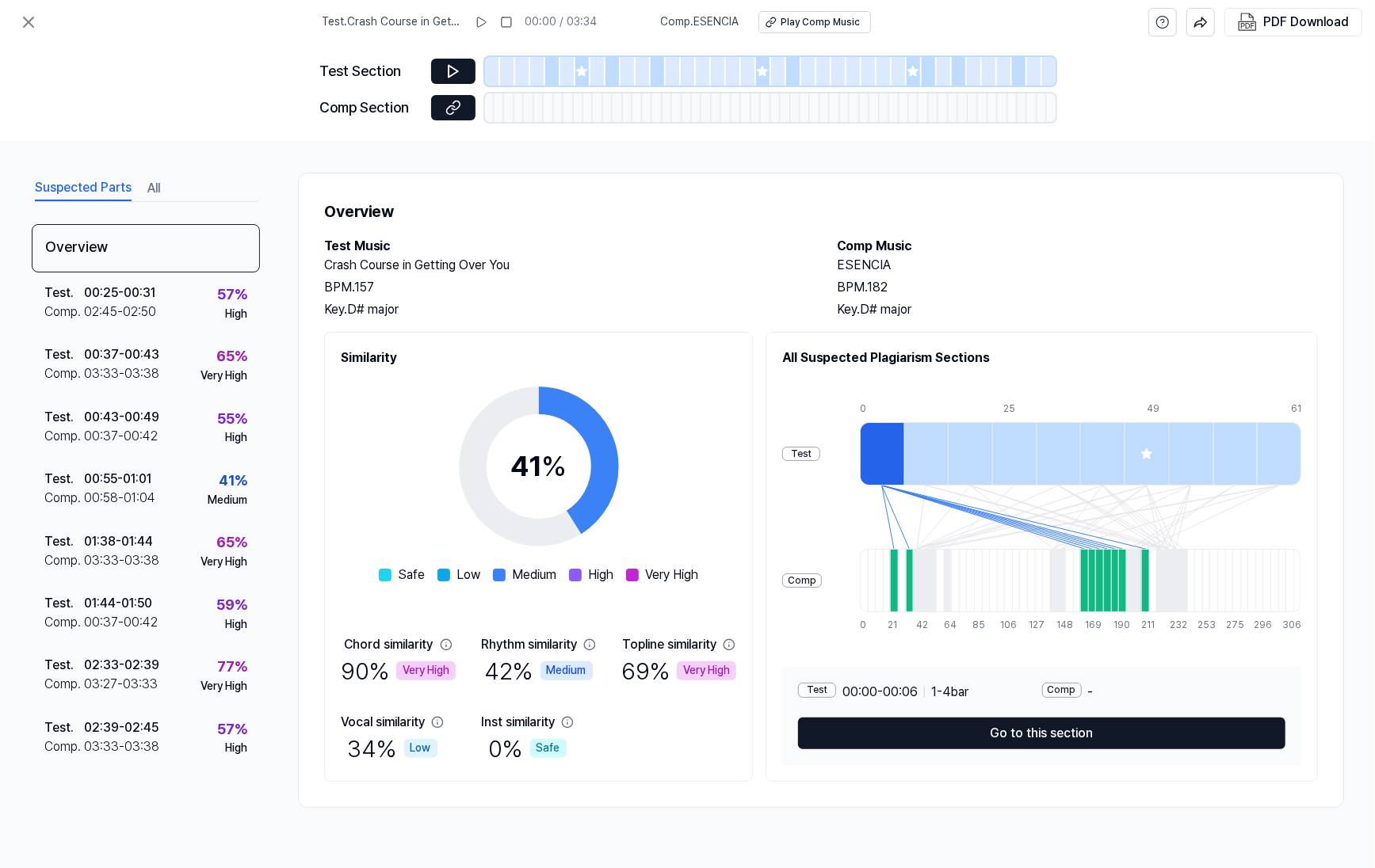
drag, startPoint x: 517, startPoint y: 200, endPoint x: 491, endPoint y: 195, distance: 26.5
click at [491, 195] on div "Overview Test Music Crash Course in Getting Over You BPM. 157 Key. D# major Com…" at bounding box center [821, 490] width 1046 height 635
drag, startPoint x: 491, startPoint y: 195, endPoint x: 470, endPoint y: 194, distance: 21.0
click at [470, 194] on div "Overview Test Music Crash Course in Getting Over You BPM. 157 Key. D# major Com…" at bounding box center [821, 490] width 1046 height 635
click at [457, 189] on div "Overview Test Music Crash Course in Getting Over You BPM. 157 Key. D# major Com…" at bounding box center [821, 490] width 1046 height 635
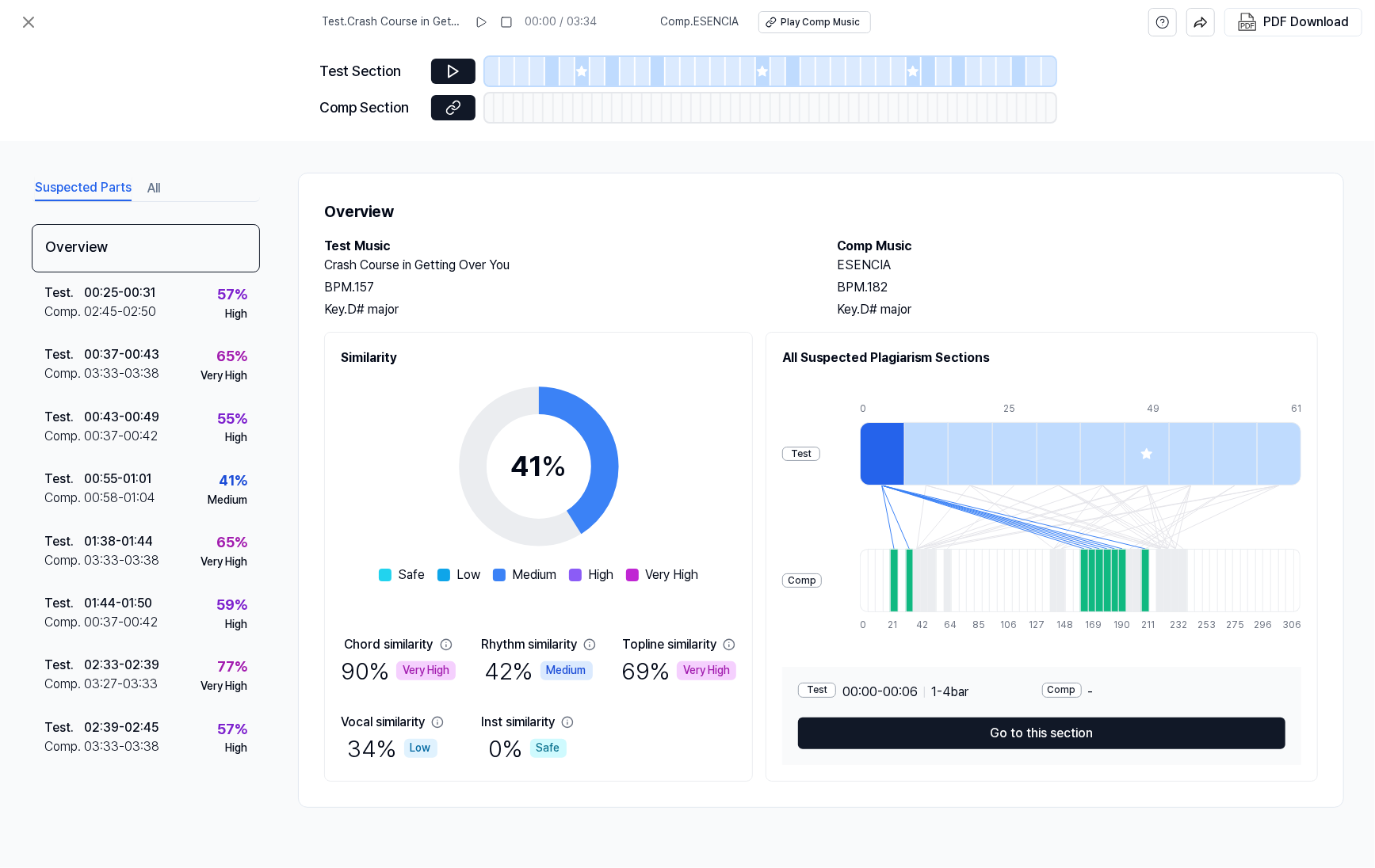
click at [451, 187] on div "Overview Test Music Crash Course in Getting Over You BPM. 157 Key. D# major Com…" at bounding box center [821, 490] width 1046 height 635
click at [601, 213] on h1 "Overview" at bounding box center [821, 212] width 994 height 25
drag, startPoint x: 599, startPoint y: 213, endPoint x: 544, endPoint y: 198, distance: 57.0
click at [544, 199] on h1 "Overview" at bounding box center [821, 212] width 994 height 25
click at [455, 104] on icon at bounding box center [453, 108] width 16 height 16
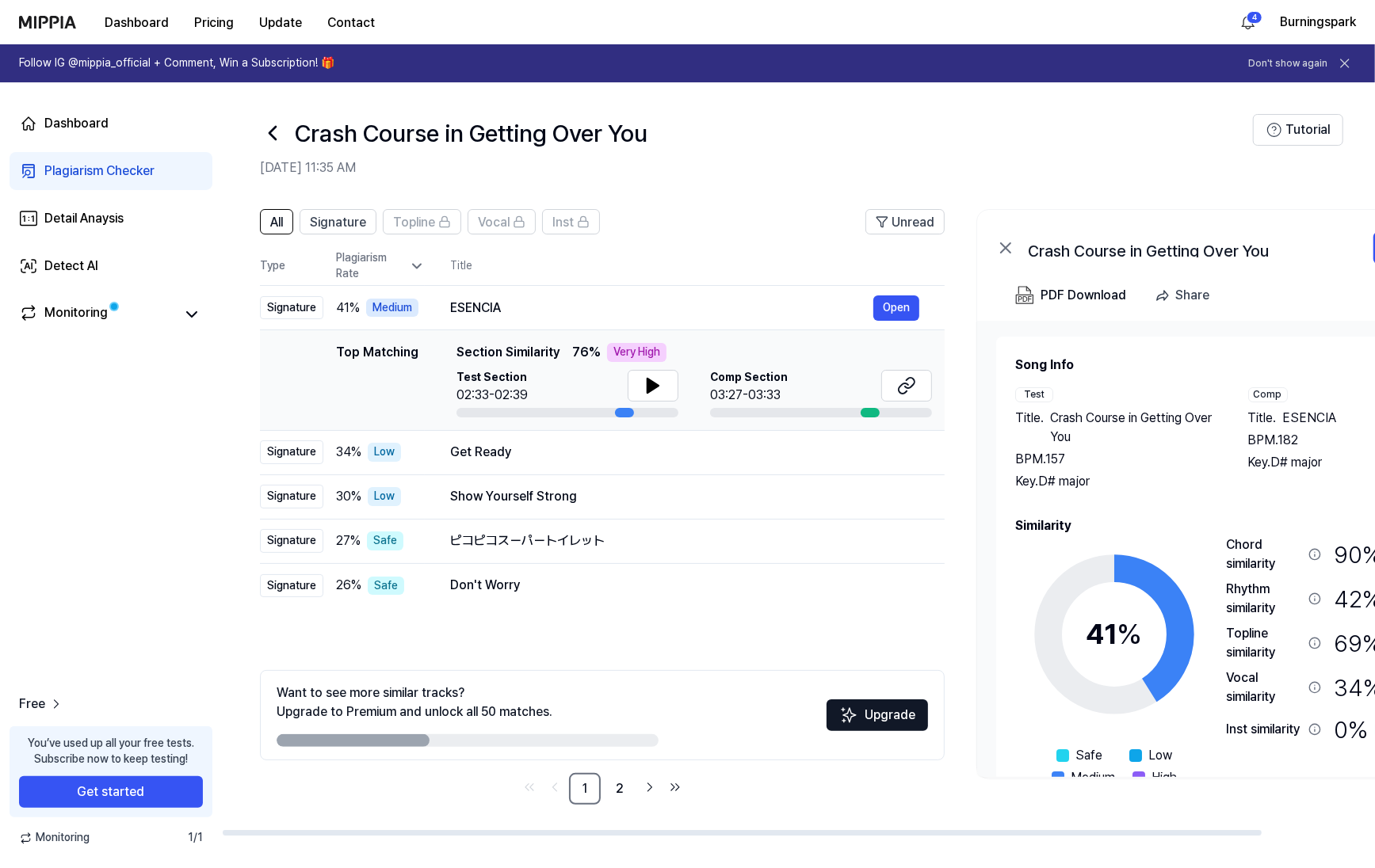
drag, startPoint x: 233, startPoint y: 384, endPoint x: 185, endPoint y: 400, distance: 50.6
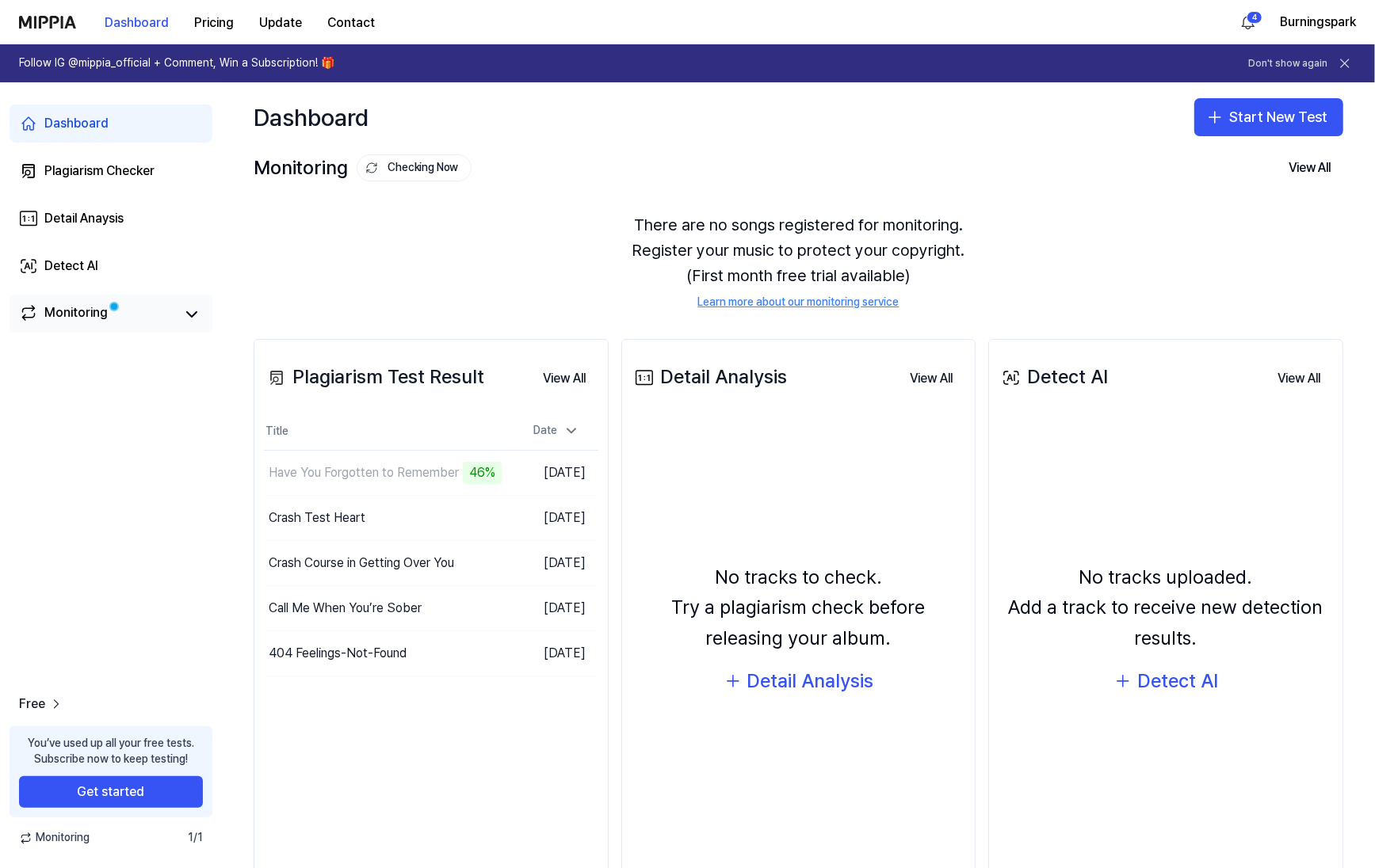
click at [109, 325] on link "Monitoring" at bounding box center [96, 314] width 155 height 22
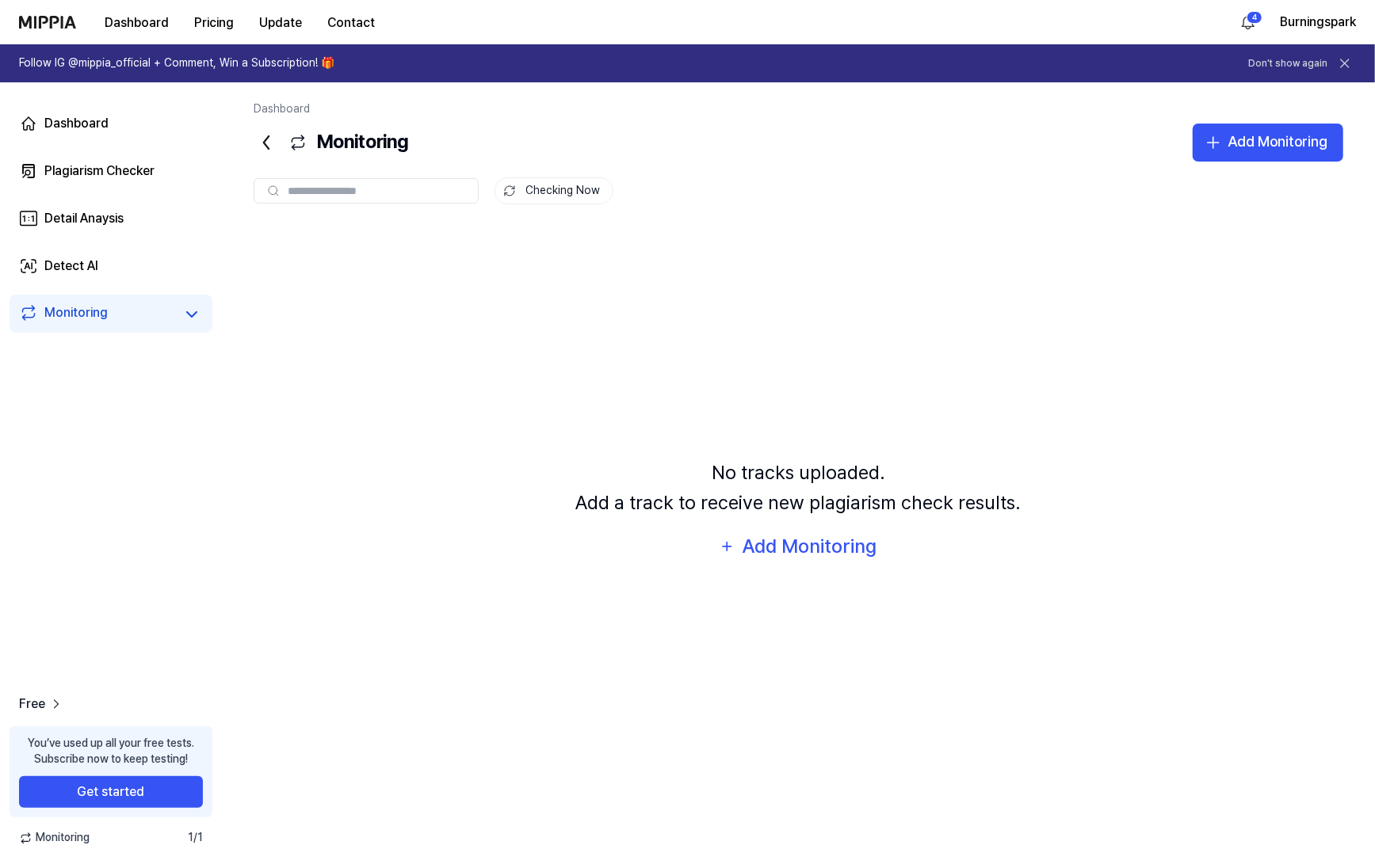
click at [178, 476] on div "Dashboard Plagiarism Checker Detail Anaysis Detect AI Monitoring Free You’ve us…" at bounding box center [110, 475] width 222 height 786
drag, startPoint x: 178, startPoint y: 476, endPoint x: 134, endPoint y: 393, distance: 93.9
click at [141, 439] on div "Dashboard Plagiarism Checker Detail Anaysis Detect AI Monitoring Free You’ve us…" at bounding box center [110, 475] width 222 height 786
click at [141, 124] on link "Dashboard" at bounding box center [111, 124] width 203 height 38
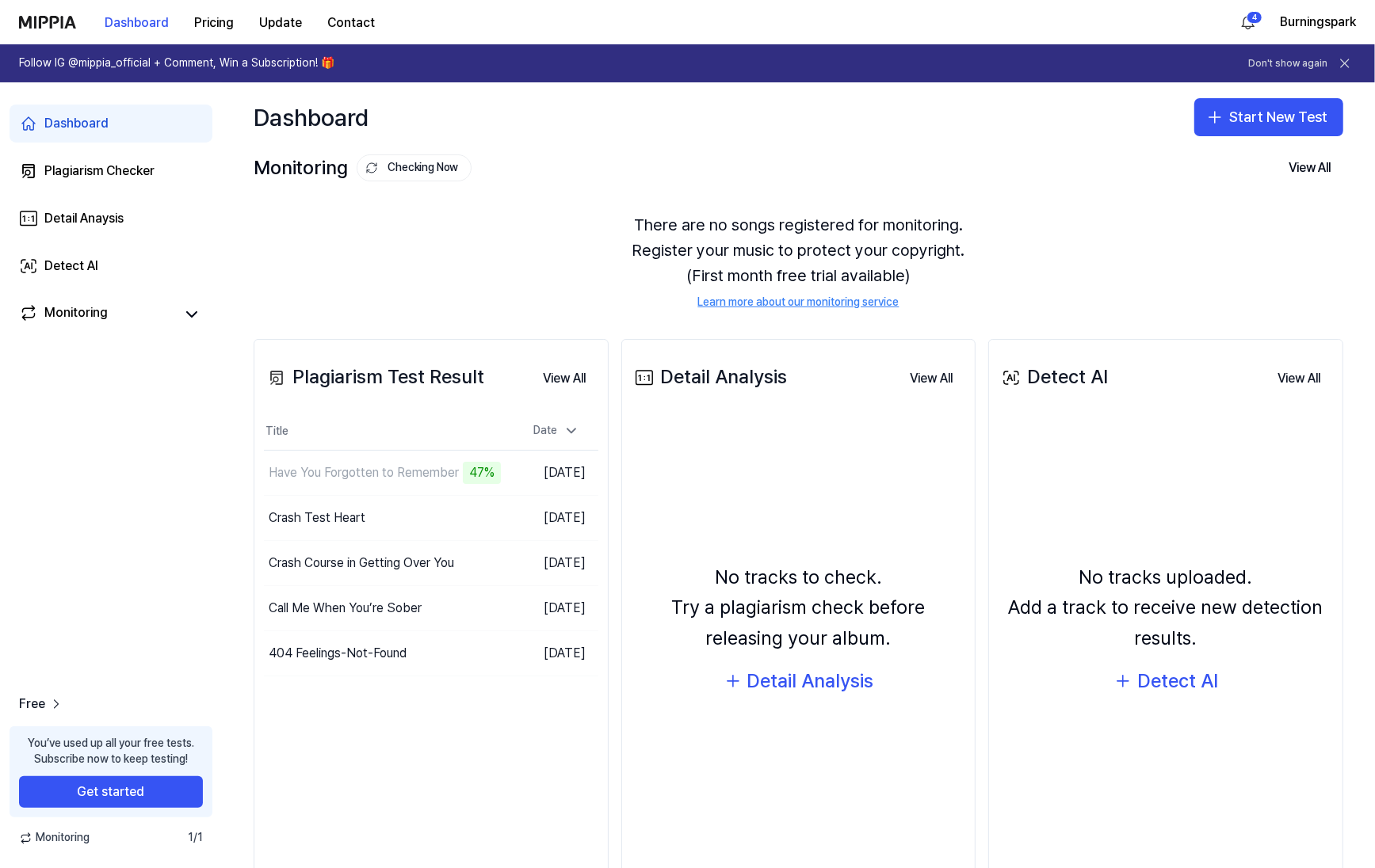
drag, startPoint x: 552, startPoint y: 256, endPoint x: 503, endPoint y: 234, distance: 53.7
drag, startPoint x: 503, startPoint y: 234, endPoint x: 494, endPoint y: 228, distance: 10.8
click at [494, 228] on div "There are no songs registered for monitoring. Register your music to protect yo…" at bounding box center [798, 262] width 1090 height 136
click at [468, 563] on button "Go to Results" at bounding box center [472, 563] width 85 height 25
drag, startPoint x: 465, startPoint y: 501, endPoint x: 466, endPoint y: 518, distance: 17.0
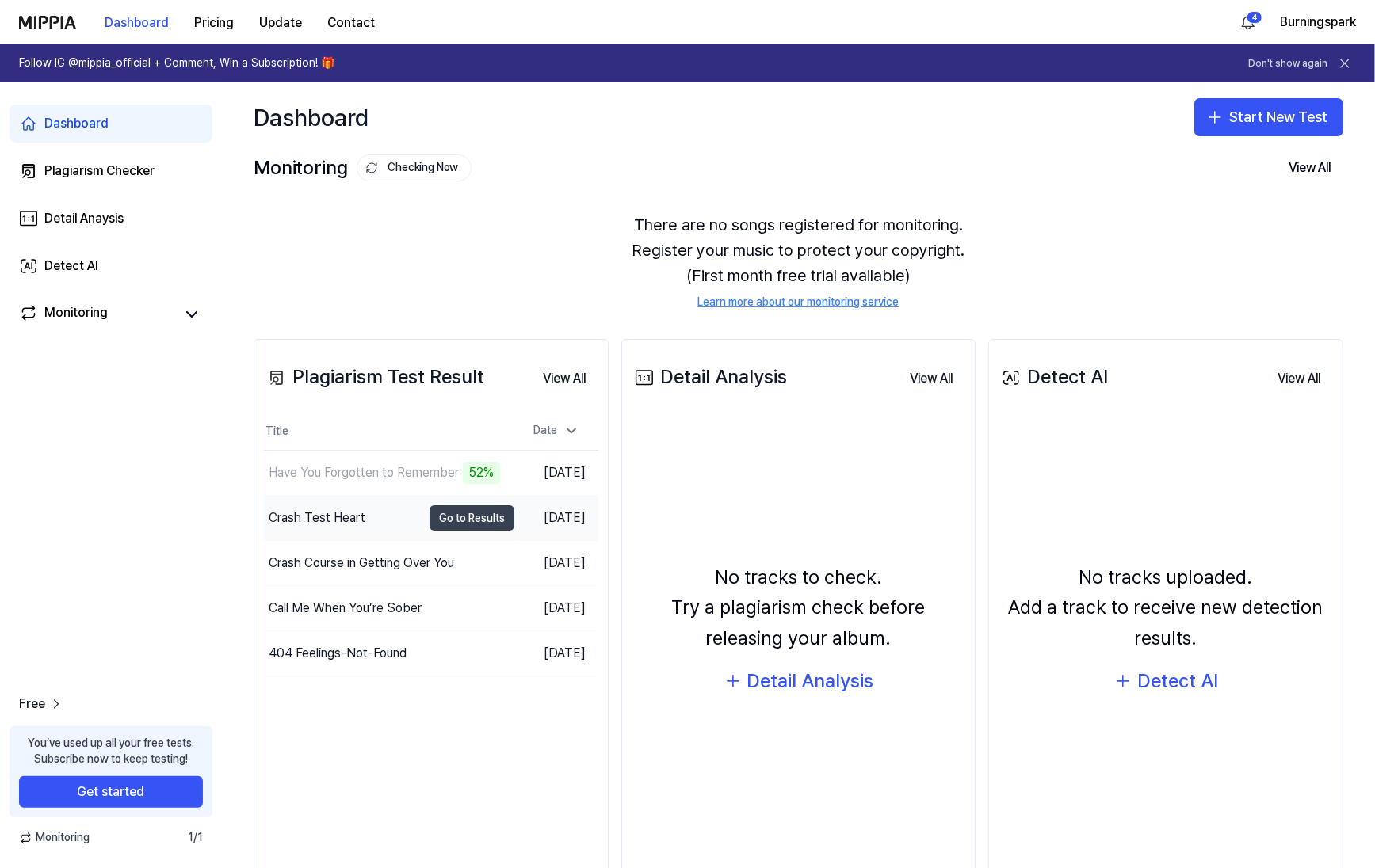
click at [465, 506] on td "Crash Test Heart Go to Results" at bounding box center [388, 517] width 250 height 44
click at [466, 517] on button "Go to Results" at bounding box center [472, 518] width 85 height 25
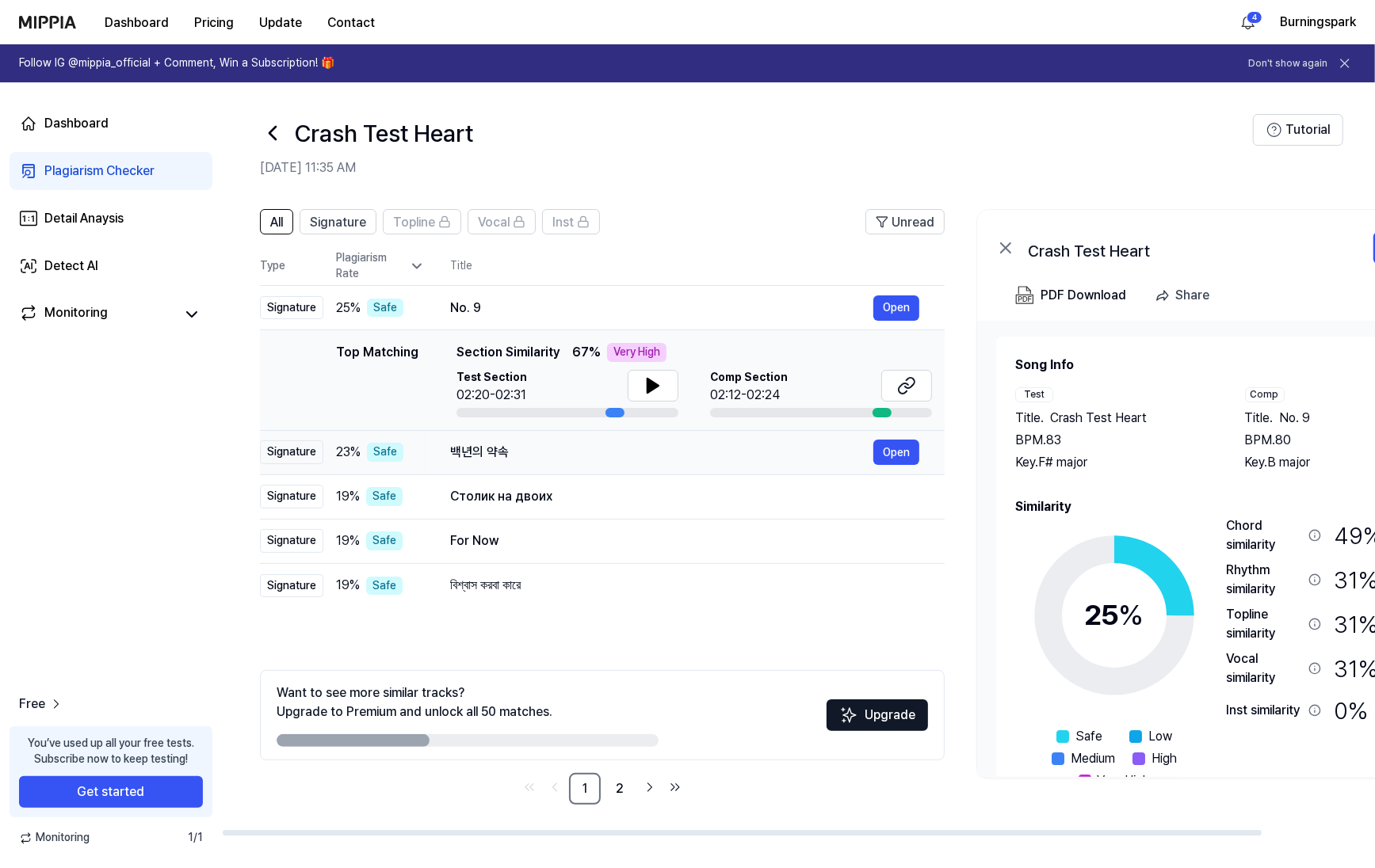
drag, startPoint x: 252, startPoint y: 452, endPoint x: 261, endPoint y: 451, distance: 9.1
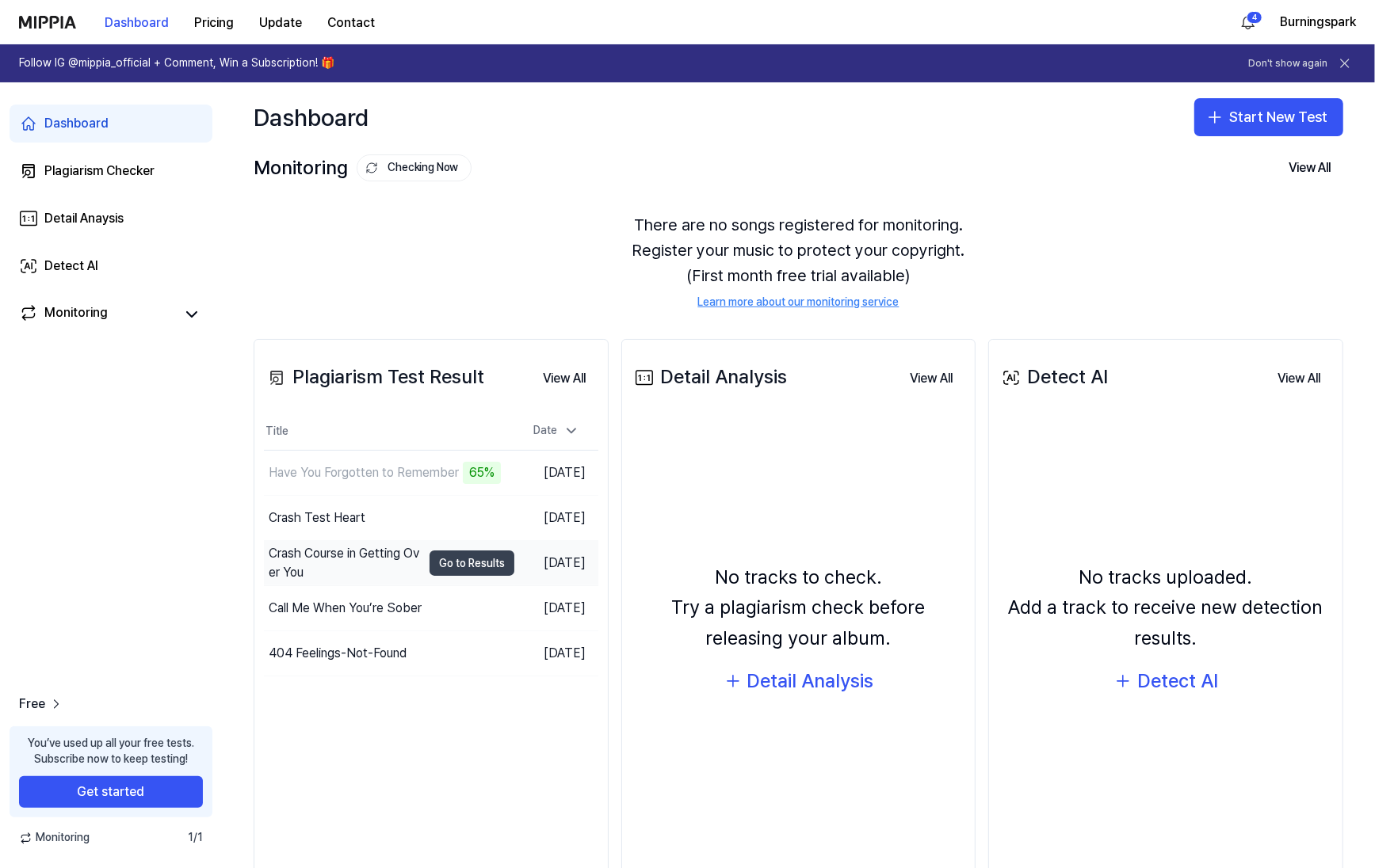
click at [475, 560] on button "Go to Results" at bounding box center [472, 563] width 85 height 25
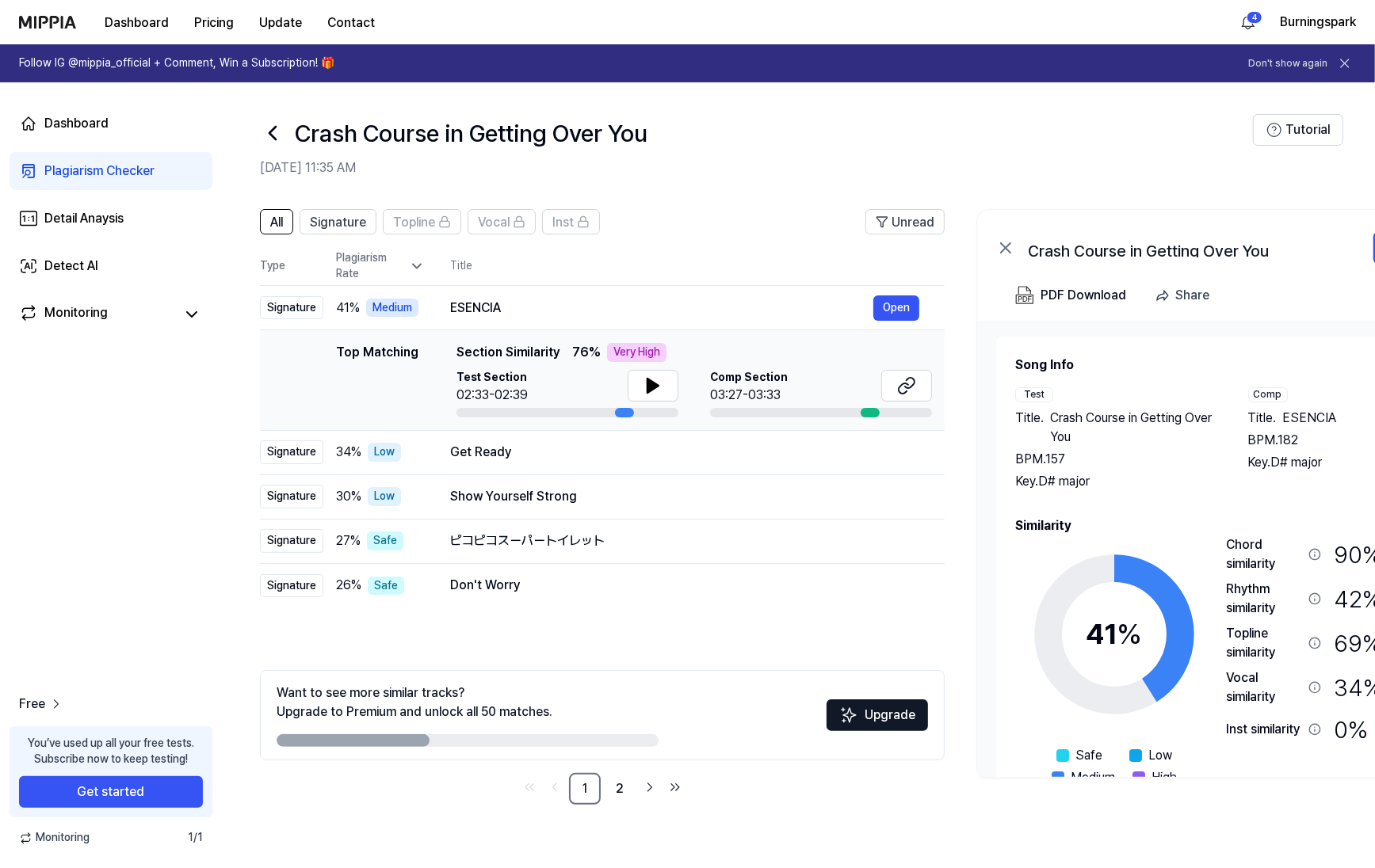
drag, startPoint x: 171, startPoint y: 433, endPoint x: 122, endPoint y: 422, distance: 50.2
click at [118, 423] on div "Dashboard Plagiarism Checker Detail Anaysis Detect AI Monitoring Free You’ve us…" at bounding box center [110, 475] width 222 height 786
click at [916, 301] on button "Open" at bounding box center [895, 308] width 46 height 25
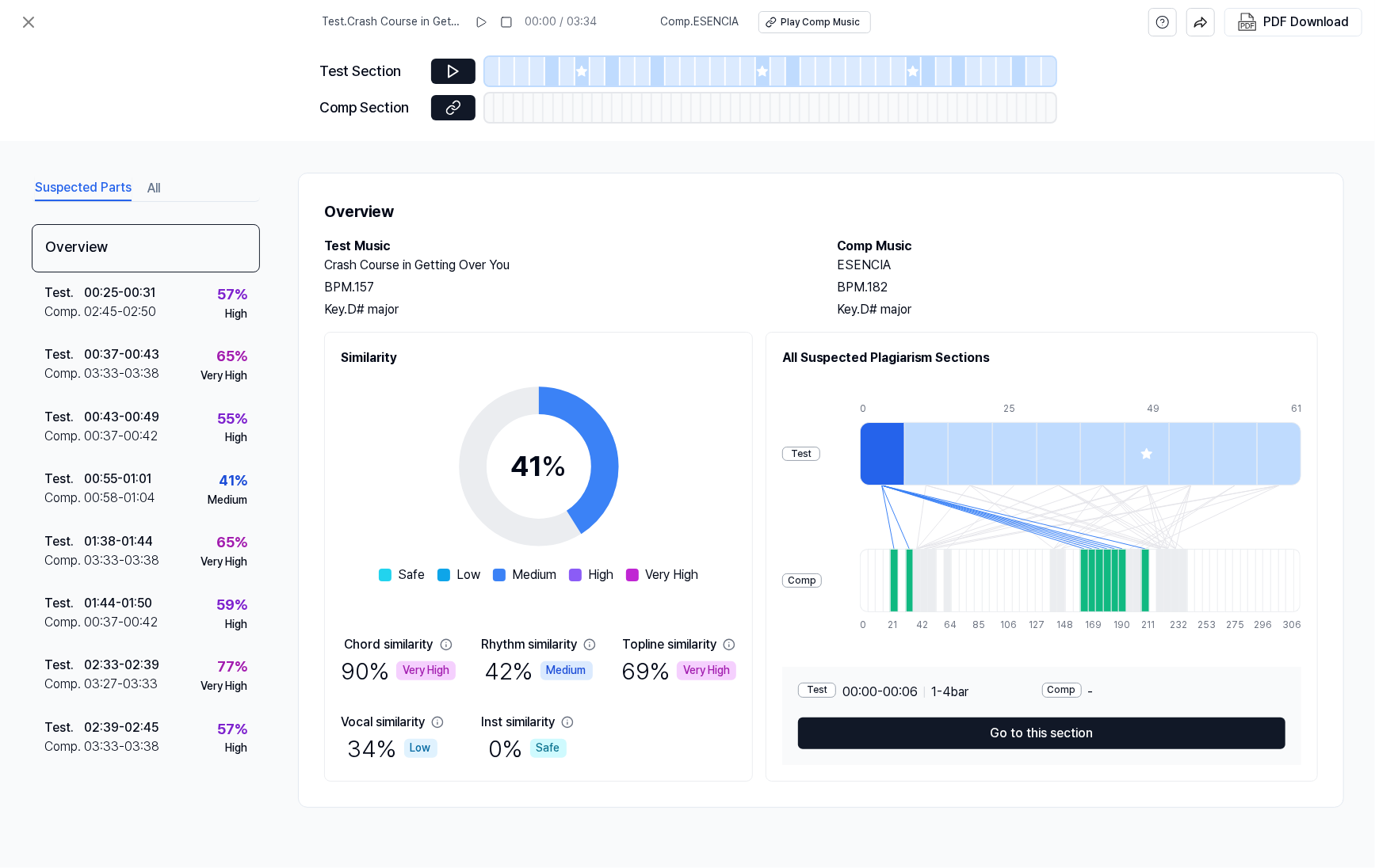
click at [697, 261] on h2 "Crash Course in Getting Over You" at bounding box center [564, 265] width 481 height 19
drag, startPoint x: 697, startPoint y: 261, endPoint x: 623, endPoint y: 230, distance: 80.2
click at [623, 230] on div "Overview Test Music Crash Course in Getting Over You BPM. 157 Key. D# major Com…" at bounding box center [821, 490] width 1046 height 635
drag, startPoint x: 783, startPoint y: 256, endPoint x: 769, endPoint y: 255, distance: 14.0
click at [775, 256] on h2 "Crash Course in Getting Over You" at bounding box center [564, 265] width 481 height 19
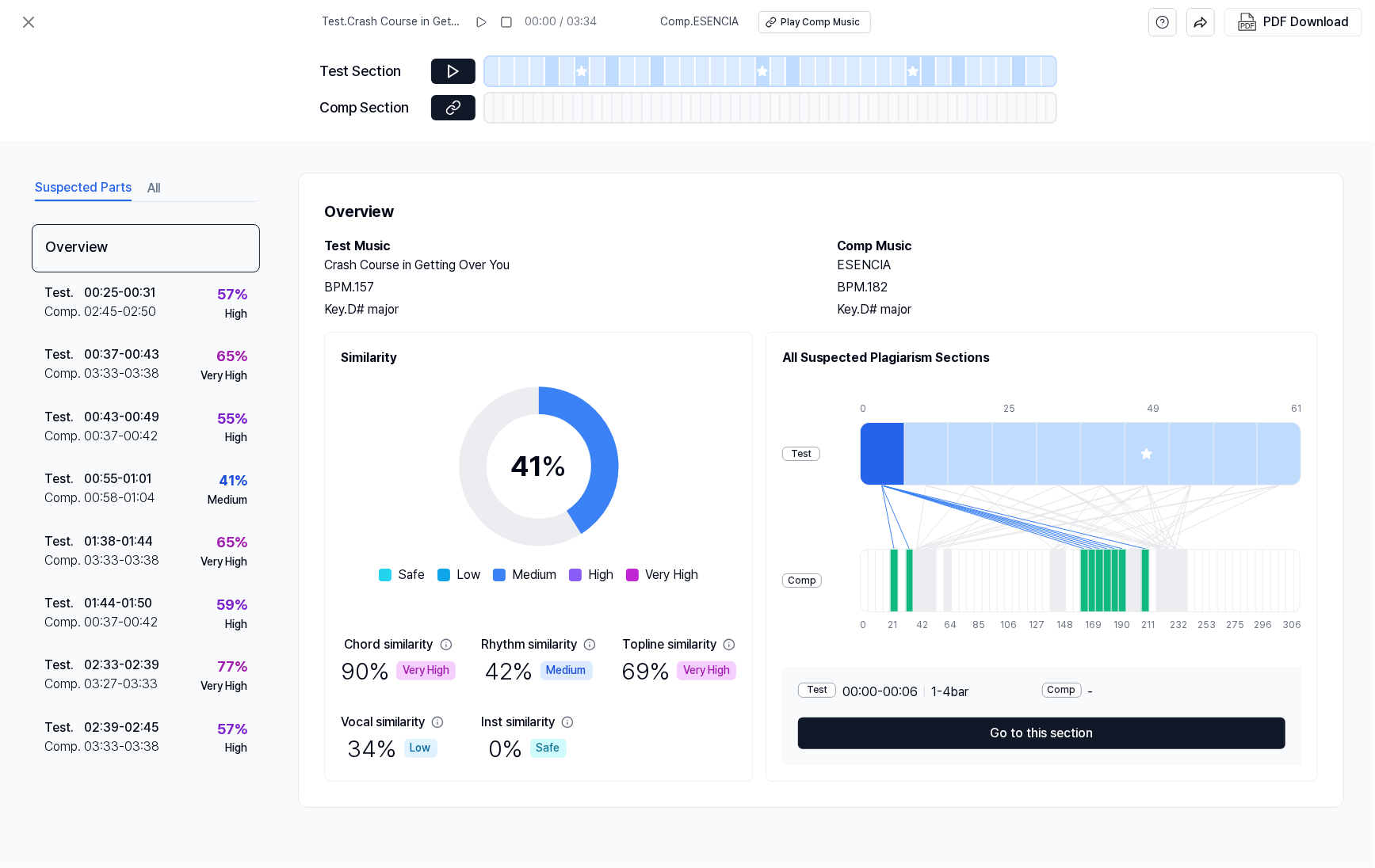
drag, startPoint x: 769, startPoint y: 255, endPoint x: 733, endPoint y: 232, distance: 42.7
click at [733, 232] on div "Overview Test Music Crash Course in Getting Over You BPM. 157 Key. D# major Com…" at bounding box center [821, 490] width 1046 height 635
drag, startPoint x: 1192, startPoint y: 256, endPoint x: 1098, endPoint y: 238, distance: 95.7
click at [1151, 240] on h2 "Comp Music" at bounding box center [1077, 246] width 481 height 19
drag, startPoint x: 682, startPoint y: 242, endPoint x: 657, endPoint y: 245, distance: 25.2
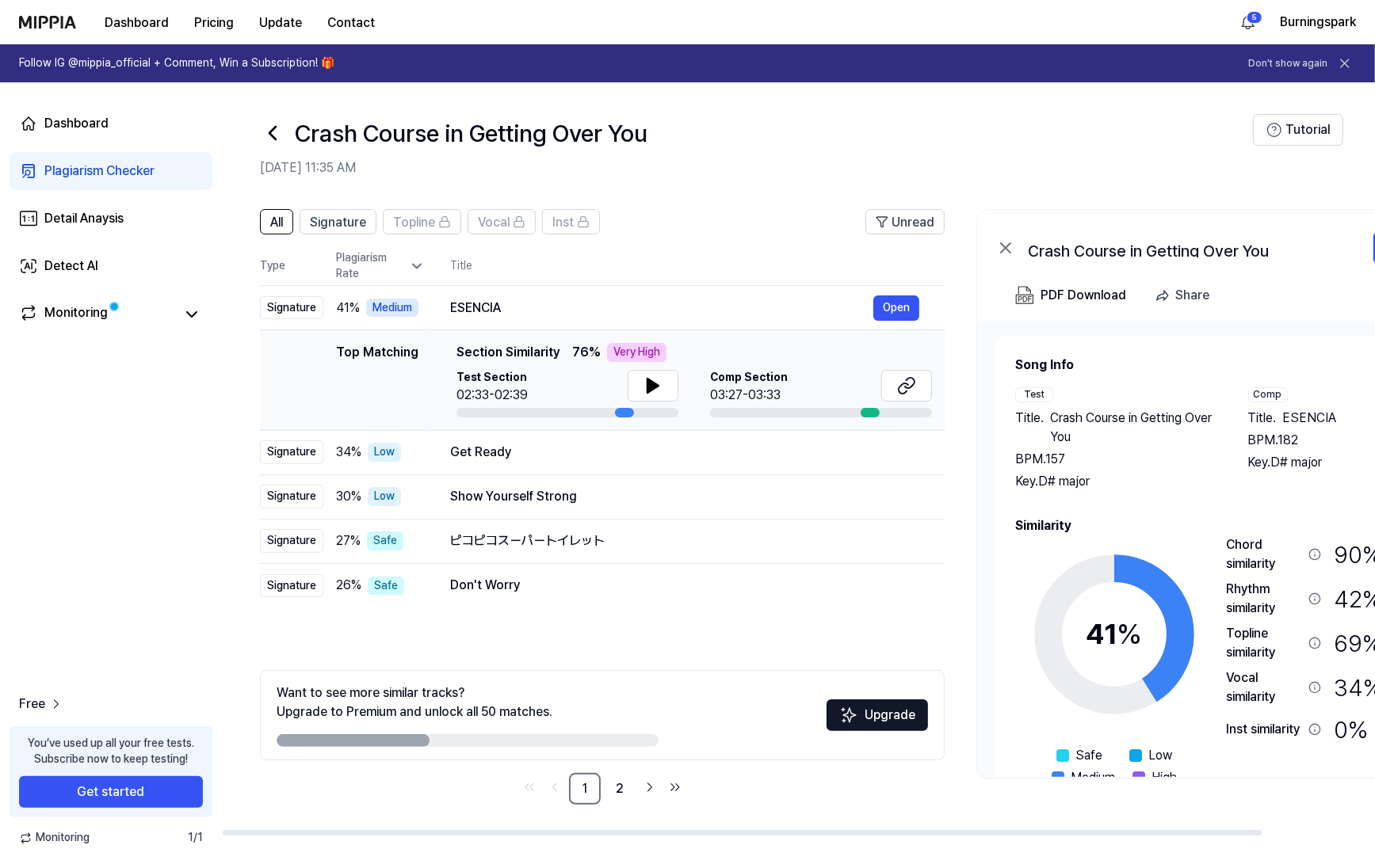
drag, startPoint x: 411, startPoint y: 397, endPoint x: 396, endPoint y: 402, distance: 15.8
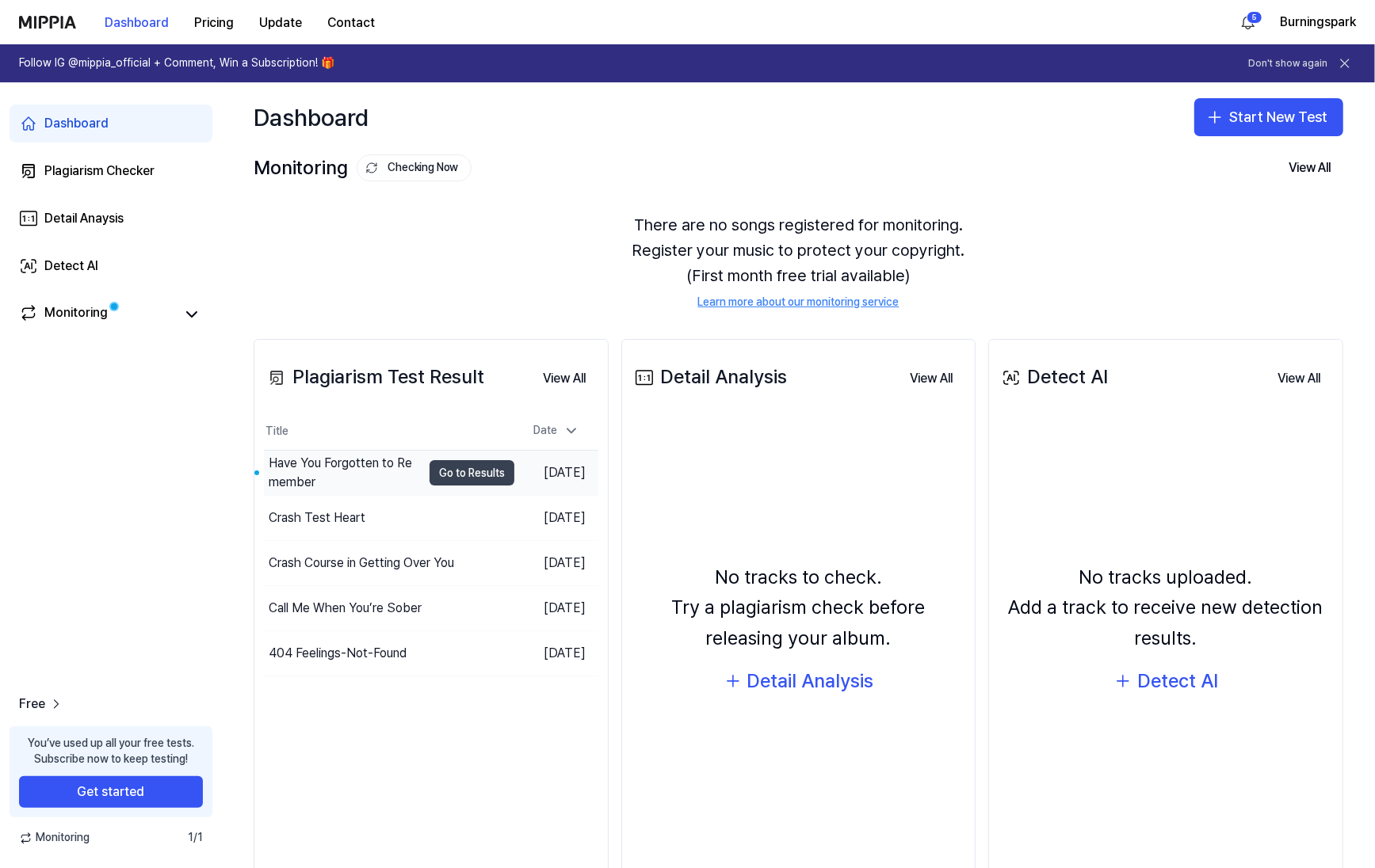
click at [466, 479] on button "Go to Results" at bounding box center [472, 473] width 85 height 25
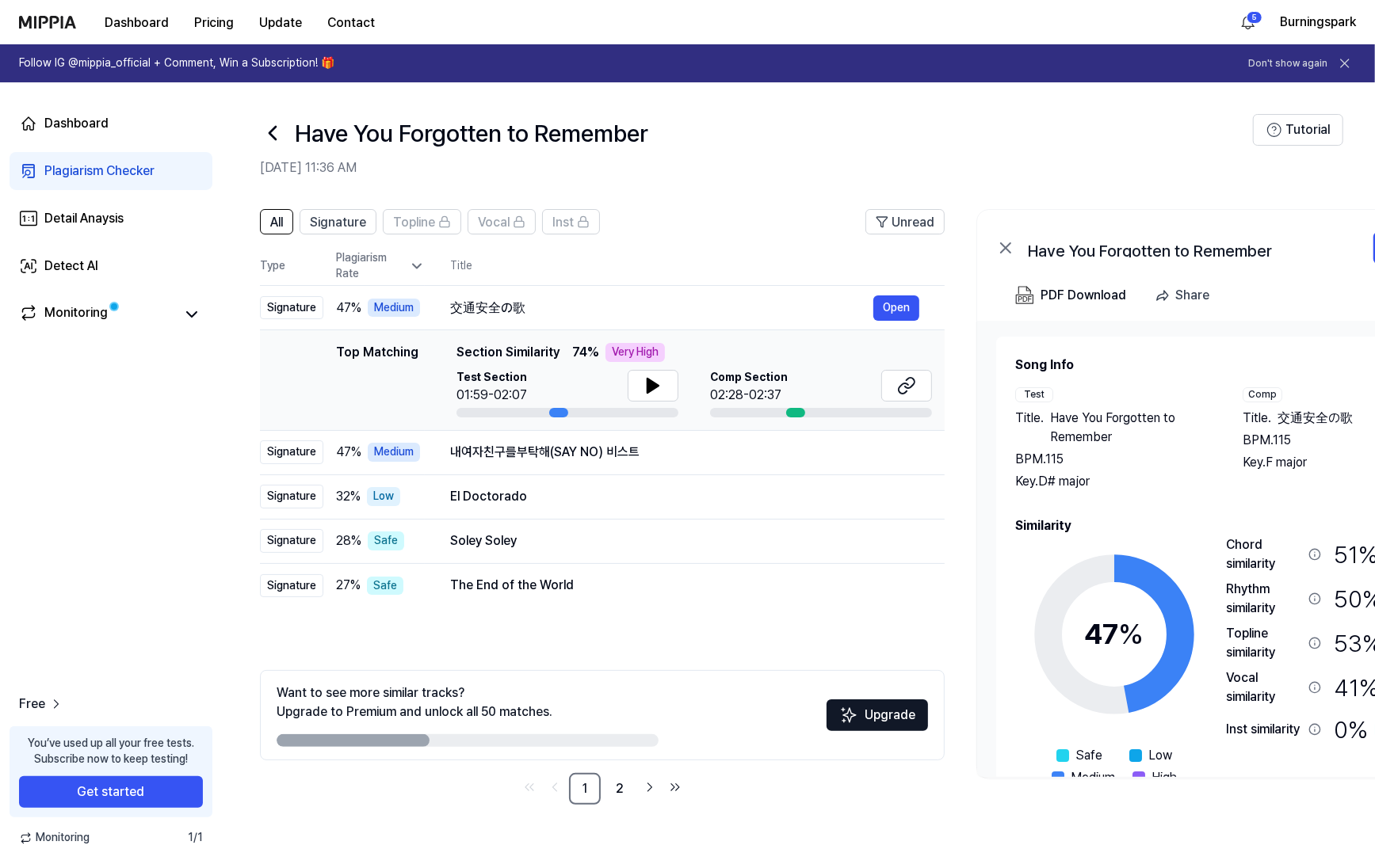
drag, startPoint x: 194, startPoint y: 433, endPoint x: 155, endPoint y: 417, distance: 42.2
click at [155, 417] on div "Dashboard Plagiarism Checker Detail Anaysis Detect AI Monitoring Free You’ve us…" at bounding box center [110, 475] width 222 height 786
drag, startPoint x: 155, startPoint y: 417, endPoint x: 139, endPoint y: 409, distance: 17.9
drag, startPoint x: 139, startPoint y: 409, endPoint x: 126, endPoint y: 405, distance: 13.6
click at [126, 405] on div "Dashboard Plagiarism Checker Detail Anaysis Detect AI Monitoring Free You’ve us…" at bounding box center [110, 475] width 222 height 786
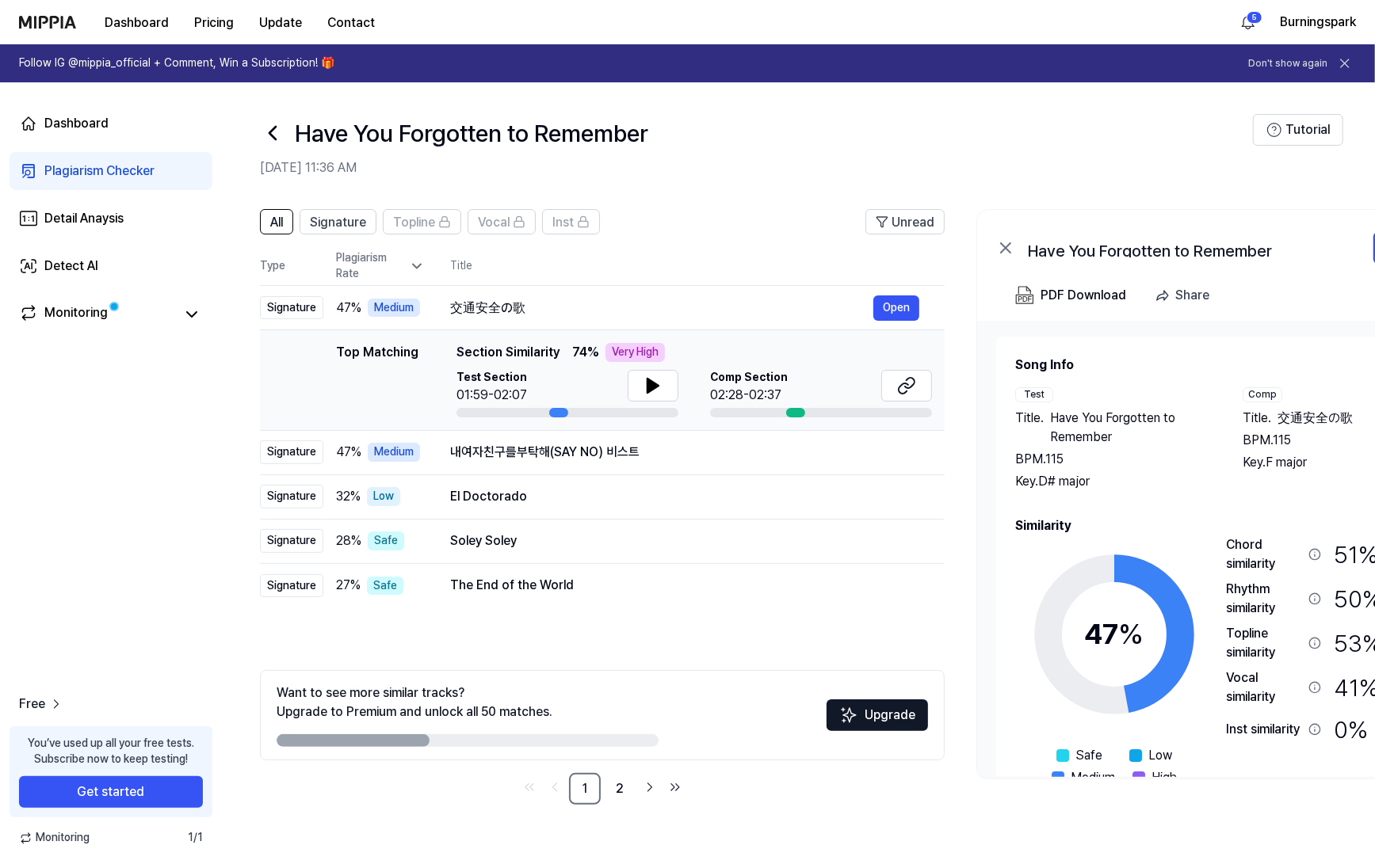
click at [128, 384] on div "Dashboard Plagiarism Checker Detail Anaysis Detect AI Monitoring Free You’ve us…" at bounding box center [110, 475] width 222 height 786
drag, startPoint x: 128, startPoint y: 384, endPoint x: 184, endPoint y: 369, distance: 58.0
click at [134, 378] on div "Dashboard Plagiarism Checker Detail Anaysis Detect AI Monitoring Free You’ve us…" at bounding box center [110, 475] width 222 height 786
click at [903, 303] on button "Open" at bounding box center [895, 308] width 46 height 25
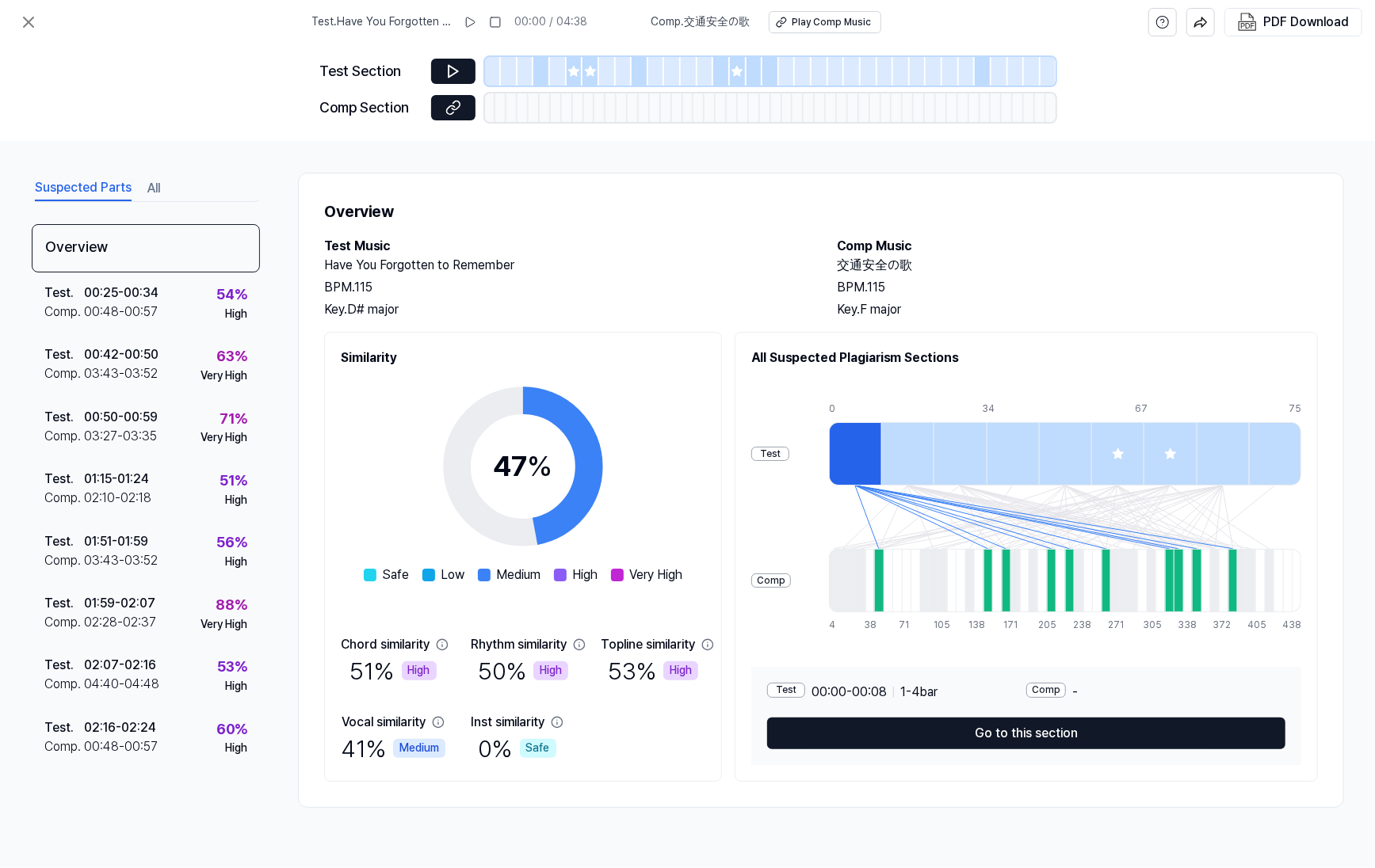
click at [703, 267] on h2 "Have You Forgotten to Remember" at bounding box center [564, 265] width 481 height 19
drag, startPoint x: 703, startPoint y: 267, endPoint x: 666, endPoint y: 247, distance: 42.1
drag, startPoint x: 666, startPoint y: 247, endPoint x: 624, endPoint y: 240, distance: 42.6
click at [624, 240] on h2 "Test Music" at bounding box center [564, 246] width 481 height 19
drag, startPoint x: 624, startPoint y: 240, endPoint x: 596, endPoint y: 236, distance: 28.3
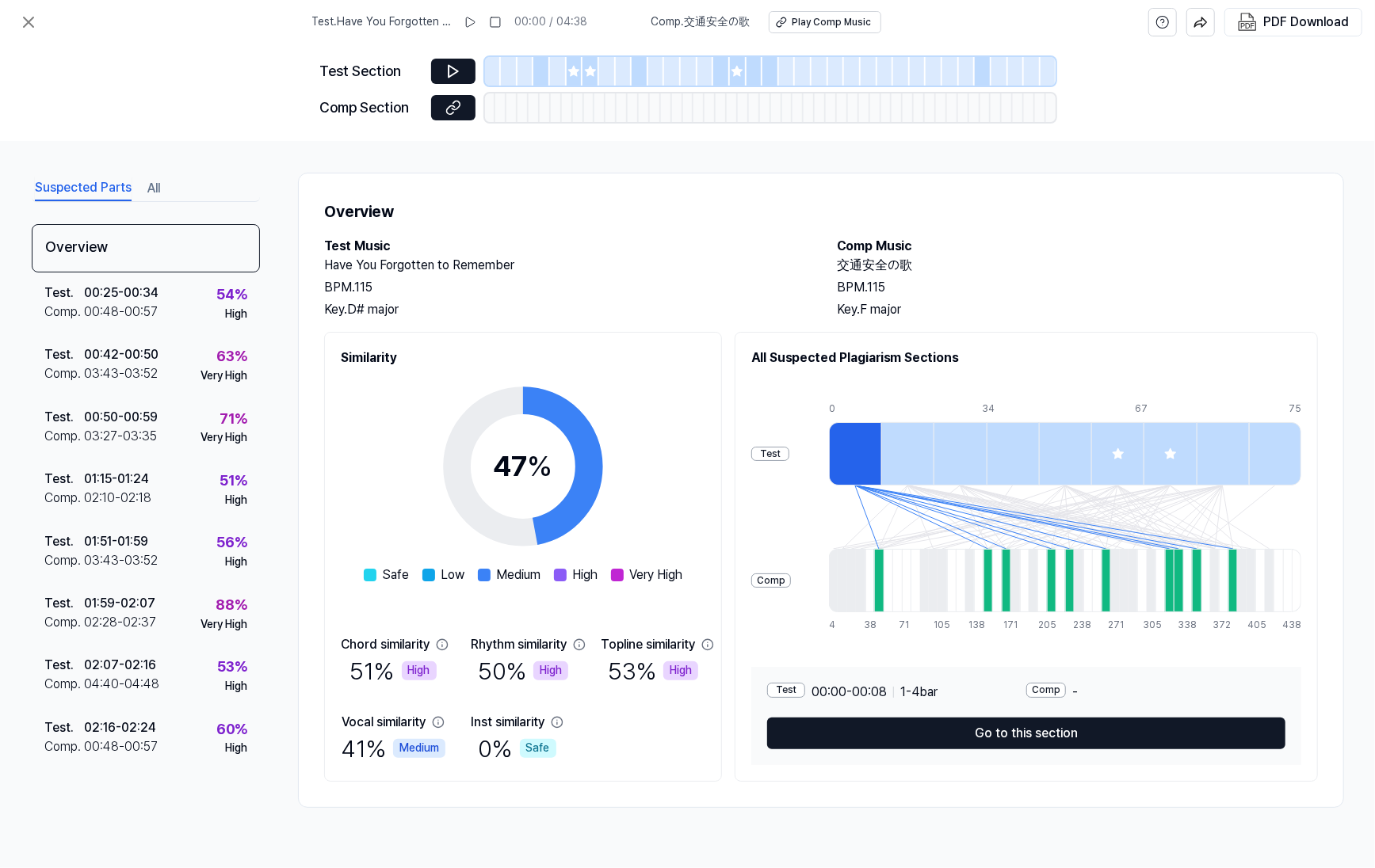
click at [596, 237] on h2 "Test Music" at bounding box center [564, 246] width 481 height 19
